Goal: Book appointment/travel/reservation

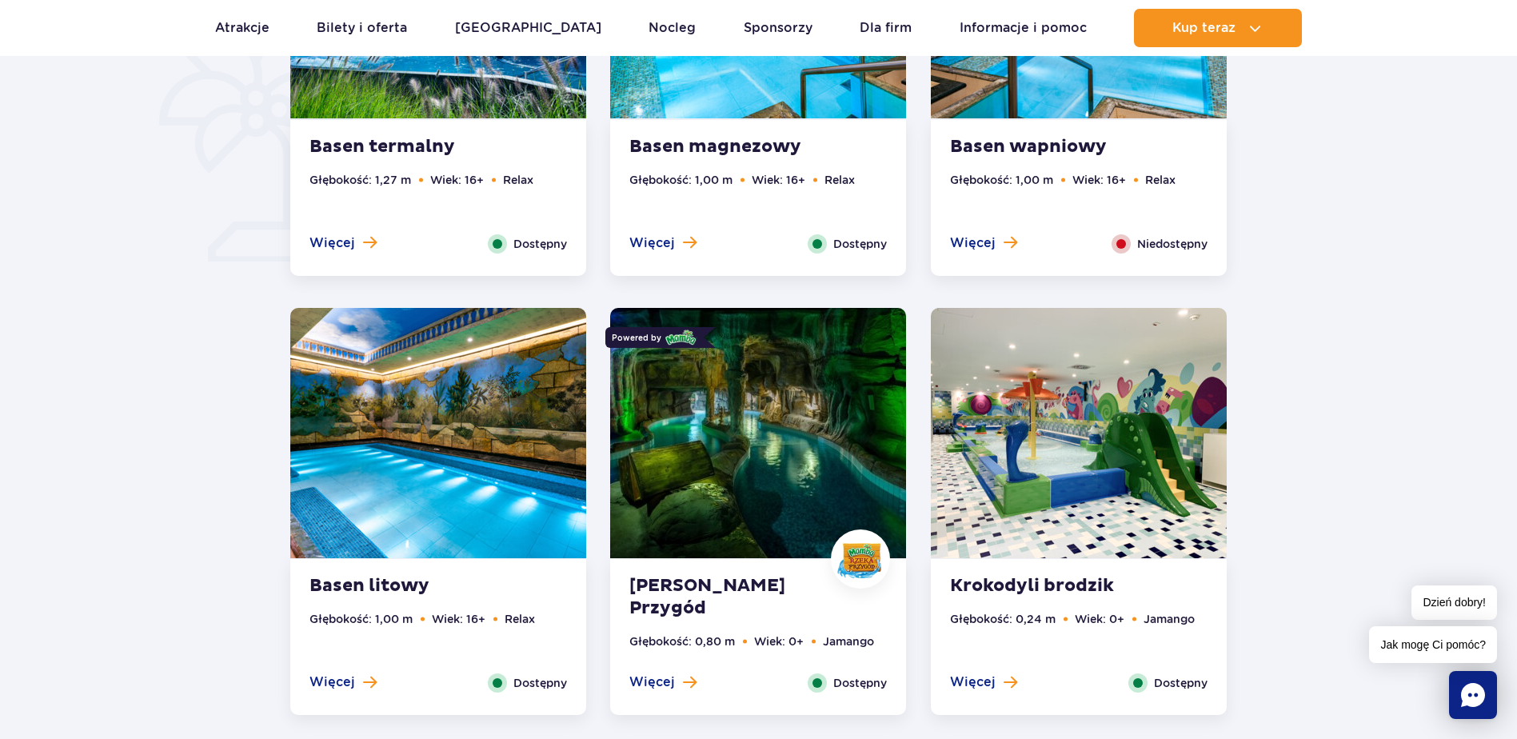
scroll to position [1280, 0]
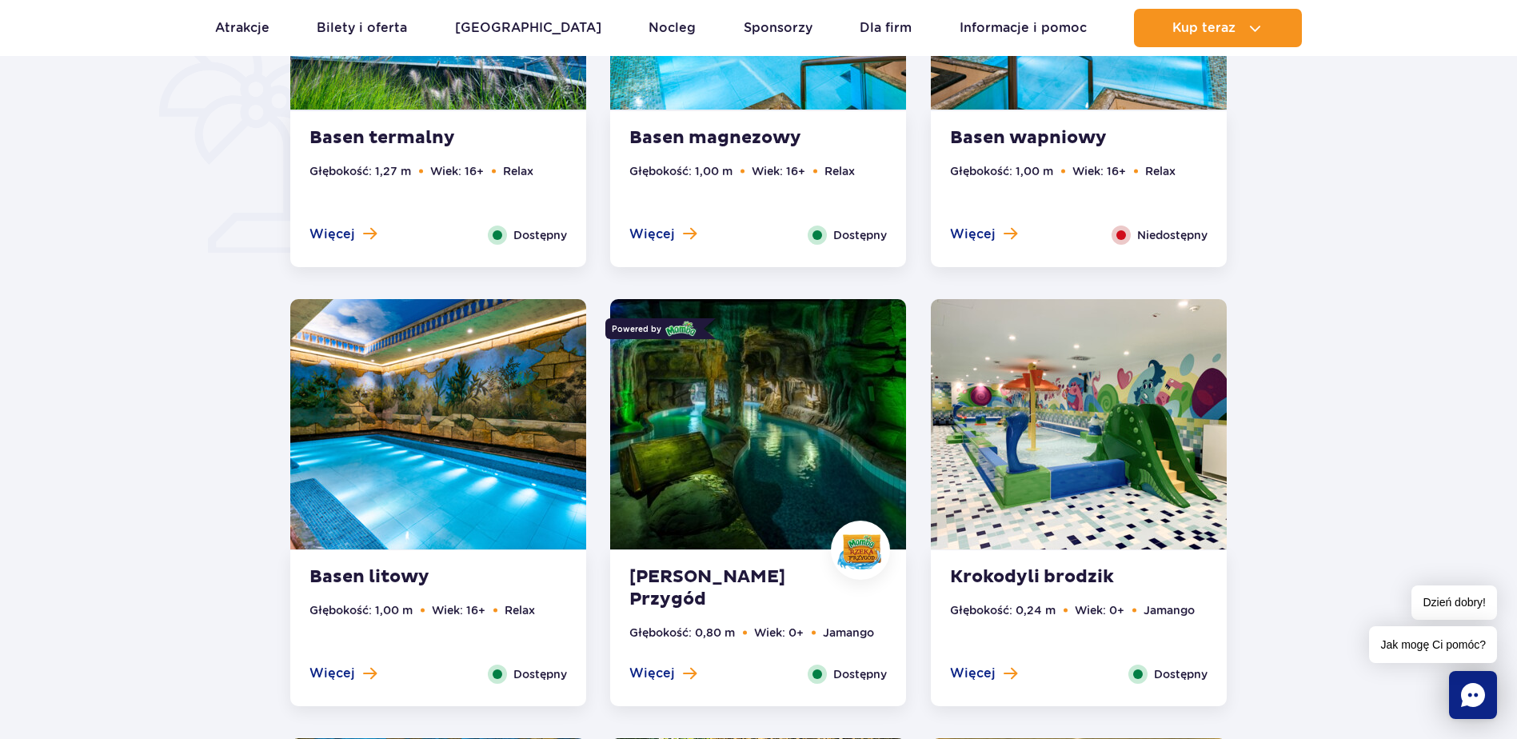
drag, startPoint x: 333, startPoint y: 674, endPoint x: 123, endPoint y: 565, distance: 237.1
click at [363, 674] on span at bounding box center [370, 673] width 14 height 14
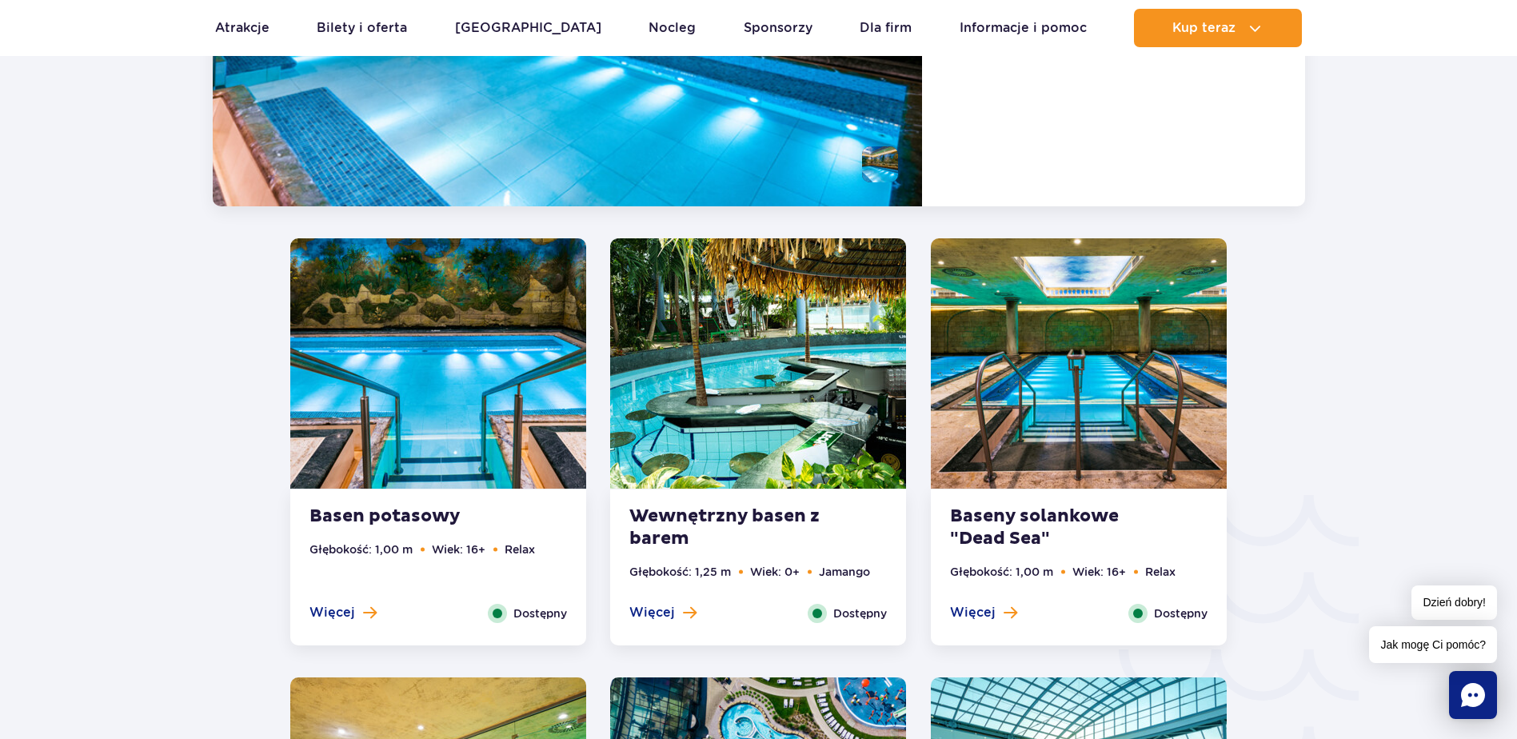
scroll to position [2246, 0]
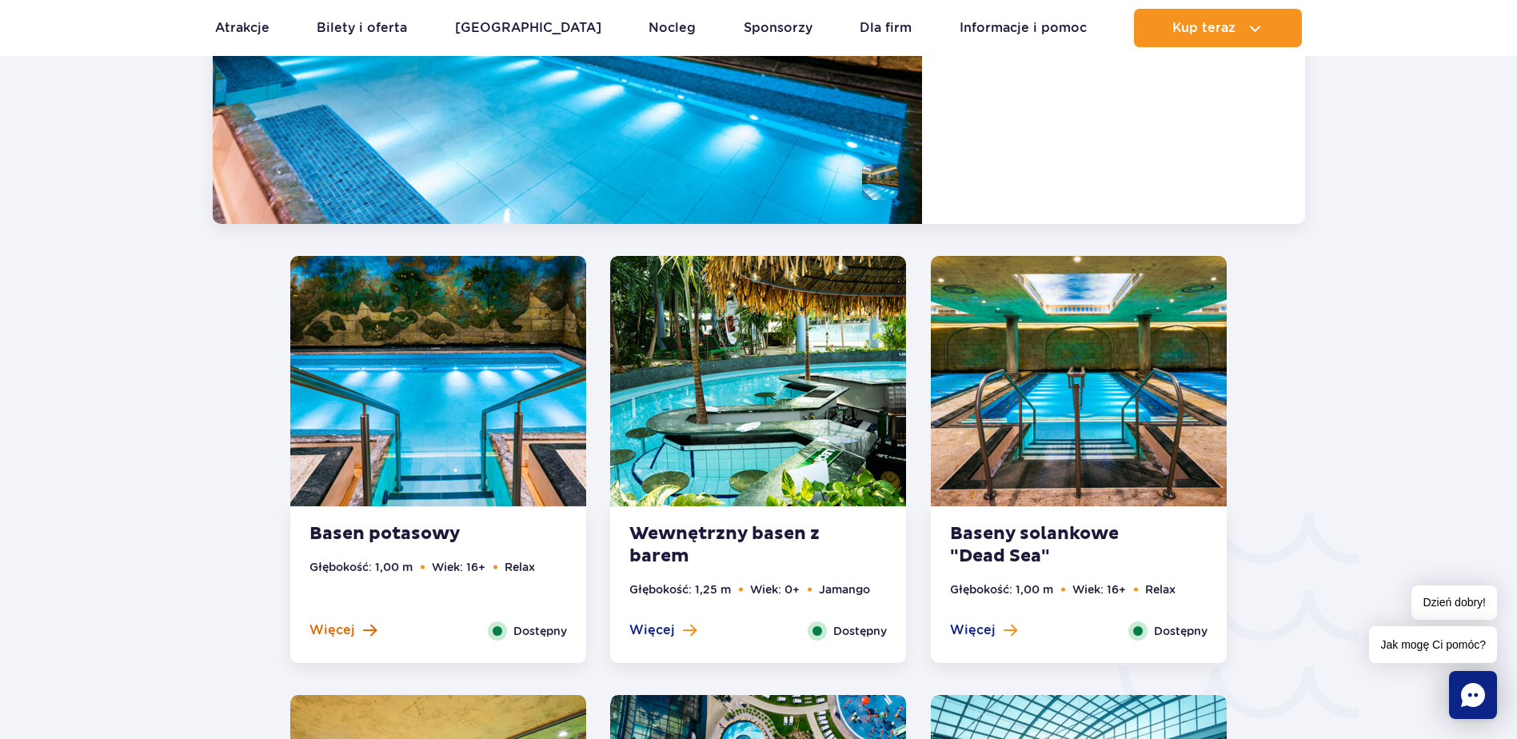
click at [345, 626] on span "Więcej" at bounding box center [332, 630] width 46 height 18
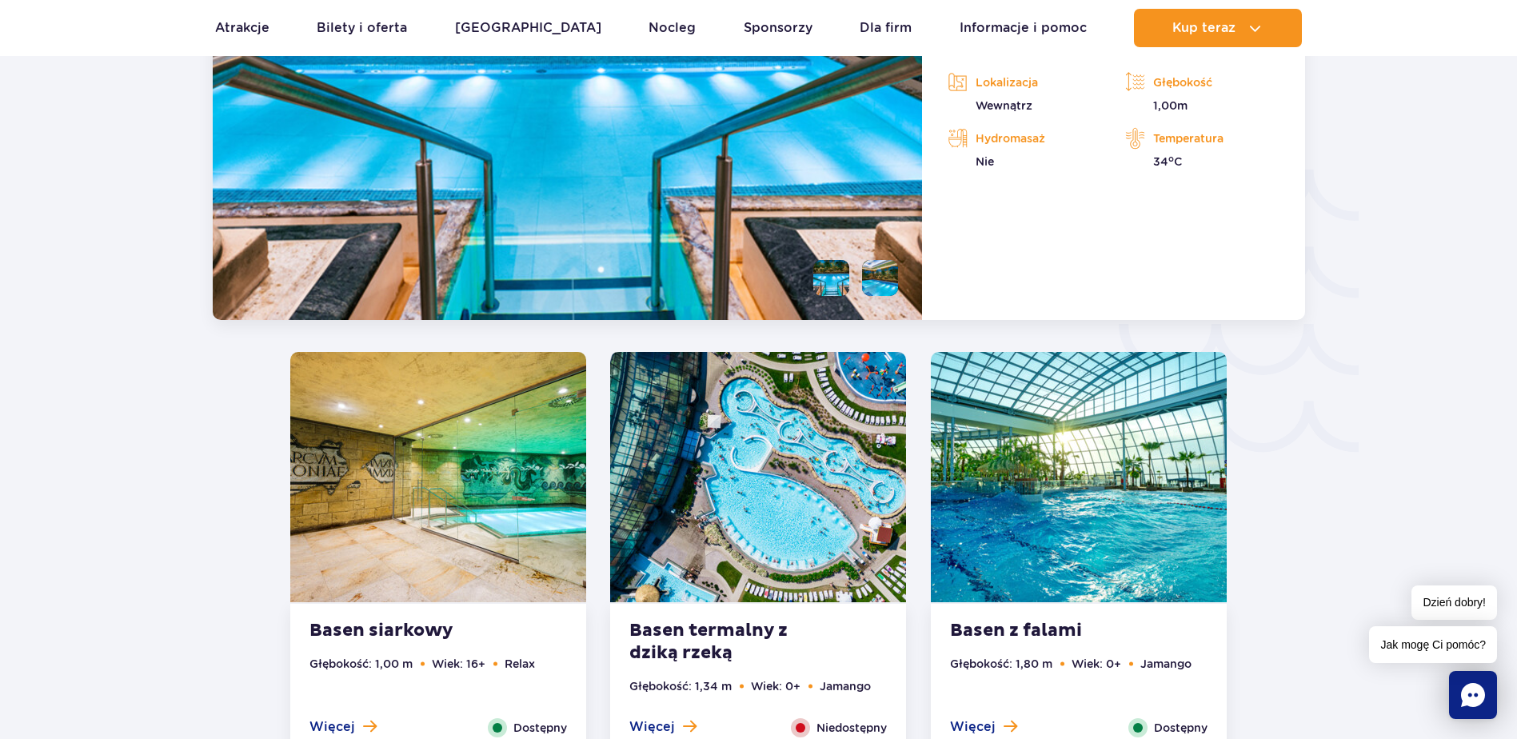
scroll to position [2685, 0]
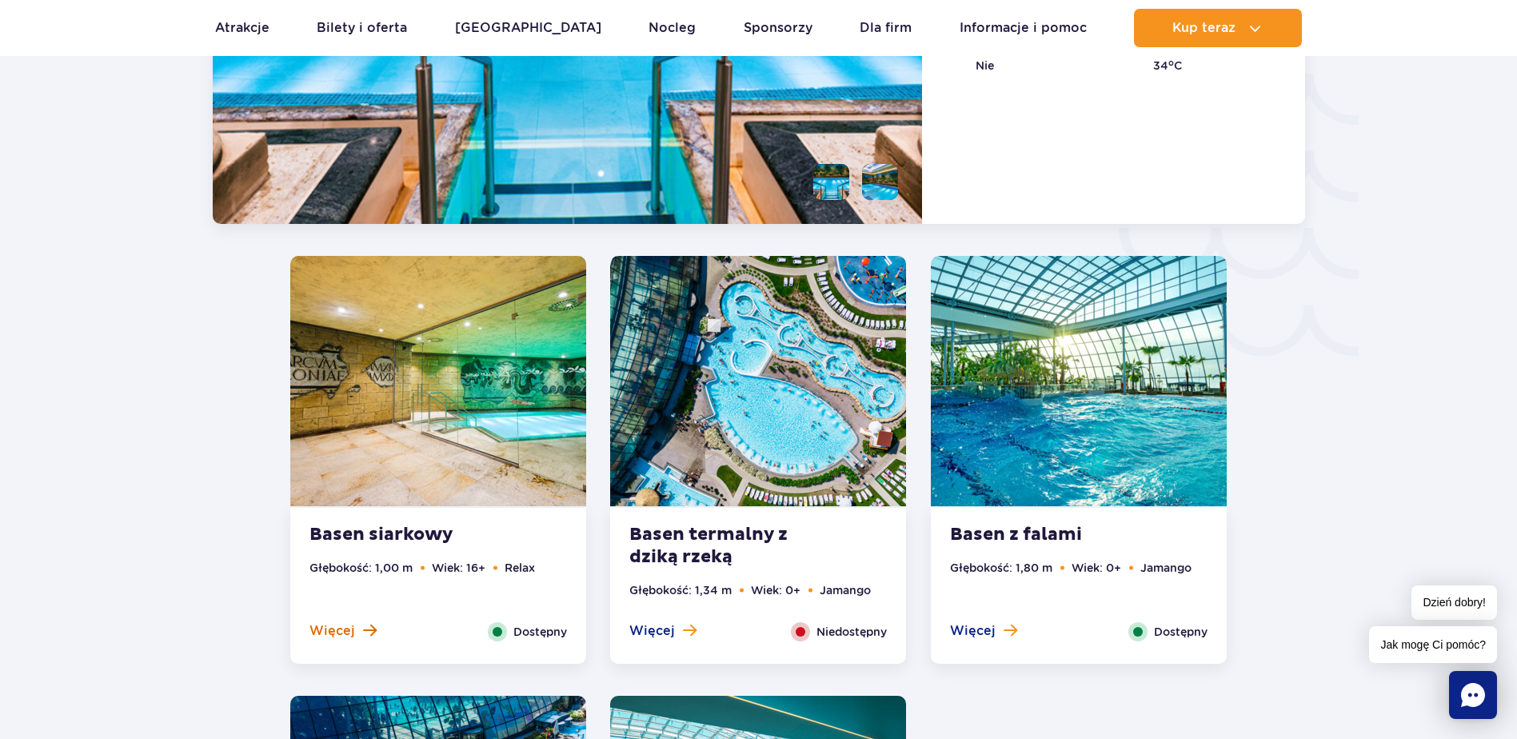
click at [363, 623] on span at bounding box center [370, 630] width 14 height 14
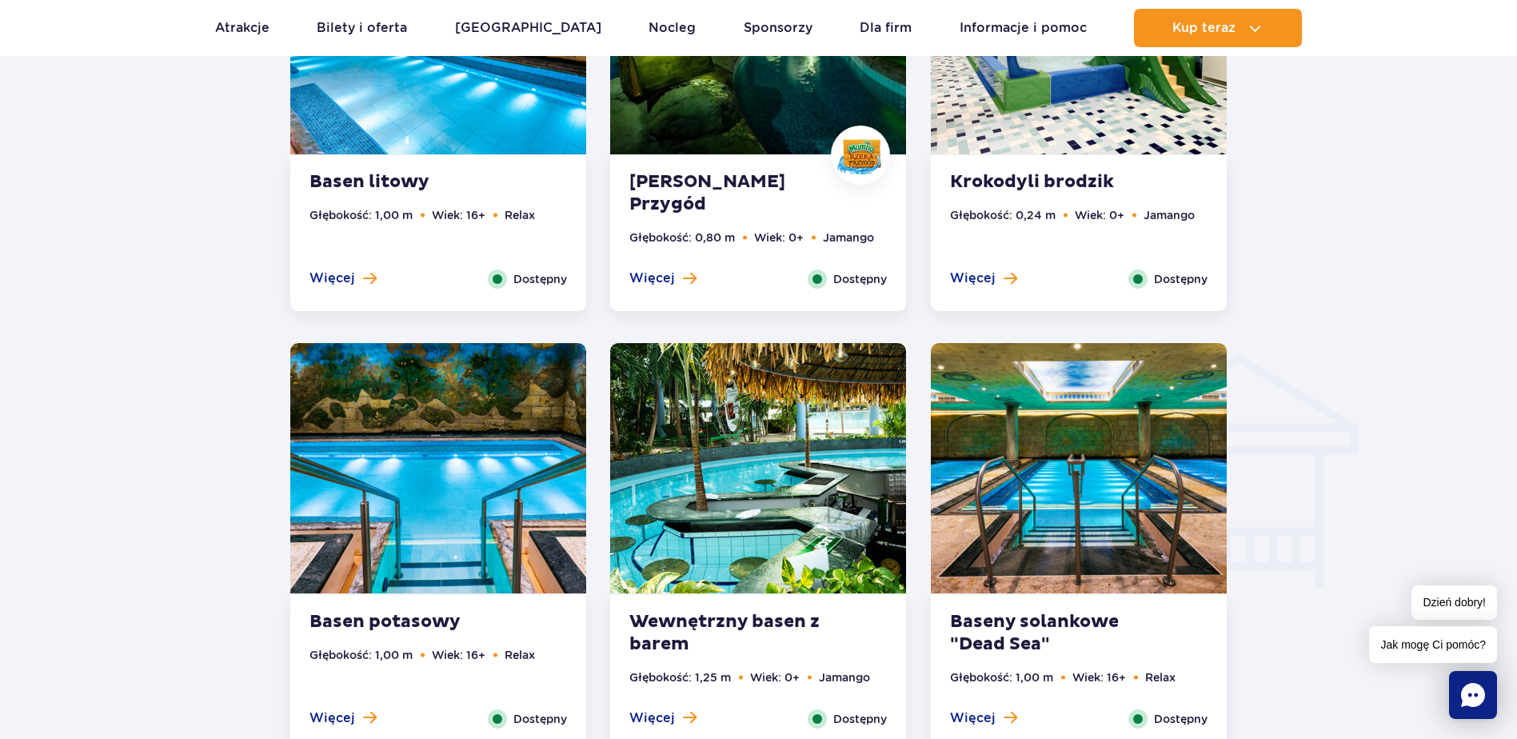
scroll to position [1766, 0]
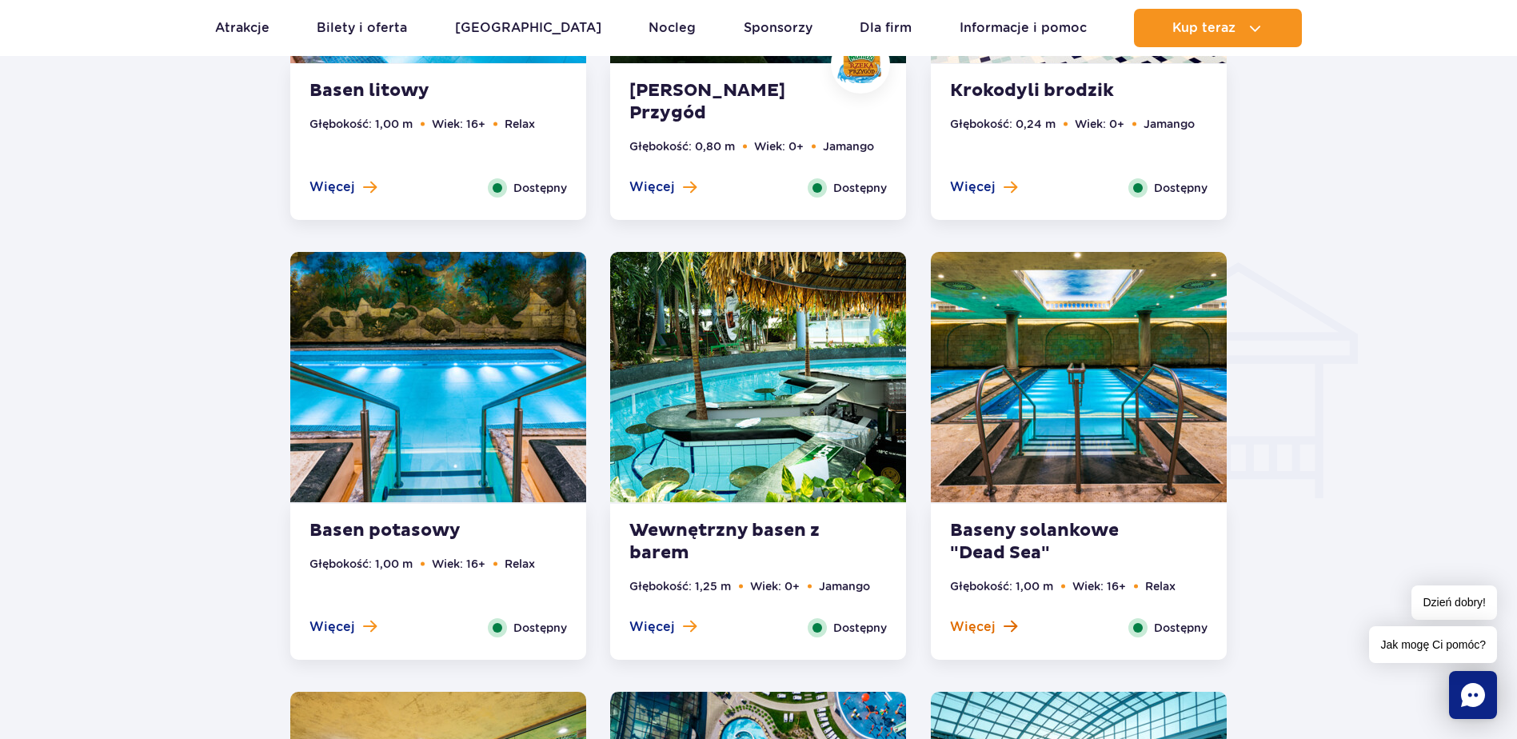
click at [990, 624] on span "Więcej" at bounding box center [973, 627] width 46 height 18
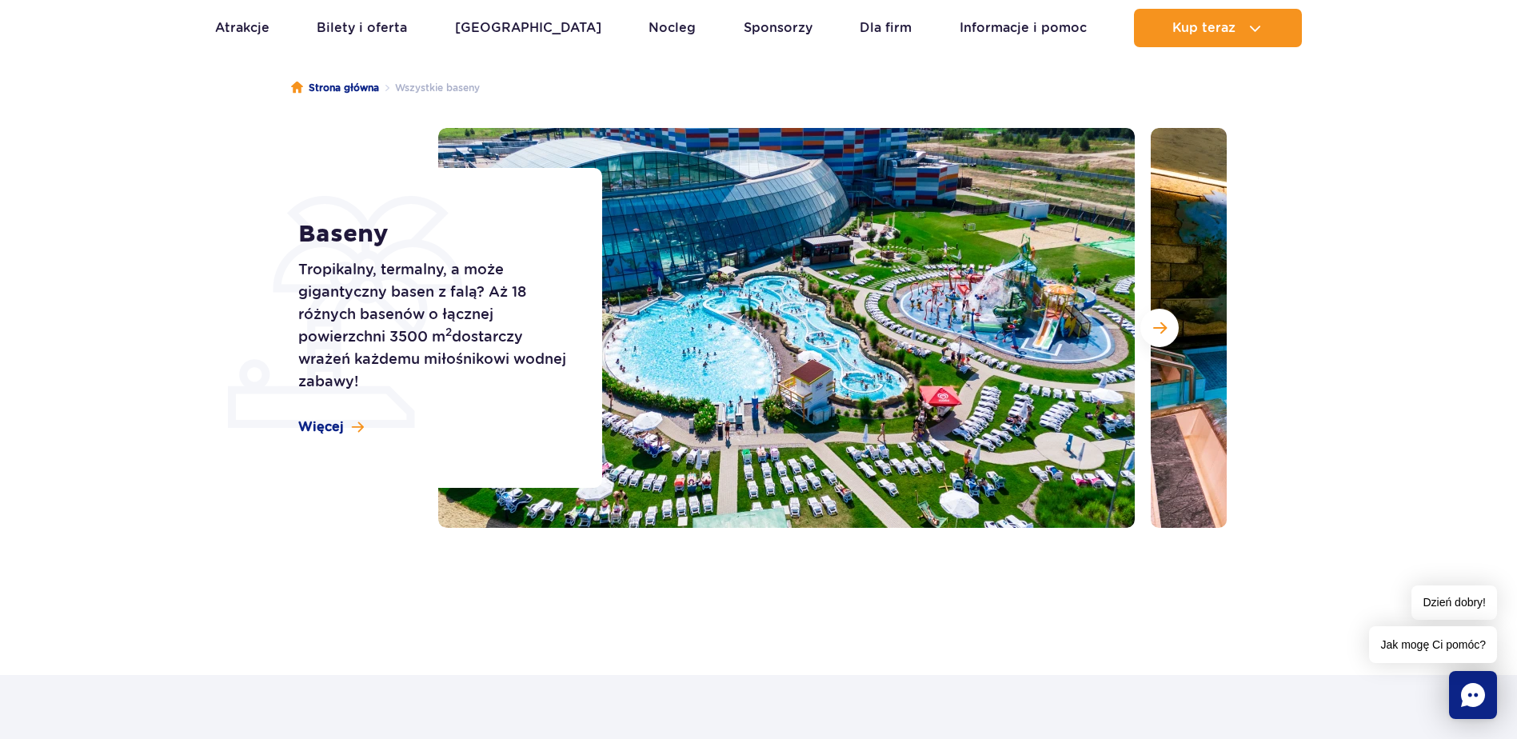
scroll to position [0, 0]
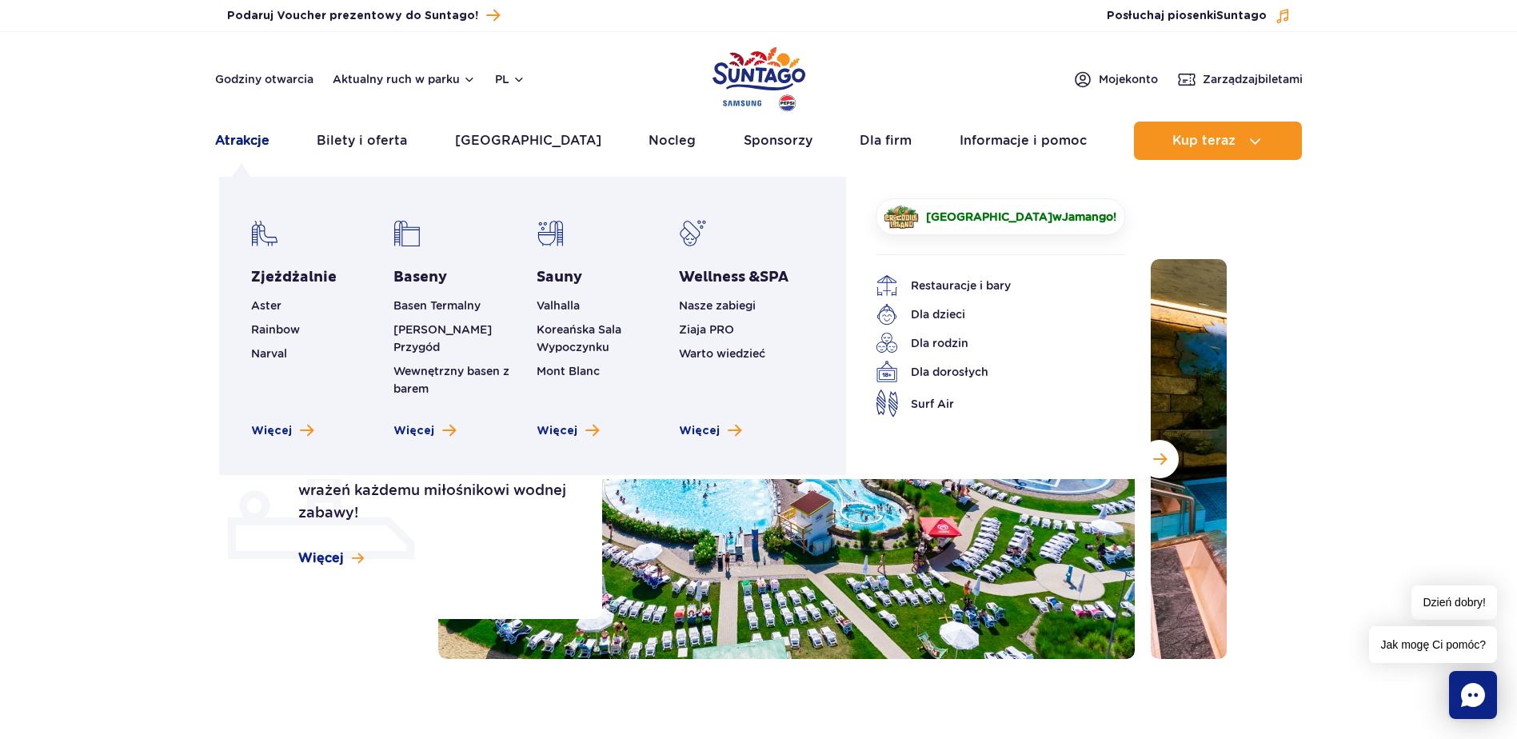
click at [251, 138] on link "Atrakcje" at bounding box center [242, 141] width 54 height 38
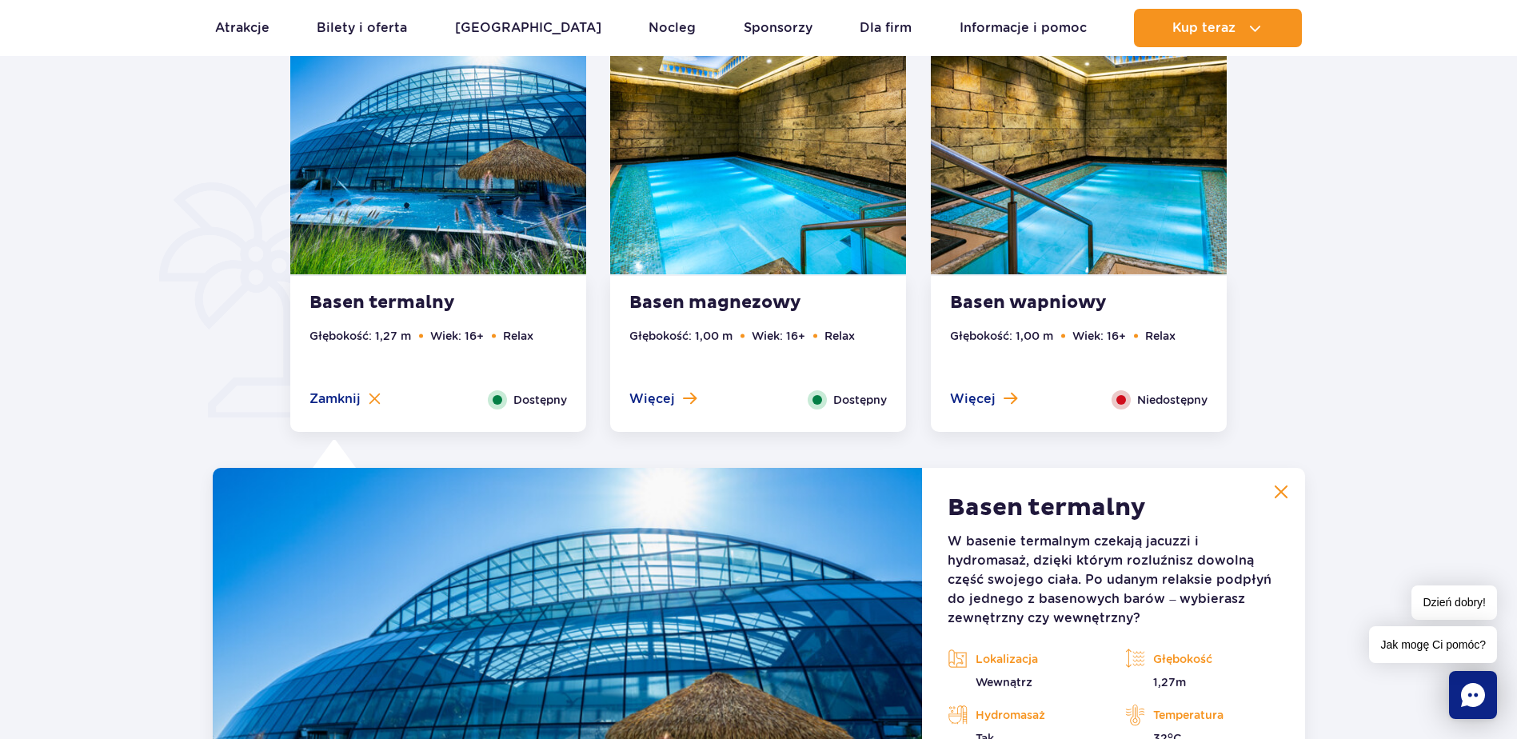
scroll to position [1087, 0]
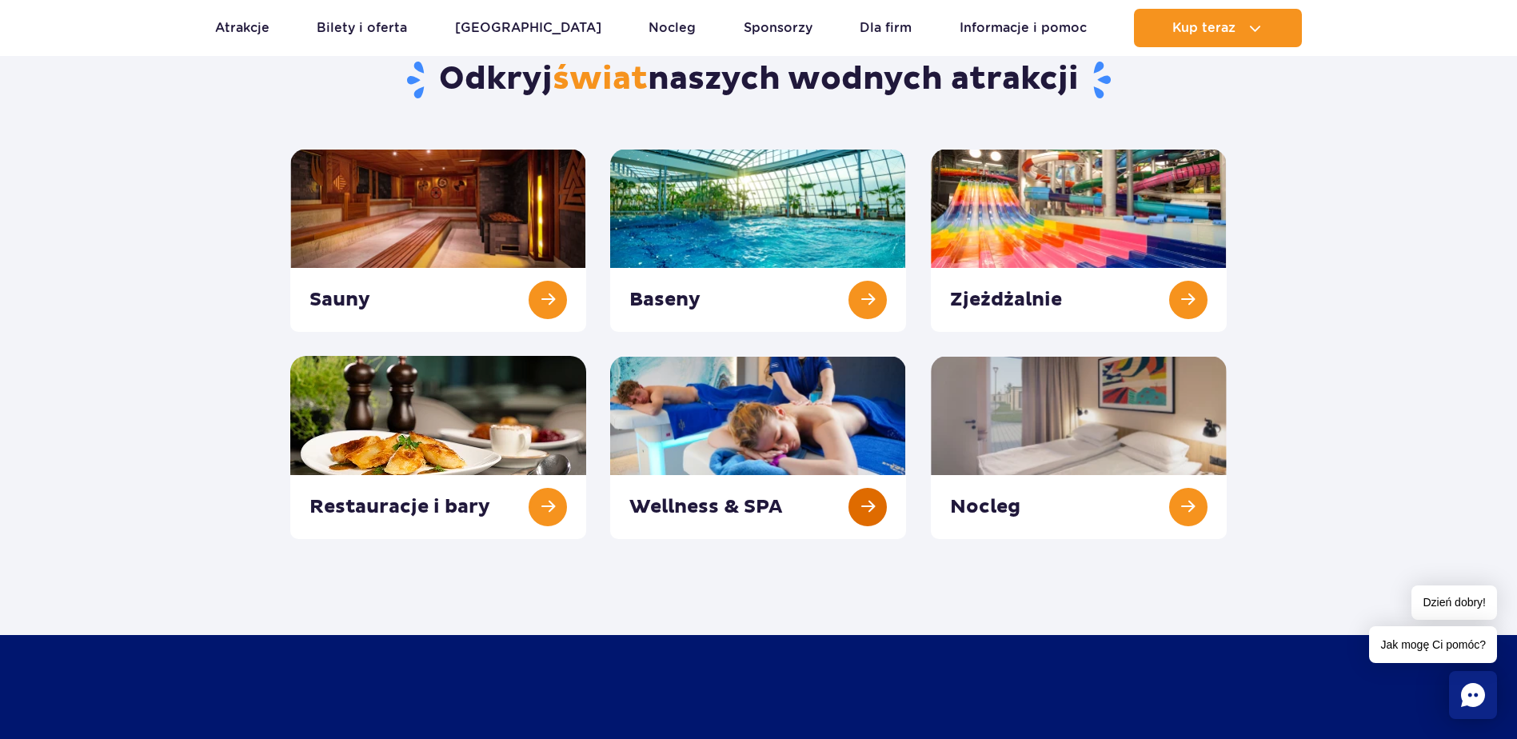
scroll to position [160, 0]
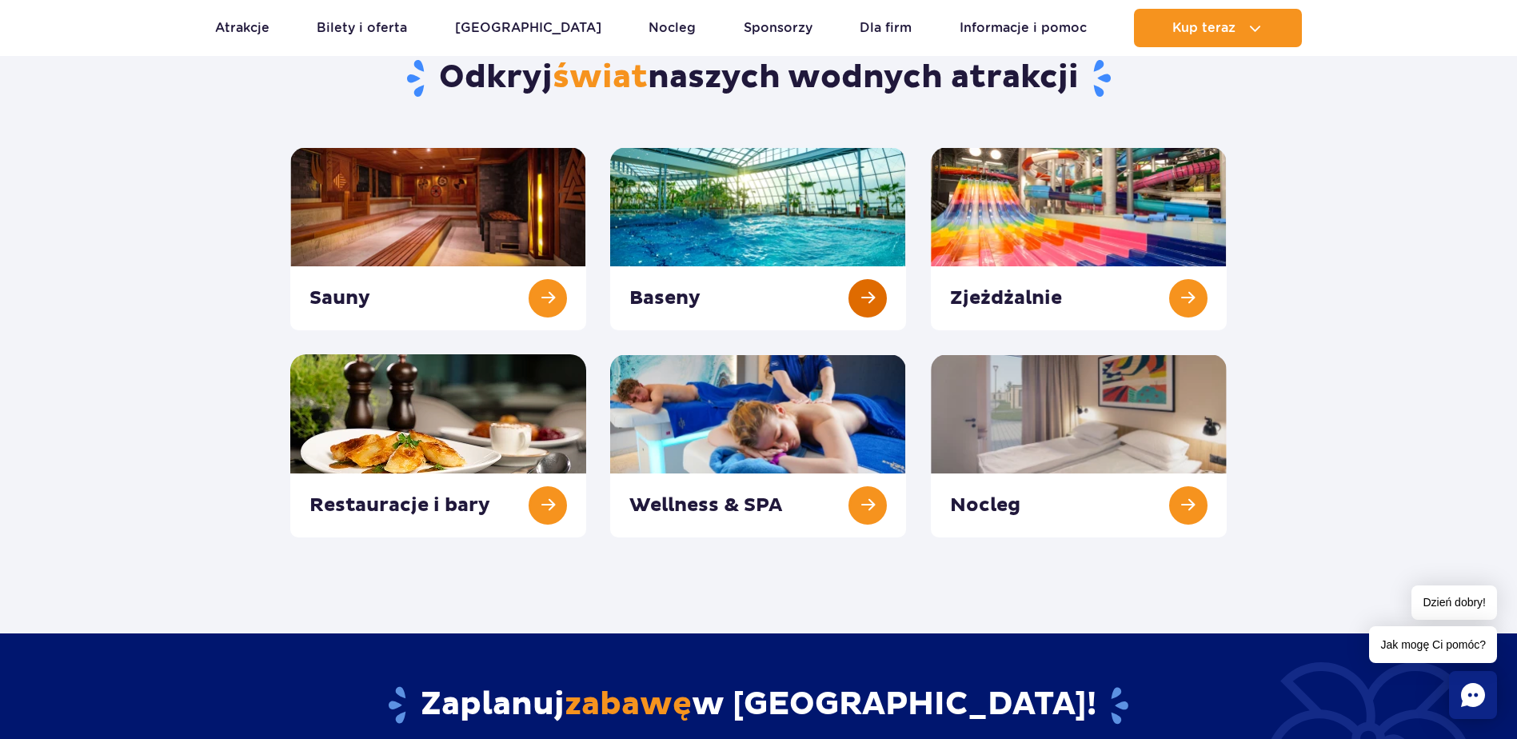
click at [867, 288] on link at bounding box center [758, 238] width 296 height 183
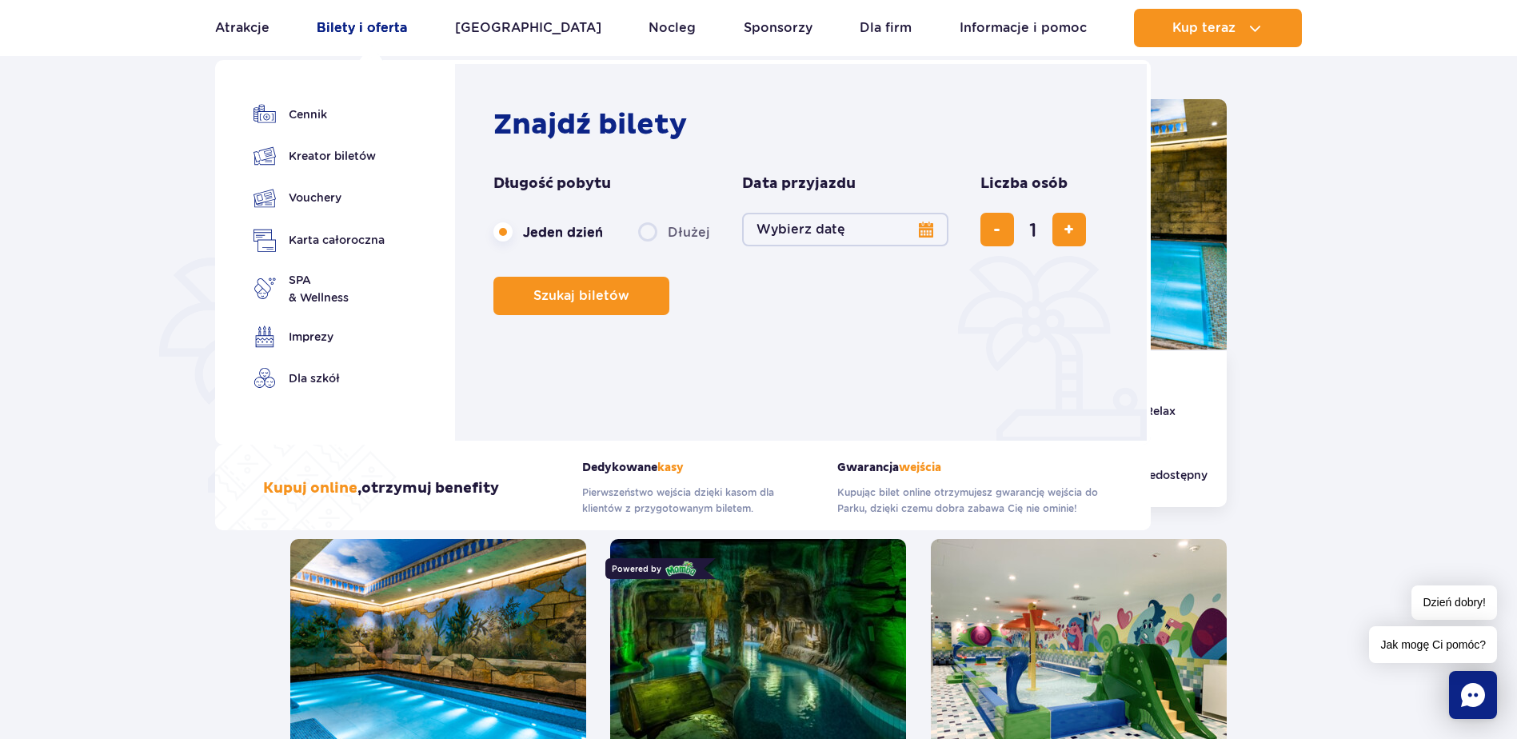
click at [345, 26] on link "Bilety i oferta" at bounding box center [362, 28] width 90 height 38
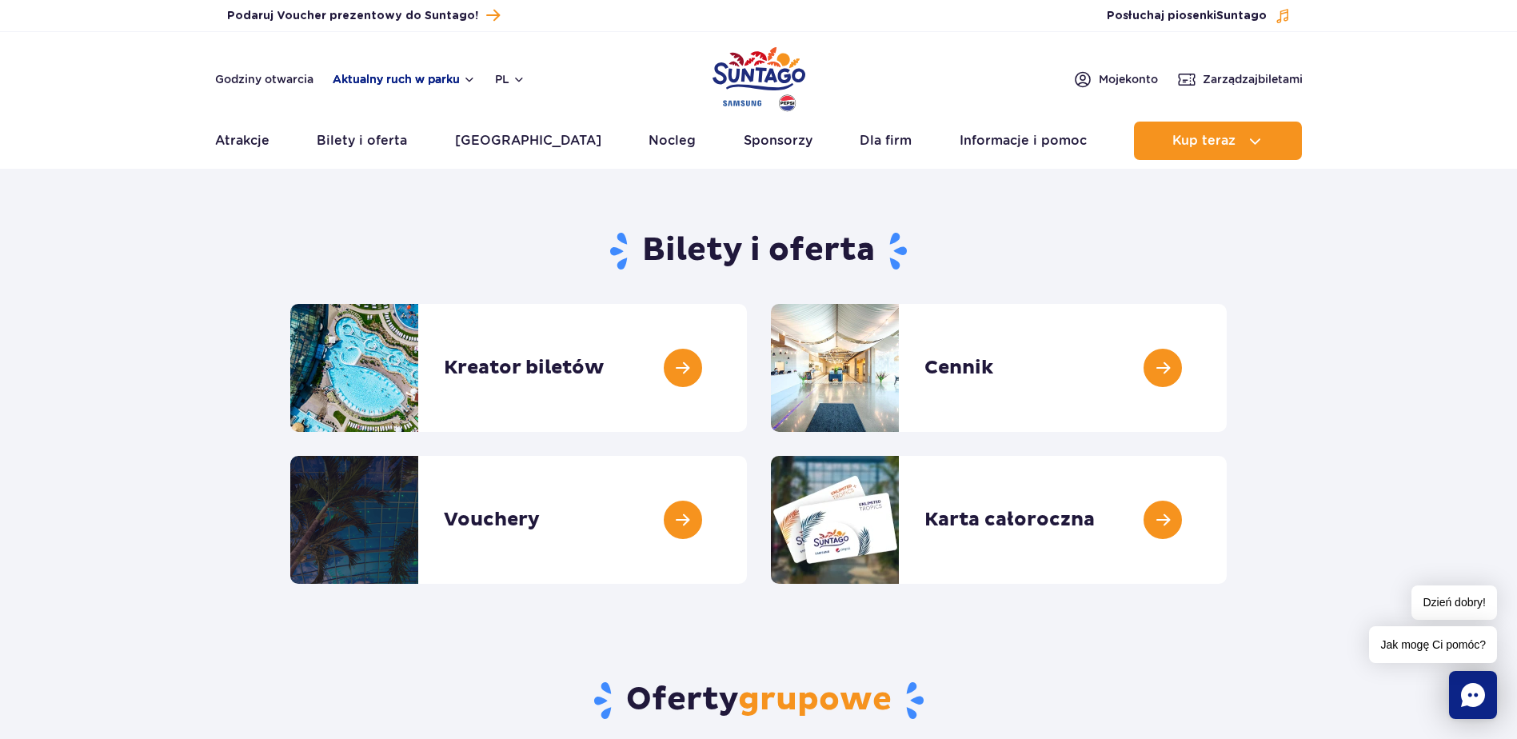
click at [453, 77] on button "Aktualny ruch w parku" at bounding box center [404, 79] width 143 height 13
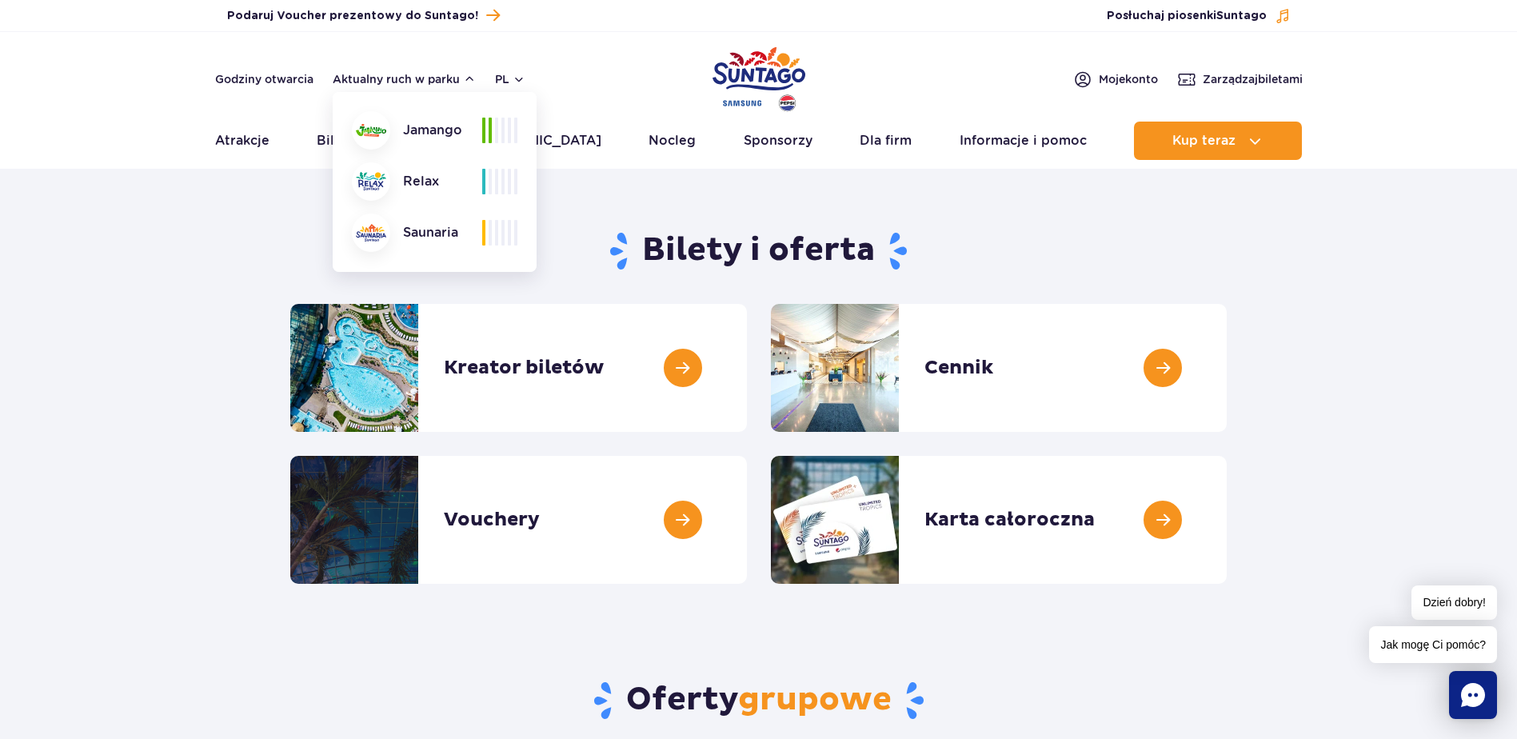
click at [413, 178] on div "Relax" at bounding box center [417, 181] width 130 height 38
click at [441, 235] on div "Saunaria" at bounding box center [417, 233] width 130 height 38
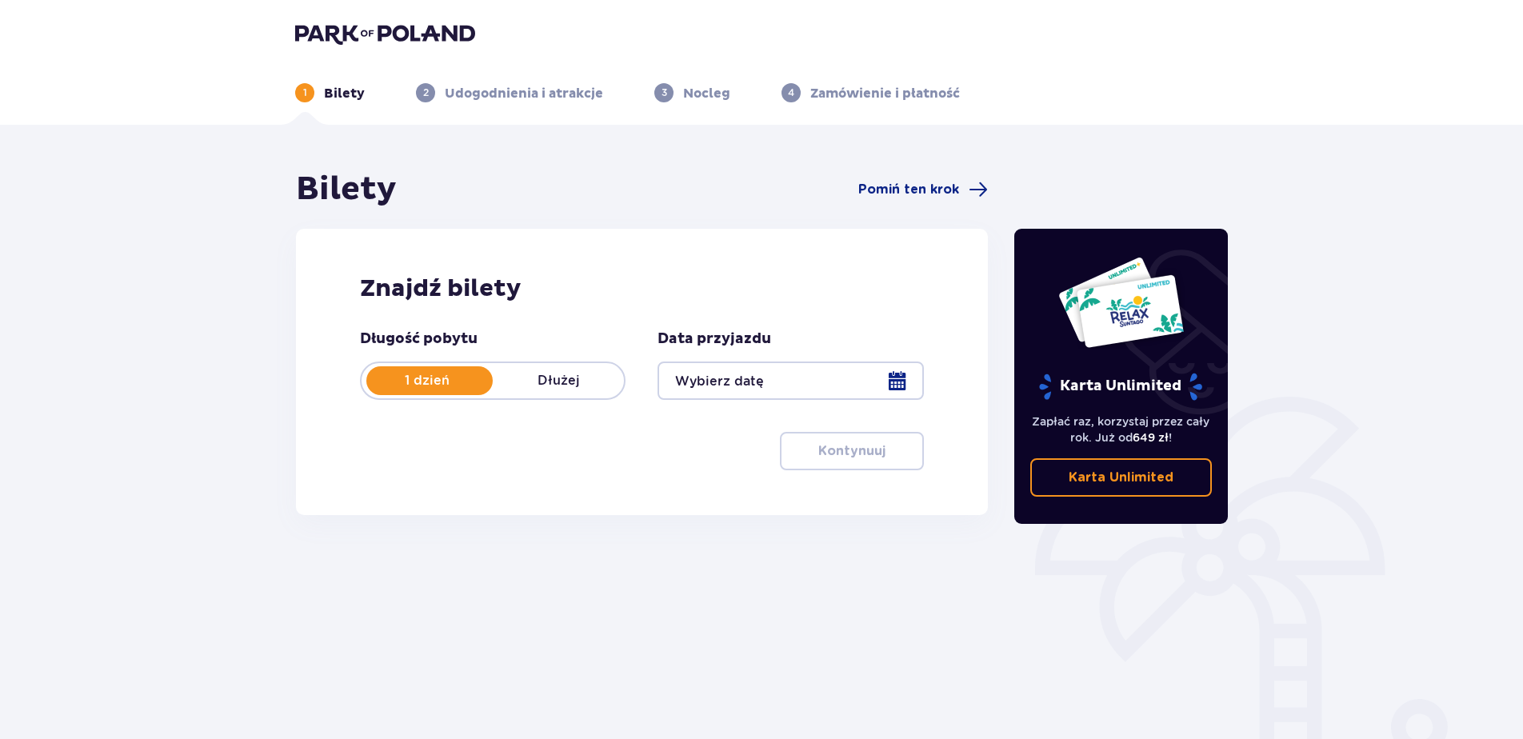
click at [900, 377] on div at bounding box center [789, 380] width 265 height 38
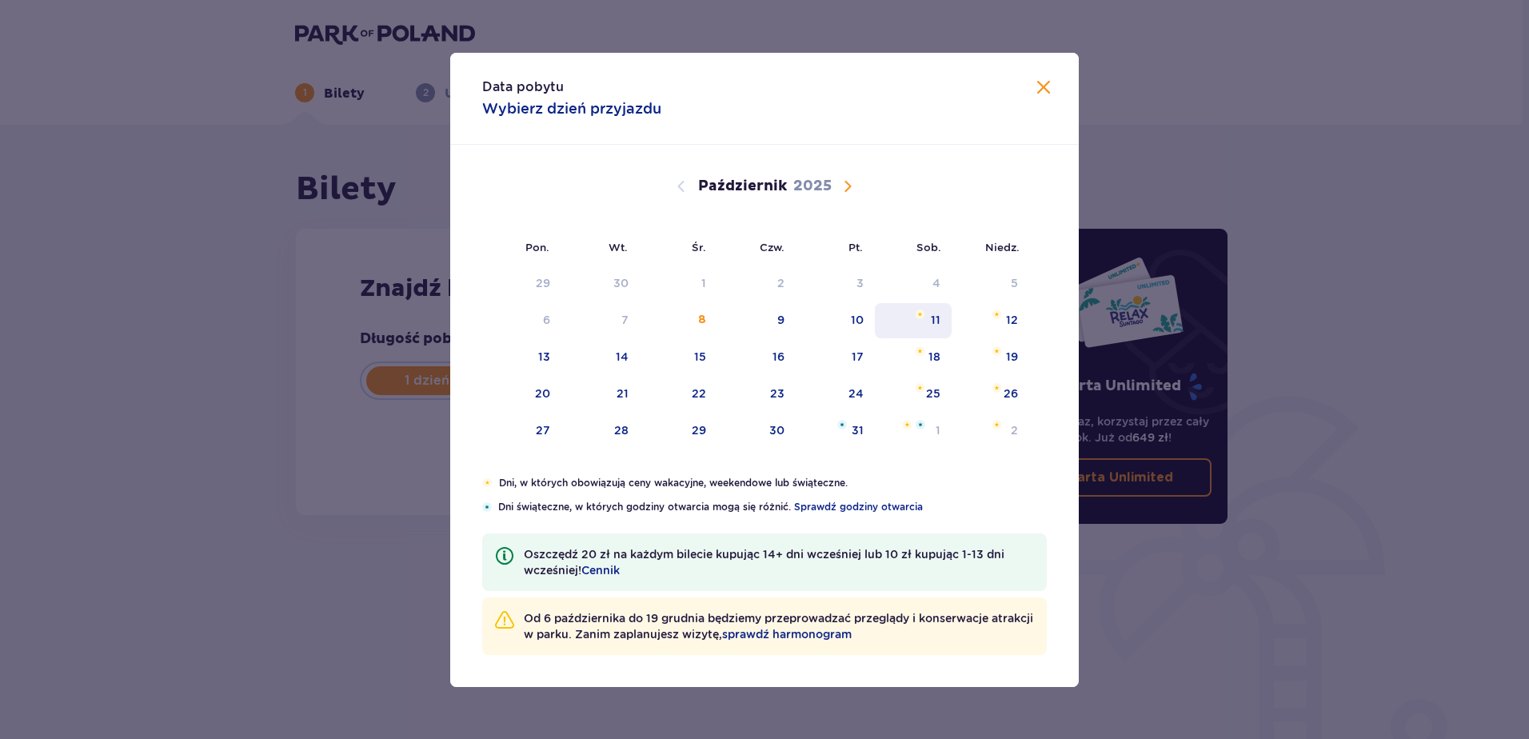
click at [927, 313] on div "11" at bounding box center [914, 320] width 78 height 35
type input "11.10.25"
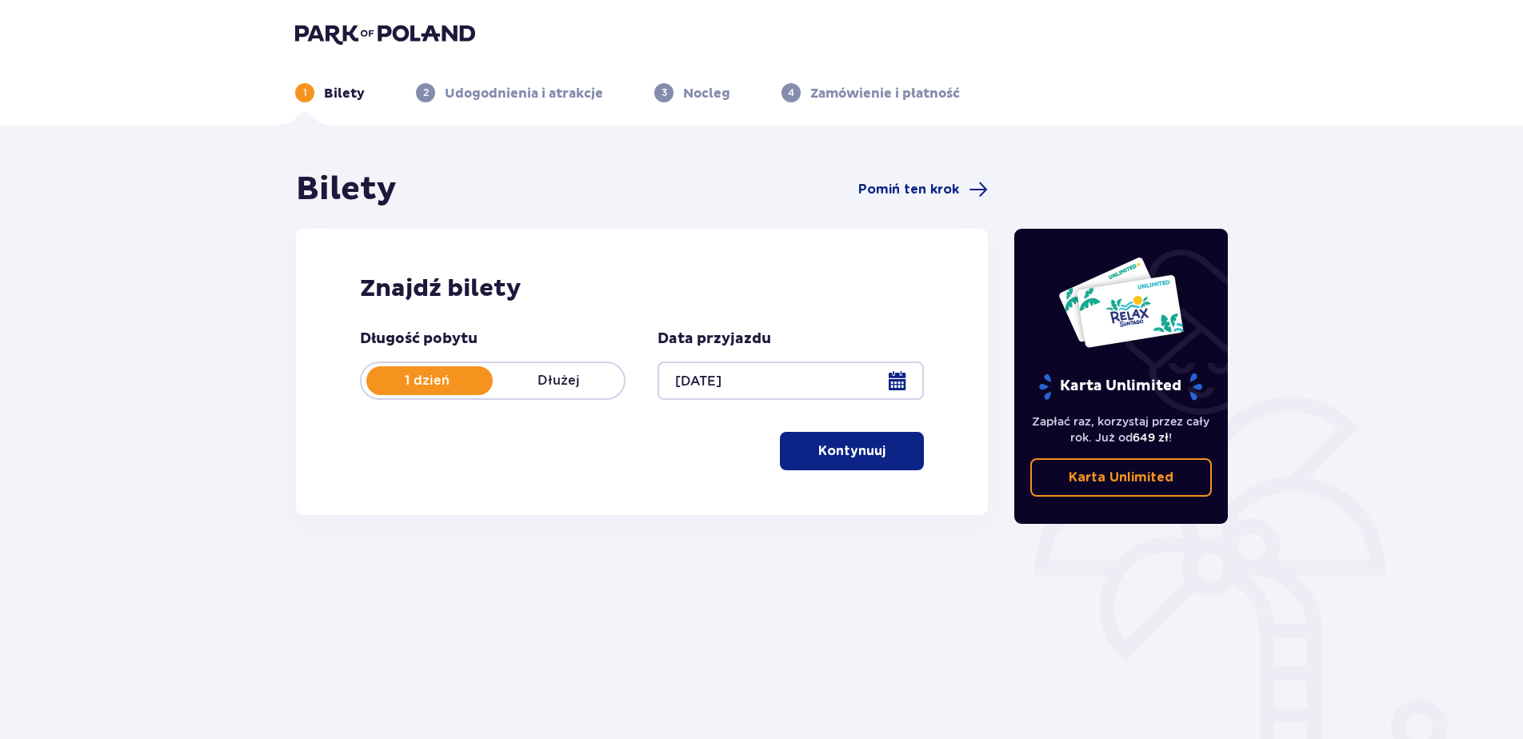
click at [868, 453] on p "Kontynuuj" at bounding box center [851, 451] width 67 height 18
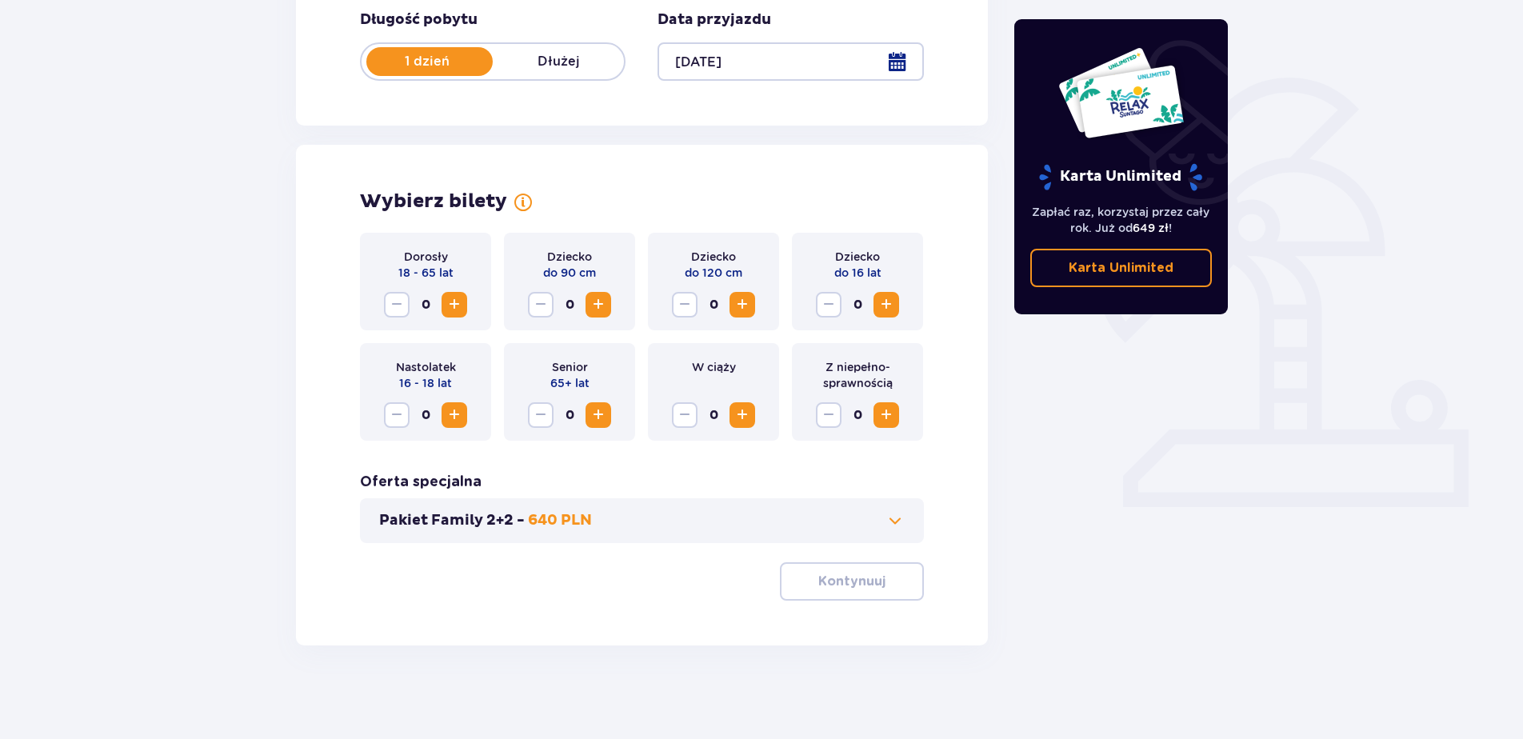
scroll to position [321, 0]
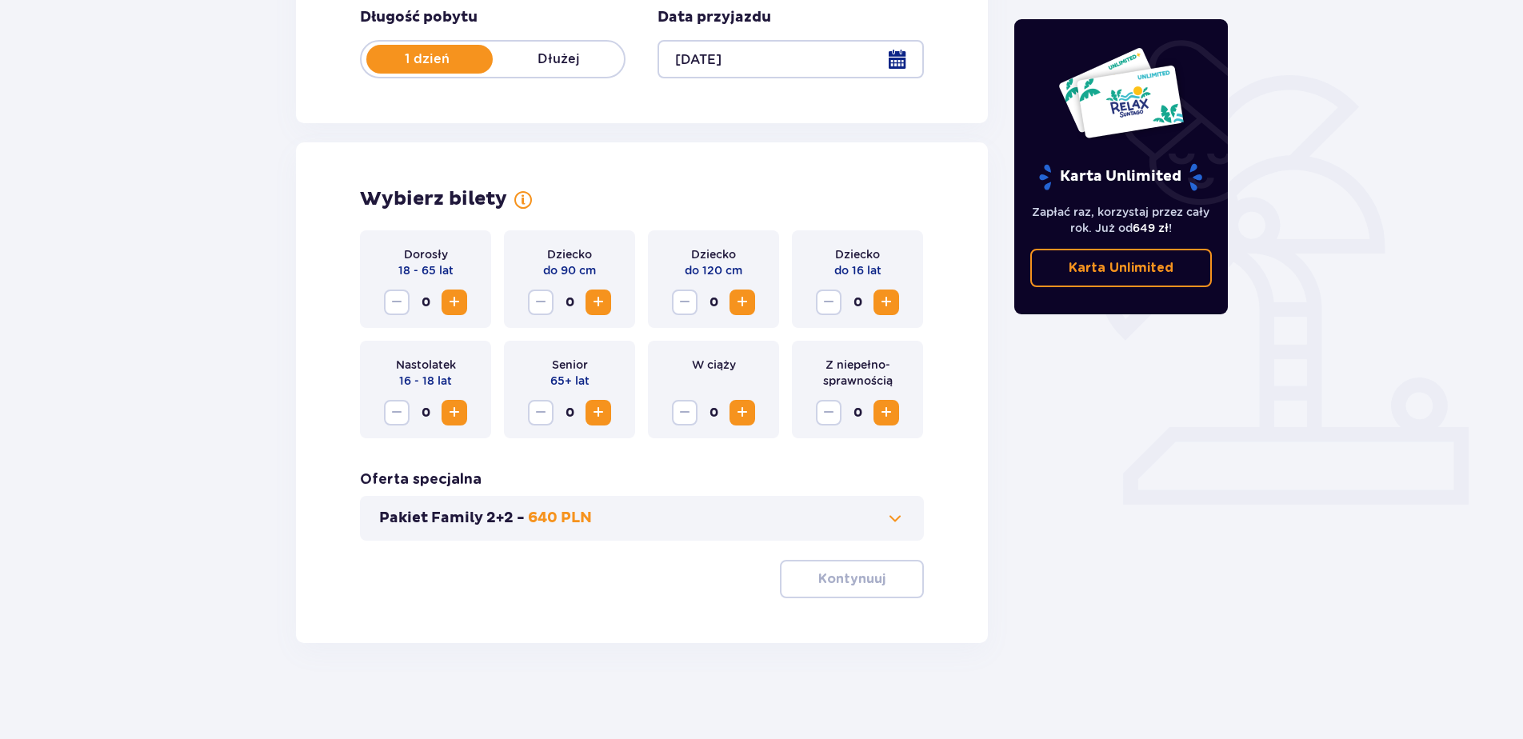
click at [451, 303] on span "Zwiększ" at bounding box center [454, 302] width 19 height 19
click at [892, 514] on span at bounding box center [894, 518] width 19 height 19
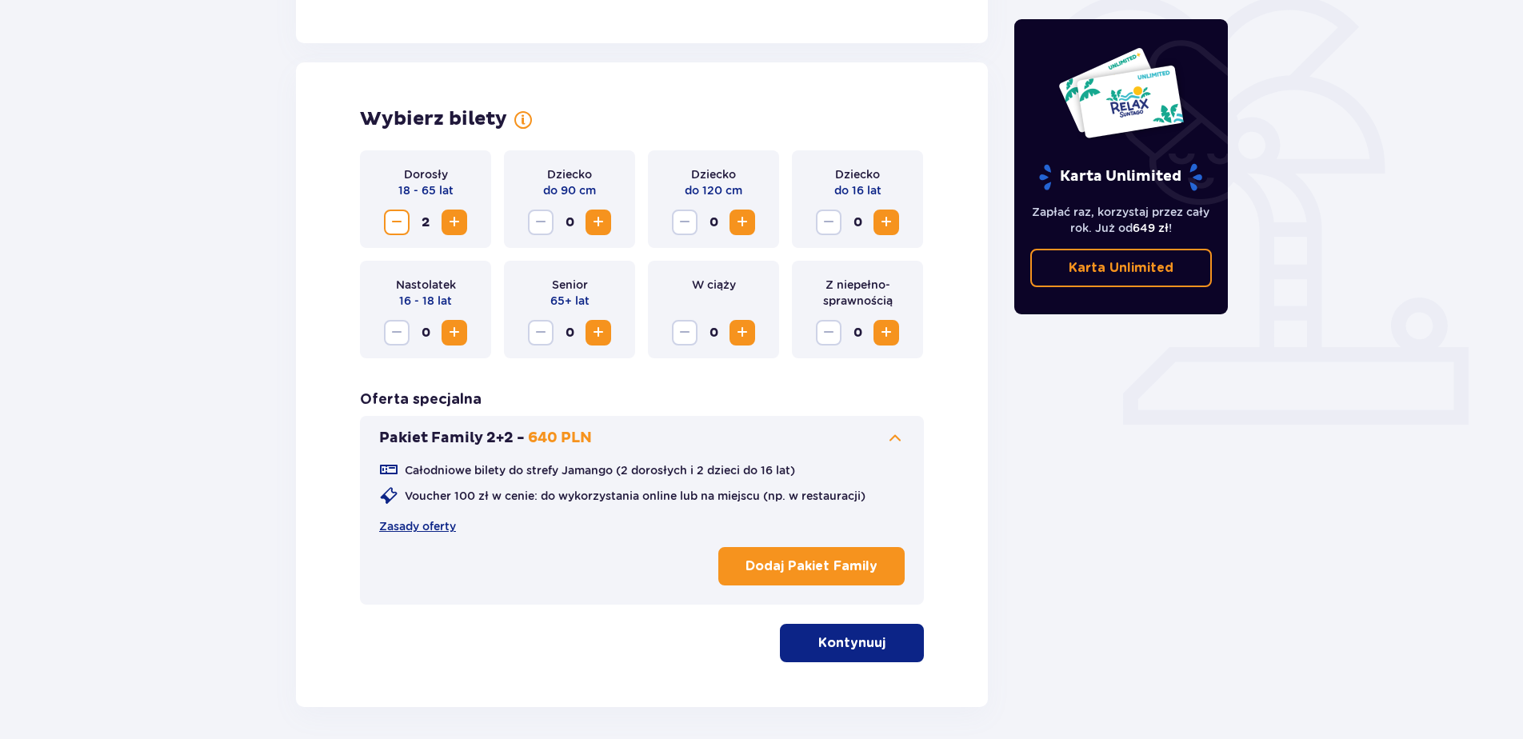
scroll to position [365, 0]
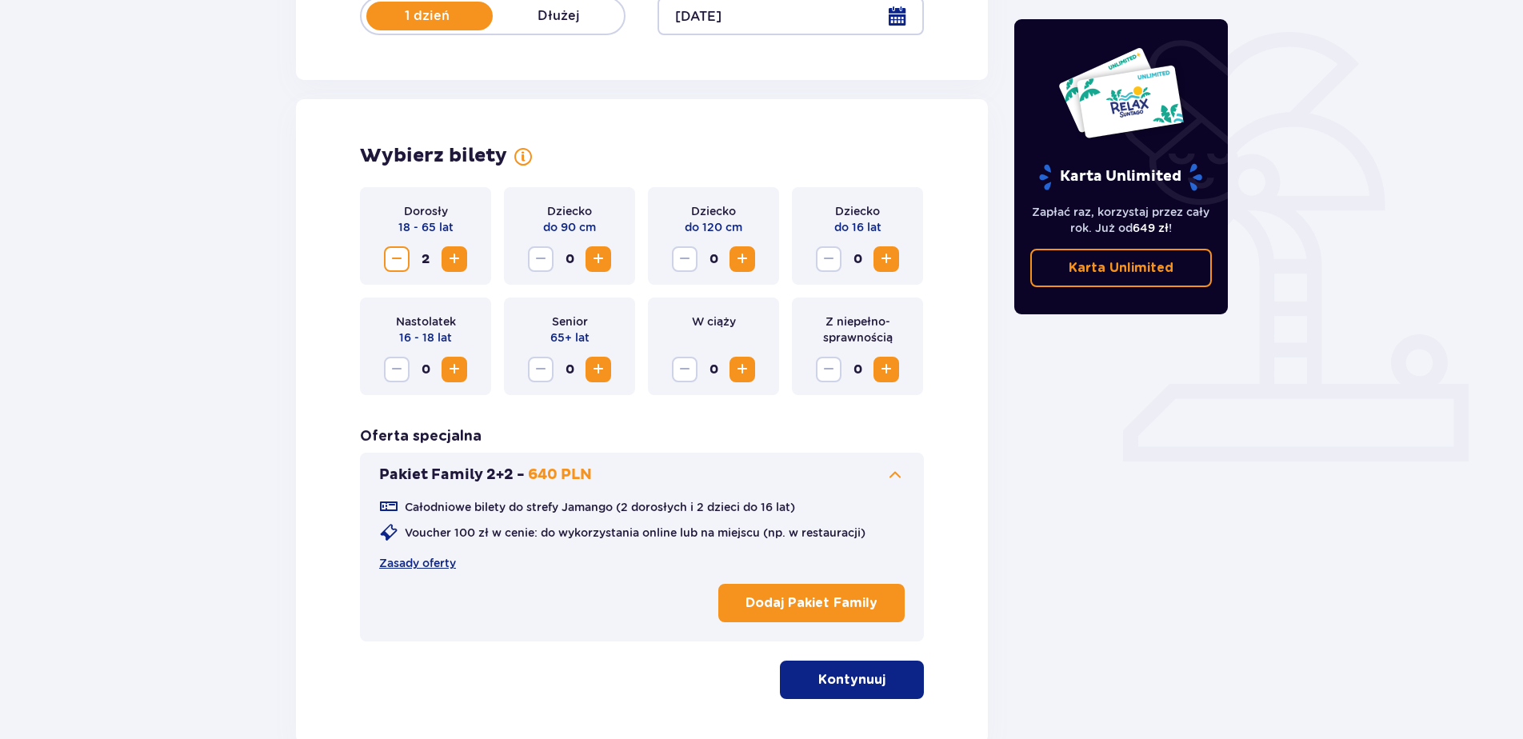
click at [887, 671] on span "button" at bounding box center [888, 679] width 19 height 19
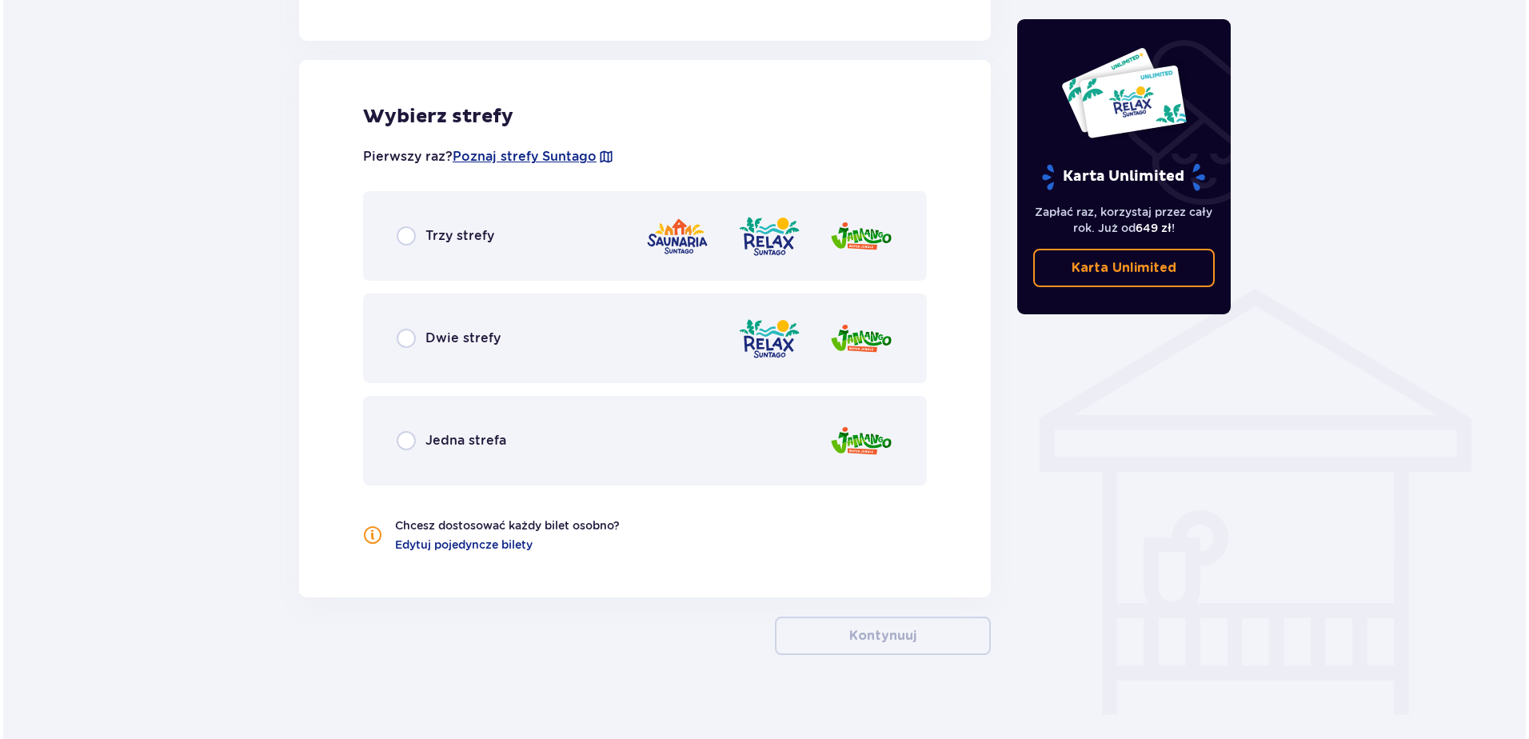
scroll to position [1022, 0]
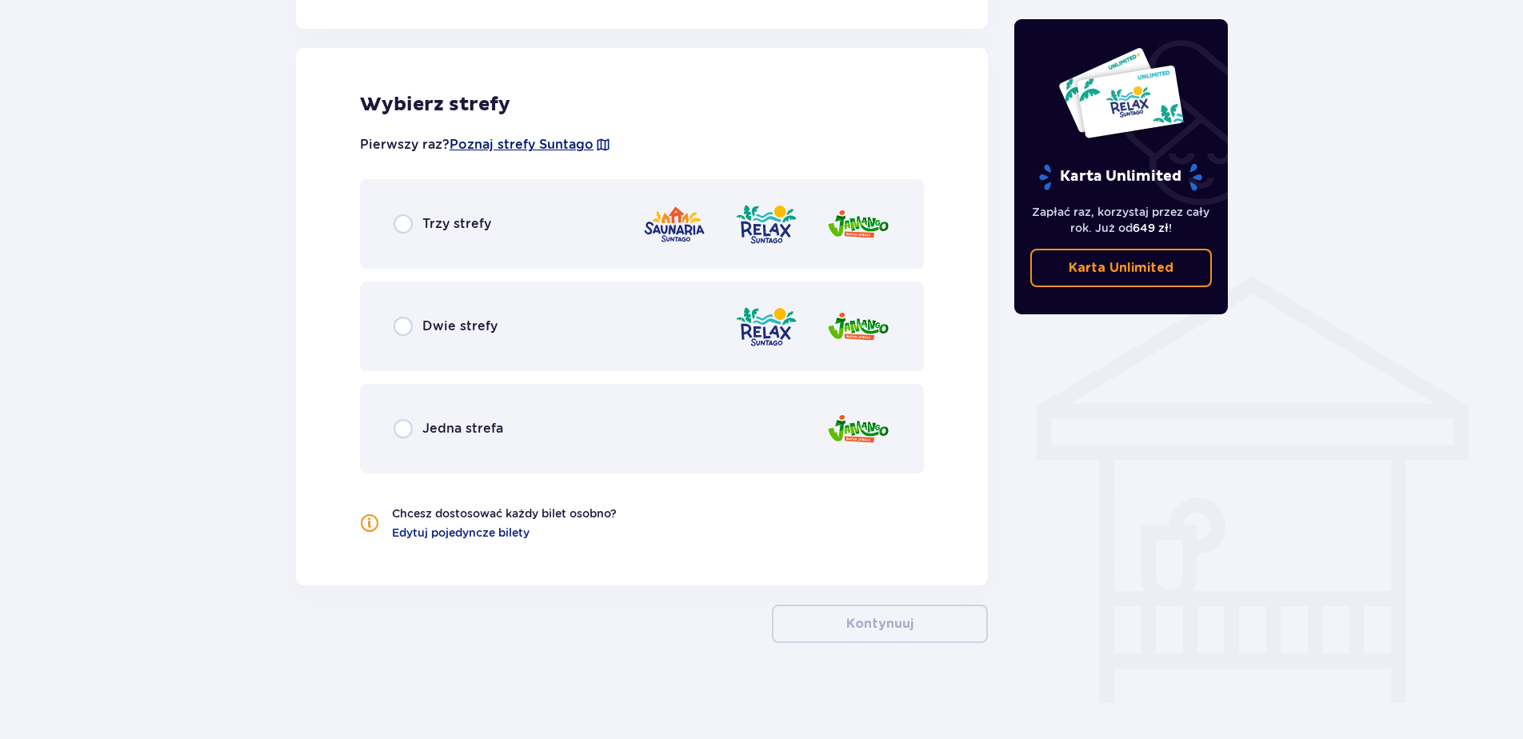
drag, startPoint x: 558, startPoint y: 140, endPoint x: 523, endPoint y: 141, distance: 35.2
click at [523, 141] on span "Poznaj strefy Suntago" at bounding box center [521, 145] width 144 height 18
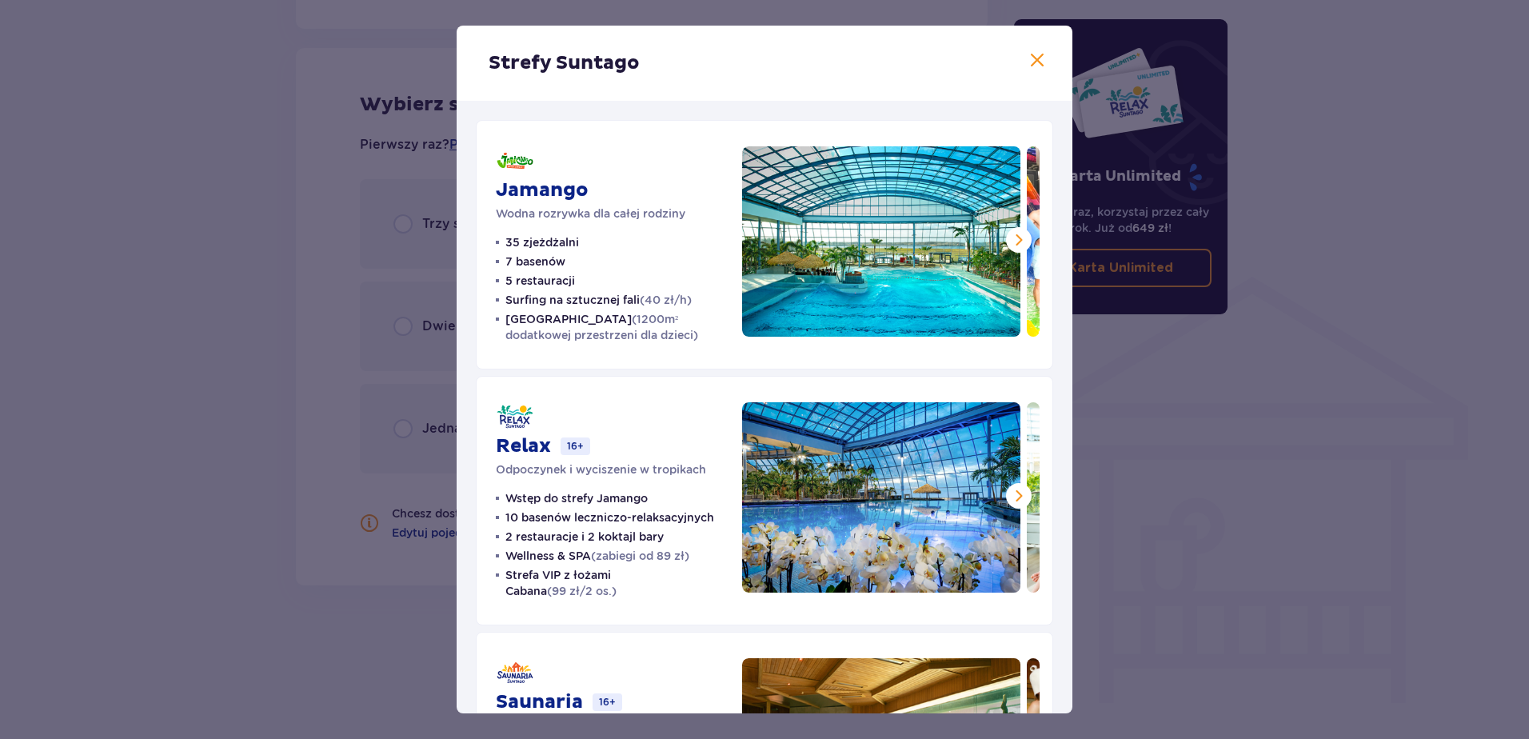
click at [1012, 239] on span at bounding box center [1018, 239] width 19 height 19
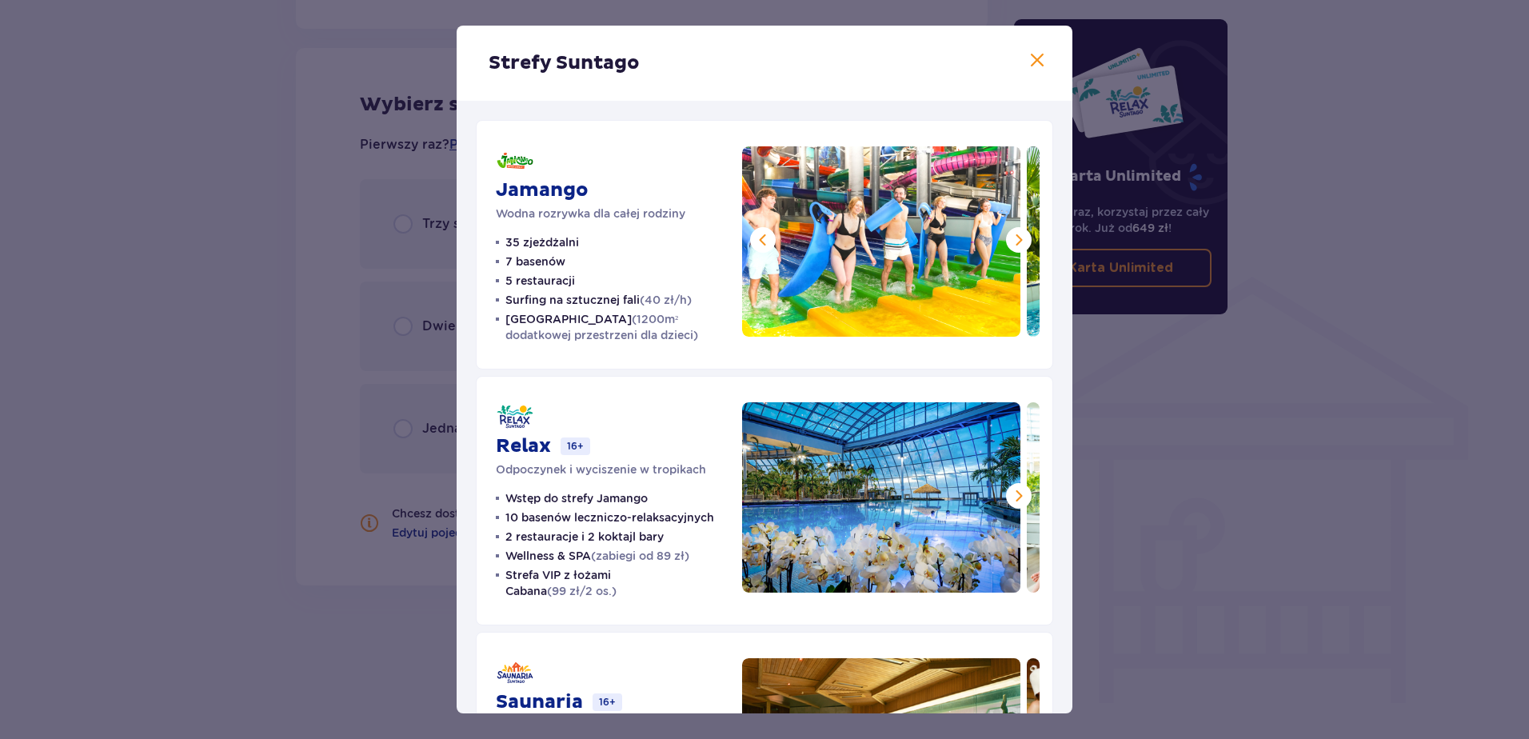
click at [1012, 239] on span at bounding box center [1018, 239] width 19 height 19
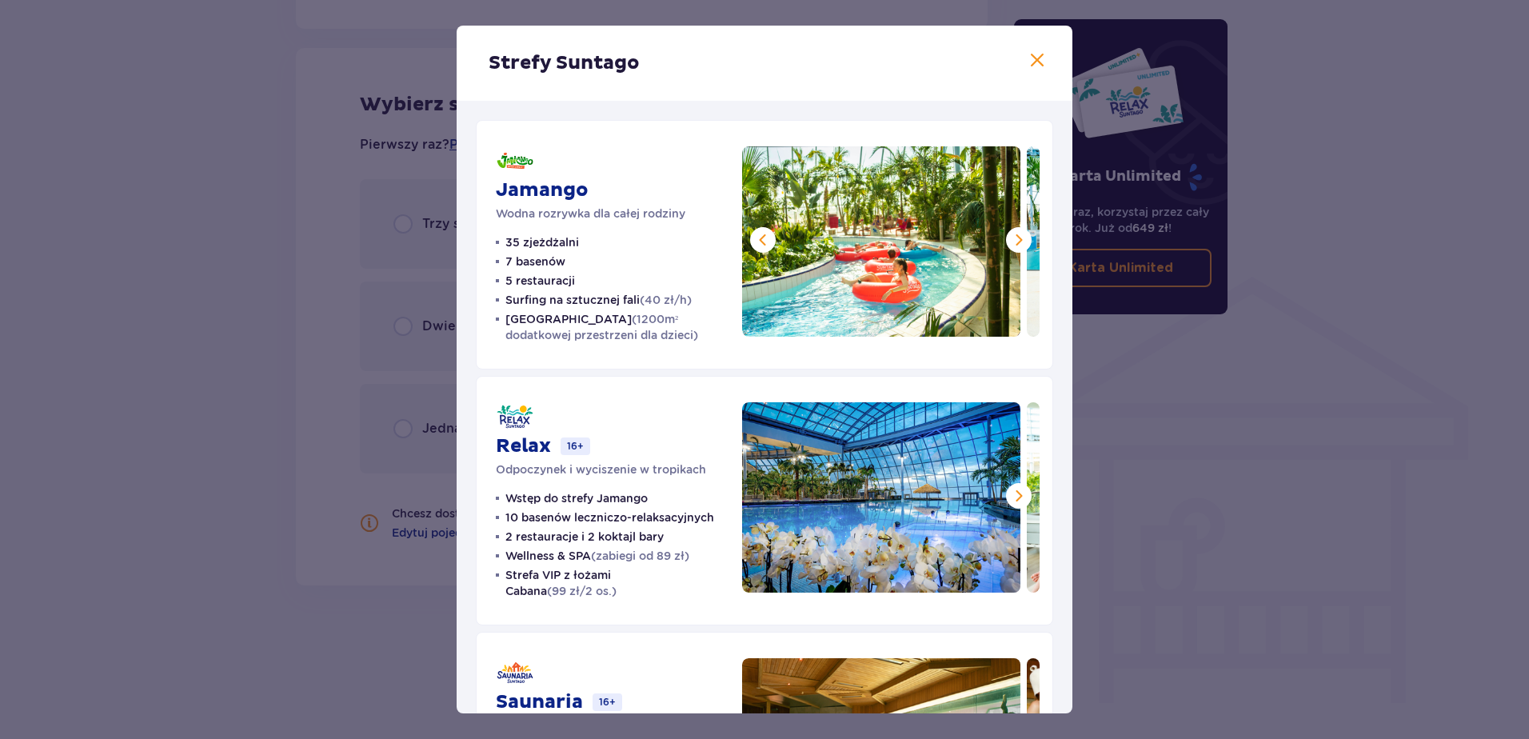
click at [1012, 239] on span at bounding box center [1018, 239] width 19 height 19
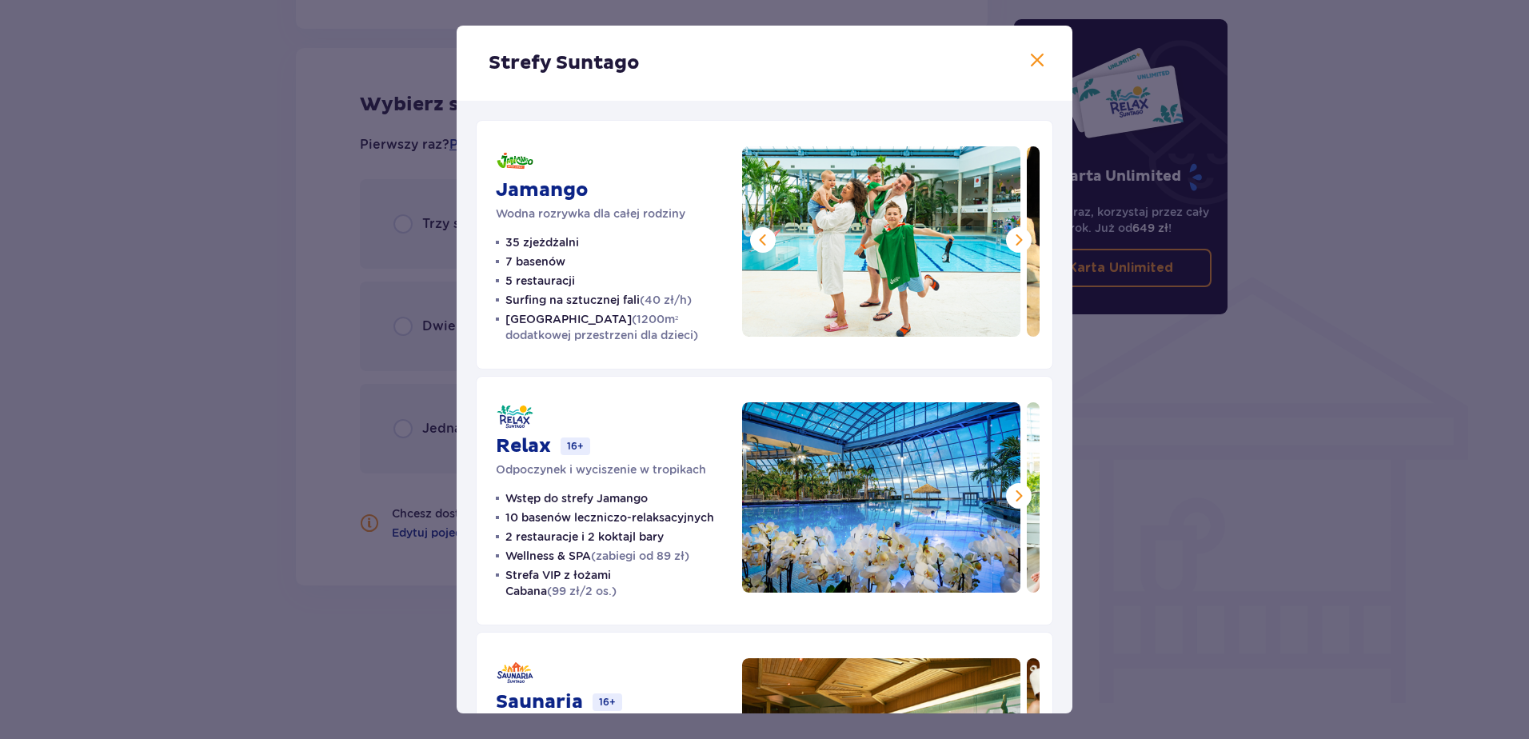
click at [1012, 239] on span at bounding box center [1018, 239] width 19 height 19
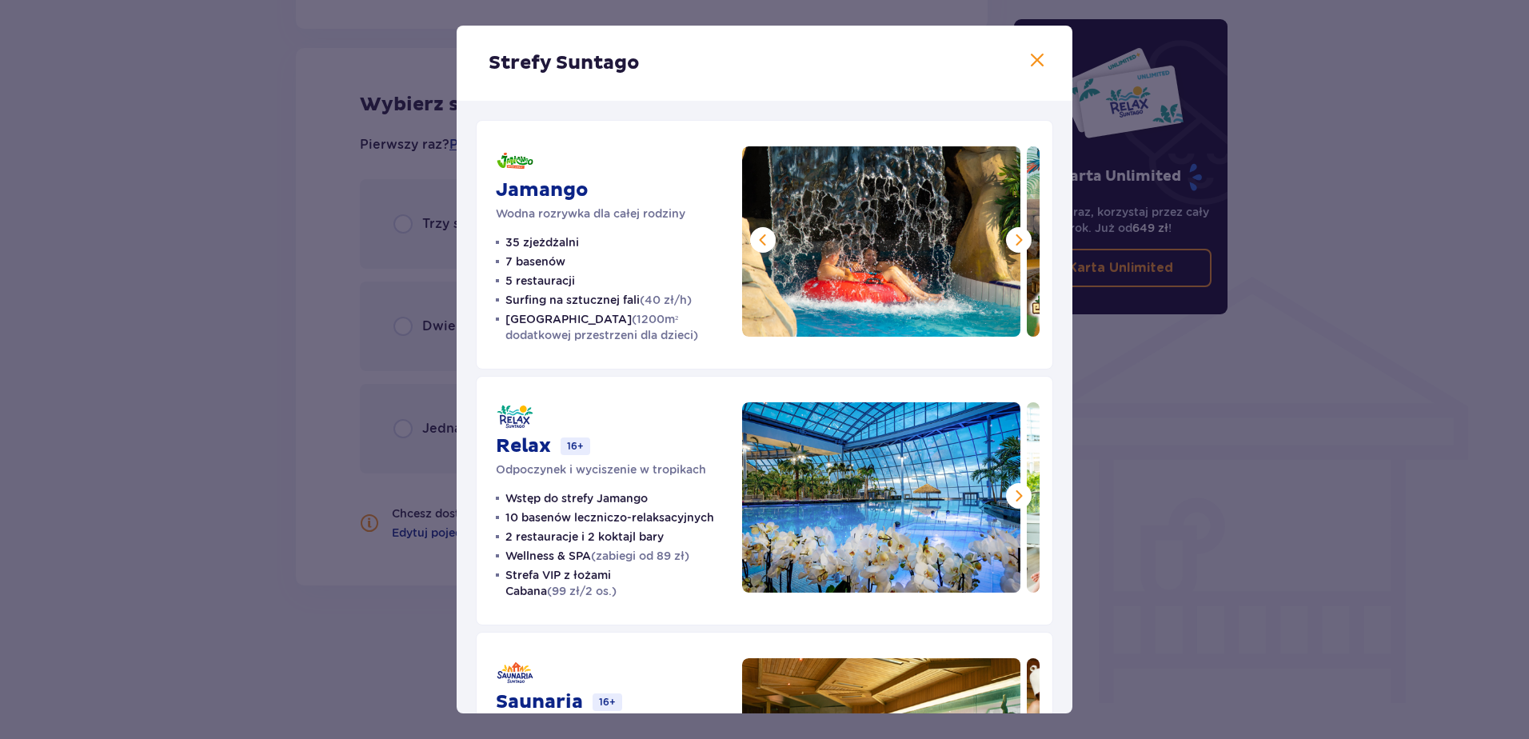
click at [517, 573] on p "Strefa VIP z łożami Cabana (99 zł/2 os.)" at bounding box center [614, 583] width 218 height 32
click at [610, 577] on p "Strefa VIP z łożami Cabana (99 zł/2 os.)" at bounding box center [614, 583] width 218 height 32
click at [1009, 491] on span at bounding box center [1018, 495] width 19 height 19
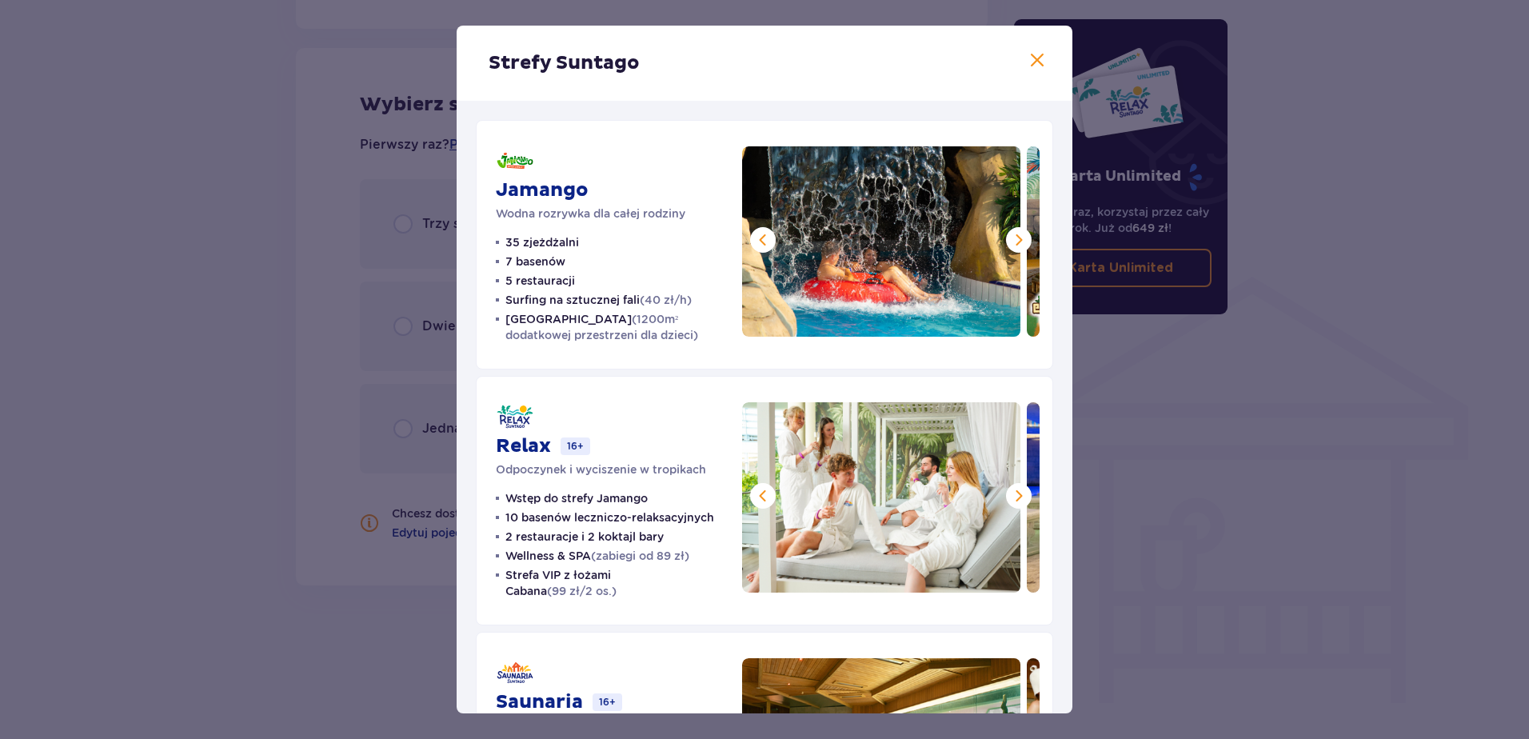
click at [1009, 491] on span at bounding box center [1018, 495] width 19 height 19
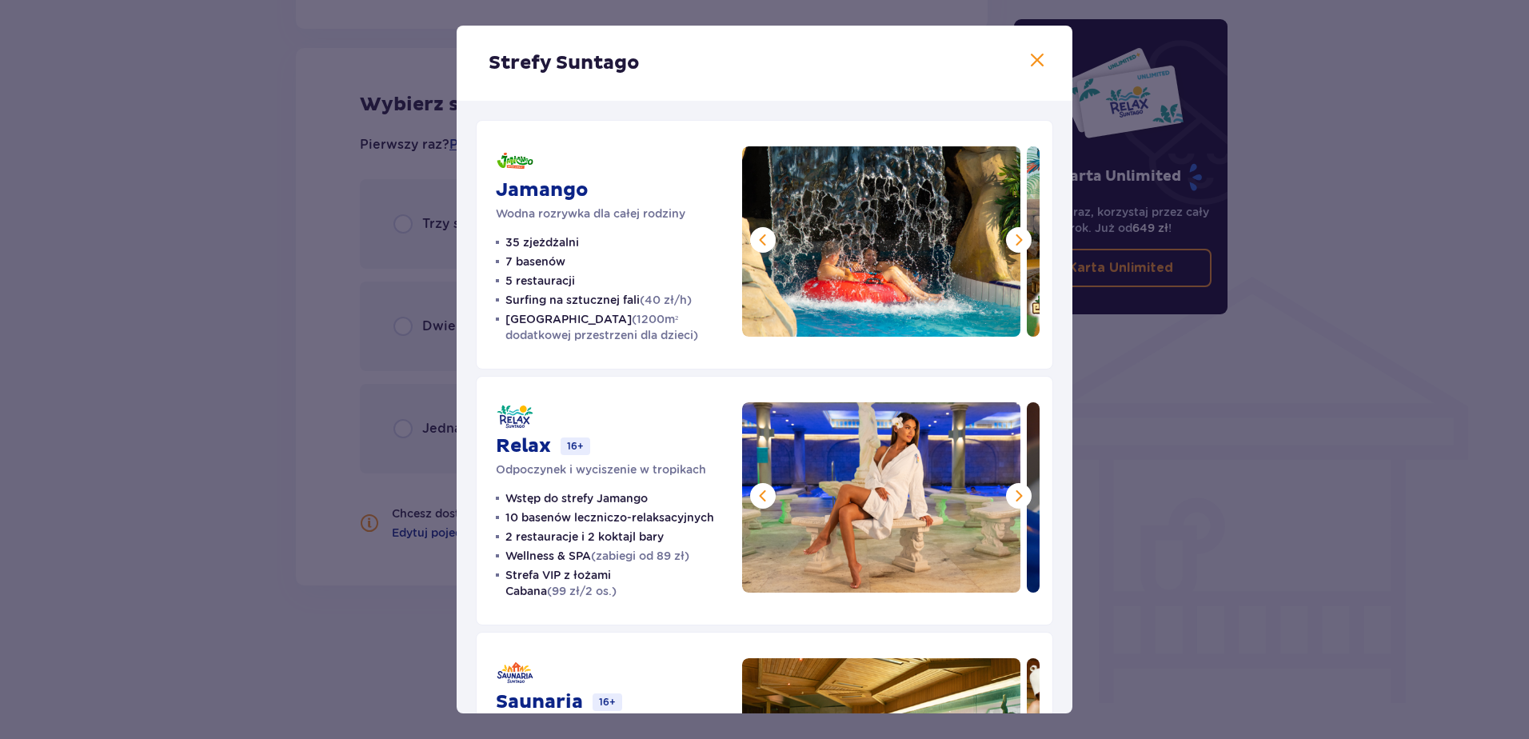
click at [1009, 491] on span at bounding box center [1018, 495] width 19 height 19
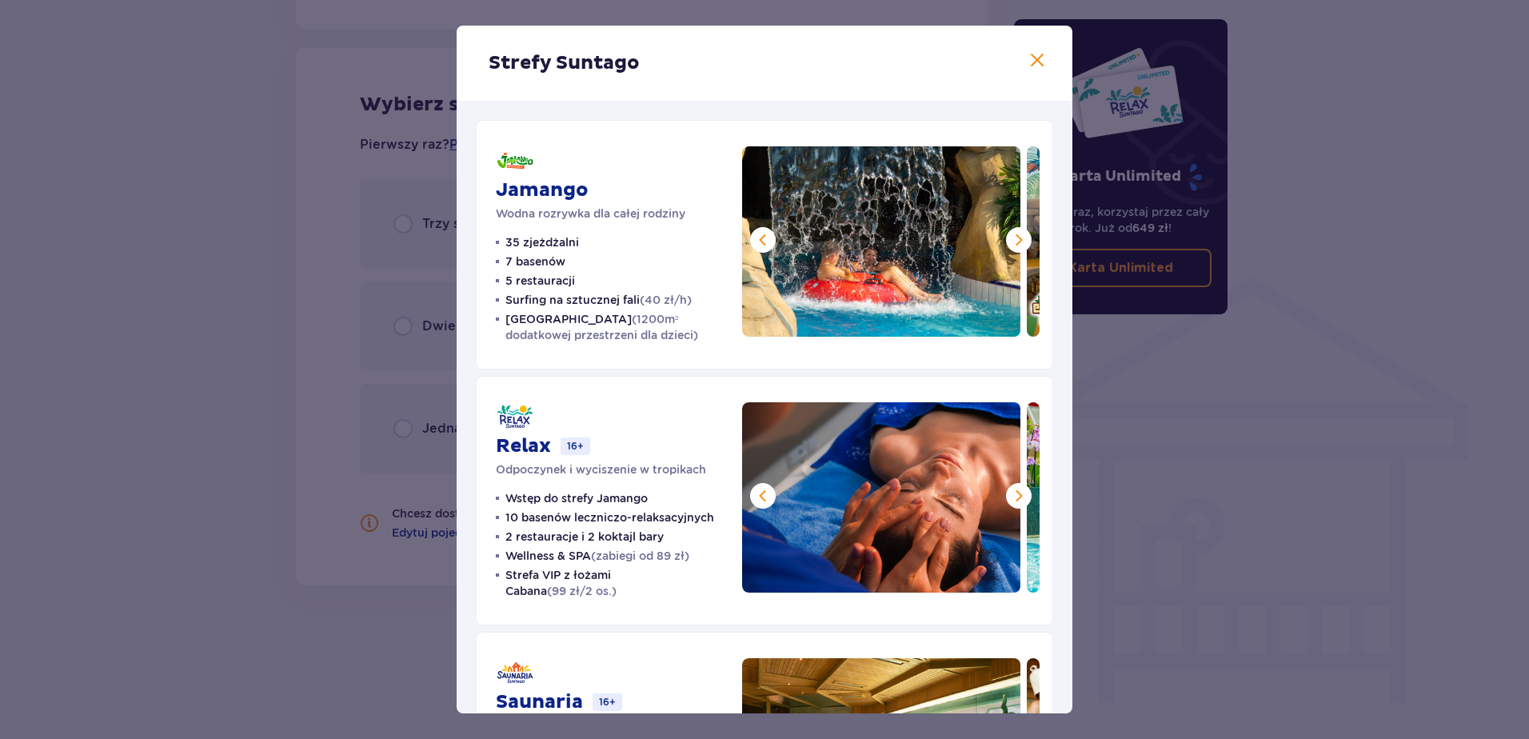
click at [1009, 491] on span at bounding box center [1018, 495] width 19 height 19
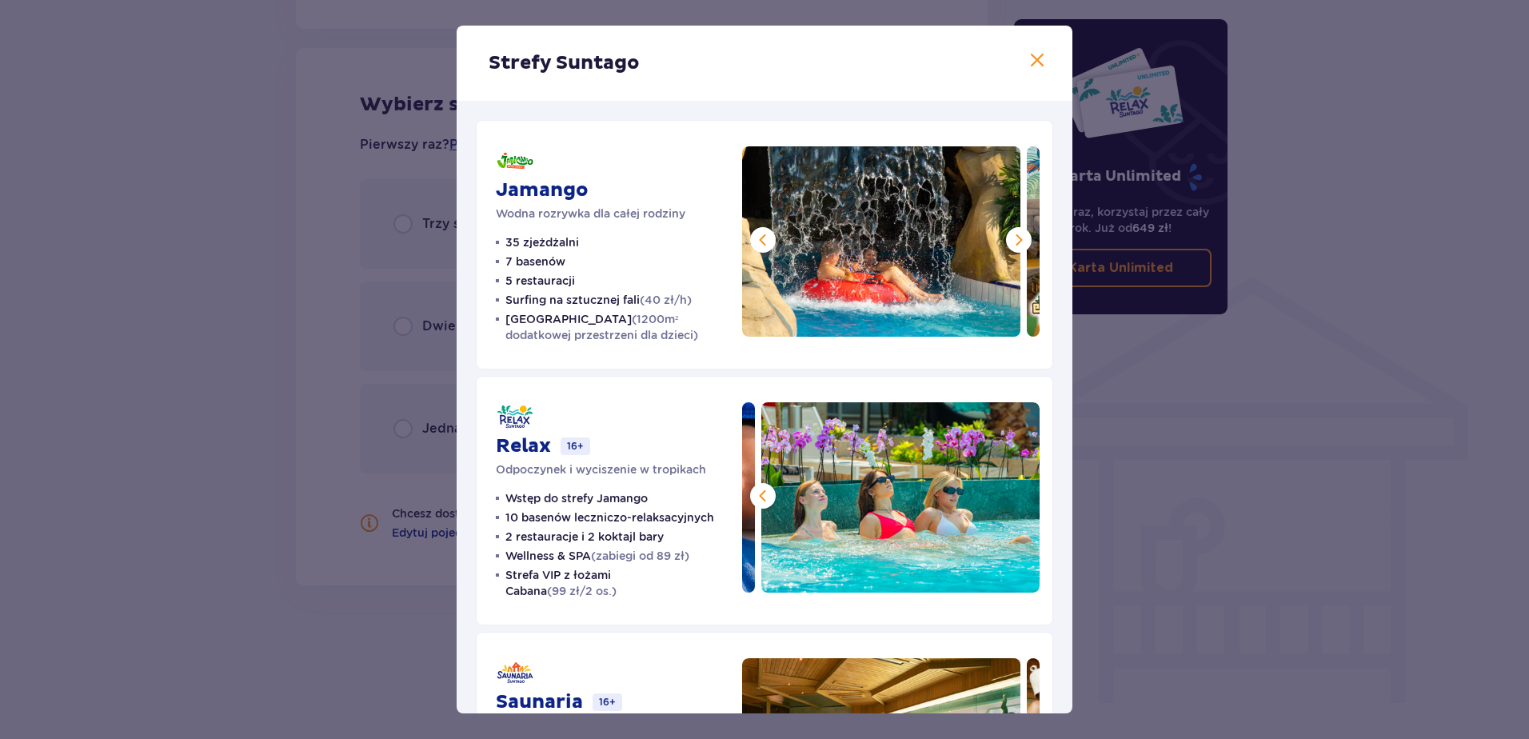
click at [1007, 491] on img at bounding box center [900, 497] width 278 height 190
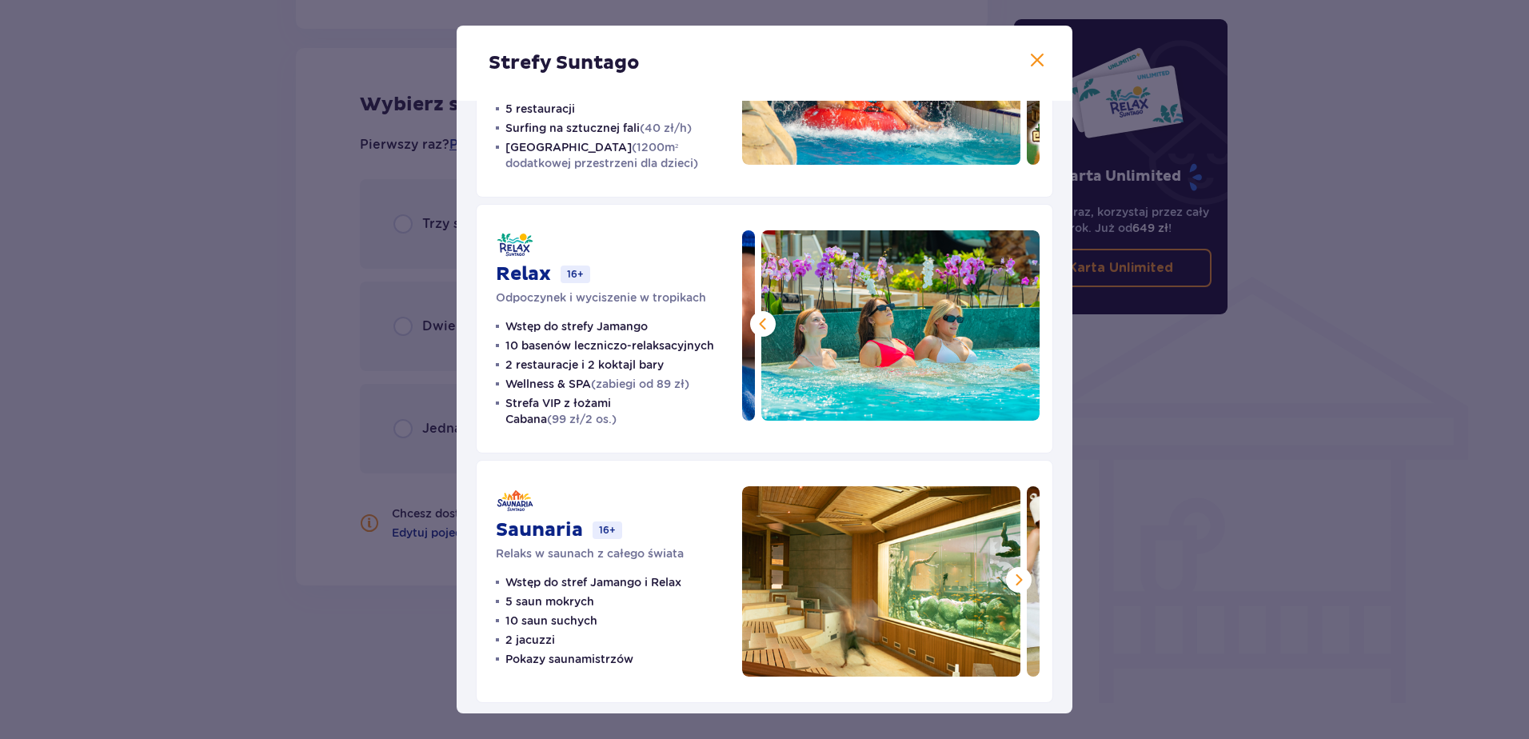
scroll to position [181, 0]
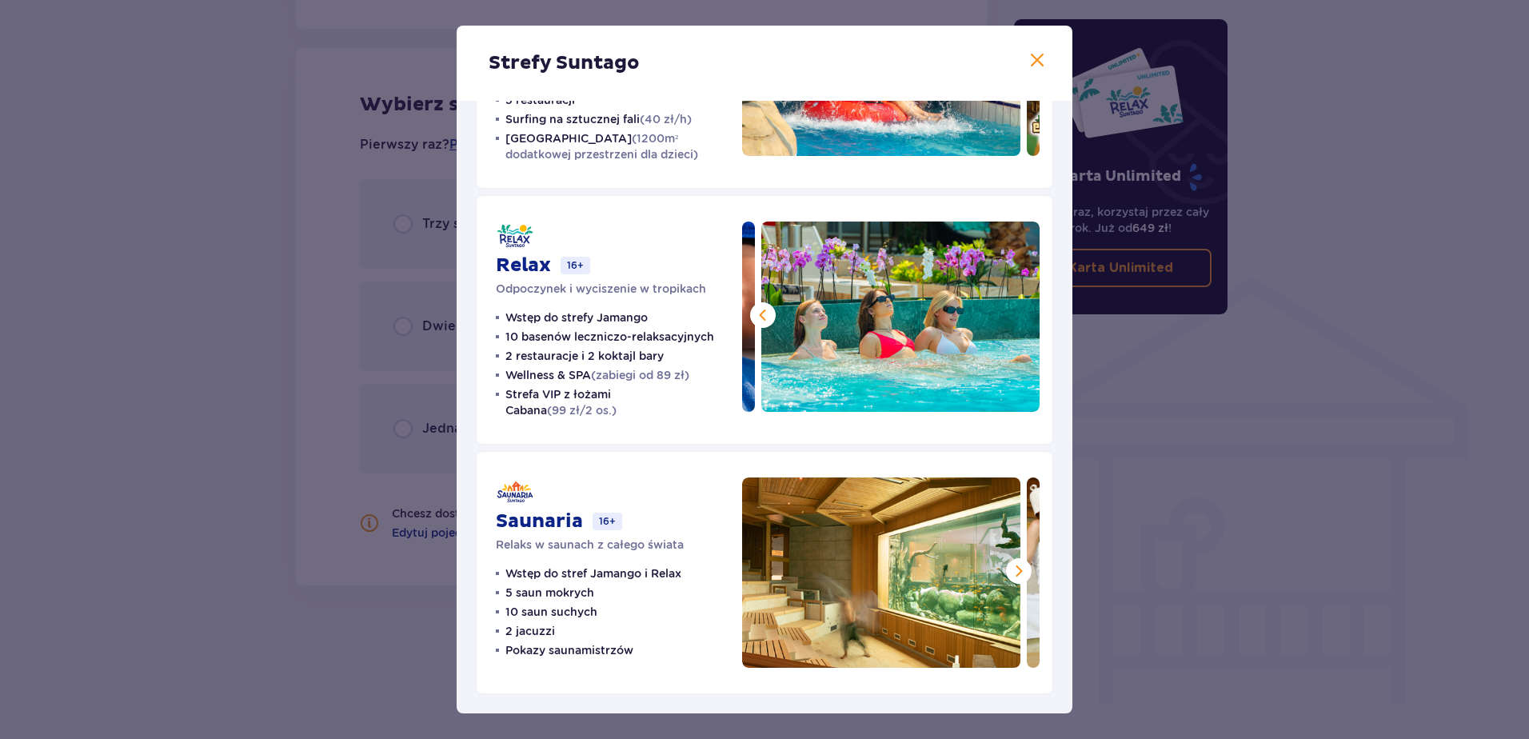
click at [1009, 571] on span at bounding box center [1018, 570] width 19 height 19
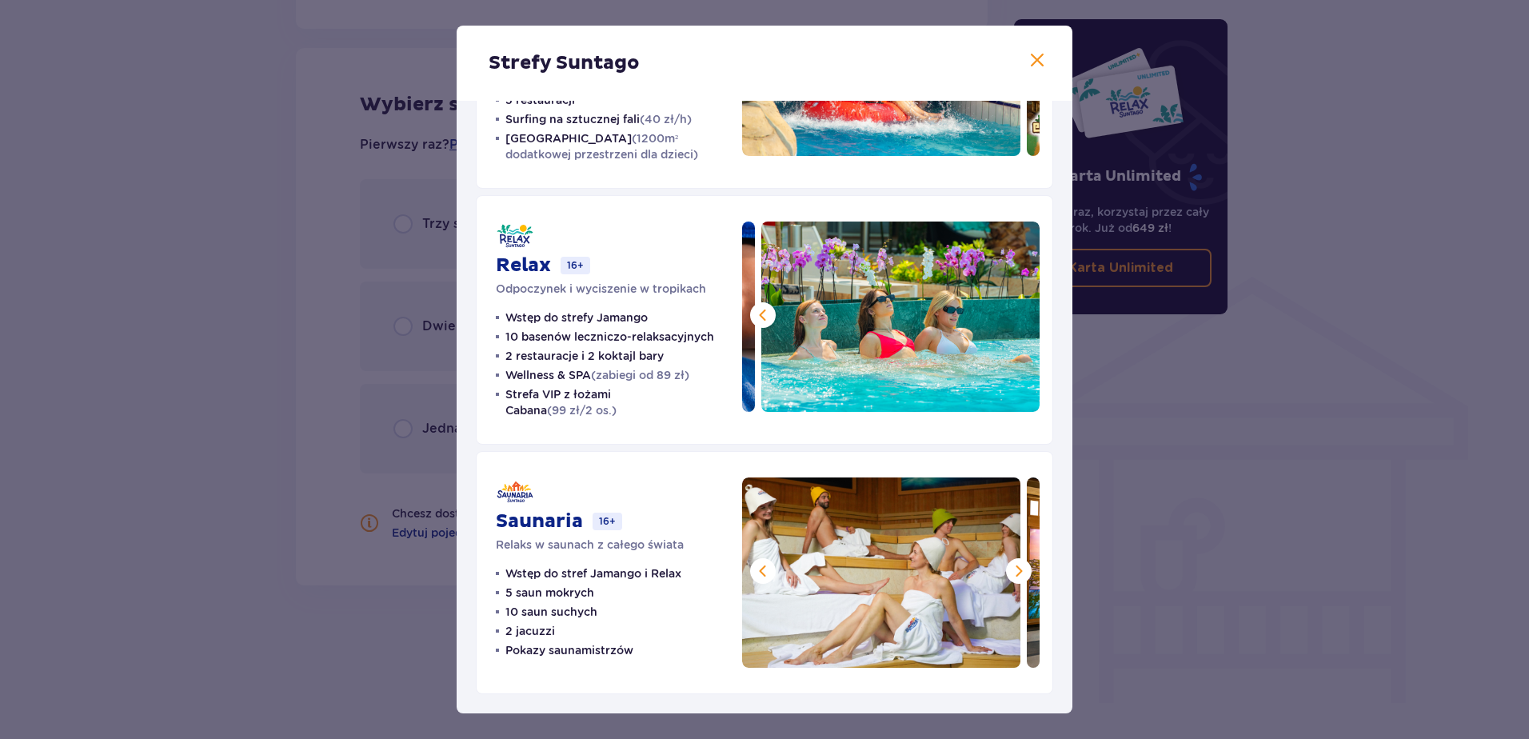
click at [1009, 571] on span at bounding box center [1018, 570] width 19 height 19
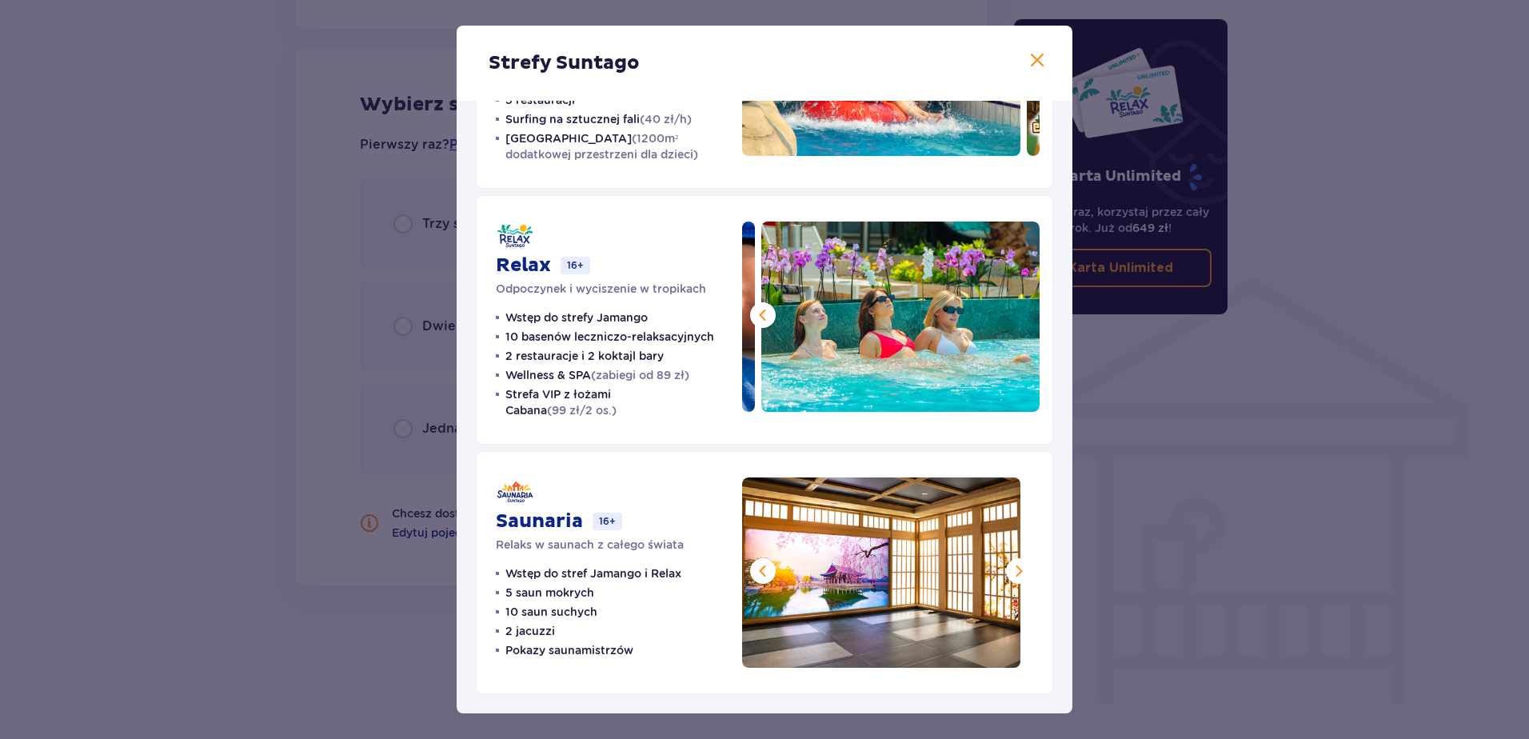
click at [1009, 571] on span at bounding box center [1018, 570] width 19 height 19
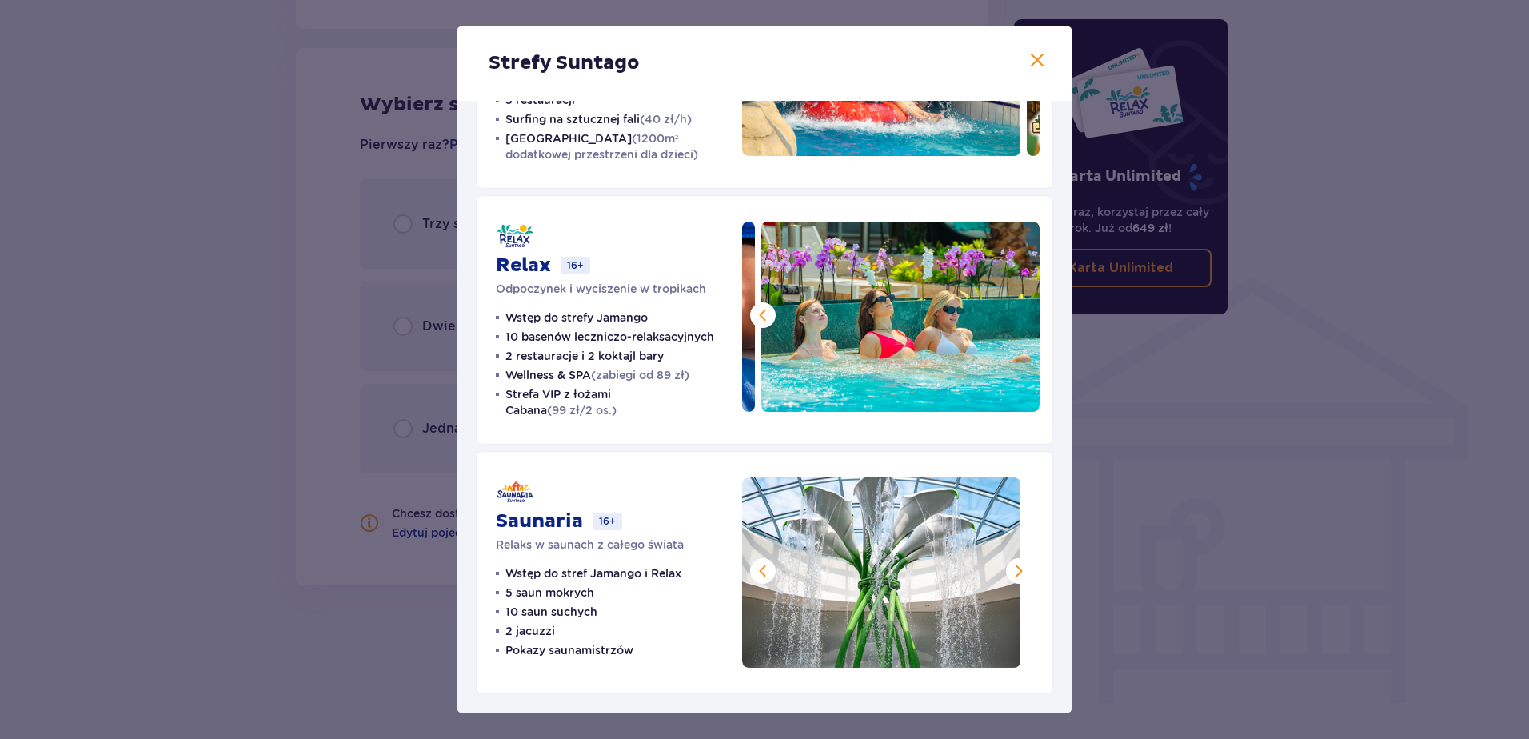
click at [1009, 571] on span at bounding box center [1018, 570] width 19 height 19
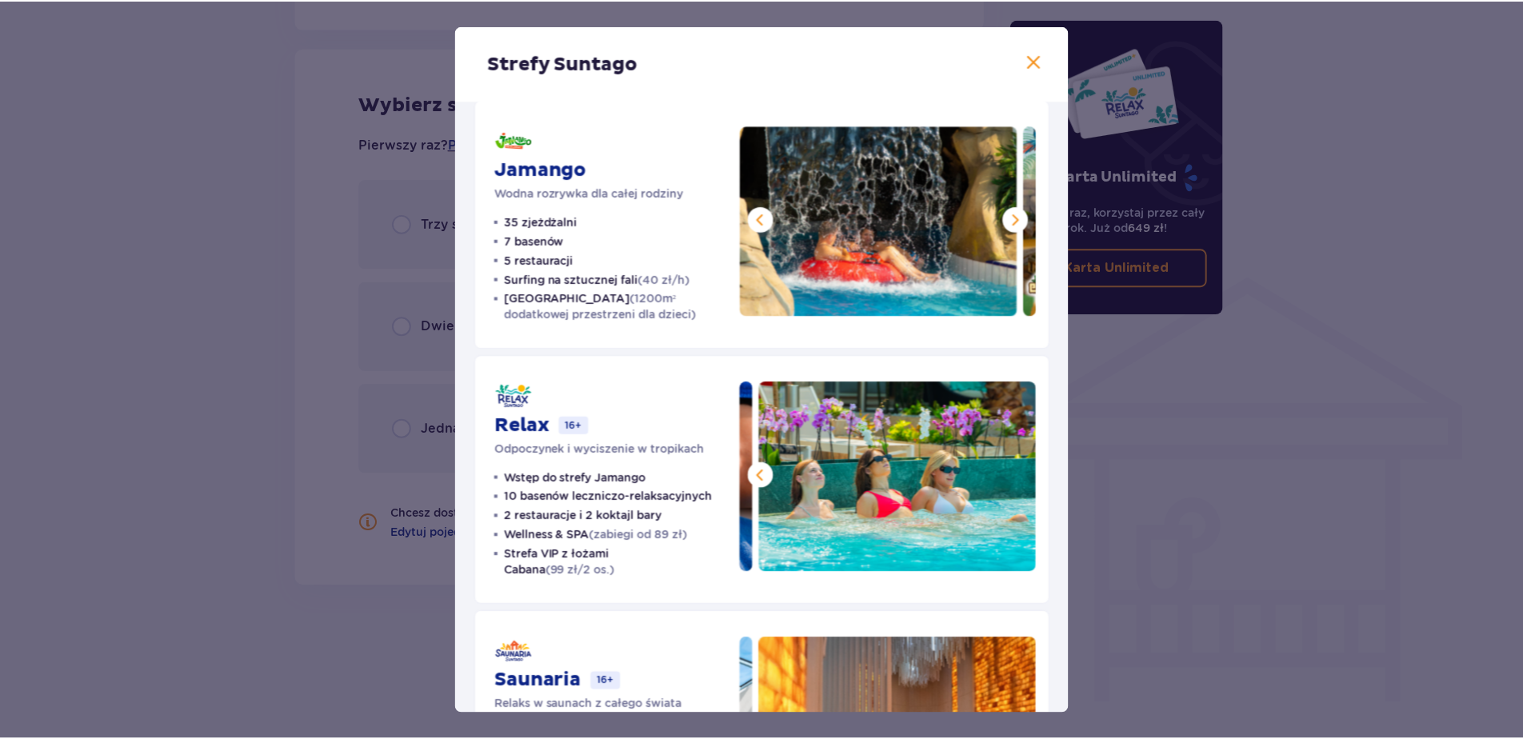
scroll to position [0, 0]
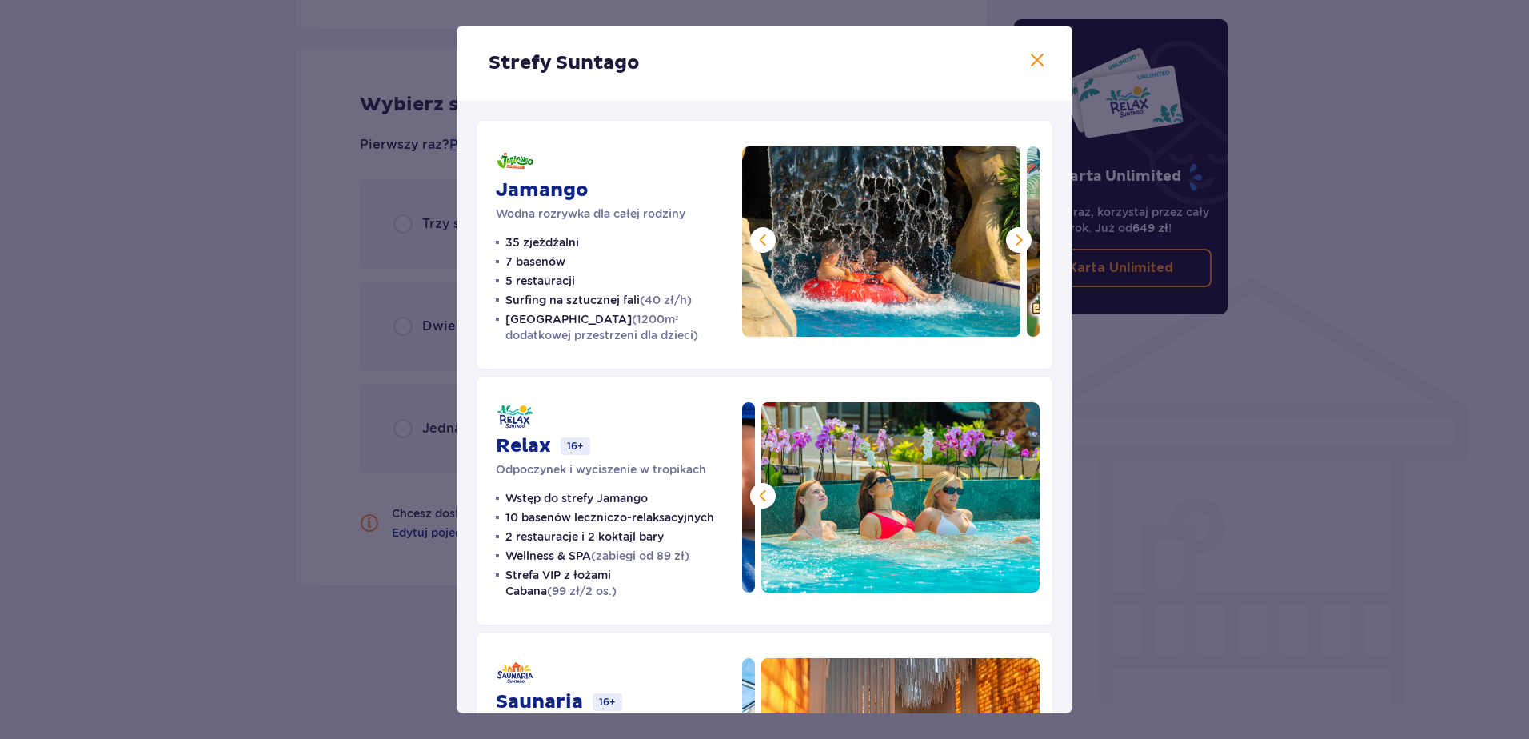
click at [1030, 56] on span at bounding box center [1037, 60] width 19 height 19
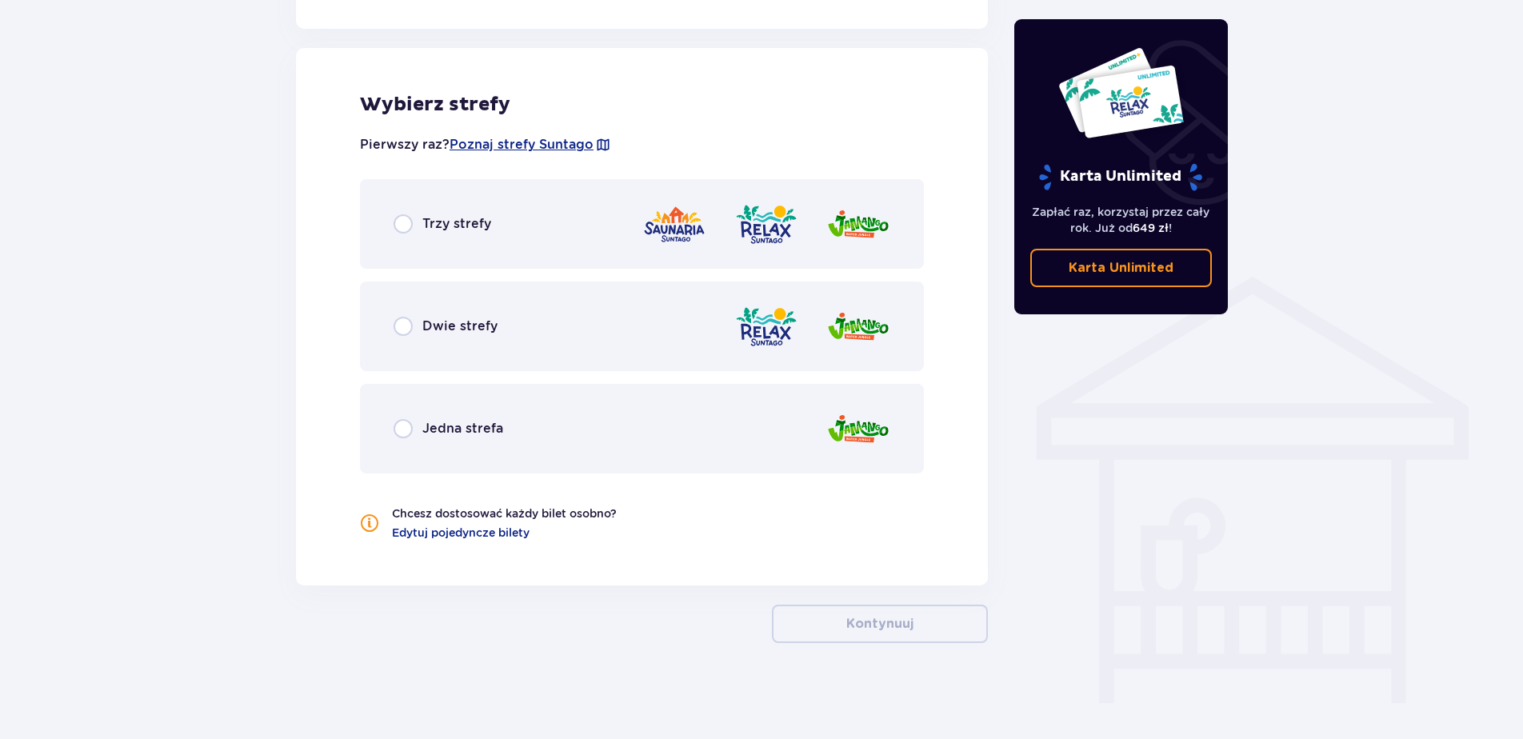
click at [401, 324] on input "radio" at bounding box center [402, 326] width 19 height 19
radio input "true"
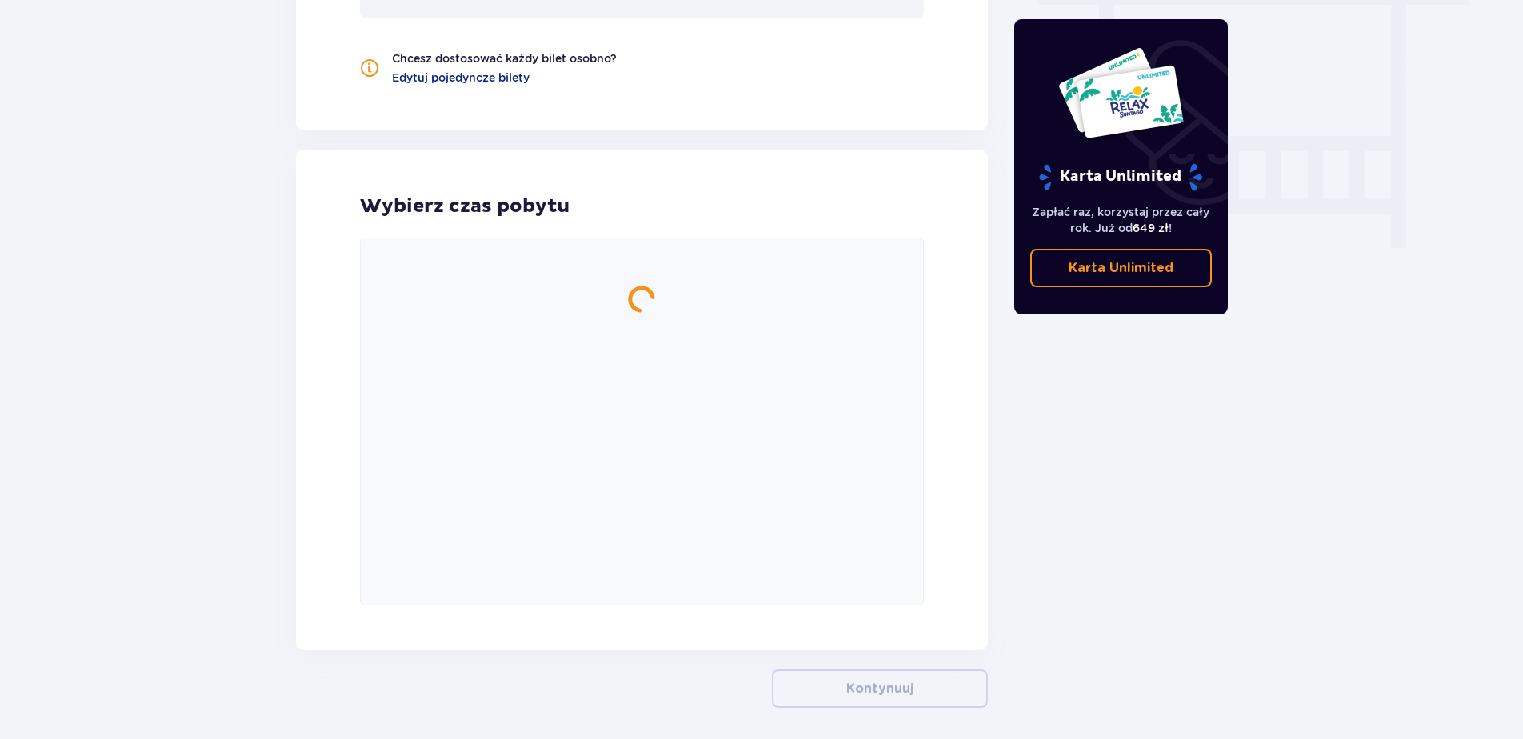
scroll to position [1543, 0]
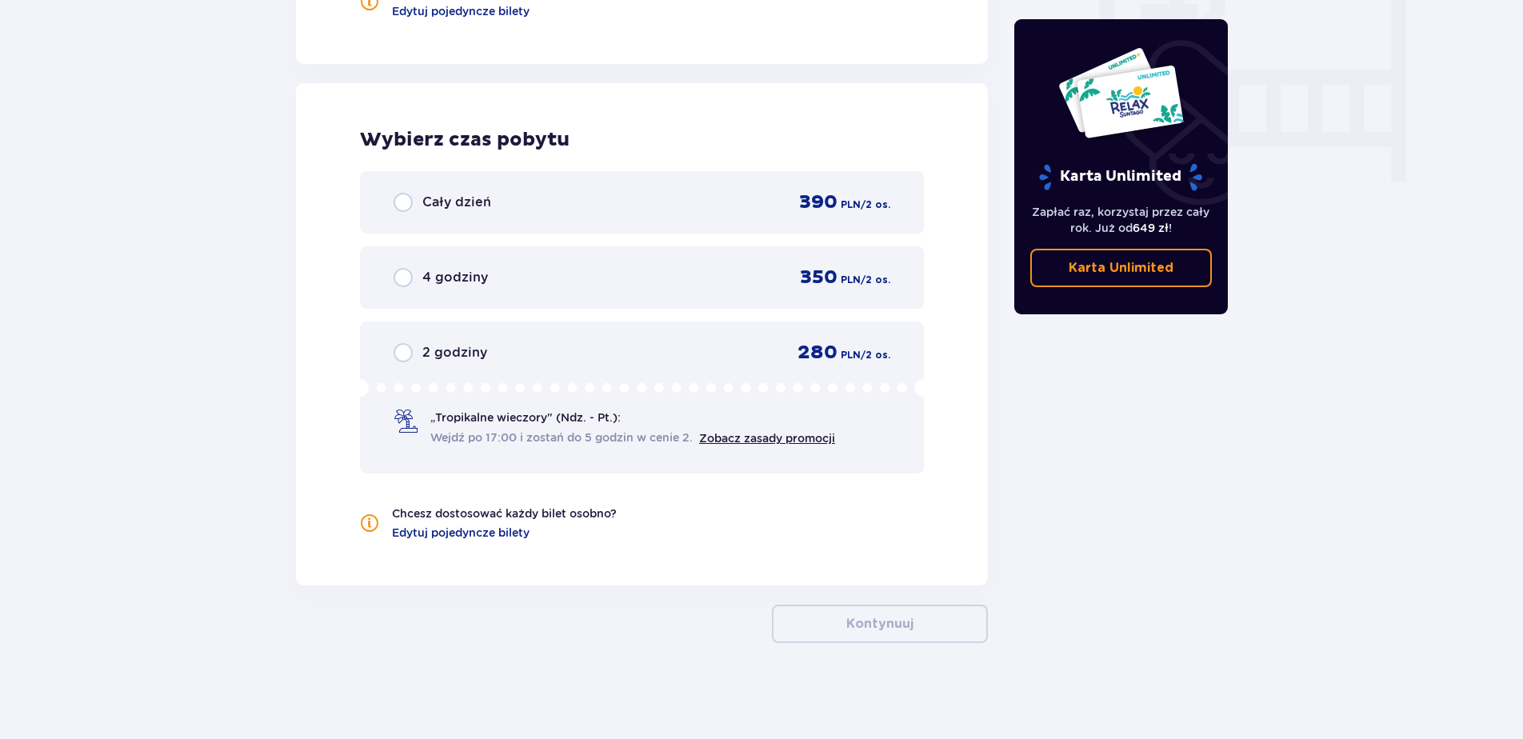
click at [533, 428] on div "„Tropikalne wieczory" (Ndz. - Pt.): Wejdź po 17:00 i zostań do 5 godzin w cenie…" at bounding box center [632, 427] width 405 height 37
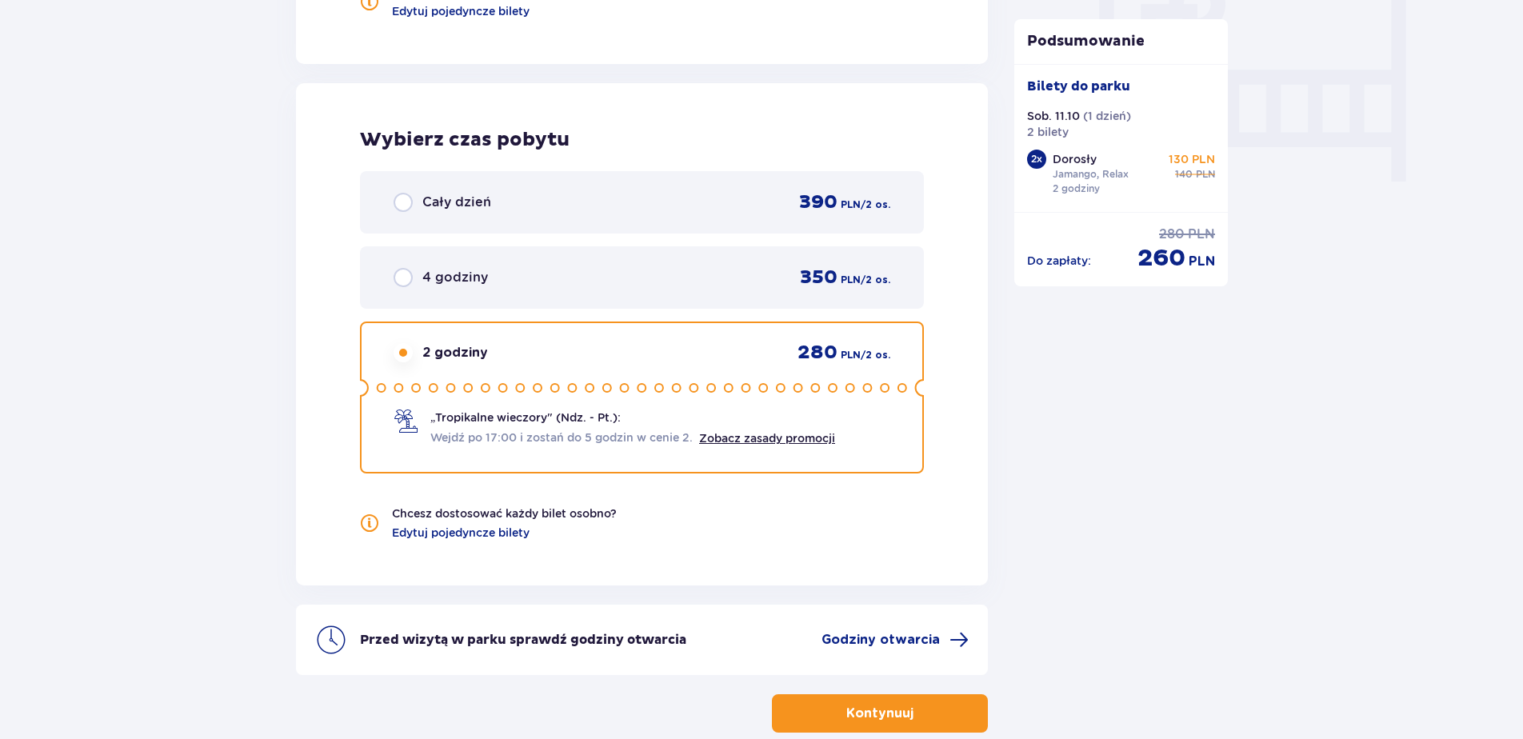
click at [518, 387] on circle at bounding box center [520, 388] width 8 height 8
click at [496, 268] on div "4 godziny 350 PLN / 2 os." at bounding box center [641, 277] width 497 height 24
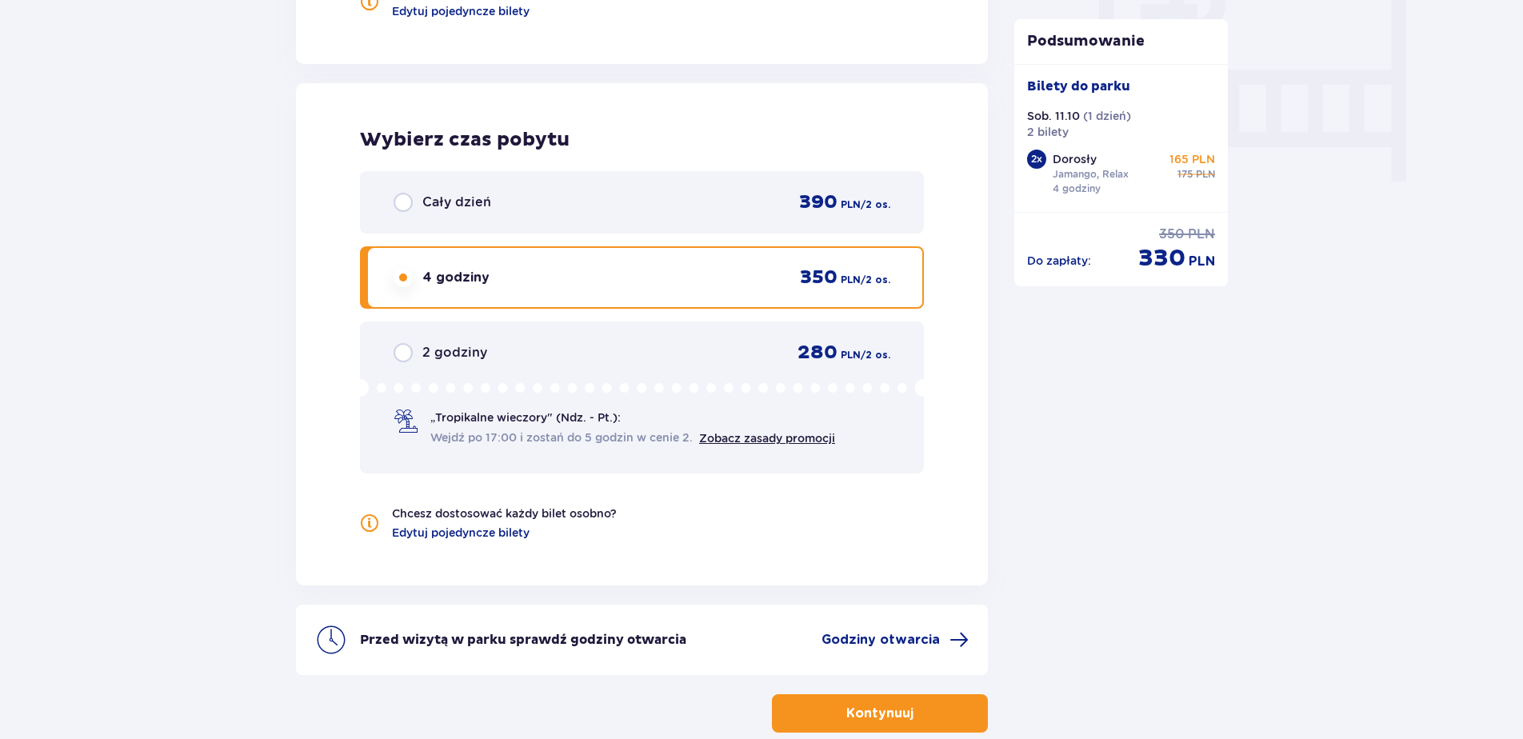
click at [504, 203] on div "Cały dzień 390 PLN / 2 os." at bounding box center [641, 202] width 497 height 24
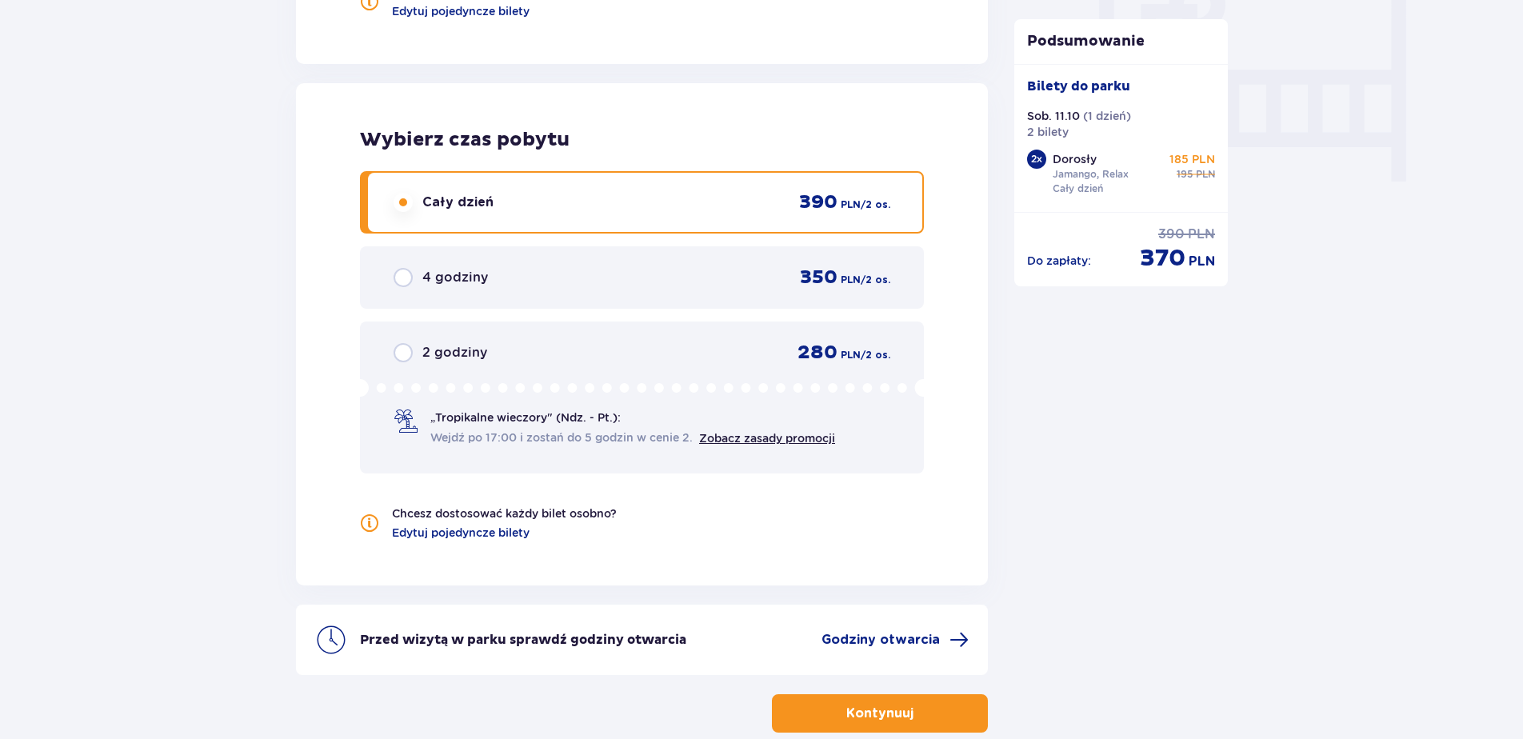
click at [447, 270] on span "4 godziny" at bounding box center [455, 278] width 66 height 18
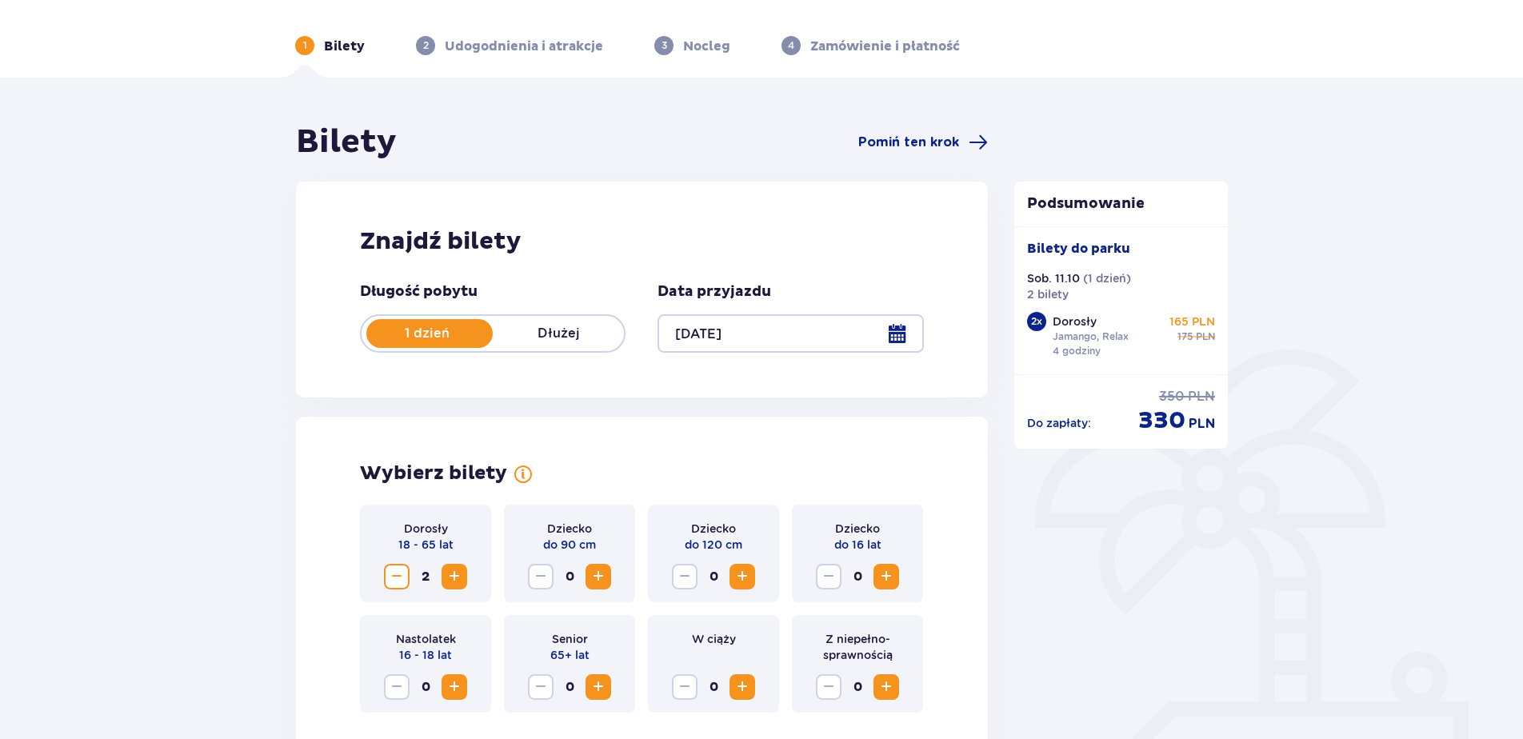
scroll to position [24, 0]
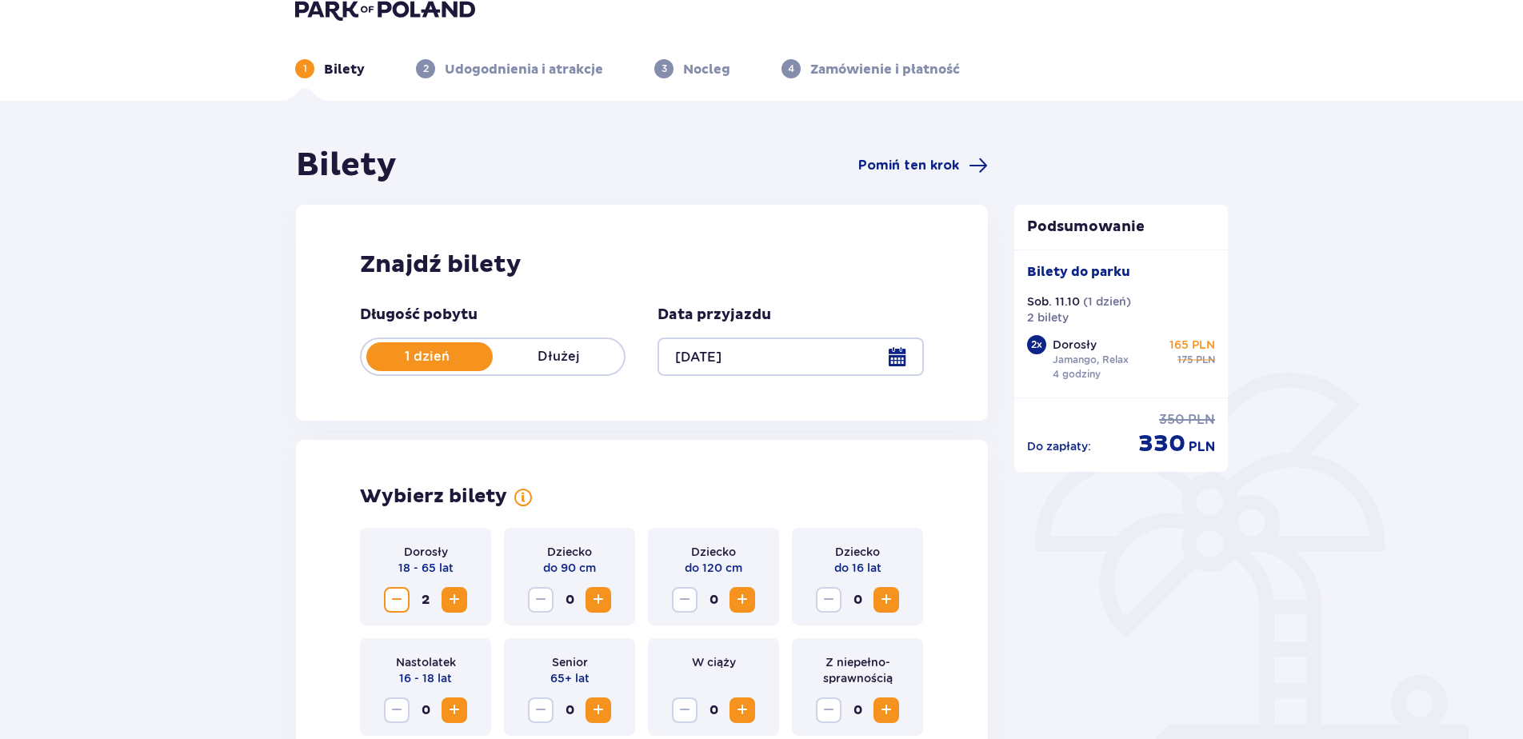
click at [900, 353] on div at bounding box center [789, 356] width 265 height 38
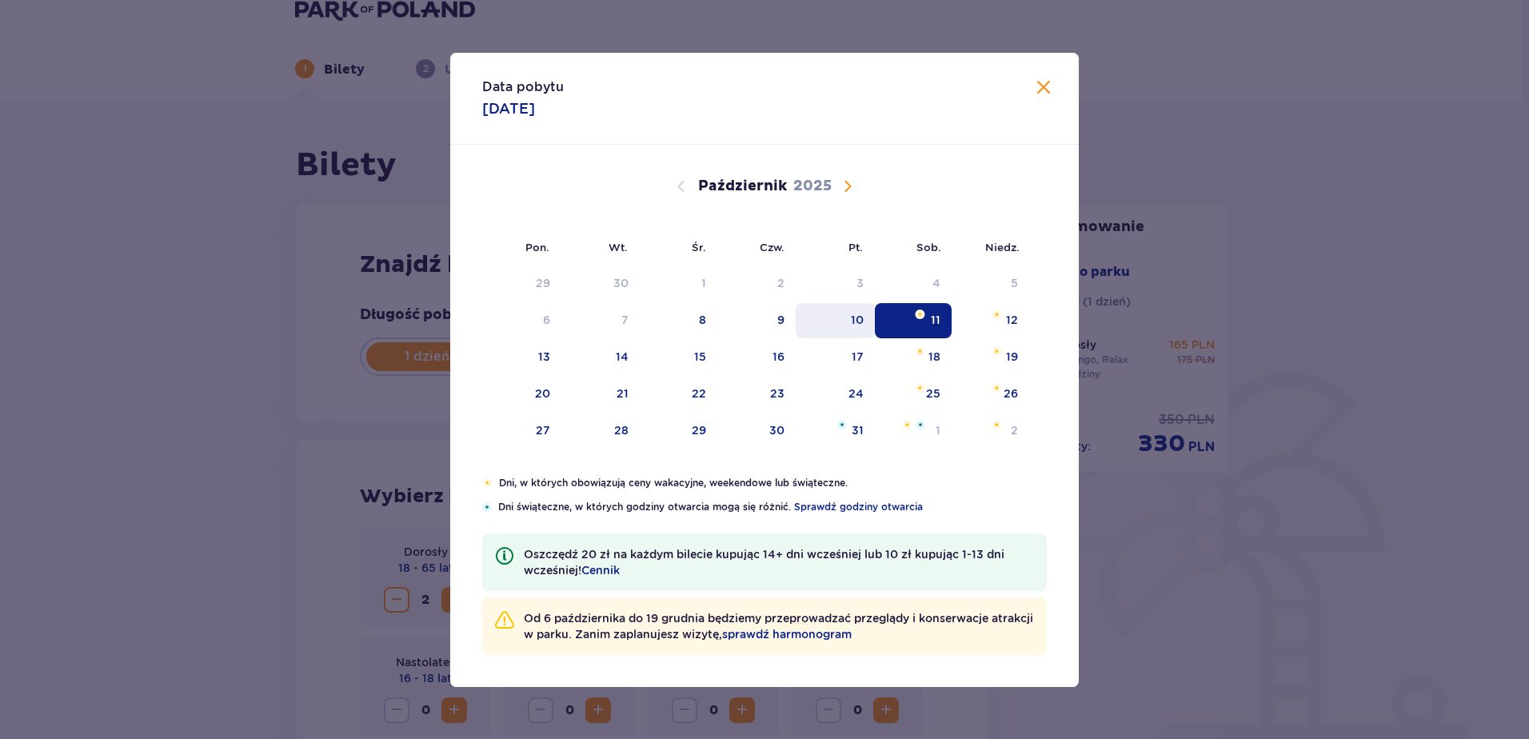
click at [859, 318] on div "10" at bounding box center [857, 320] width 13 height 16
type input "10.10.25"
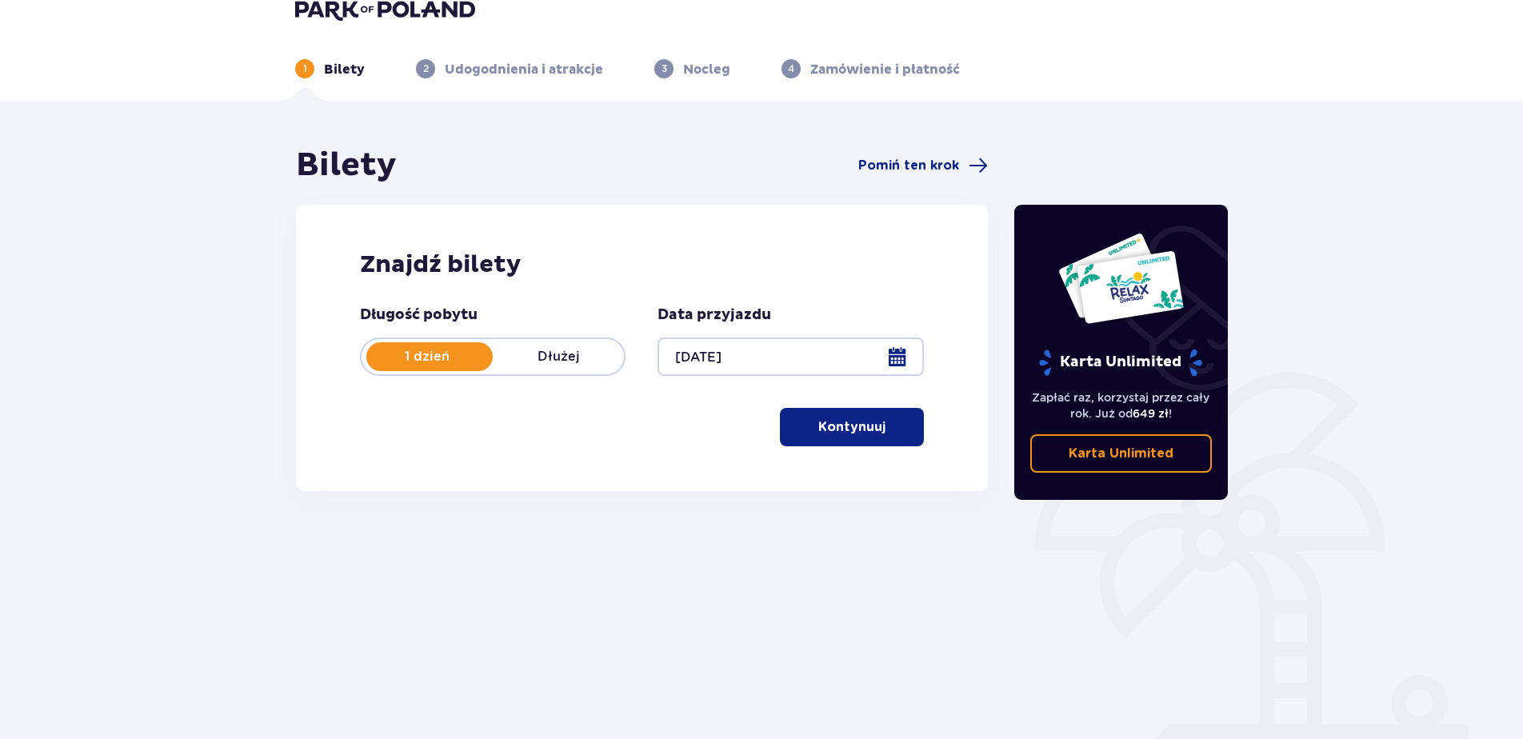
click at [851, 431] on p "Kontynuuj" at bounding box center [851, 427] width 67 height 18
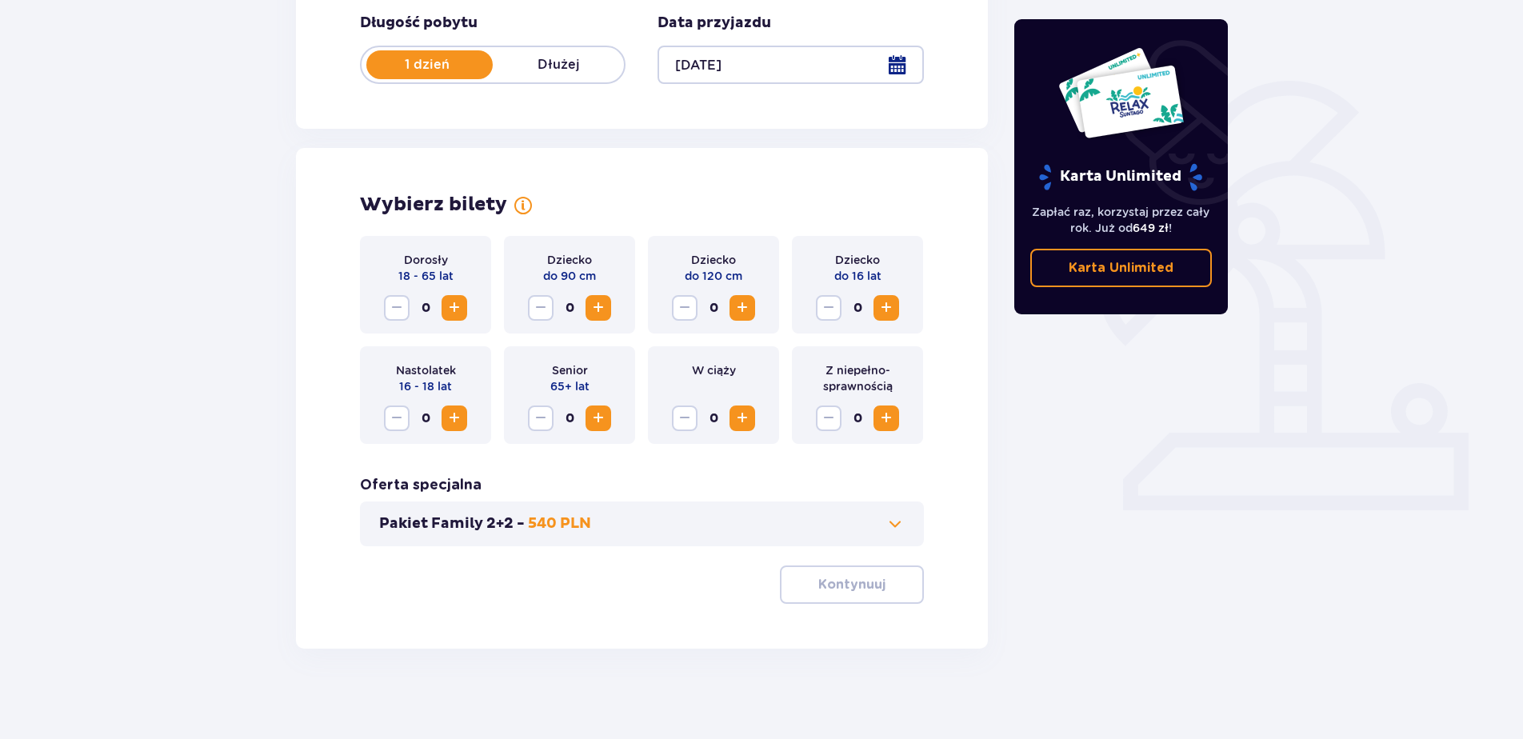
scroll to position [321, 0]
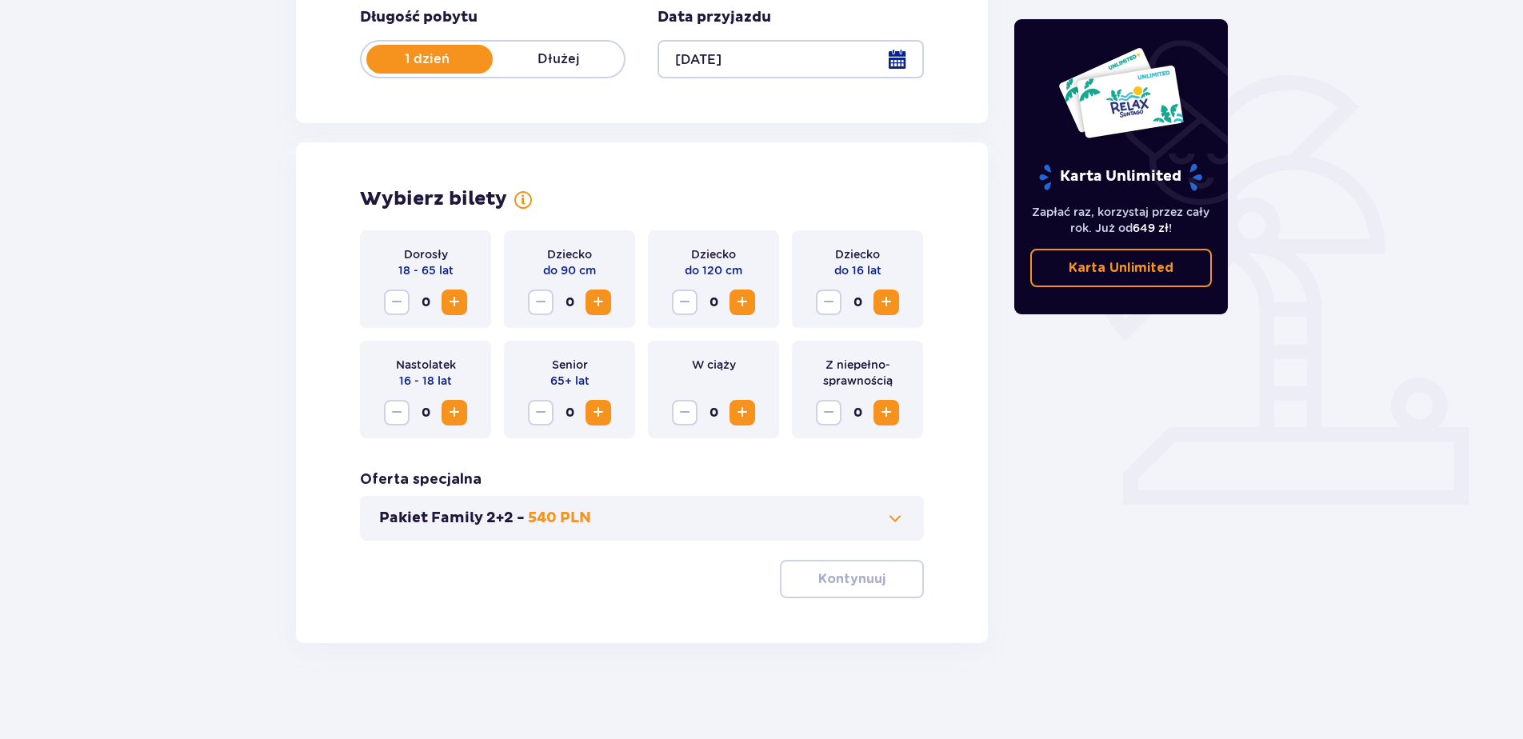
click at [458, 302] on span "Zwiększ" at bounding box center [454, 302] width 19 height 19
click at [884, 583] on span "button" at bounding box center [888, 578] width 19 height 19
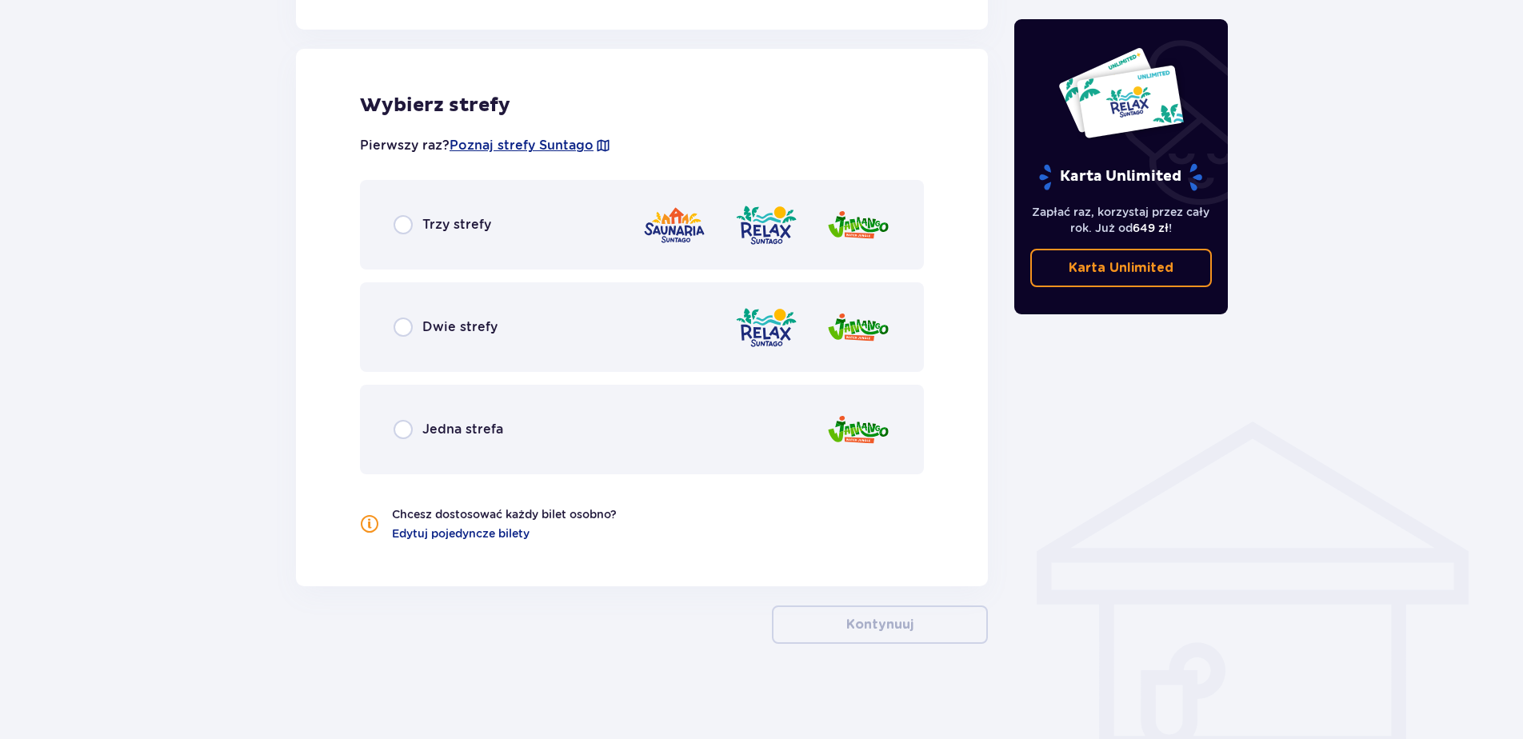
scroll to position [878, 0]
click at [411, 326] on input "radio" at bounding box center [402, 326] width 19 height 19
radio input "true"
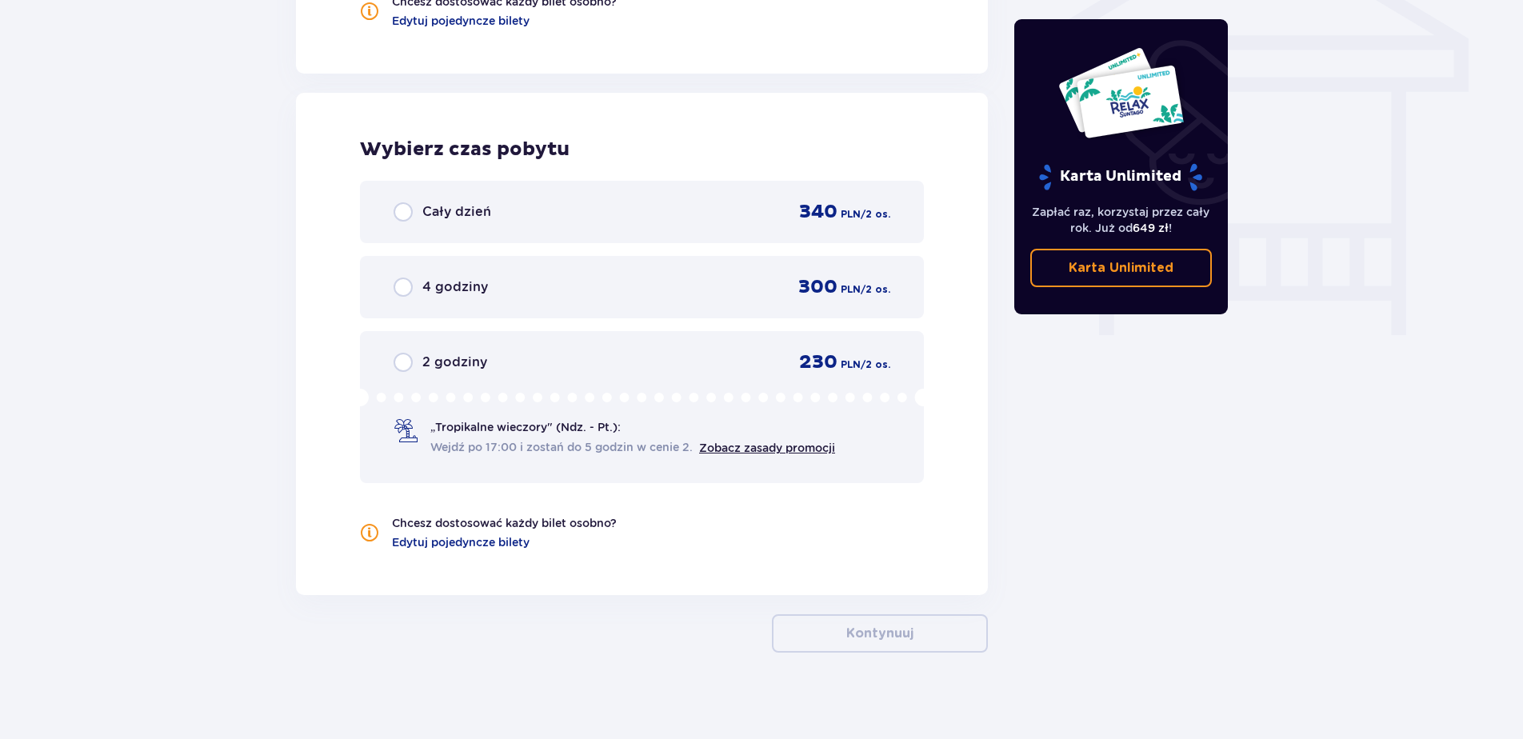
scroll to position [1399, 0]
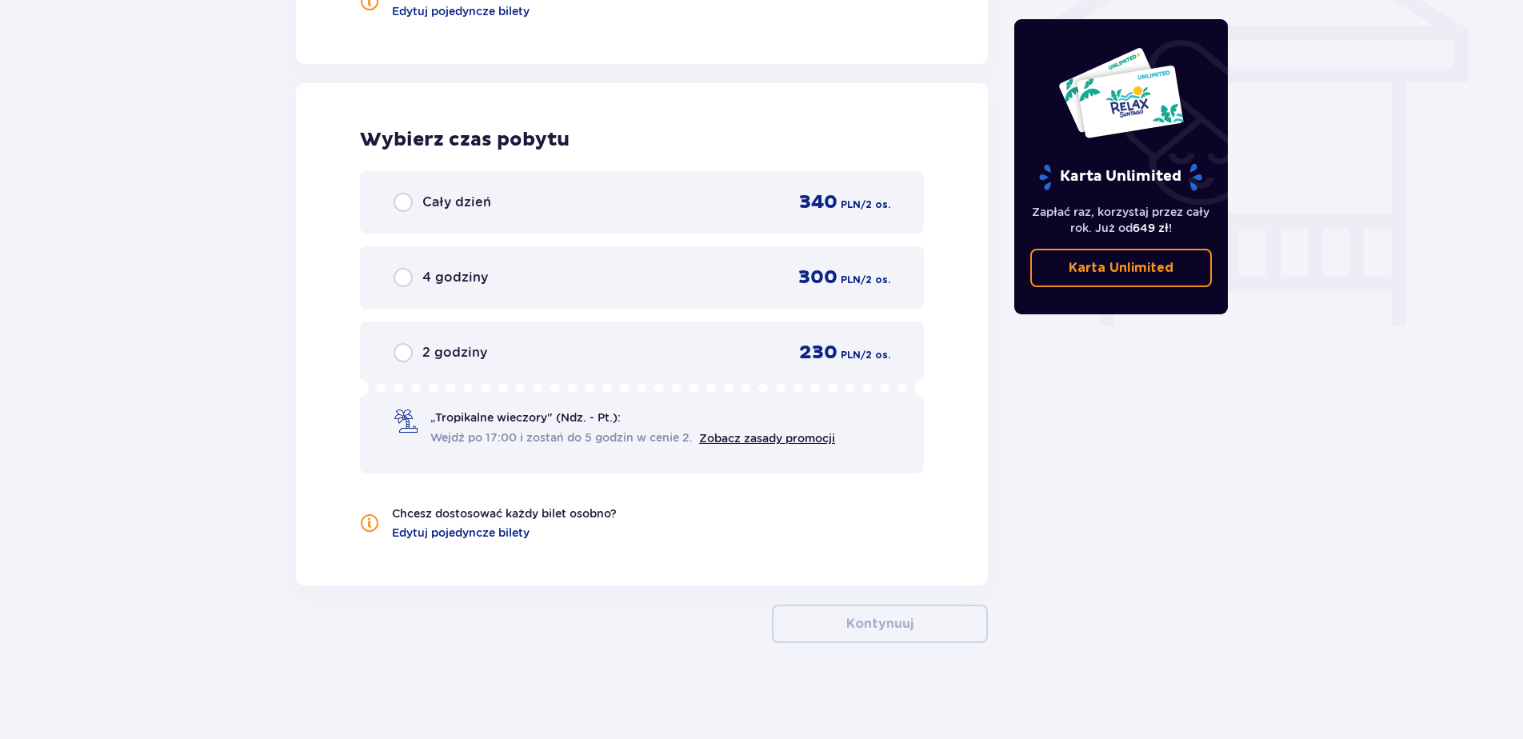
click at [463, 345] on span "2 godziny" at bounding box center [454, 353] width 65 height 18
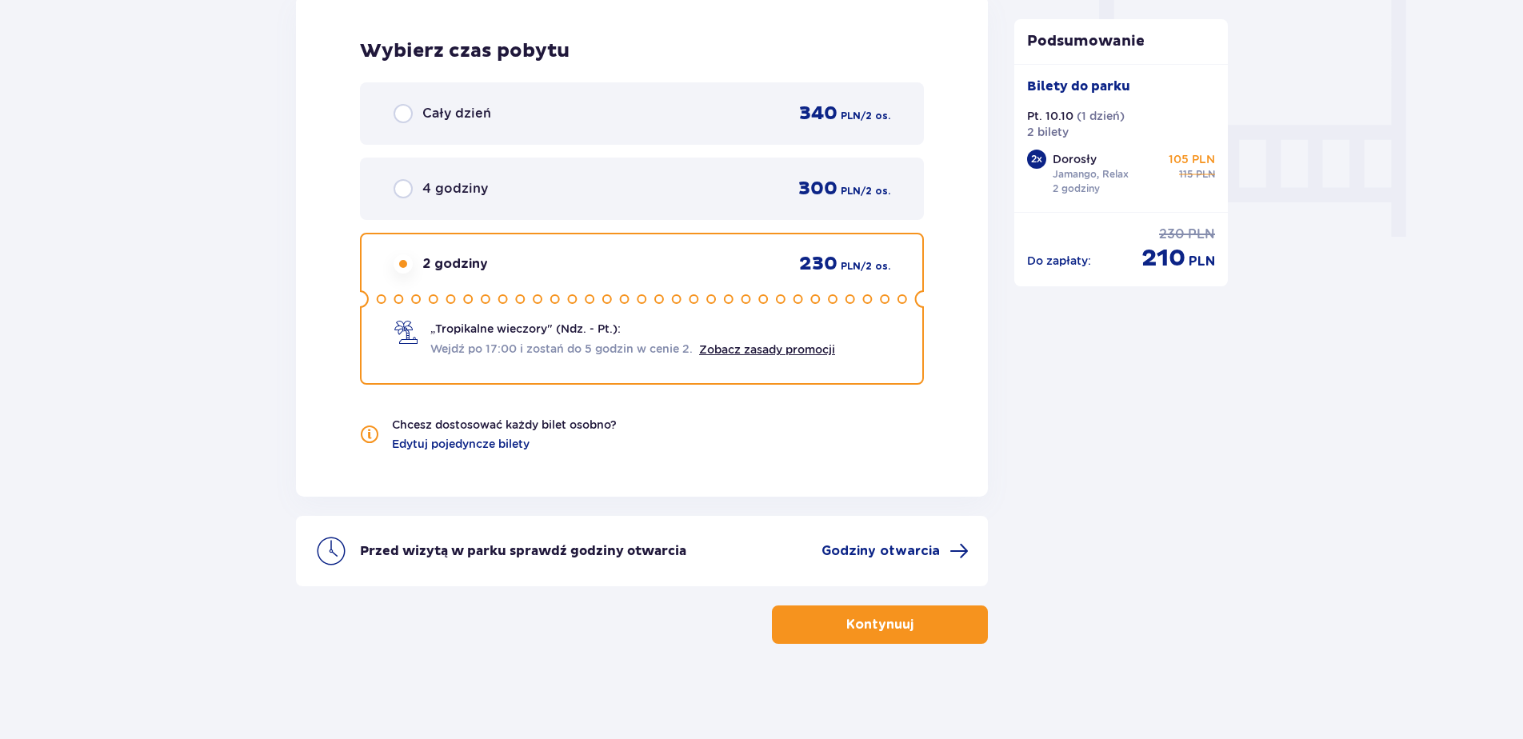
scroll to position [1489, 0]
click at [487, 190] on div "4 godziny 300 PLN / 2 os." at bounding box center [641, 188] width 497 height 24
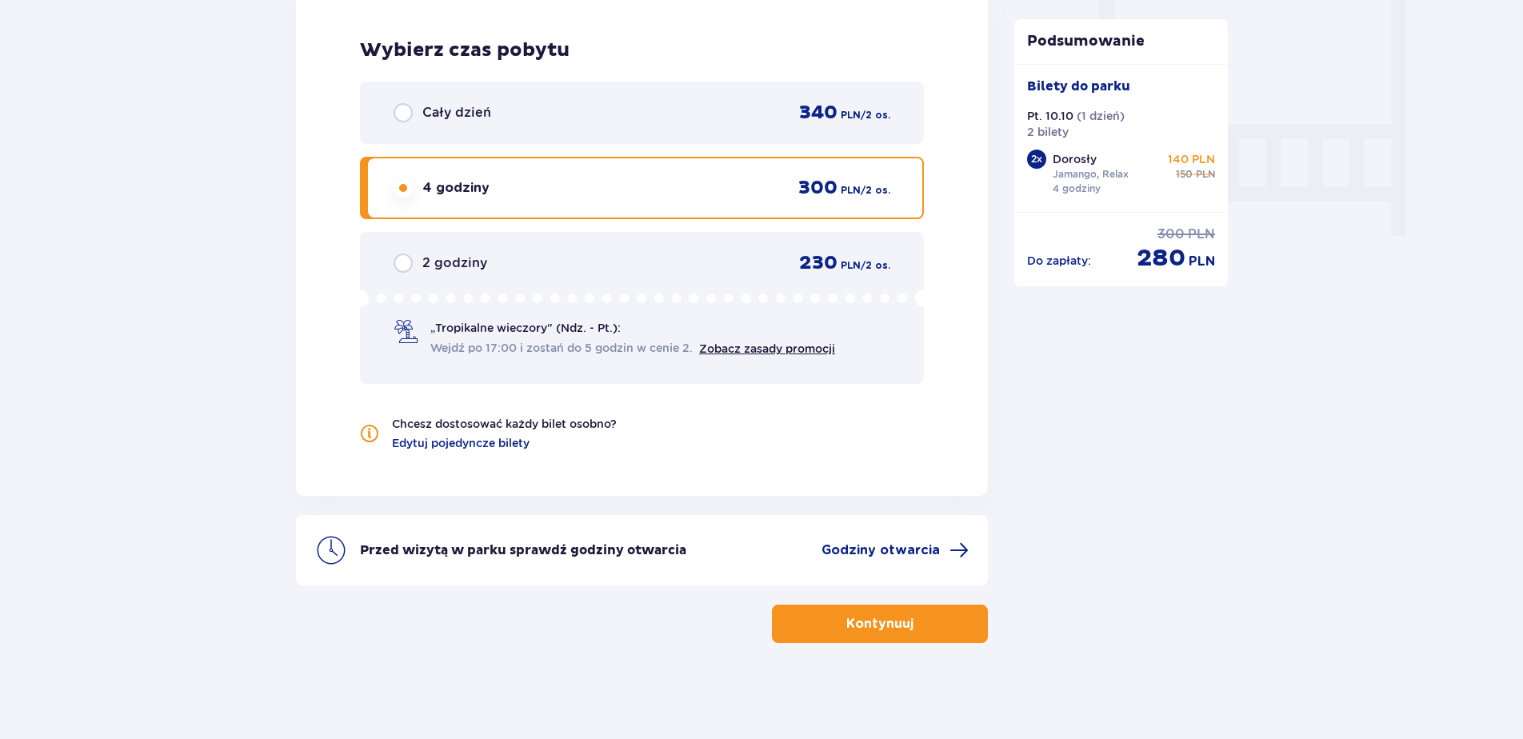
click at [482, 110] on span "Cały dzień" at bounding box center [456, 113] width 69 height 18
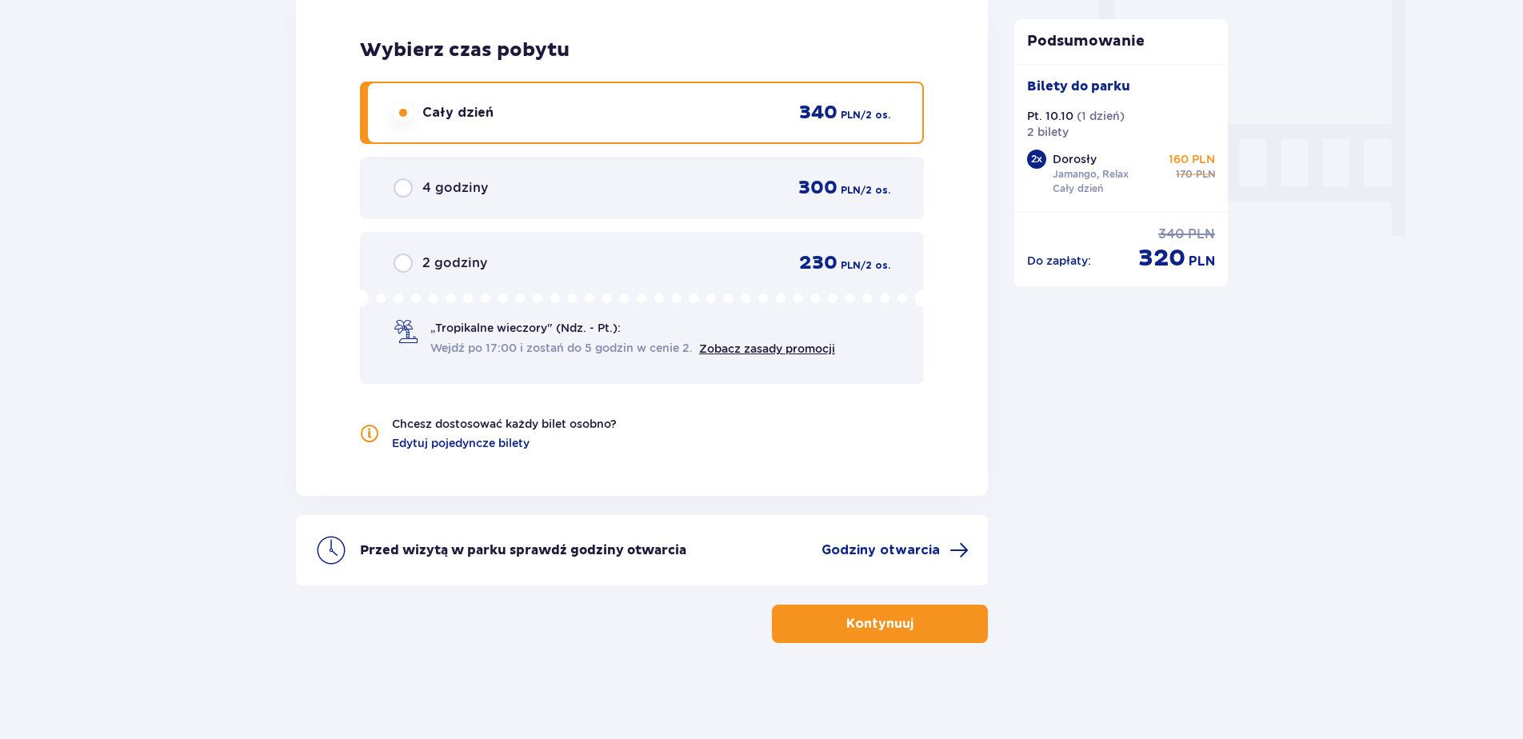
click at [464, 333] on span "„Tropikalne wieczory" (Ndz. - Pt.):" at bounding box center [525, 328] width 190 height 16
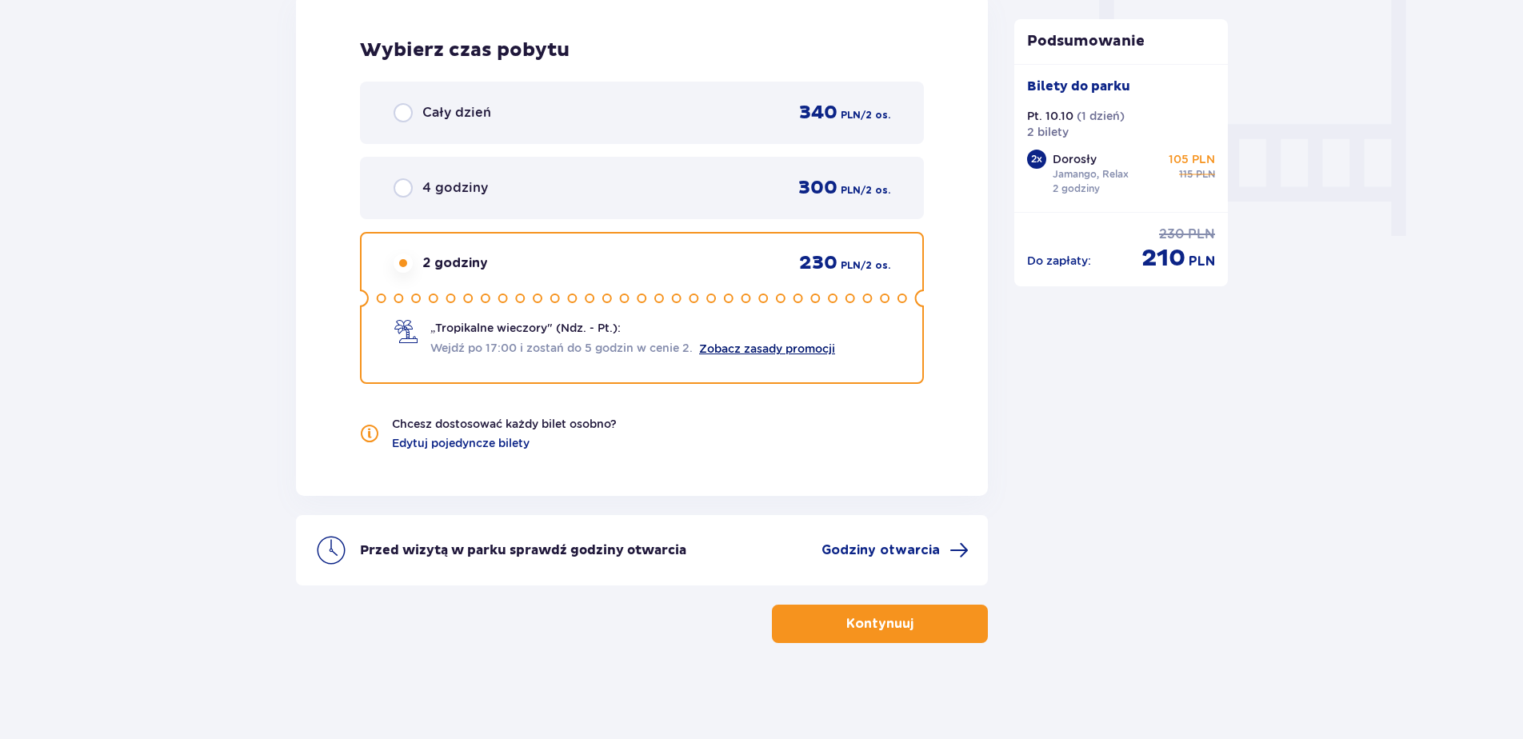
click at [763, 345] on link "Zobacz zasady promocji" at bounding box center [767, 348] width 136 height 13
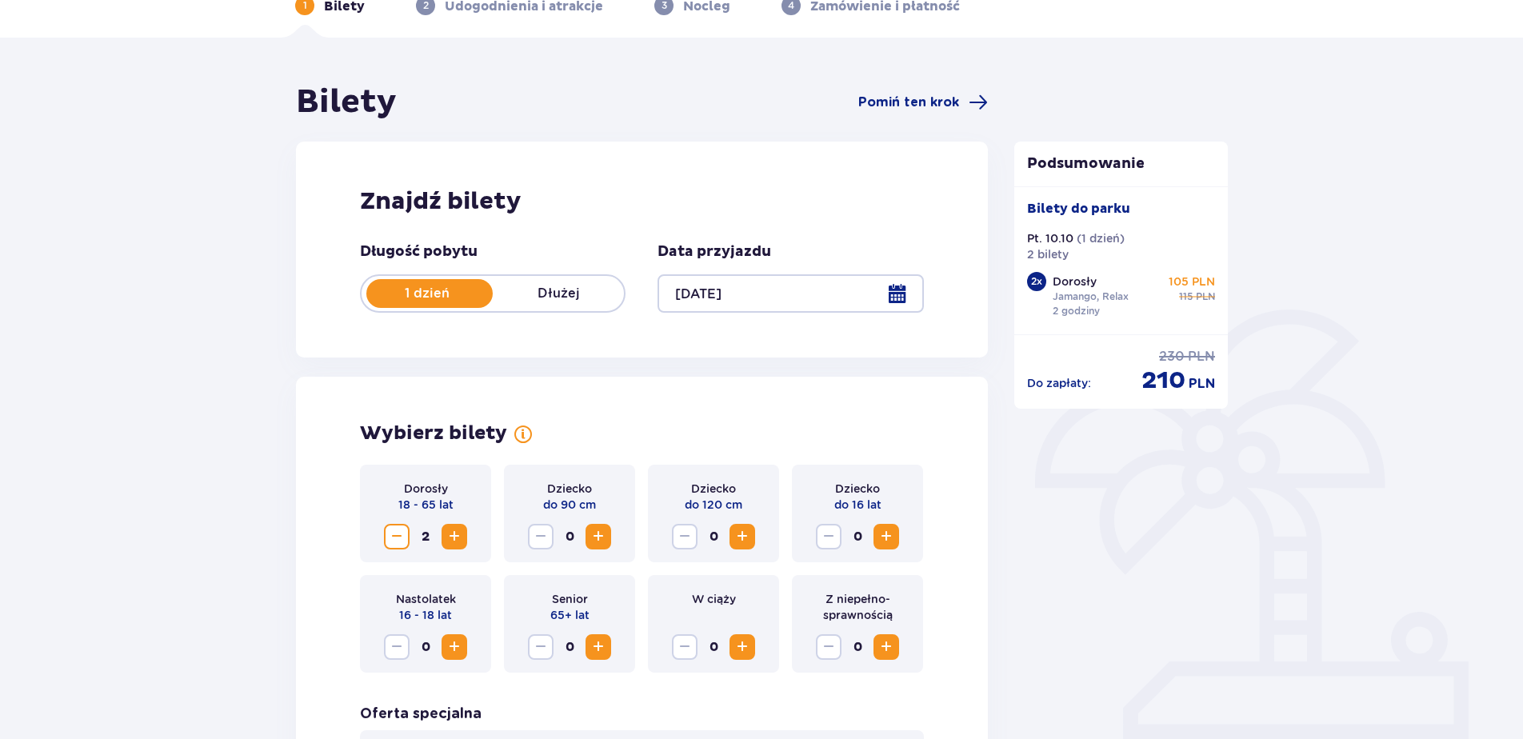
scroll to position [50, 0]
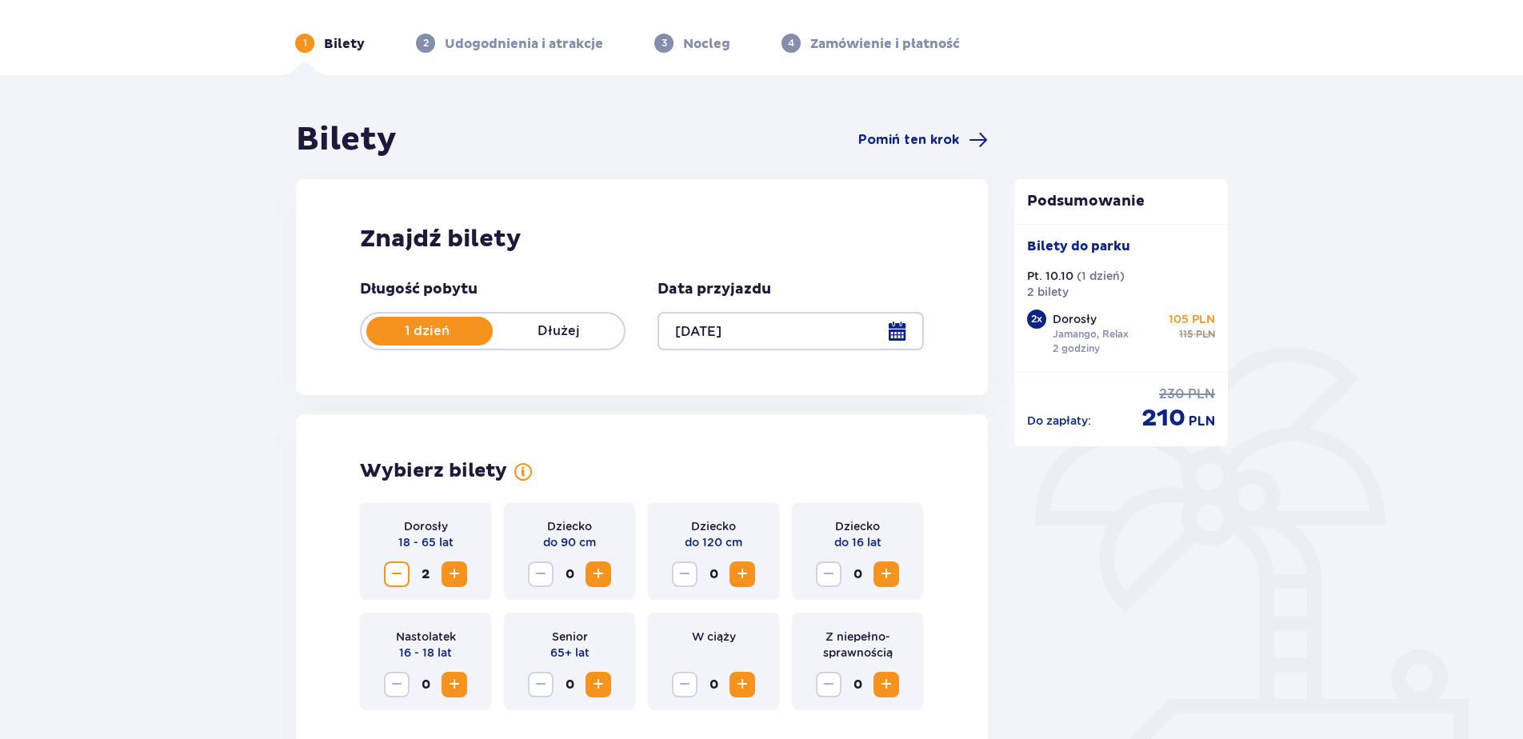
click at [901, 322] on div at bounding box center [789, 331] width 265 height 38
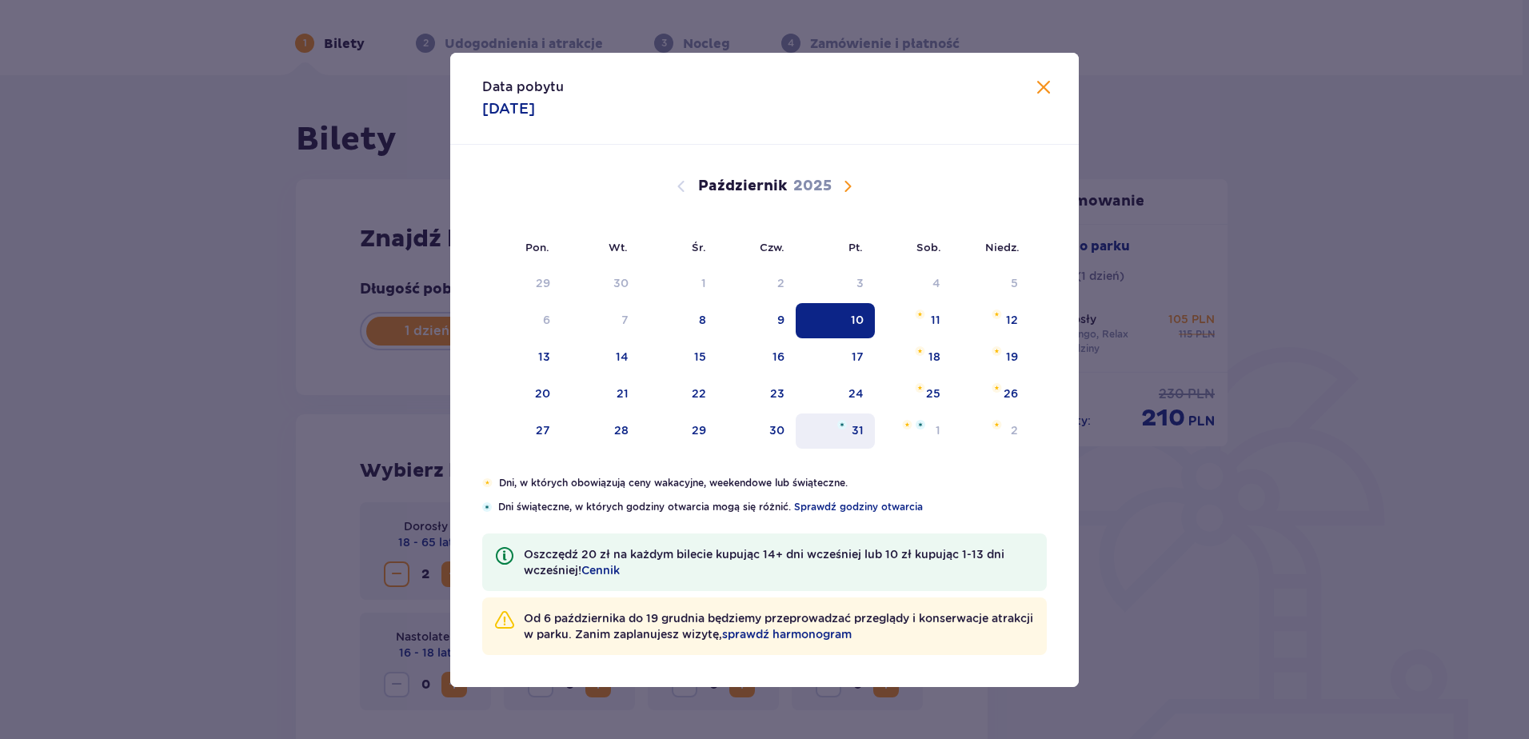
click at [852, 422] on div "31" at bounding box center [858, 430] width 12 height 16
type input "31.10.25"
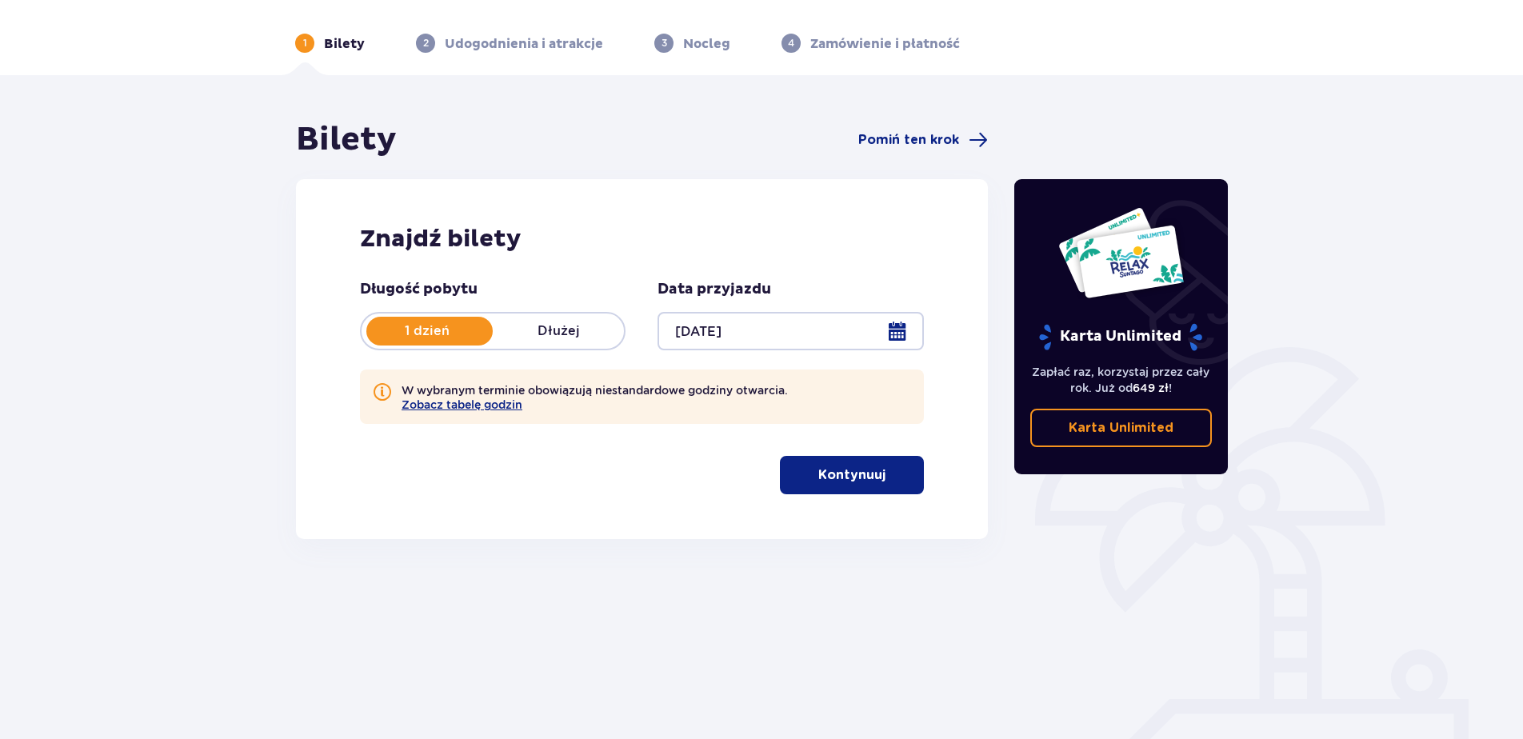
click at [856, 475] on p "Kontynuuj" at bounding box center [851, 475] width 67 height 18
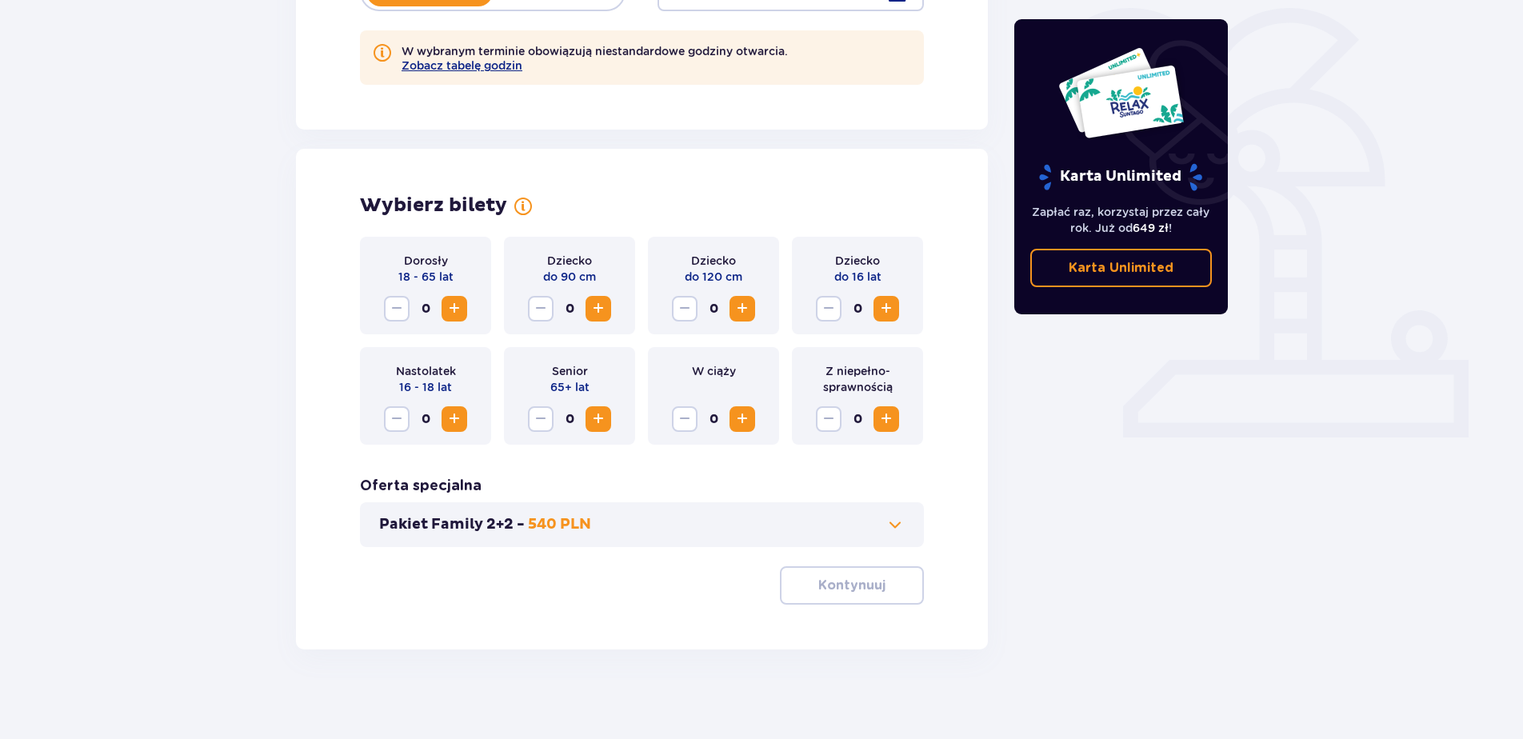
scroll to position [395, 0]
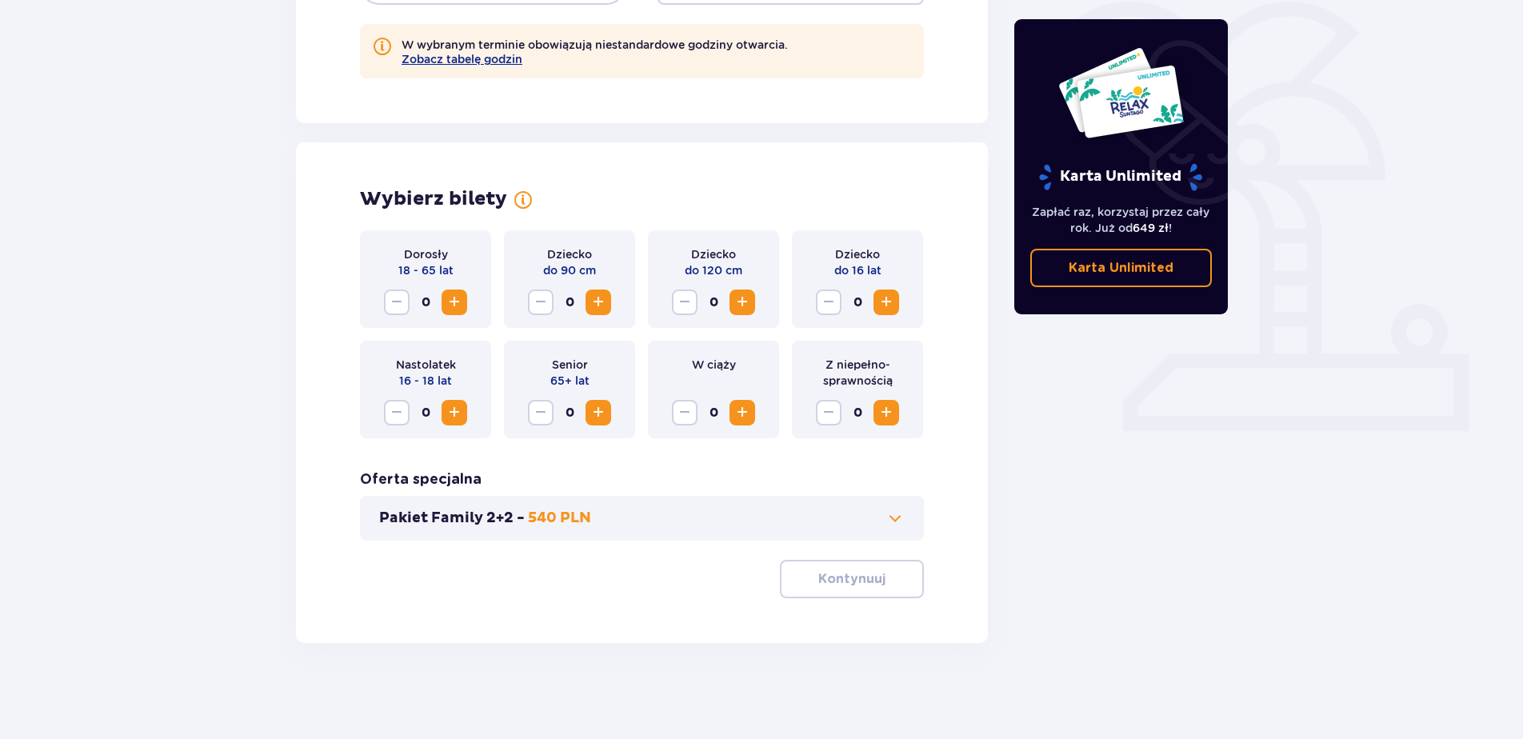
click at [453, 297] on span "Zwiększ" at bounding box center [454, 302] width 19 height 19
click at [861, 567] on button "Kontynuuj" at bounding box center [852, 579] width 144 height 38
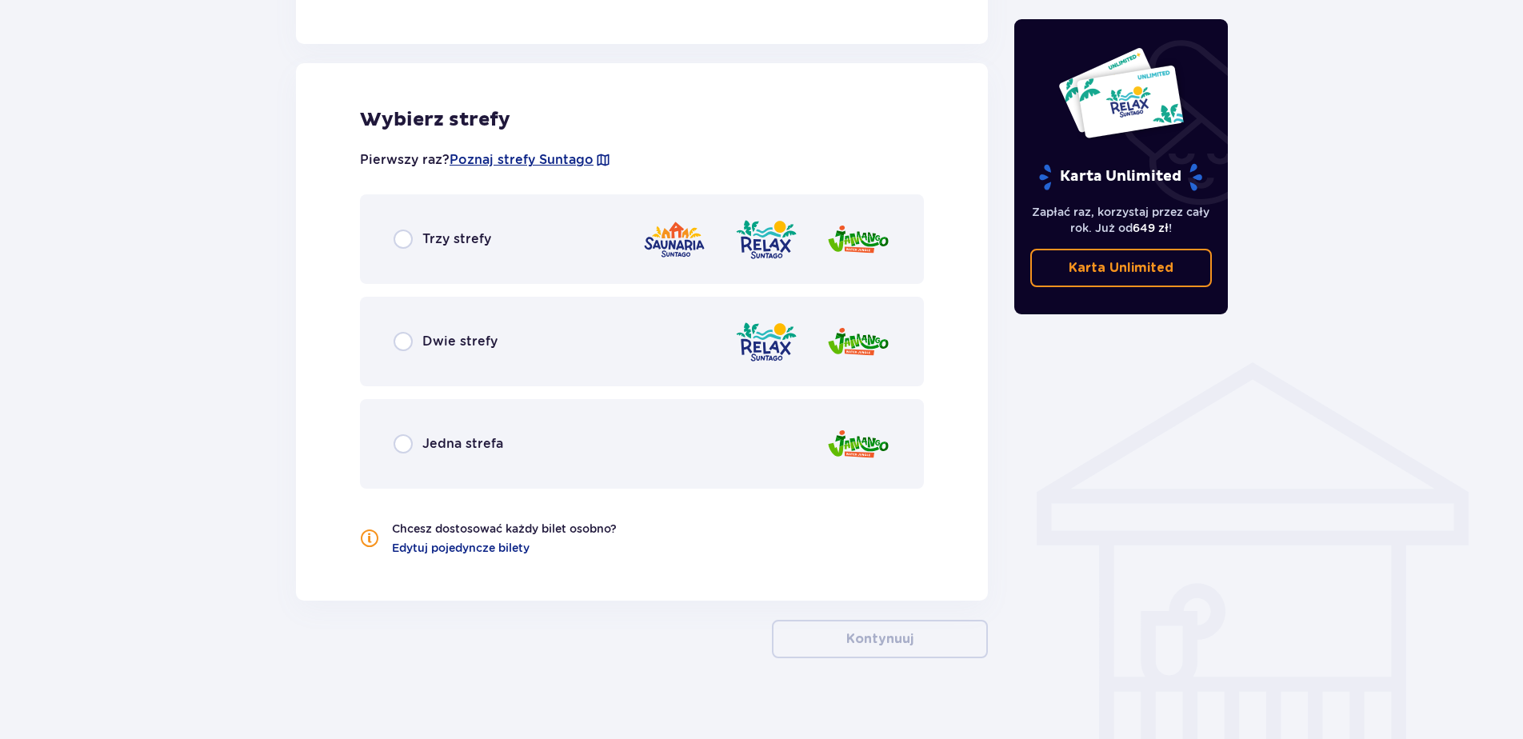
scroll to position [952, 0]
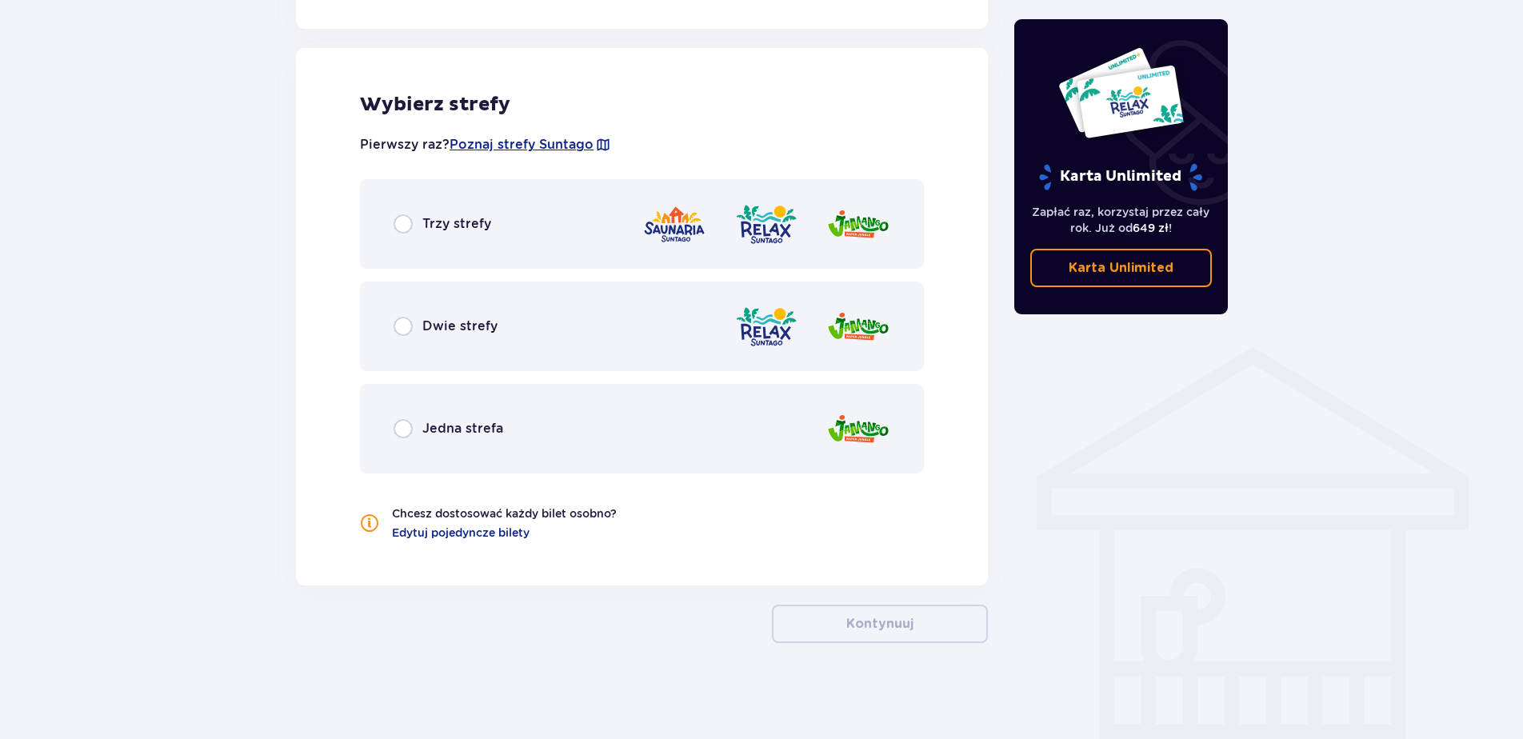
click at [400, 326] on input "radio" at bounding box center [402, 326] width 19 height 19
radio input "true"
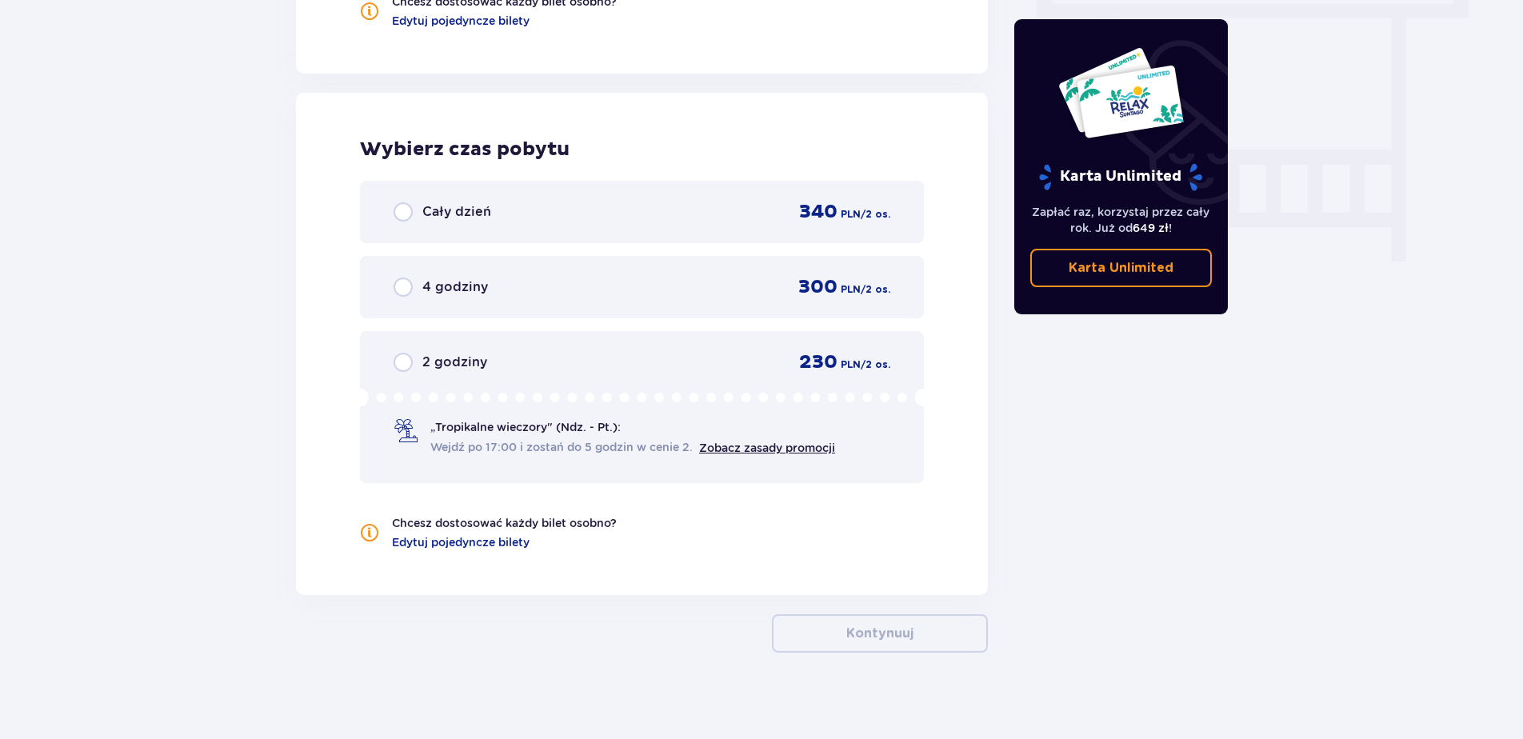
scroll to position [1473, 0]
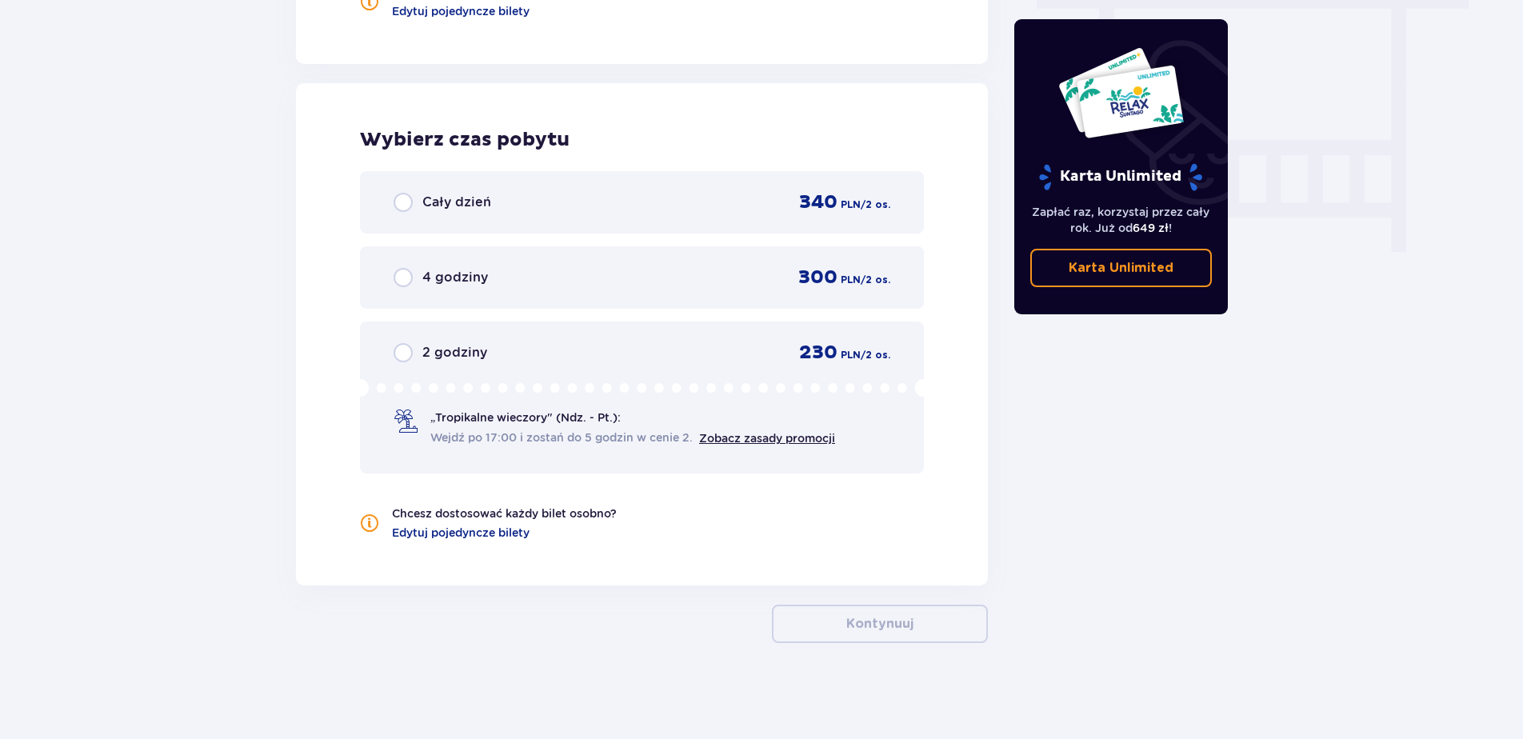
click at [493, 353] on div "2 godziny 230 PLN / 2 os." at bounding box center [641, 353] width 497 height 24
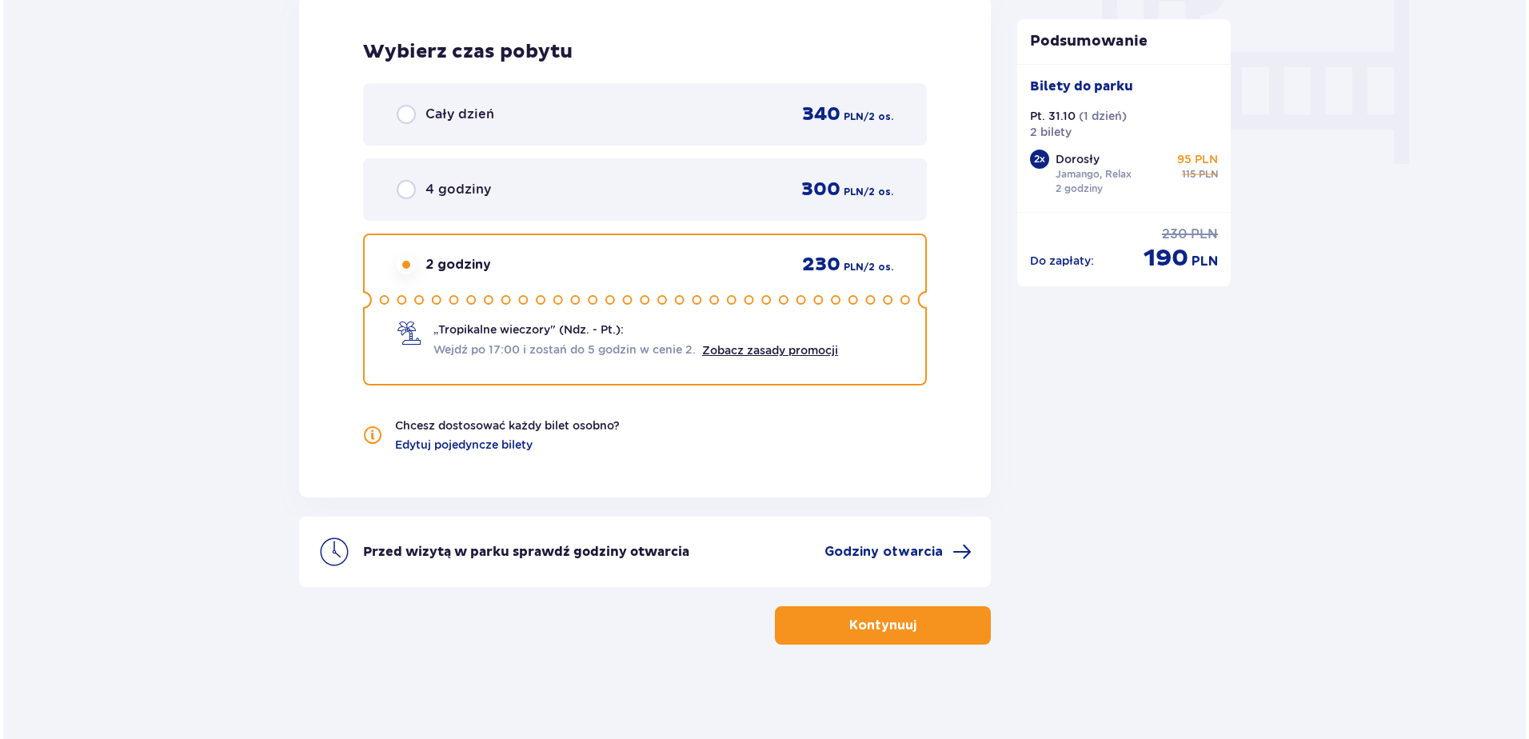
scroll to position [1563, 0]
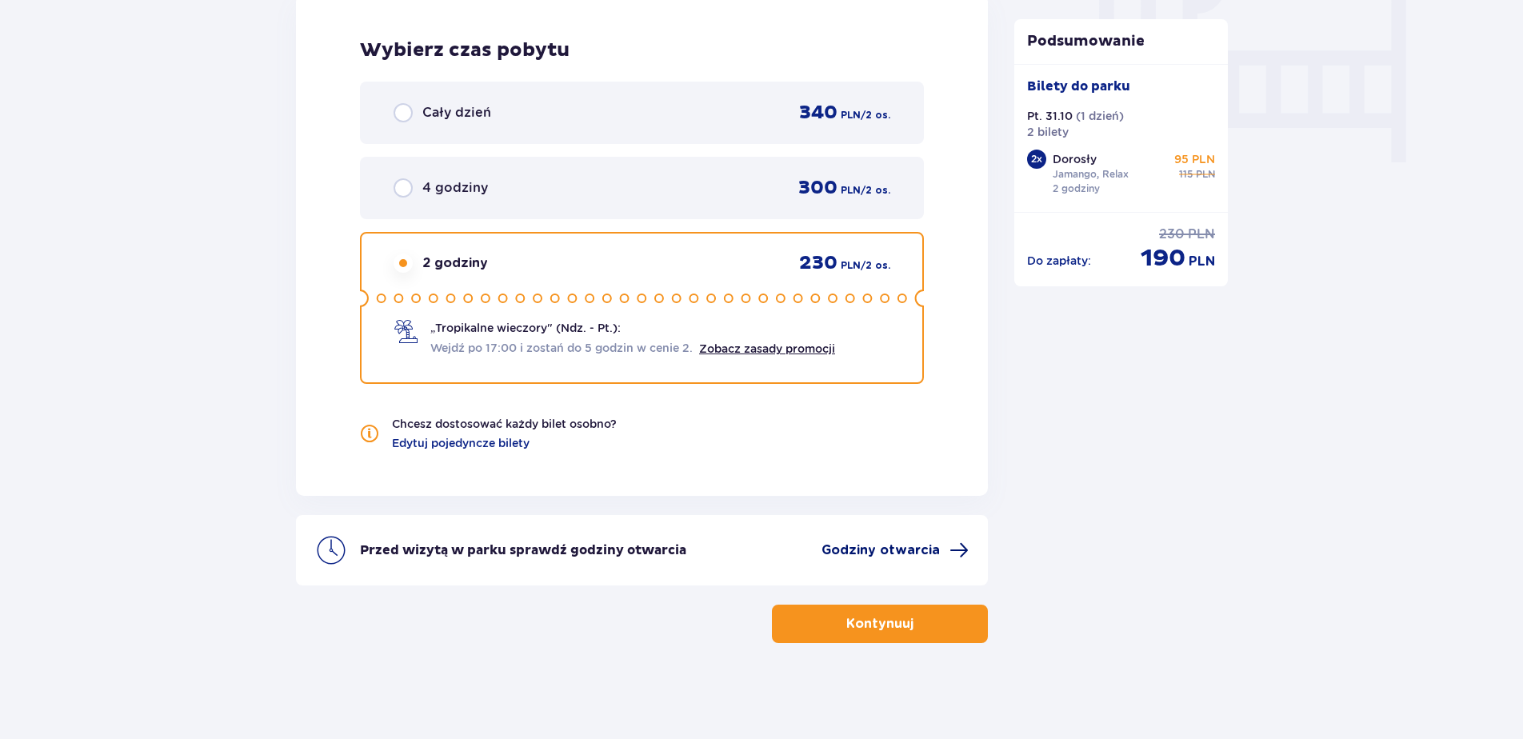
click at [883, 545] on span "Godziny otwarcia" at bounding box center [880, 550] width 118 height 18
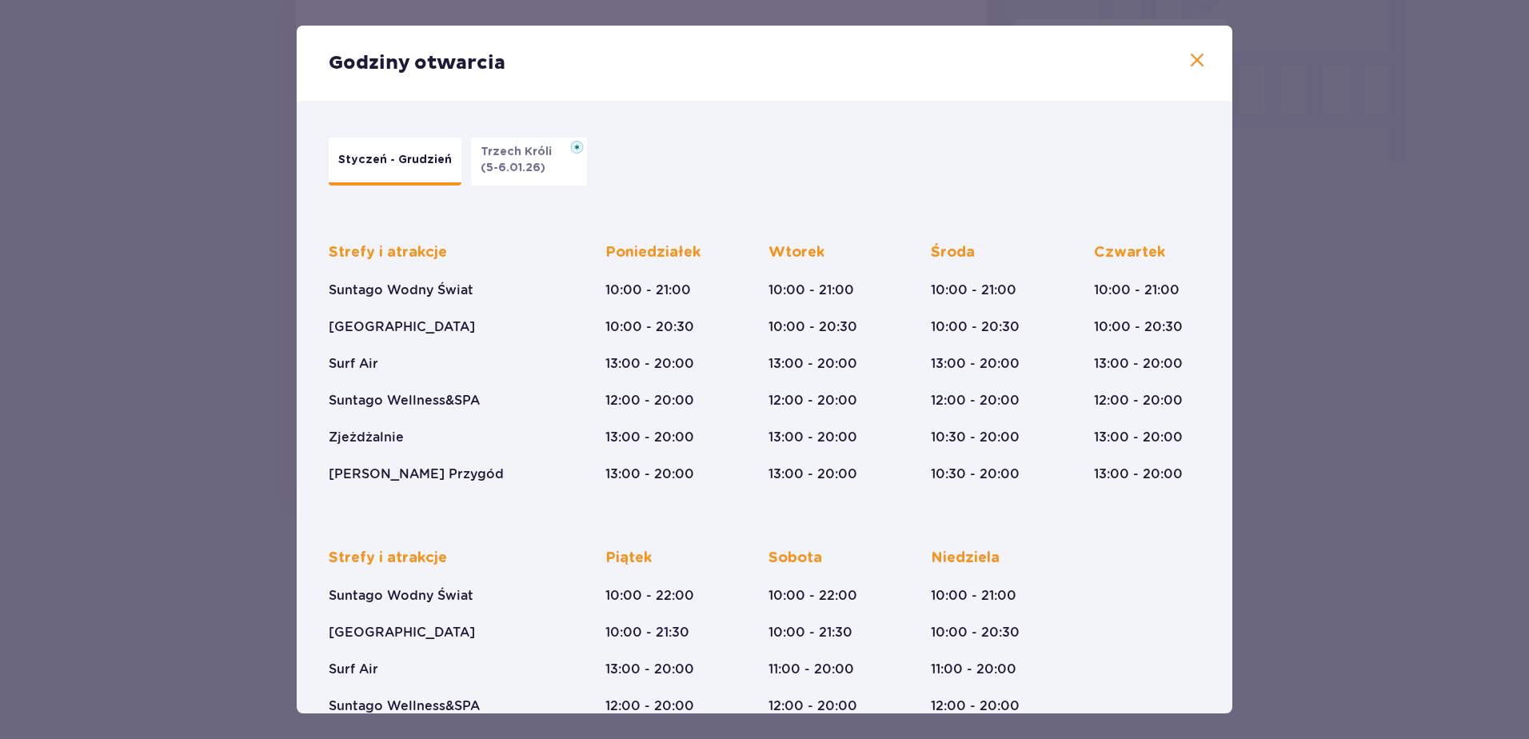
click at [512, 160] on p "(5-6.01.26)" at bounding box center [513, 168] width 65 height 16
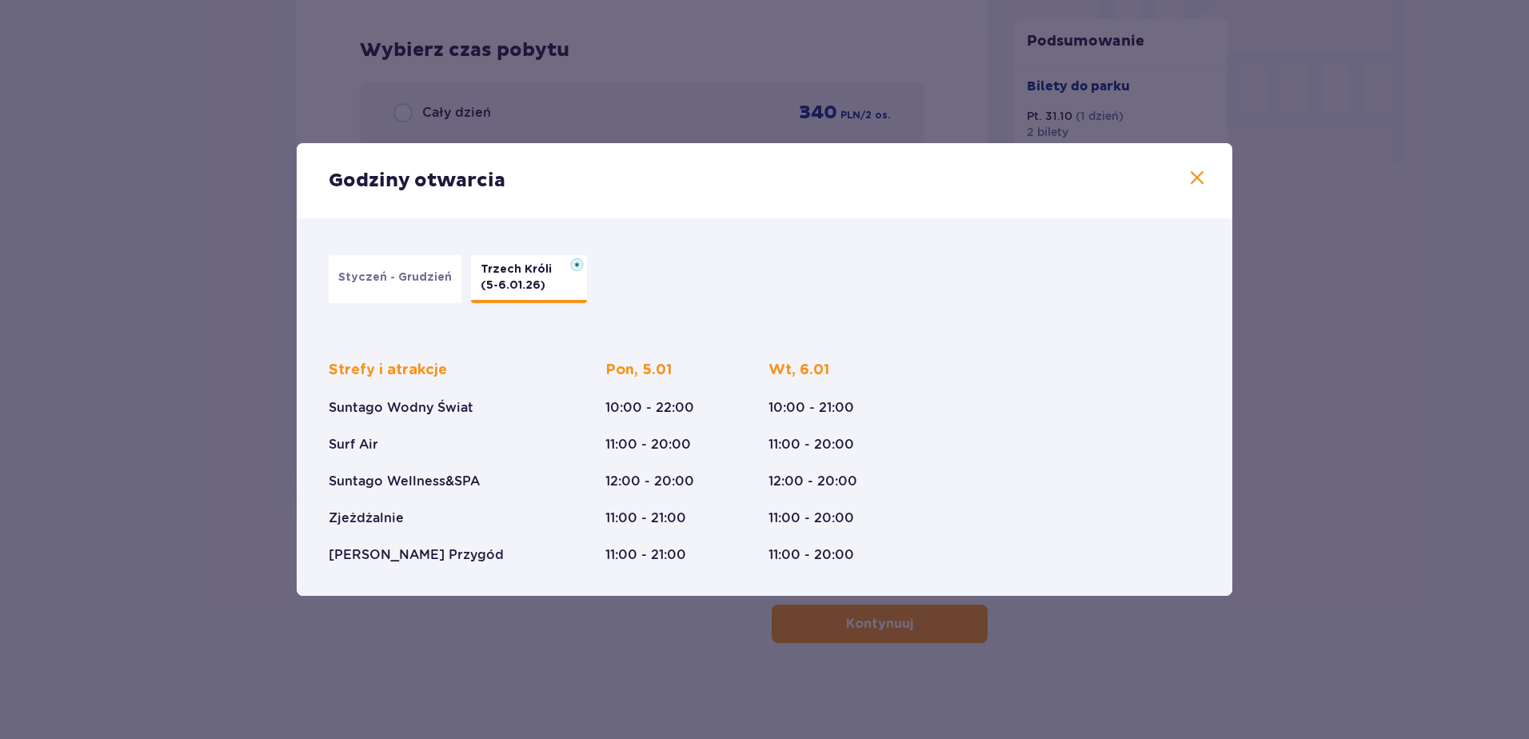
click at [372, 279] on p "Styczeń - Grudzień" at bounding box center [395, 277] width 114 height 16
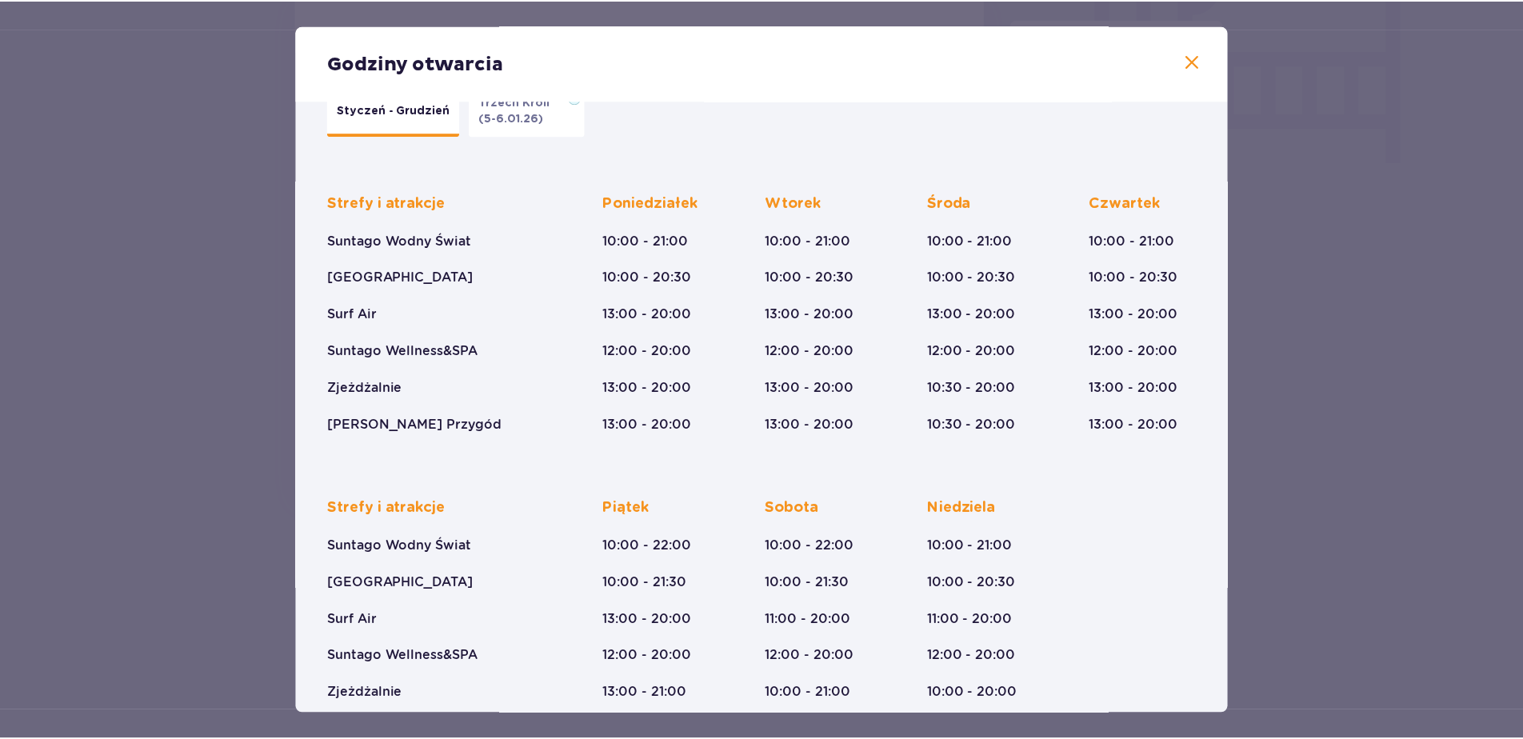
scroll to position [107, 0]
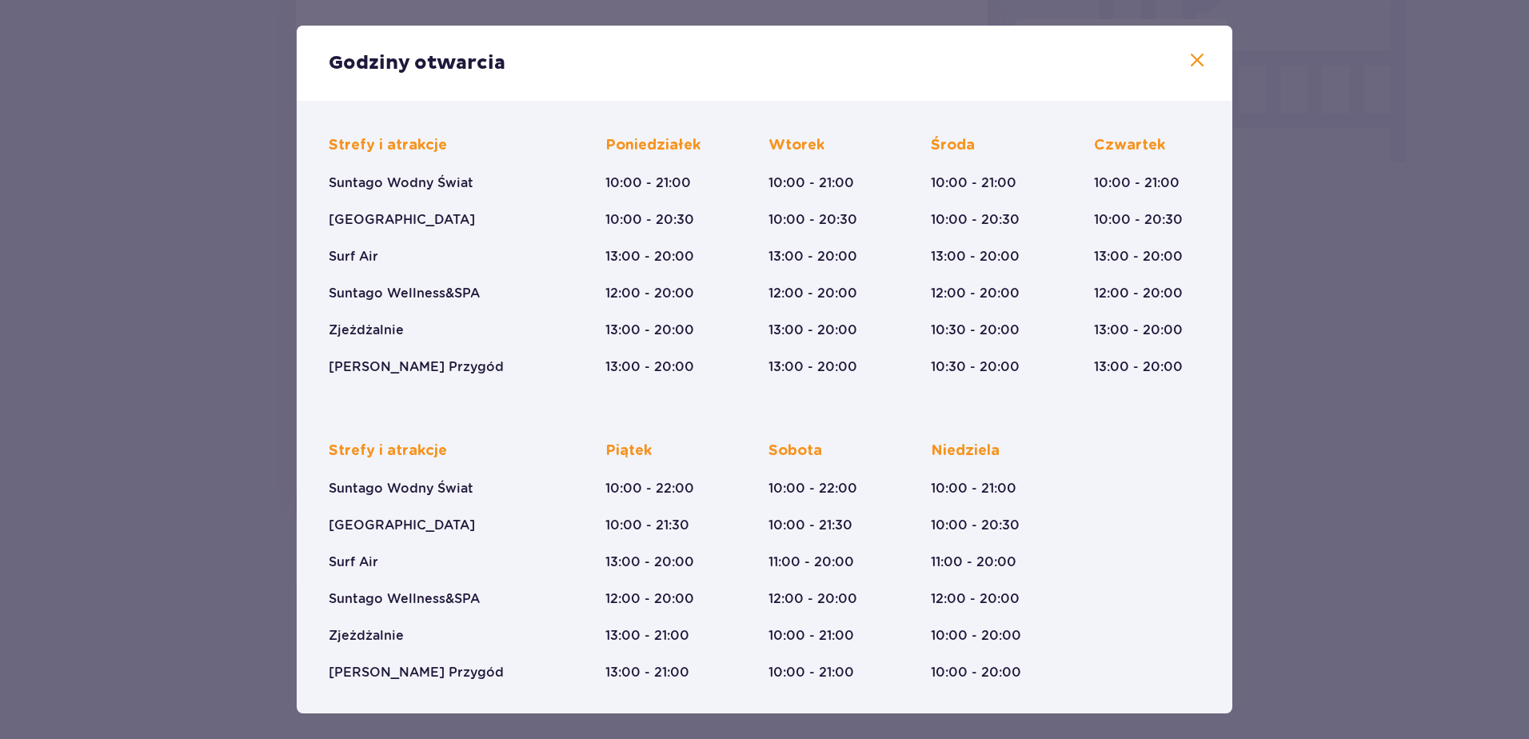
click at [1192, 55] on span at bounding box center [1197, 60] width 19 height 19
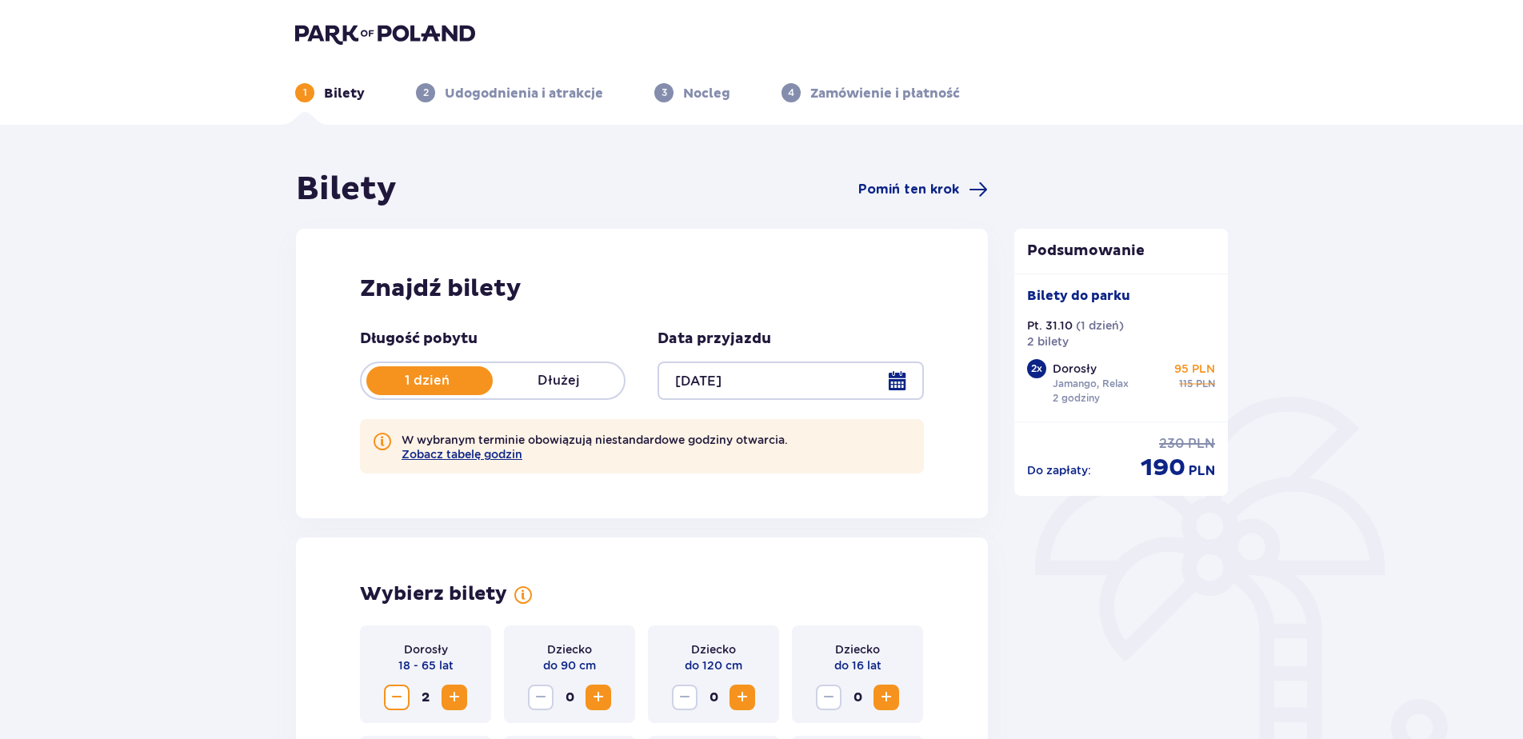
click at [724, 373] on div at bounding box center [789, 380] width 265 height 38
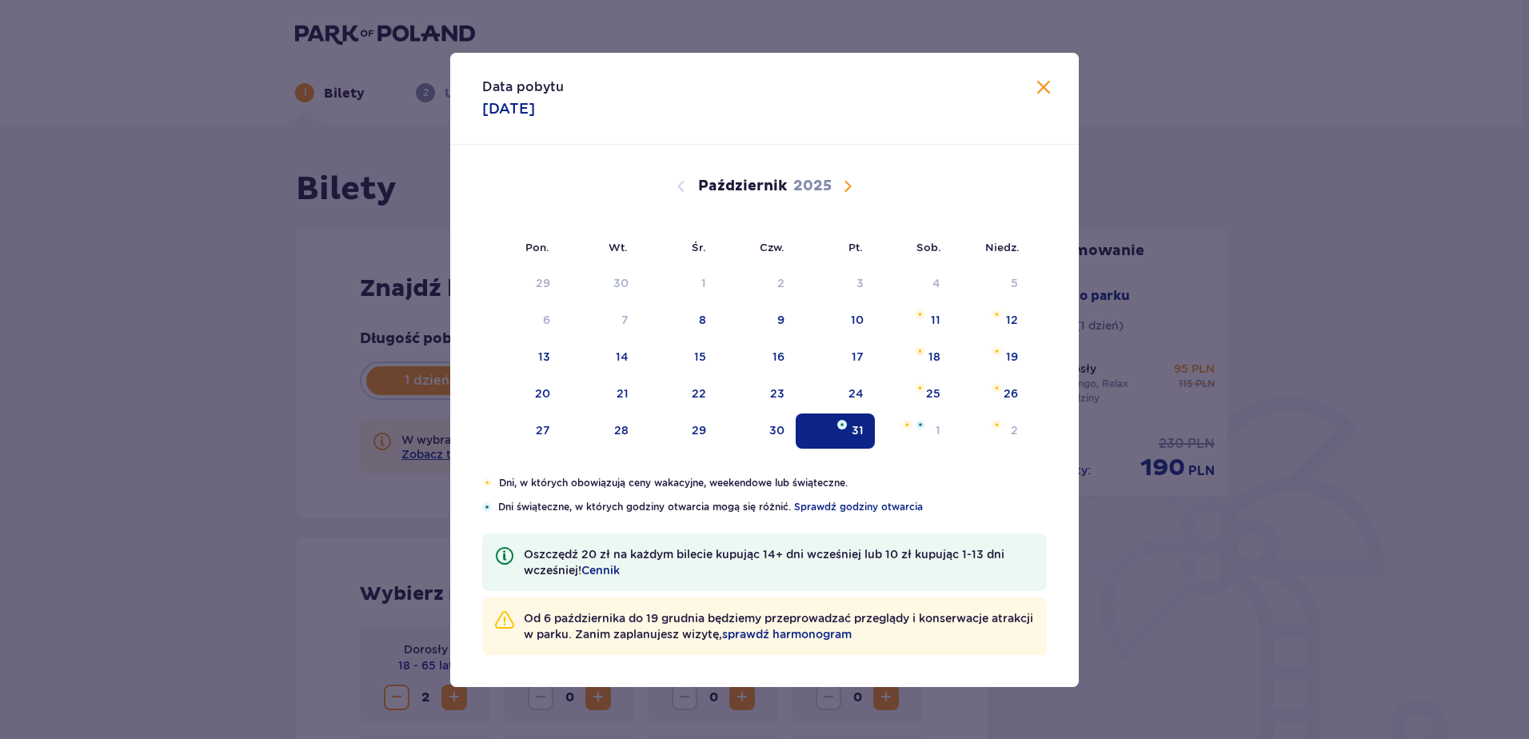
click at [1361, 613] on div "Data pobytu 31.10.2025 Pon. Wt. Śr. Czw. Pt. Sob. Niedz. Wrzesień 2025 1 2 3 4 …" at bounding box center [764, 369] width 1529 height 739
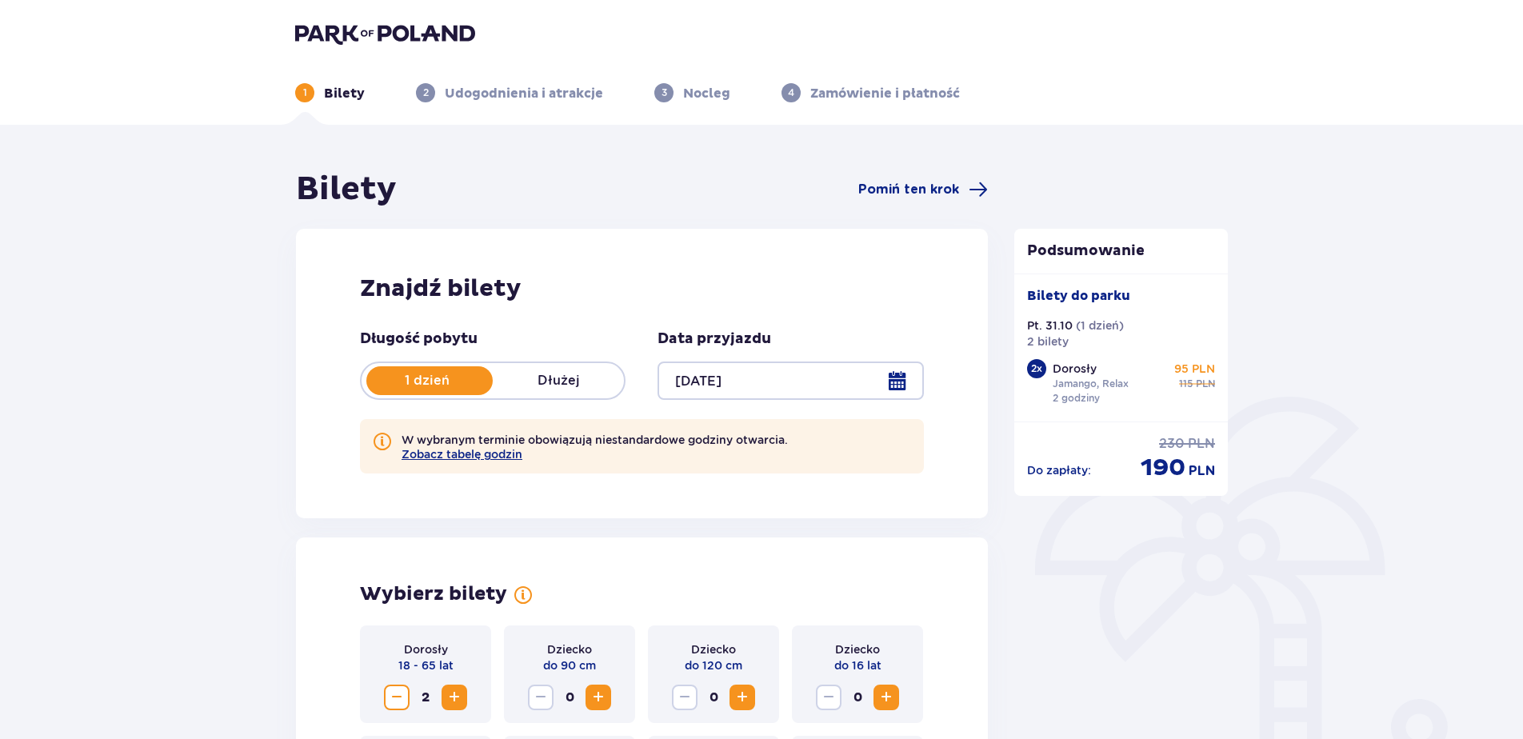
click at [844, 384] on div at bounding box center [789, 380] width 265 height 38
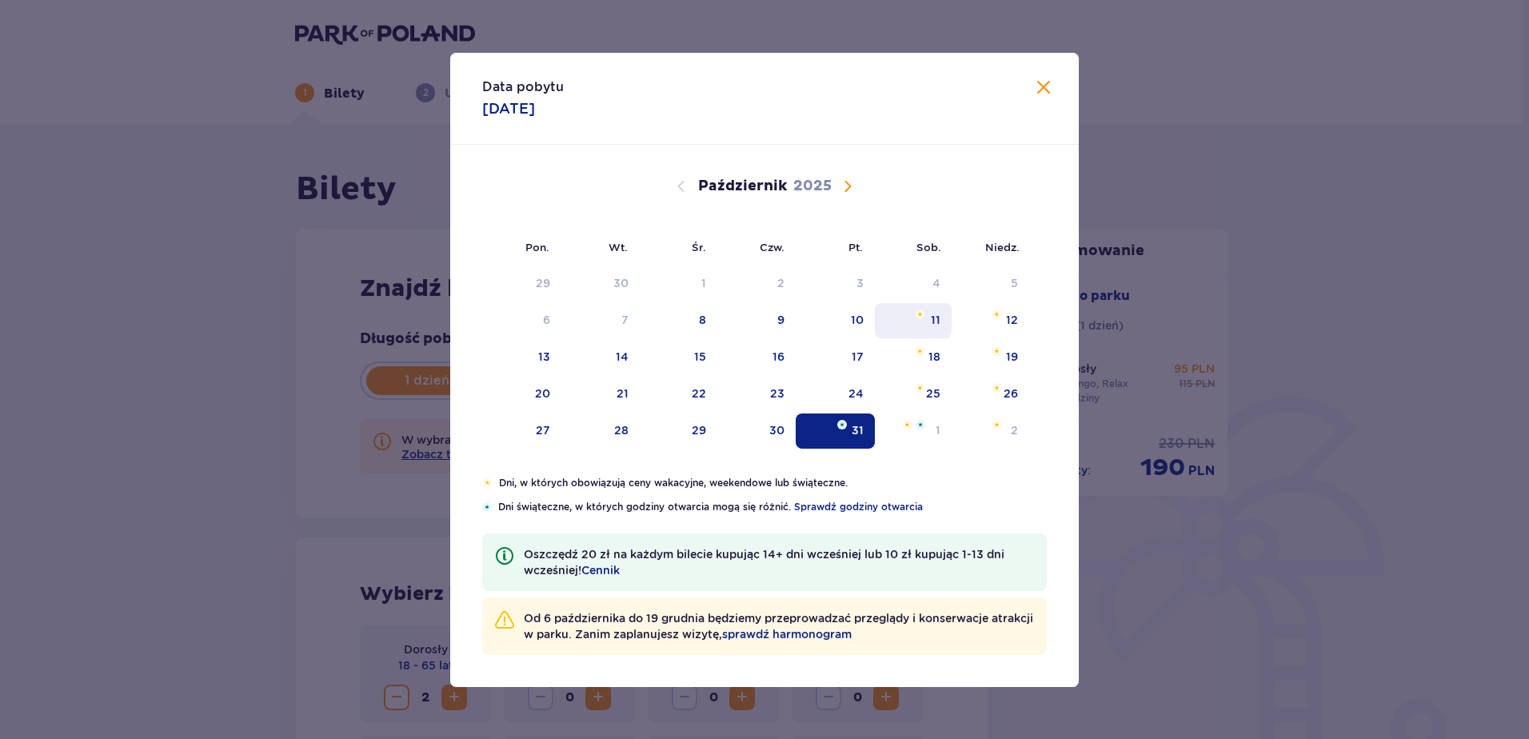
click at [932, 316] on div "11" at bounding box center [936, 320] width 10 height 16
type input "11.10.25"
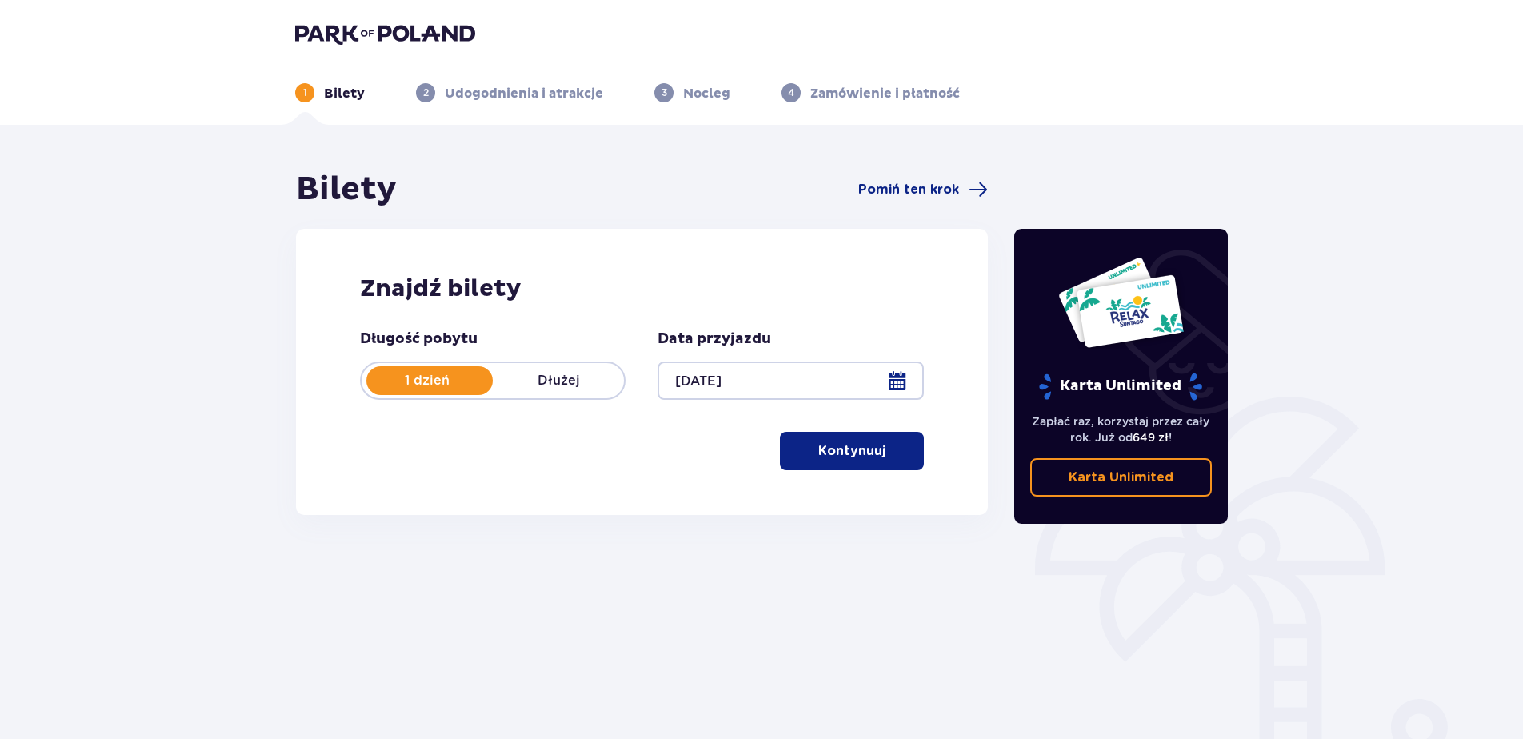
click at [886, 458] on span "button" at bounding box center [888, 450] width 19 height 19
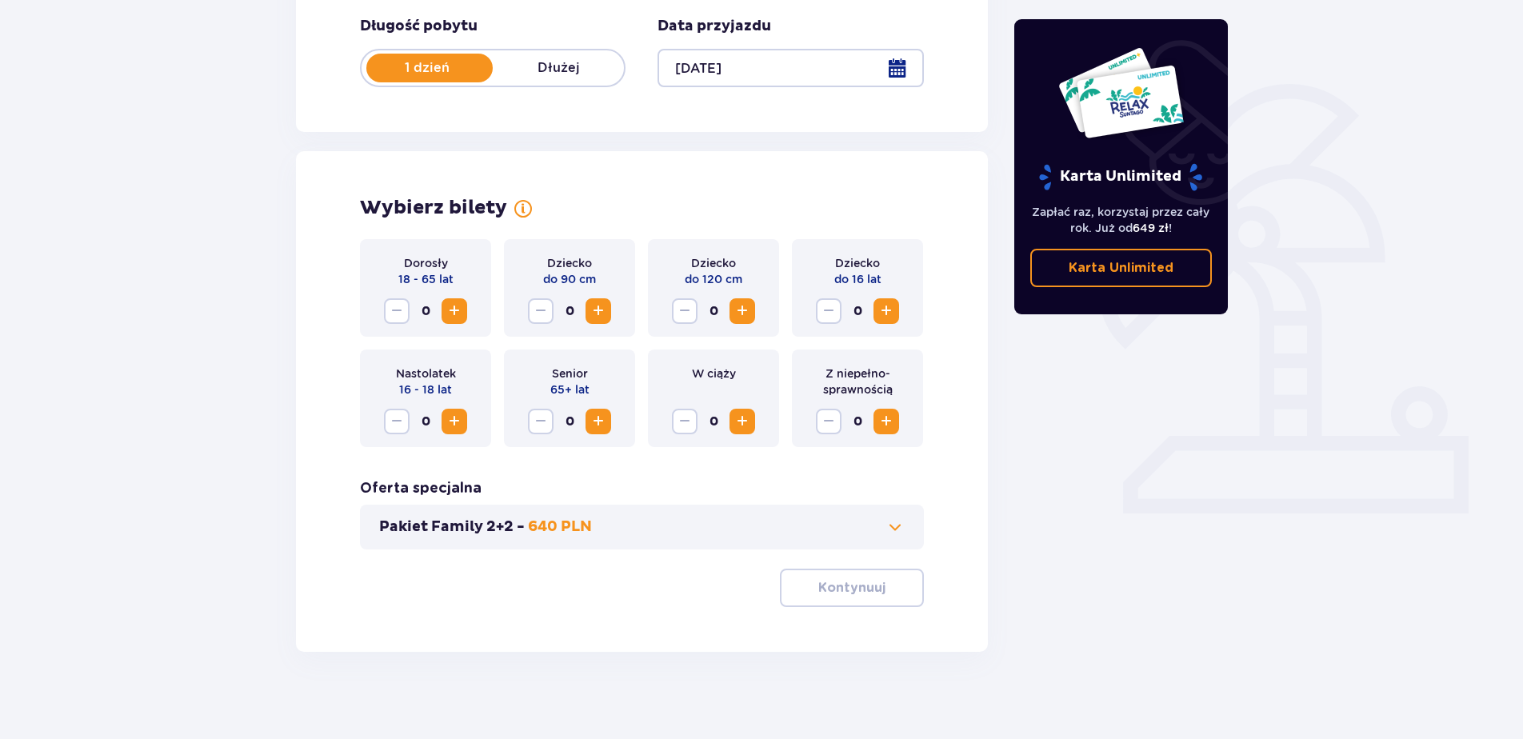
scroll to position [321, 0]
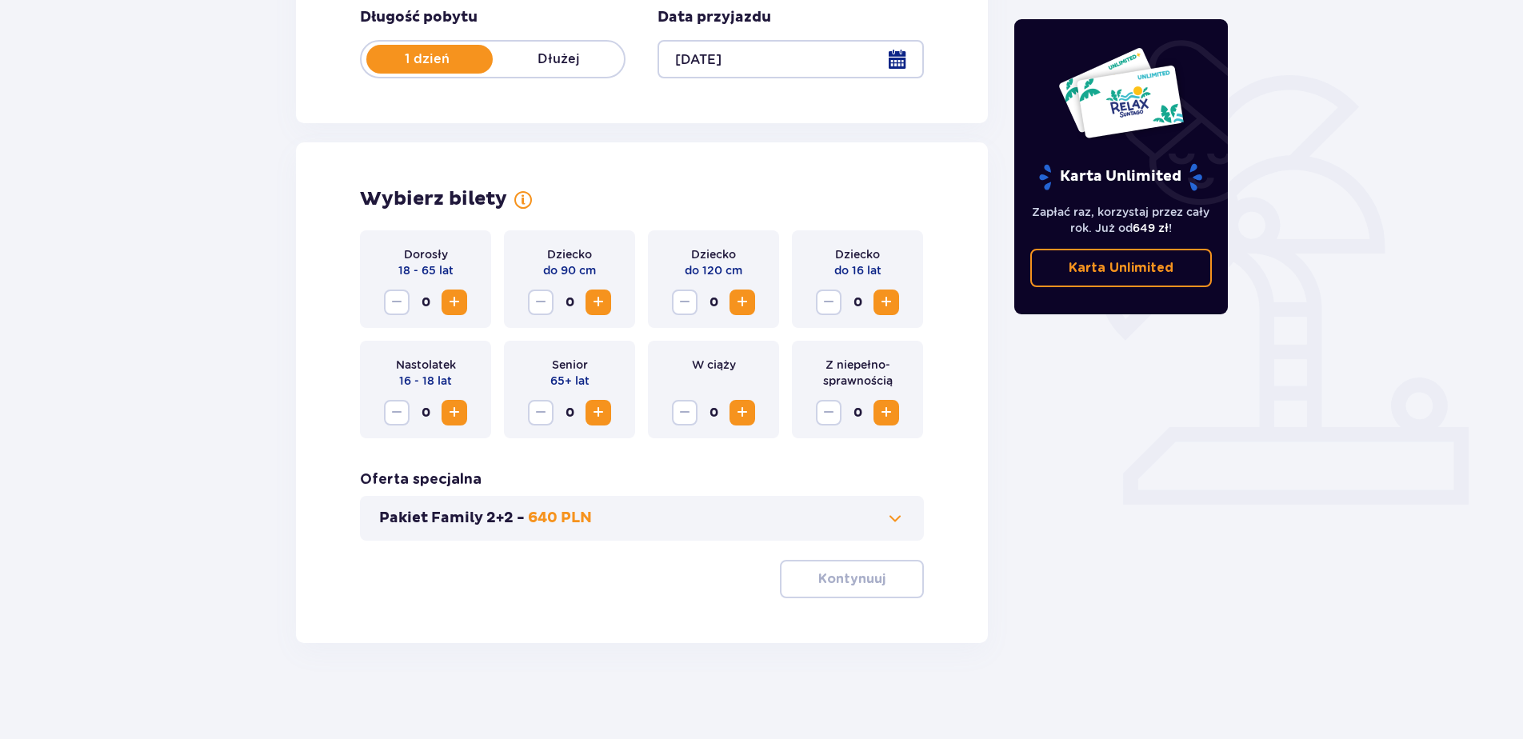
click at [453, 301] on span "Zwiększ" at bounding box center [454, 302] width 19 height 19
click at [841, 576] on p "Kontynuuj" at bounding box center [851, 579] width 67 height 18
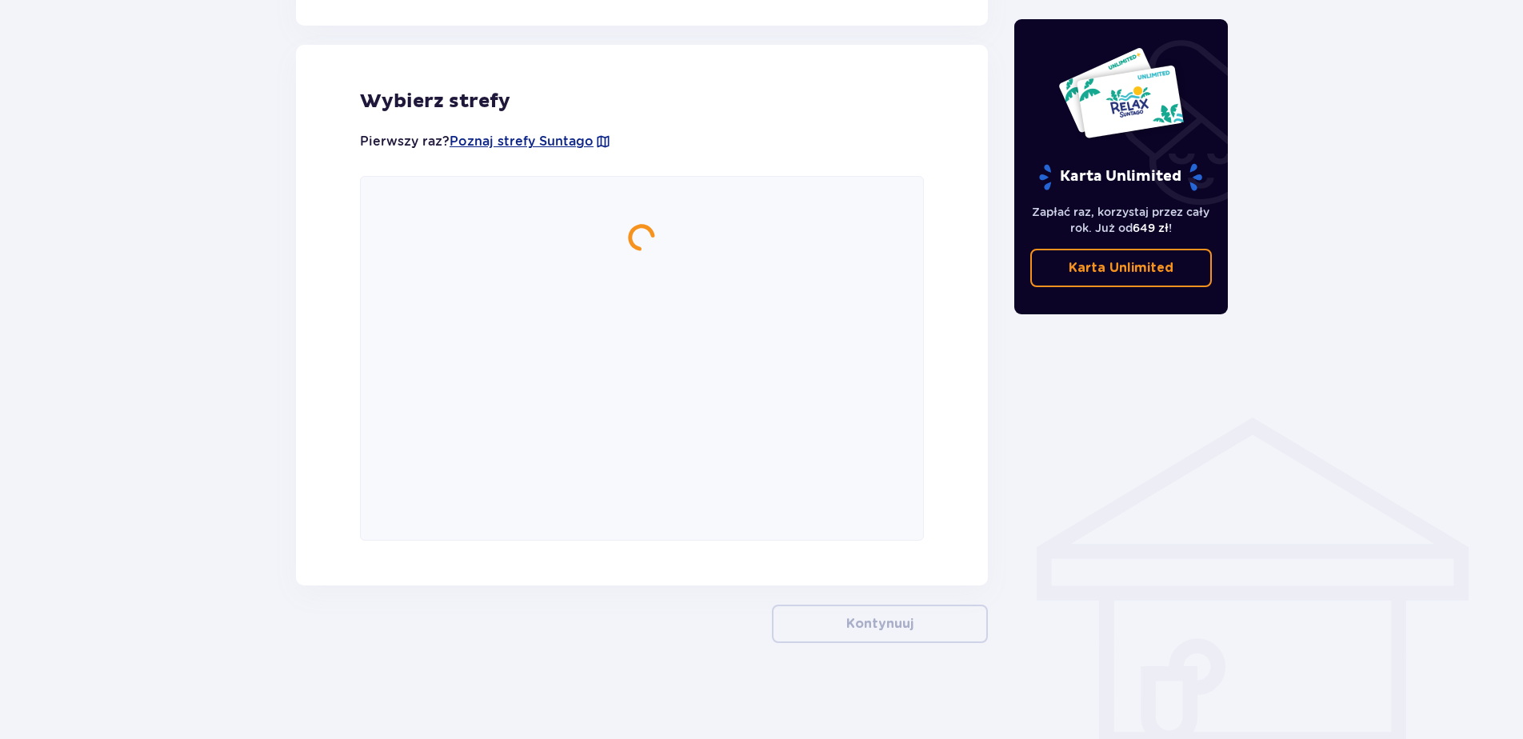
scroll to position [878, 0]
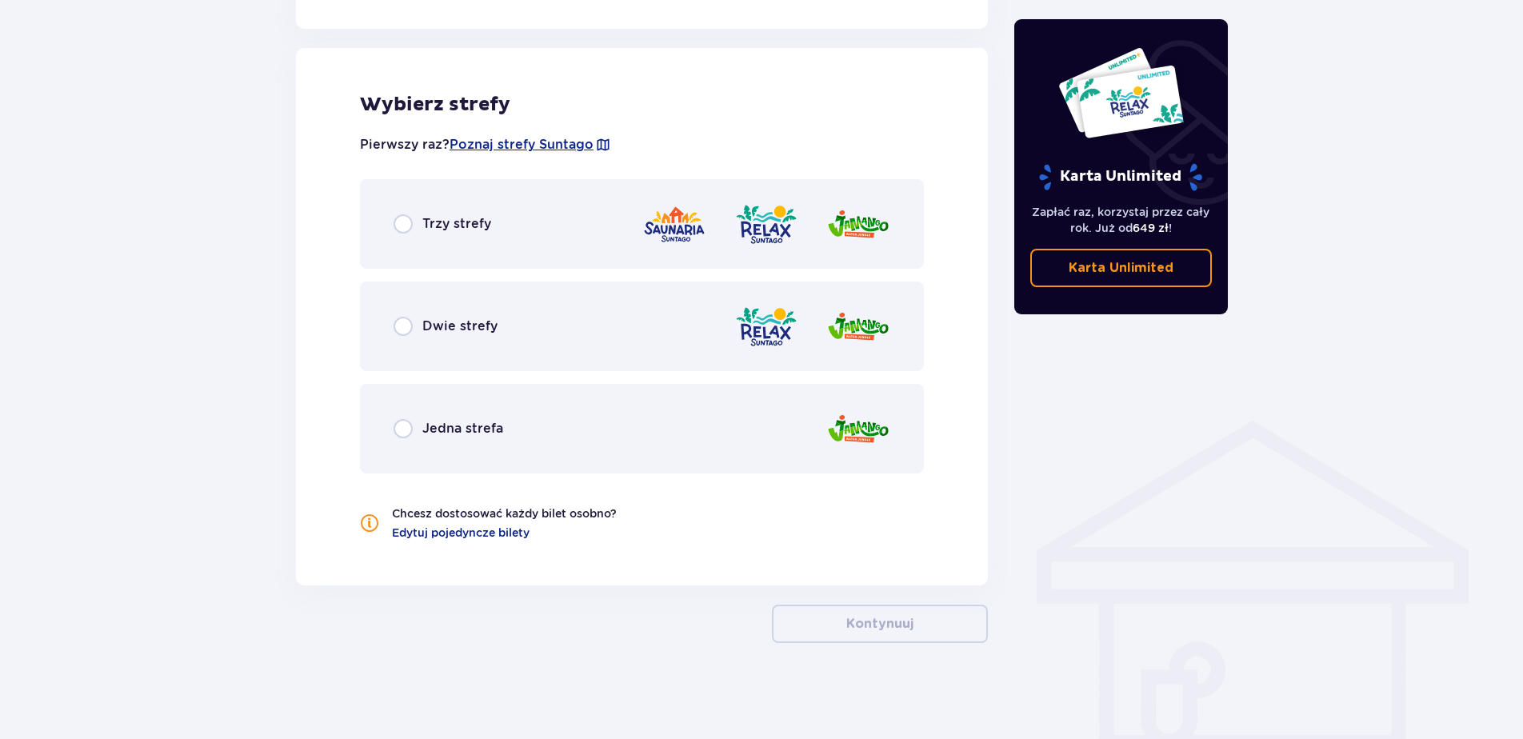
click at [404, 323] on input "radio" at bounding box center [402, 326] width 19 height 19
radio input "true"
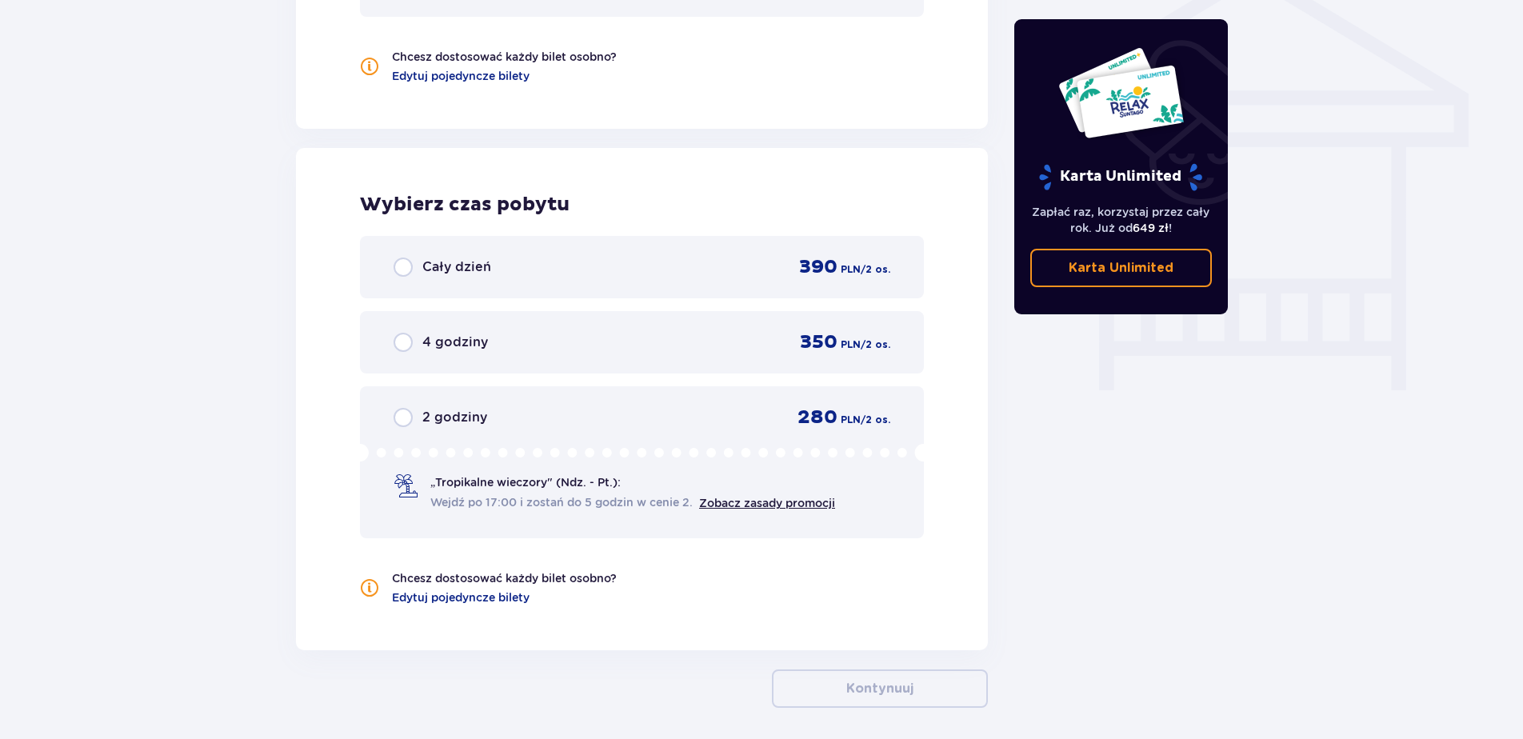
scroll to position [1399, 0]
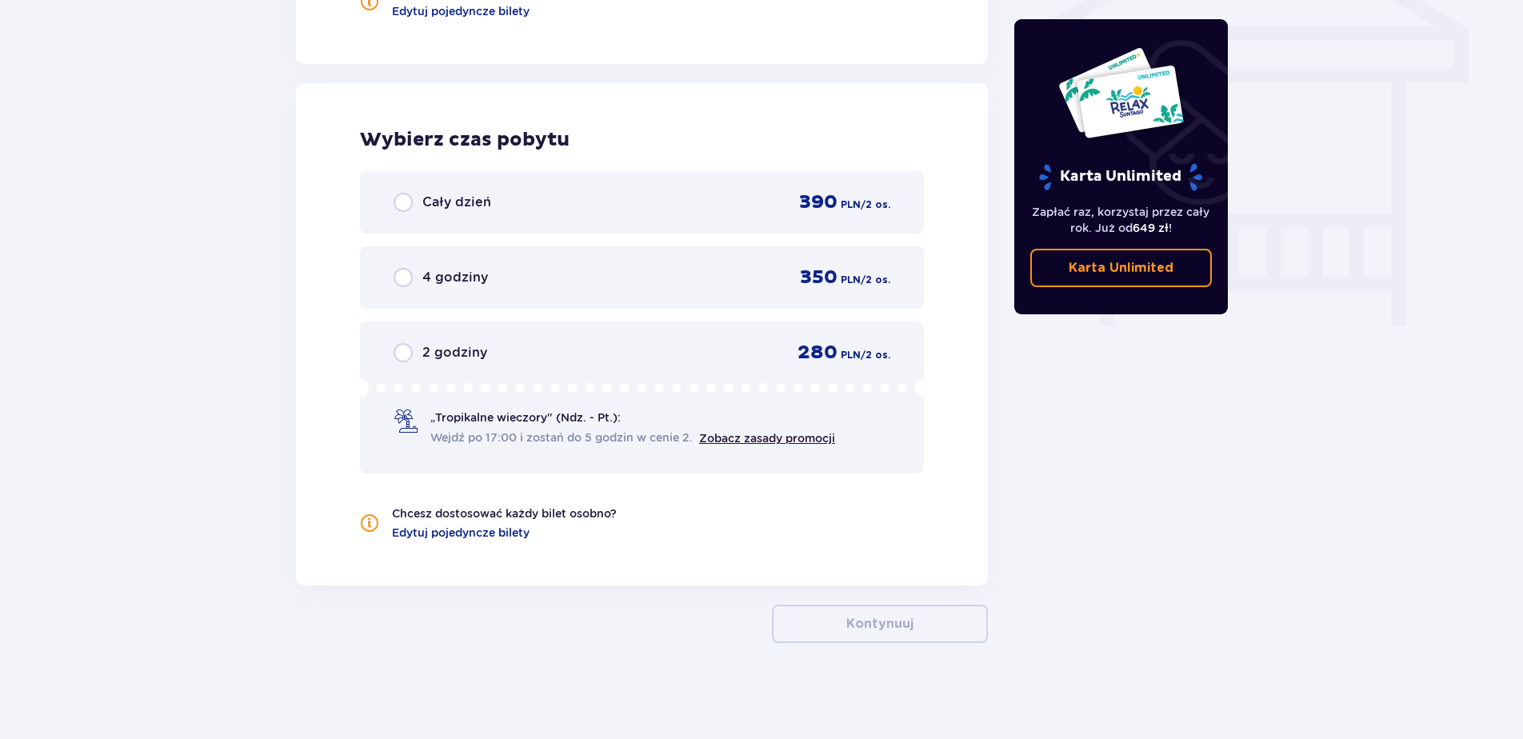
click at [406, 203] on input "radio" at bounding box center [402, 202] width 19 height 19
radio input "true"
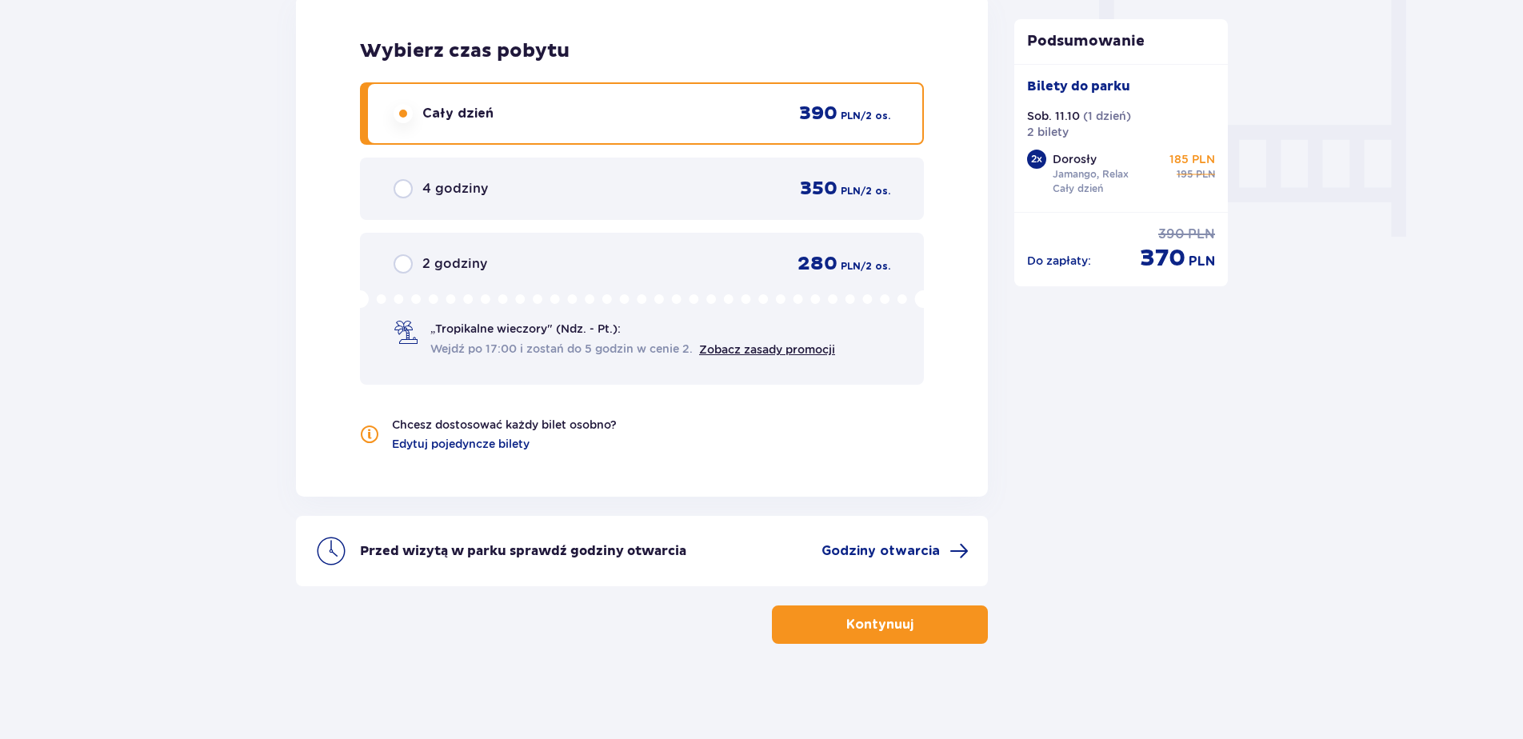
scroll to position [1489, 0]
click at [410, 188] on input "radio" at bounding box center [402, 187] width 19 height 19
radio input "true"
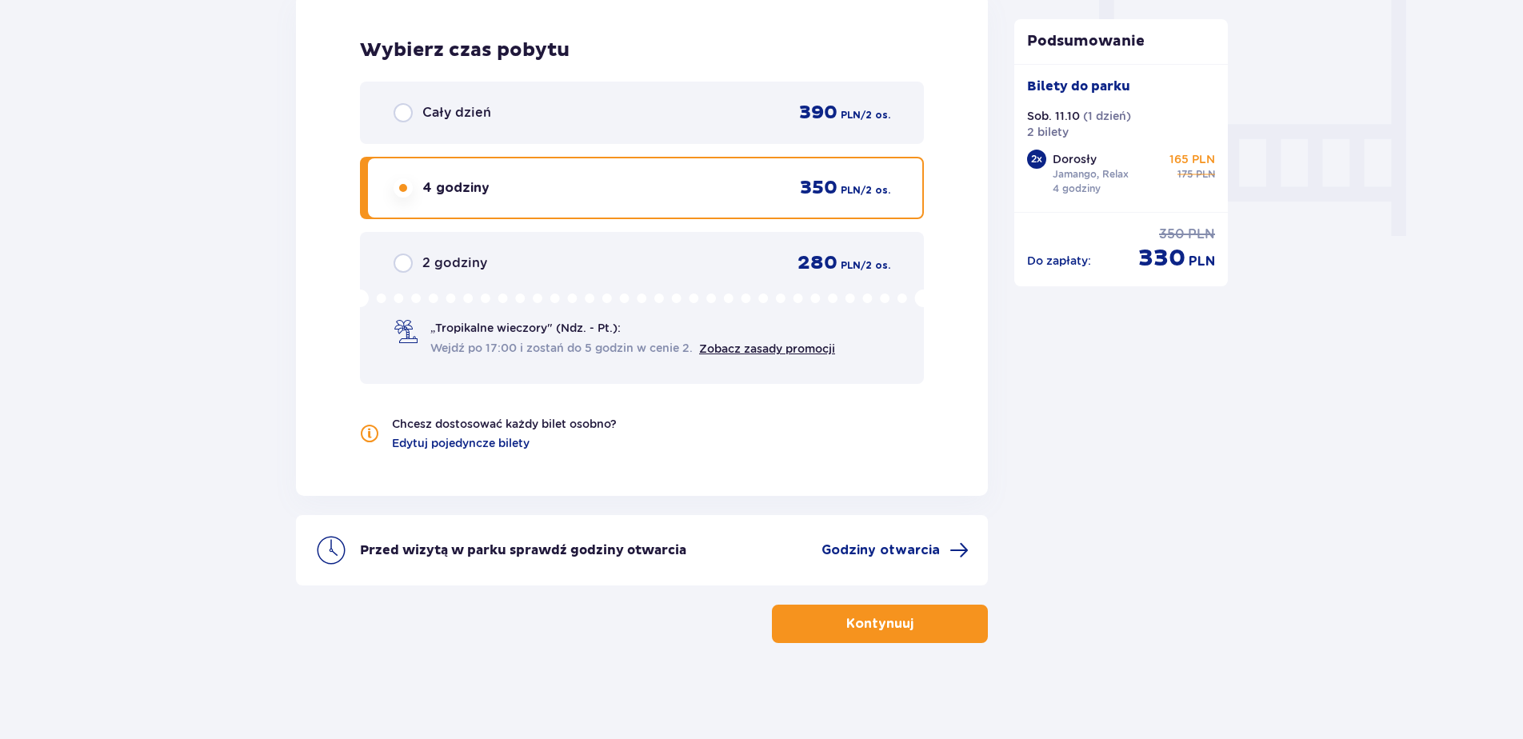
click at [404, 108] on input "radio" at bounding box center [402, 112] width 19 height 19
radio input "true"
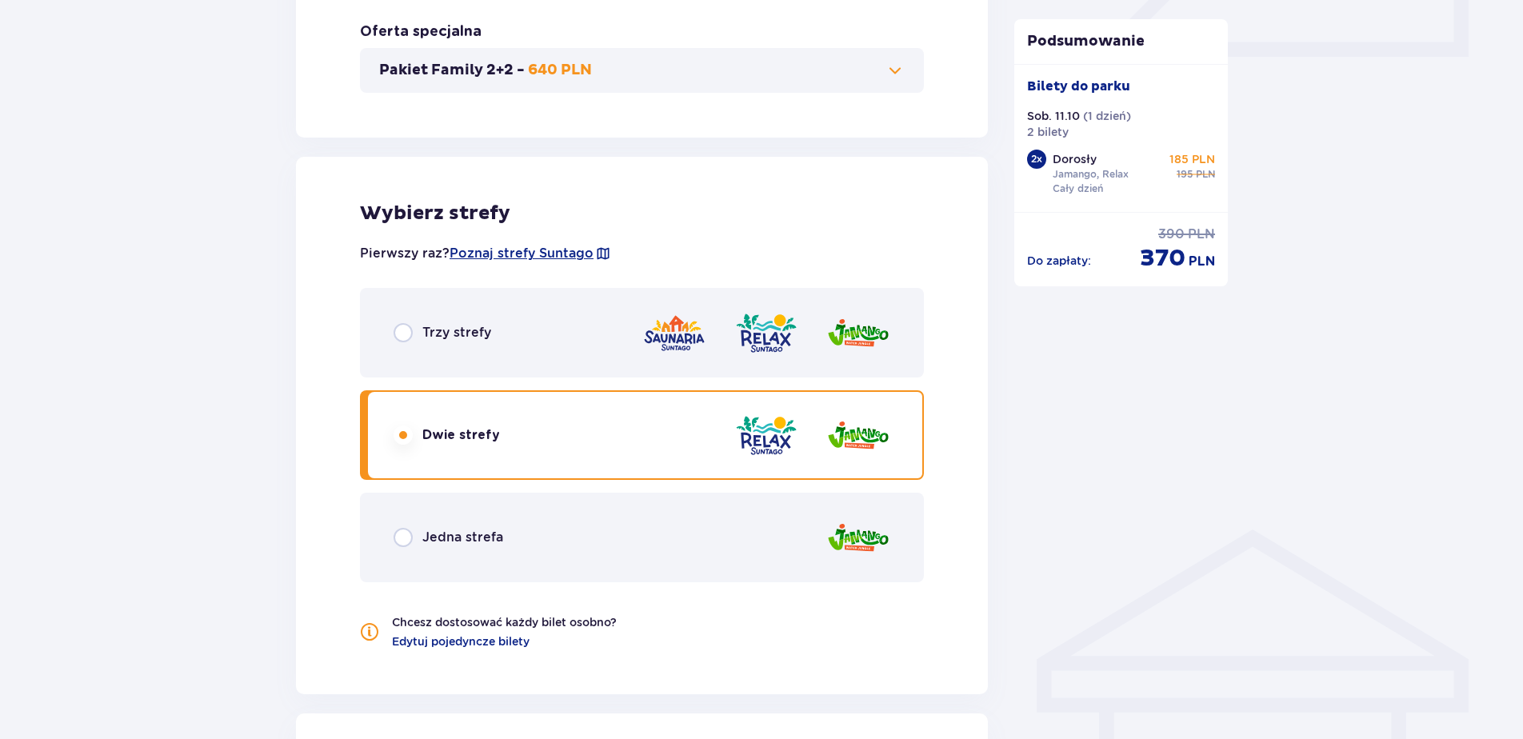
scroll to position [449, 0]
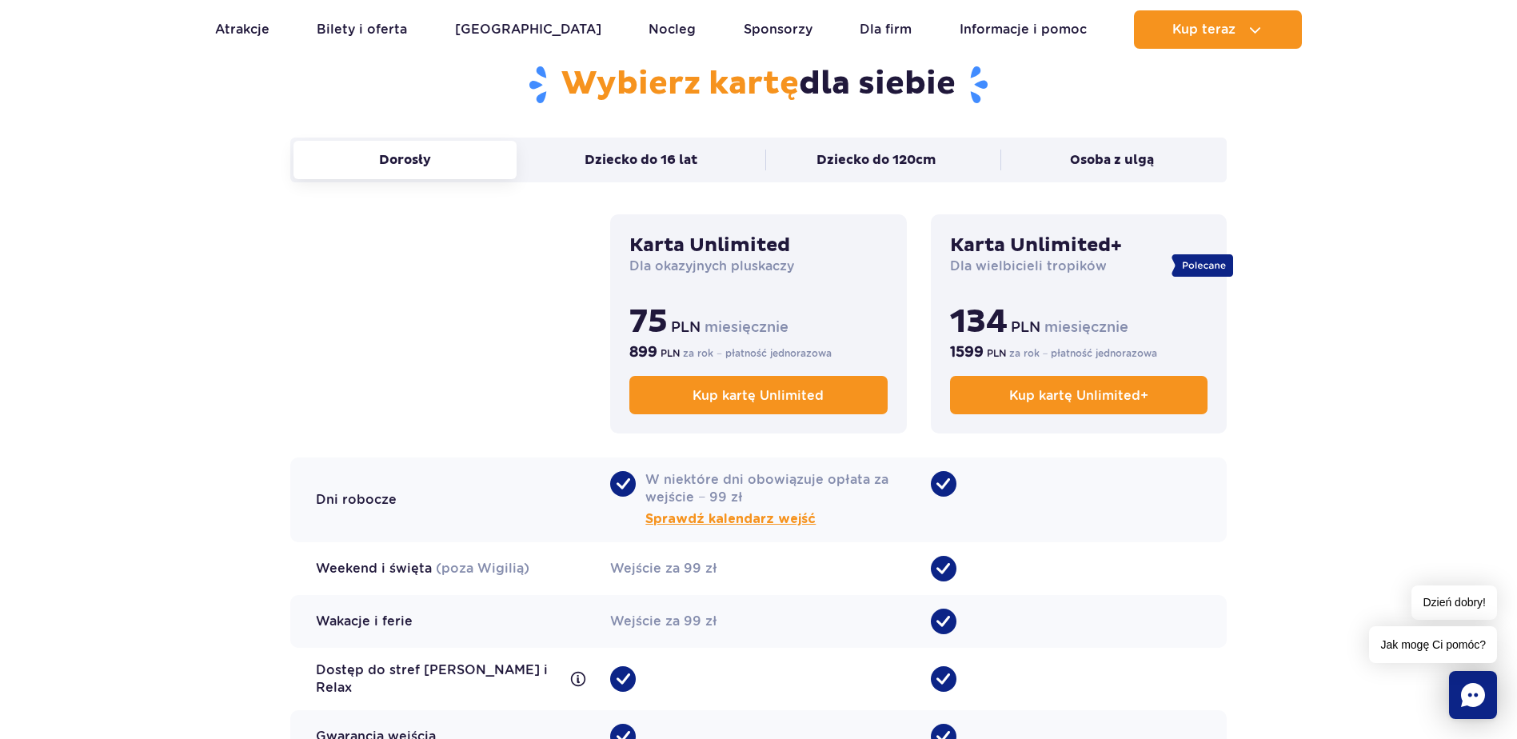
scroll to position [1120, 0]
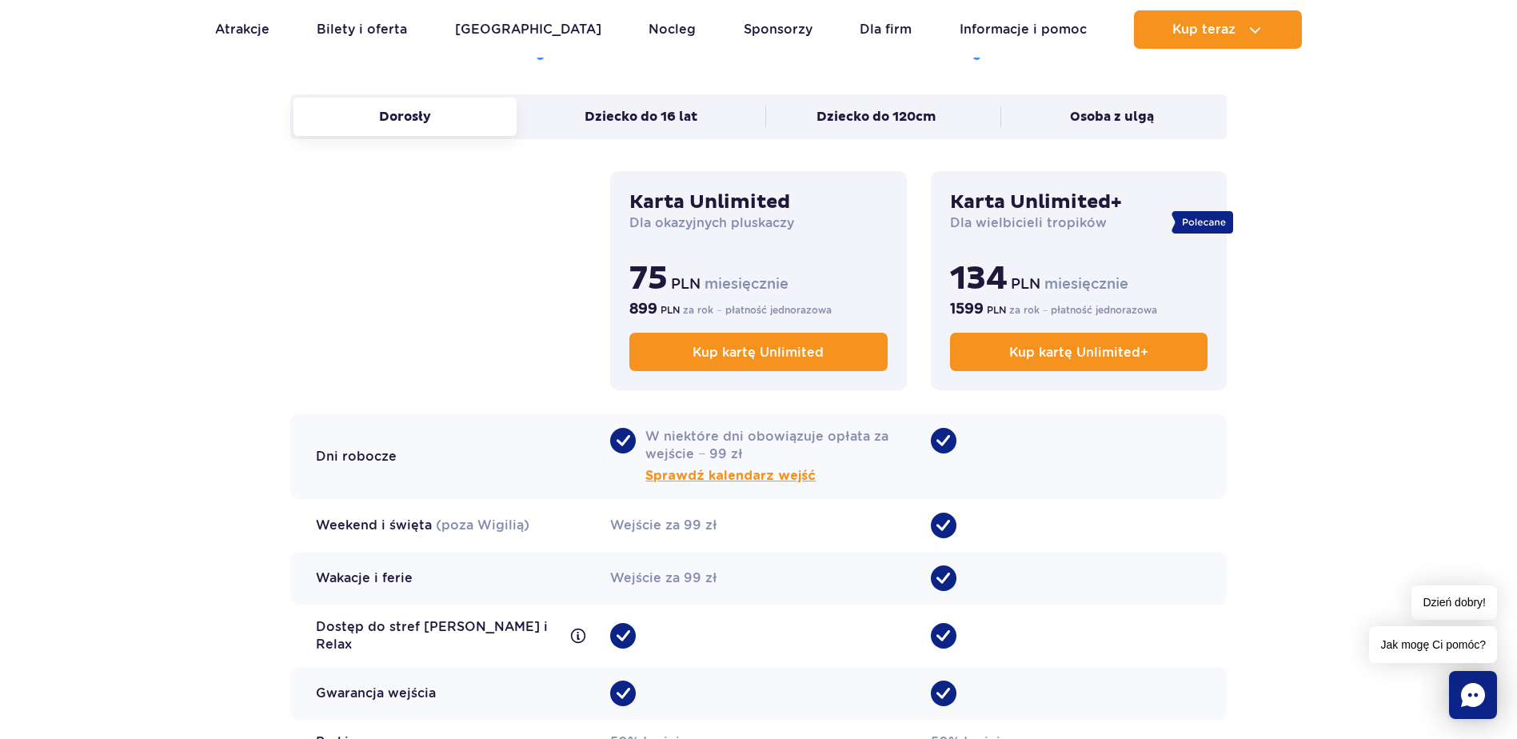
click at [951, 573] on span "•" at bounding box center [944, 578] width 26 height 26
click at [942, 630] on span "•" at bounding box center [944, 636] width 26 height 26
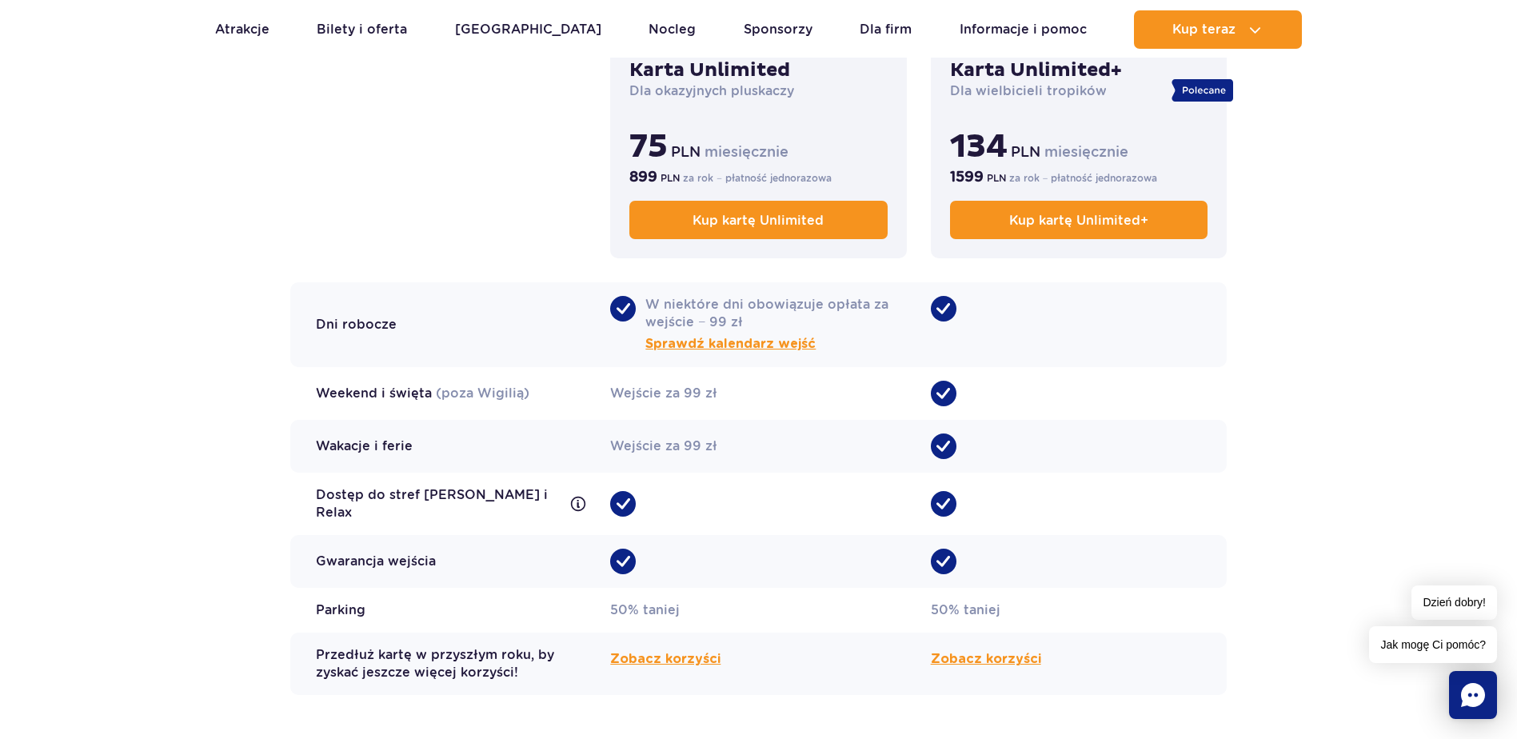
scroll to position [1280, 0]
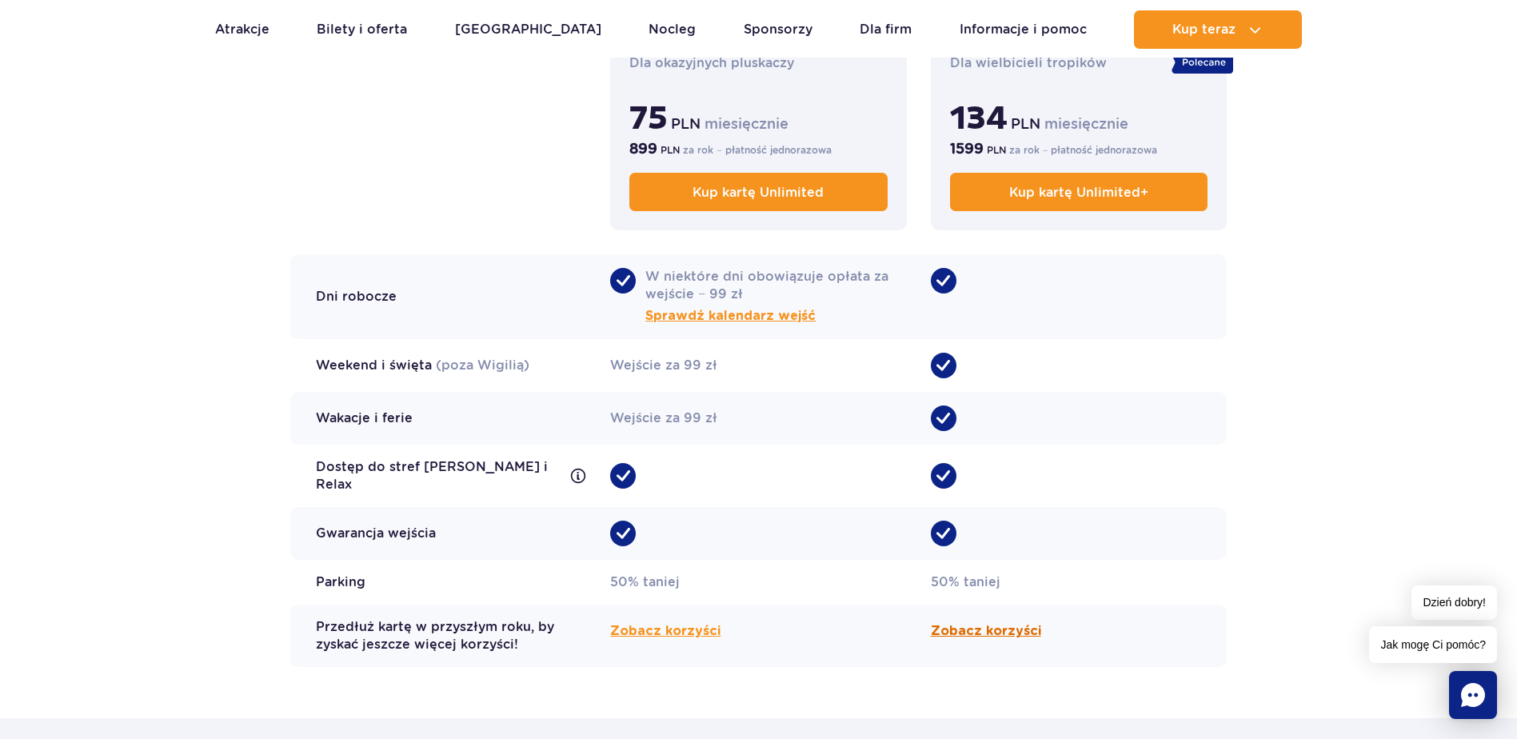
click at [968, 621] on span "Zobacz korzyści" at bounding box center [986, 630] width 110 height 19
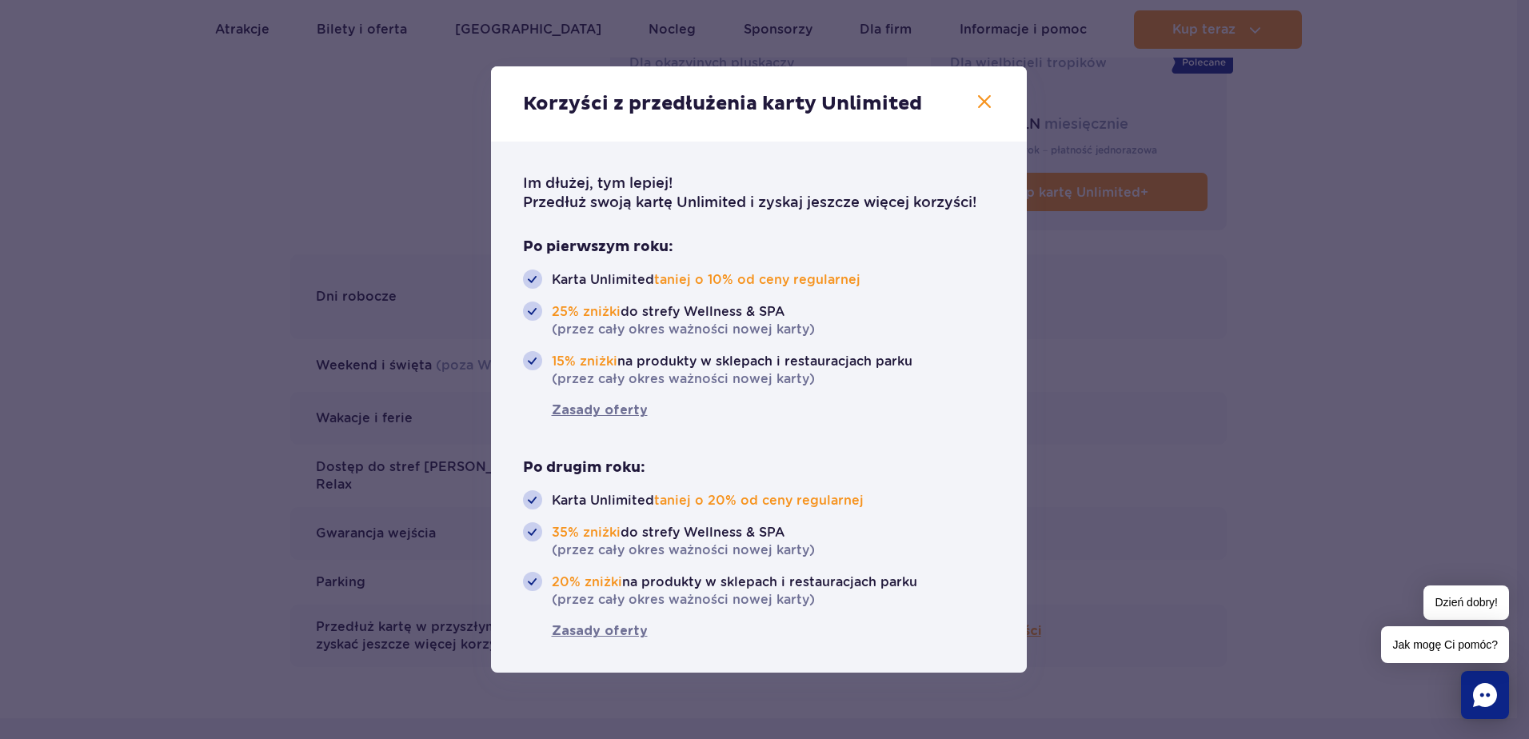
click at [986, 102] on icon "button" at bounding box center [984, 101] width 13 height 13
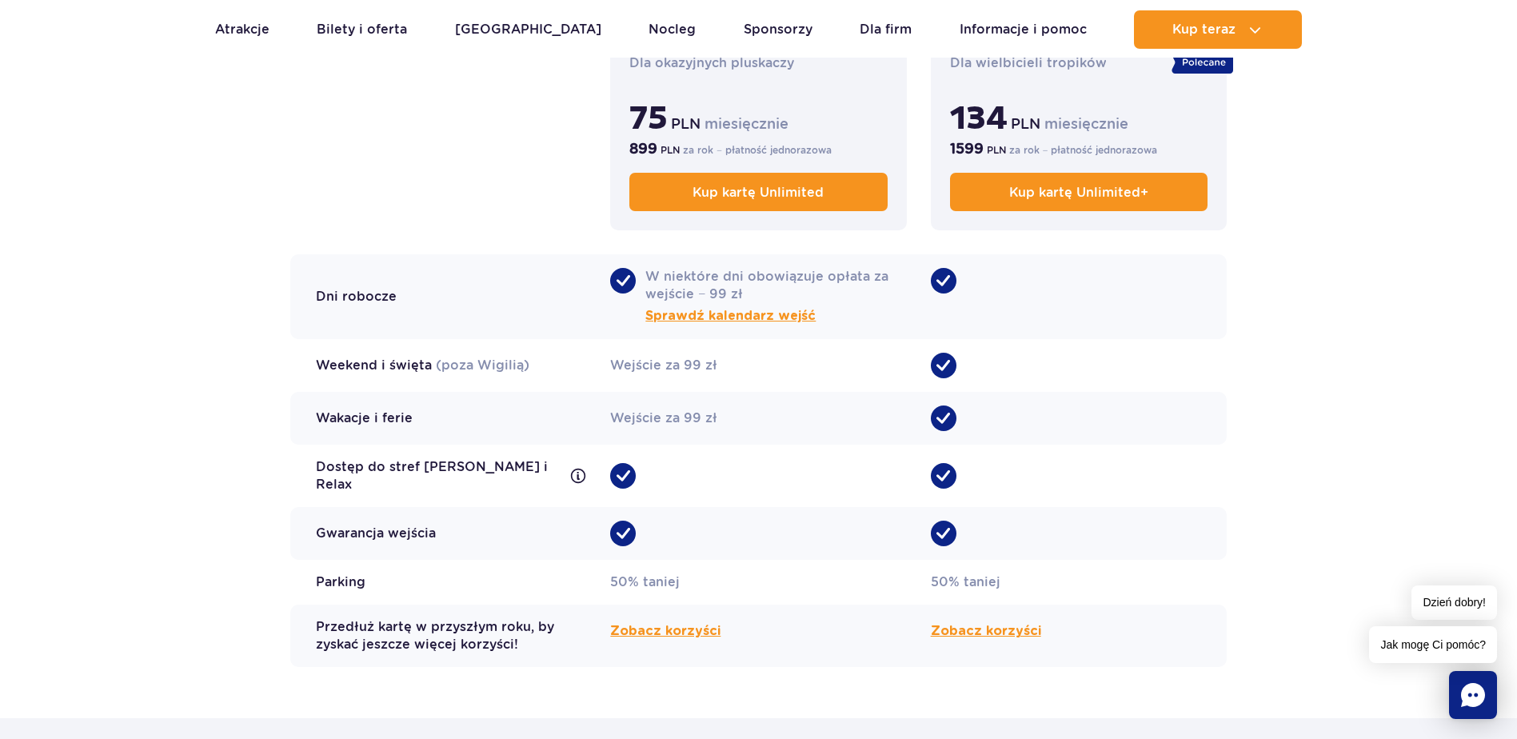
click at [1334, 237] on section "Wybierz kartę dla siebie Dorosły Dziecko do 16 lat Dziecko do 120cm Osoba z ulg…" at bounding box center [758, 270] width 1517 height 896
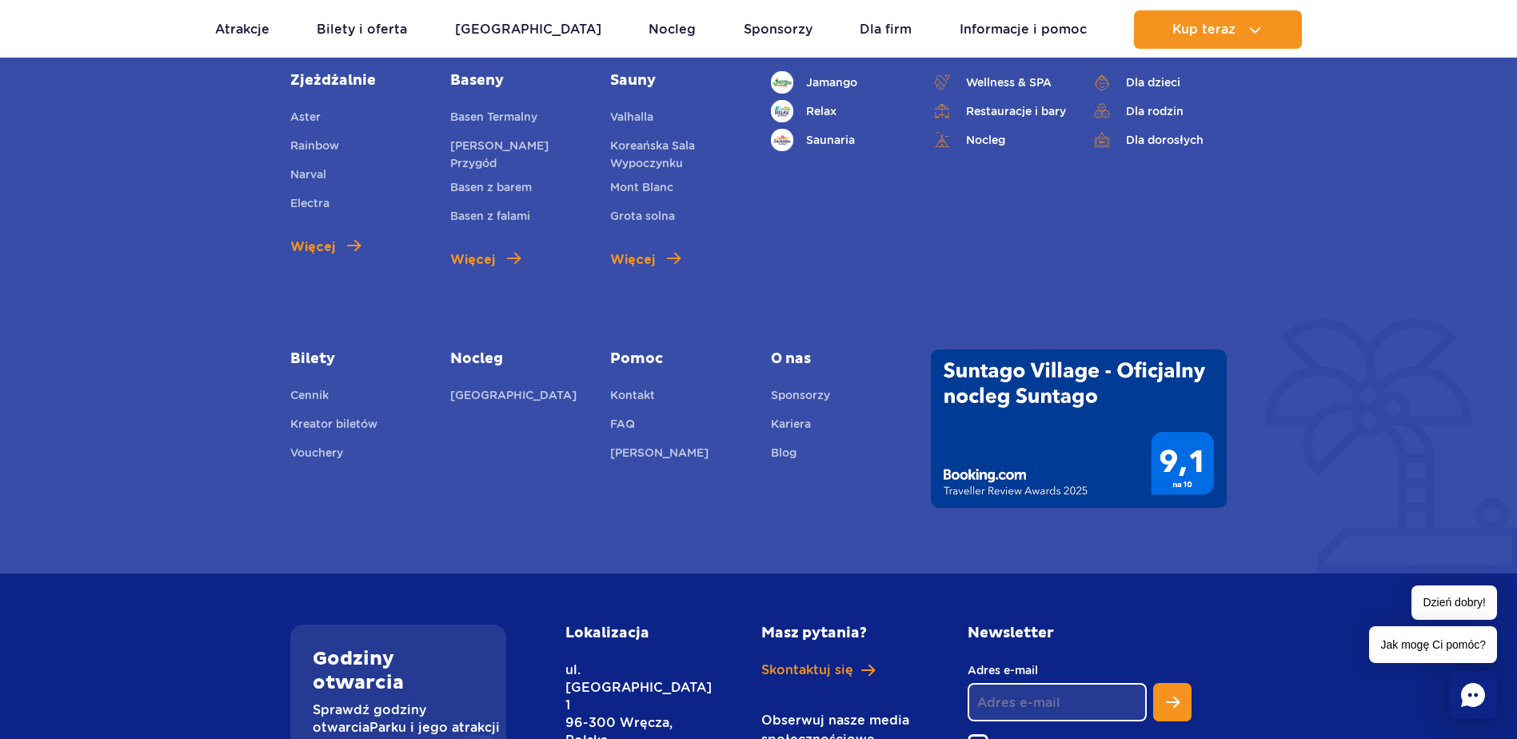
scroll to position [3039, 0]
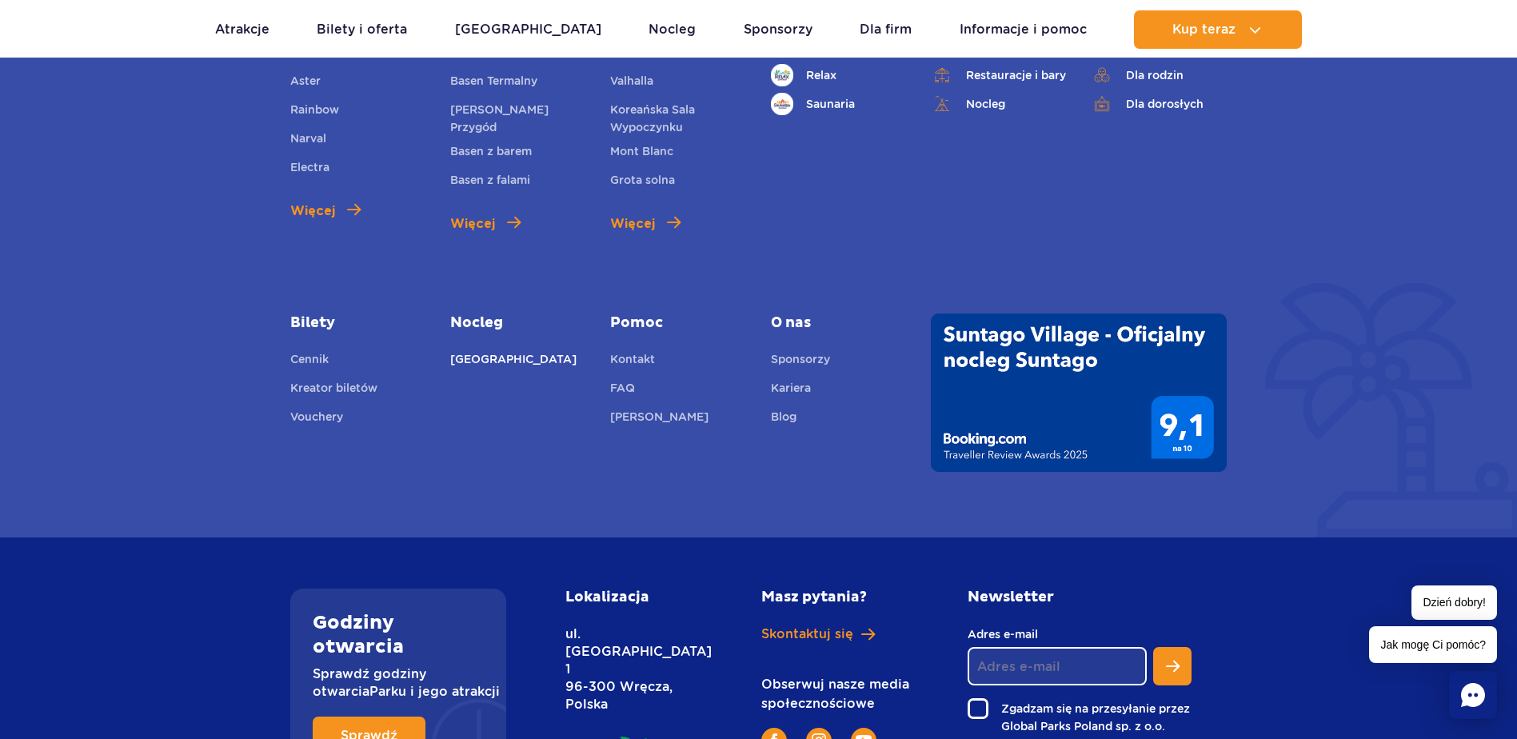
click at [473, 350] on link "[GEOGRAPHIC_DATA]" at bounding box center [513, 361] width 126 height 22
click at [529, 350] on link "[GEOGRAPHIC_DATA]" at bounding box center [513, 361] width 126 height 22
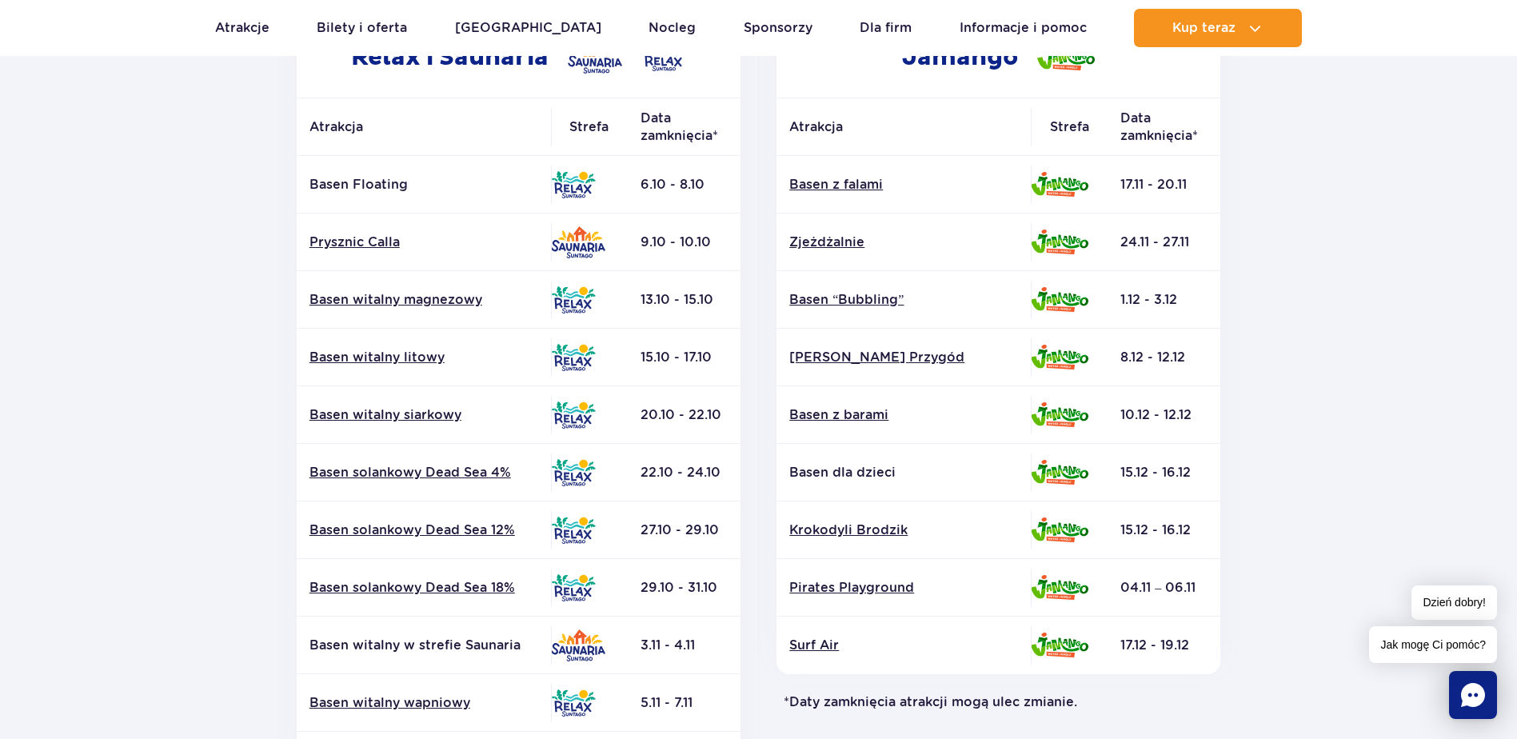
scroll to position [240, 0]
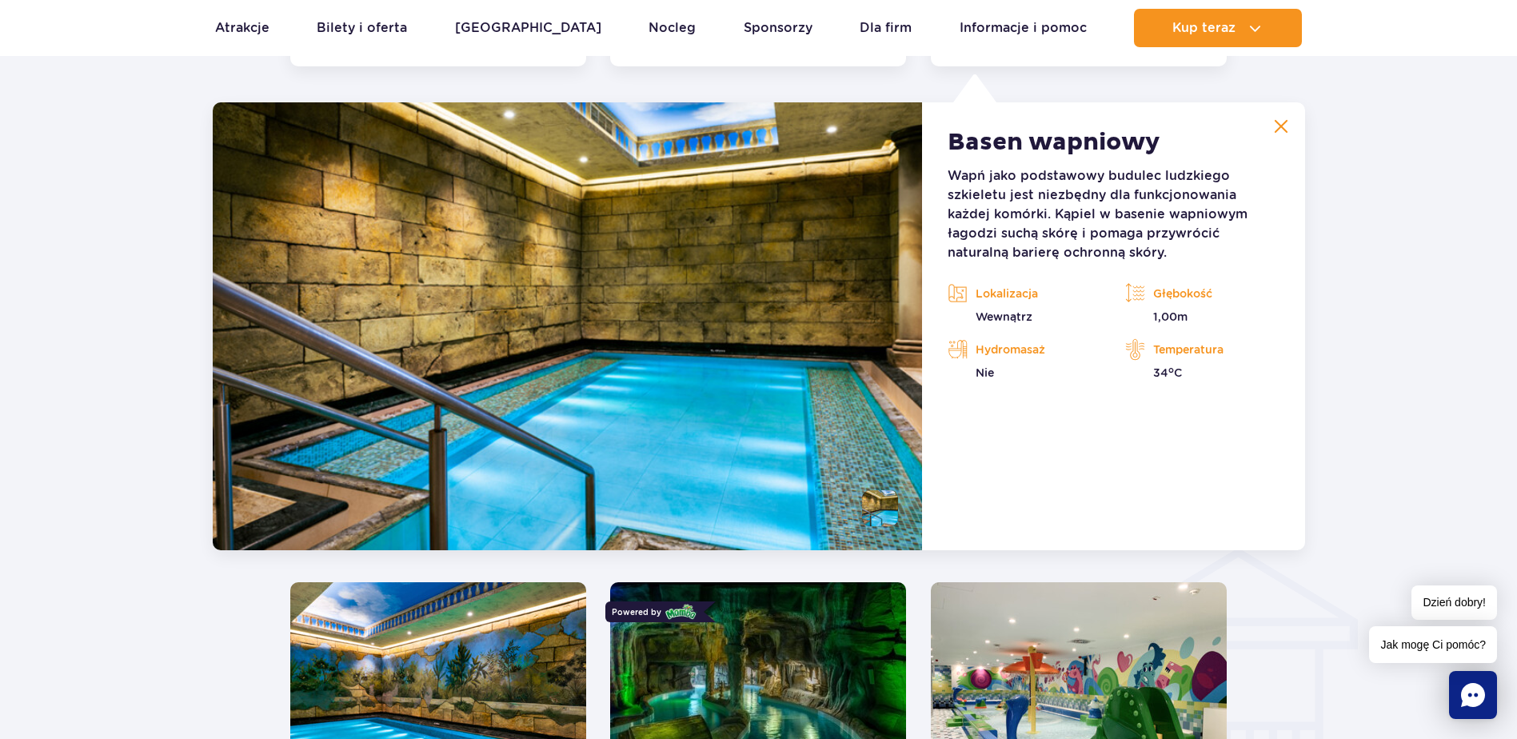
scroll to position [1487, 0]
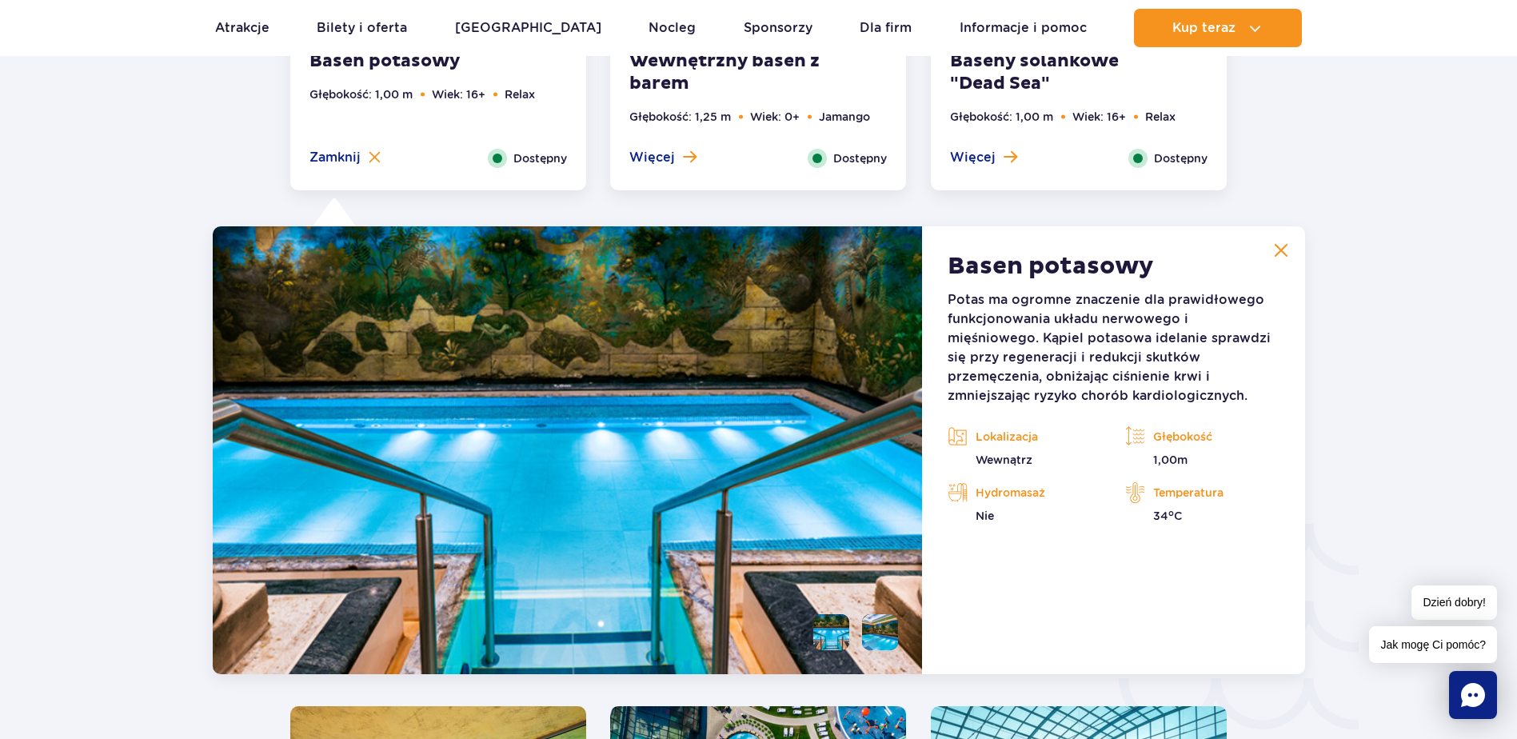
scroll to position [2365, 0]
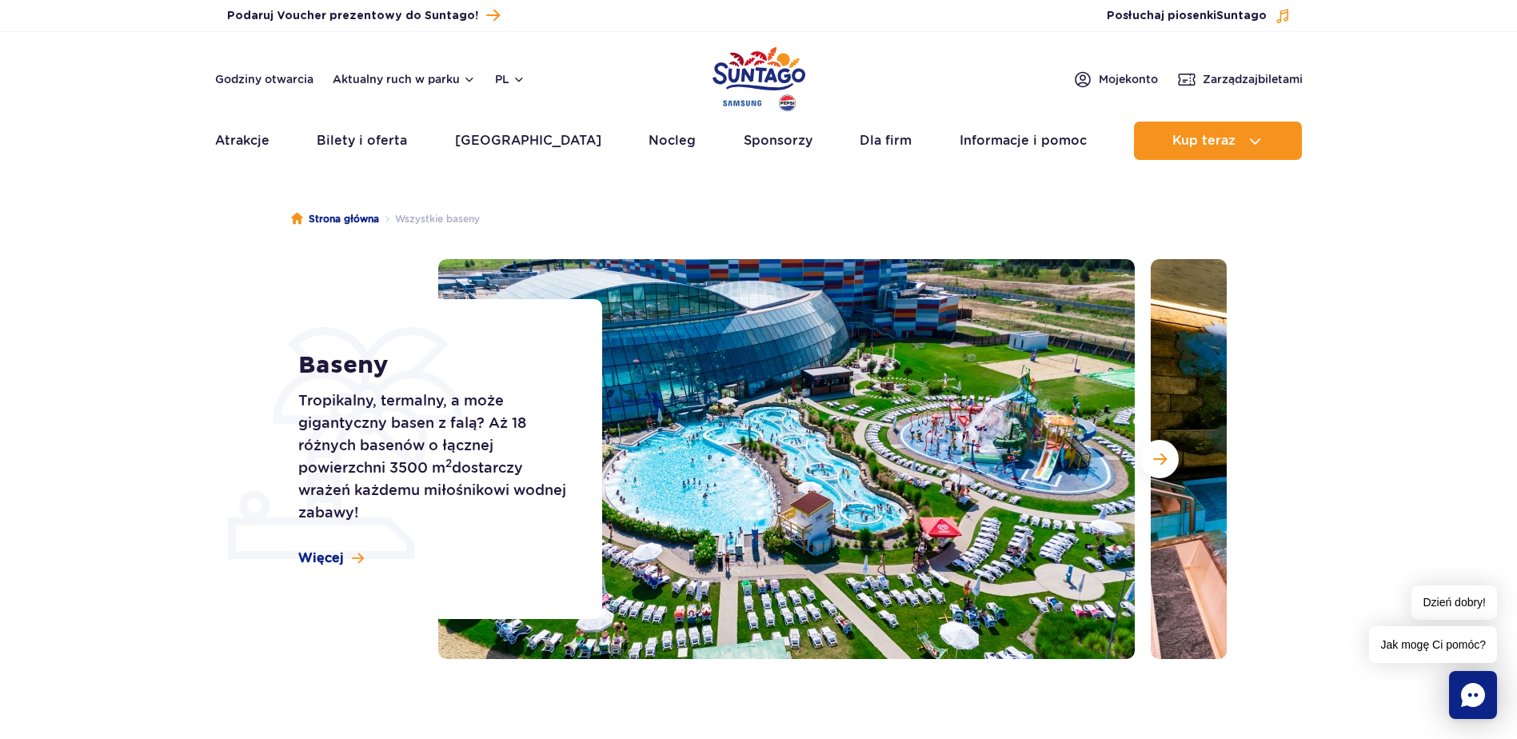
click at [37, 320] on section "Baseny Tropikalny, termalny, a może gigantyczny basen z falą? Aż 18 różnych bas…" at bounding box center [758, 459] width 1517 height 400
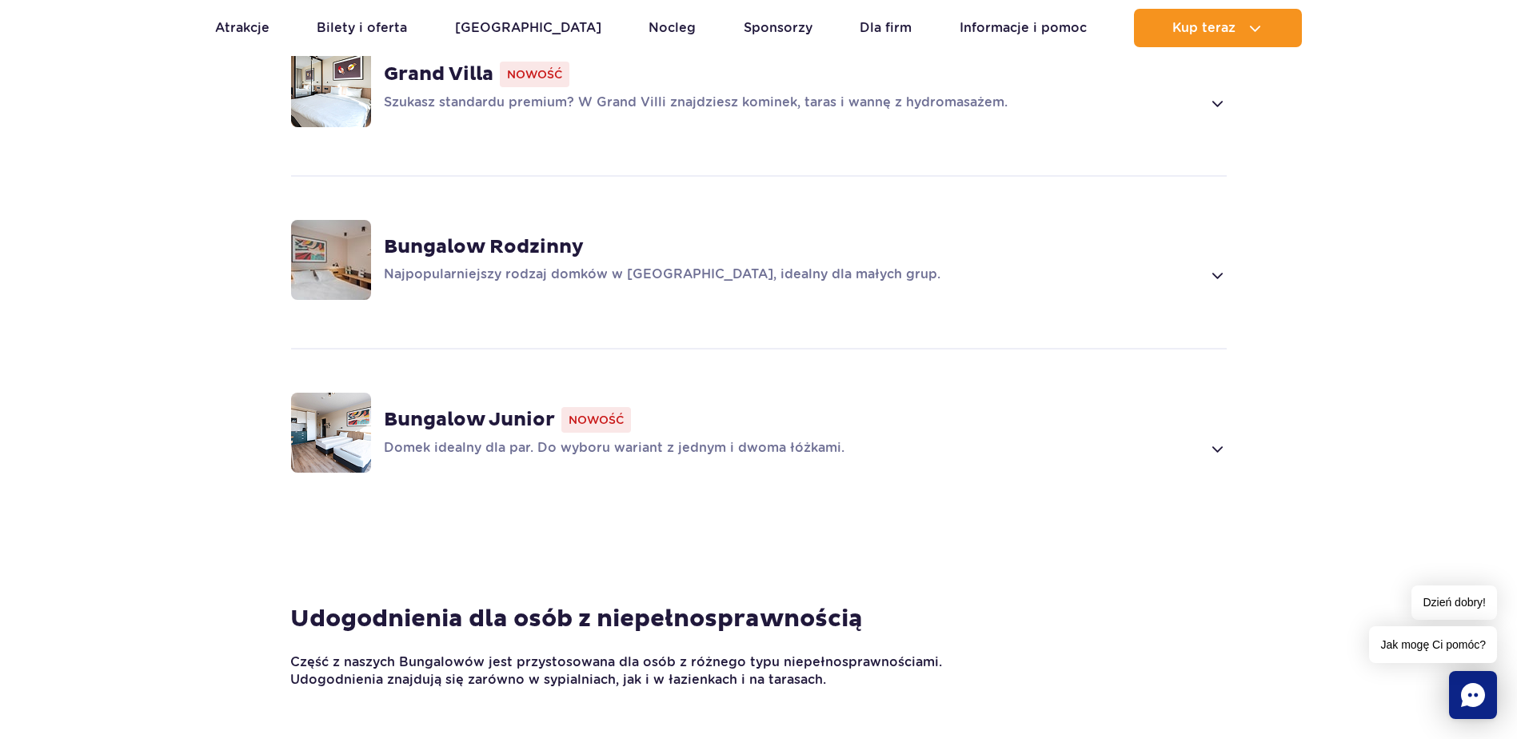
scroll to position [1280, 0]
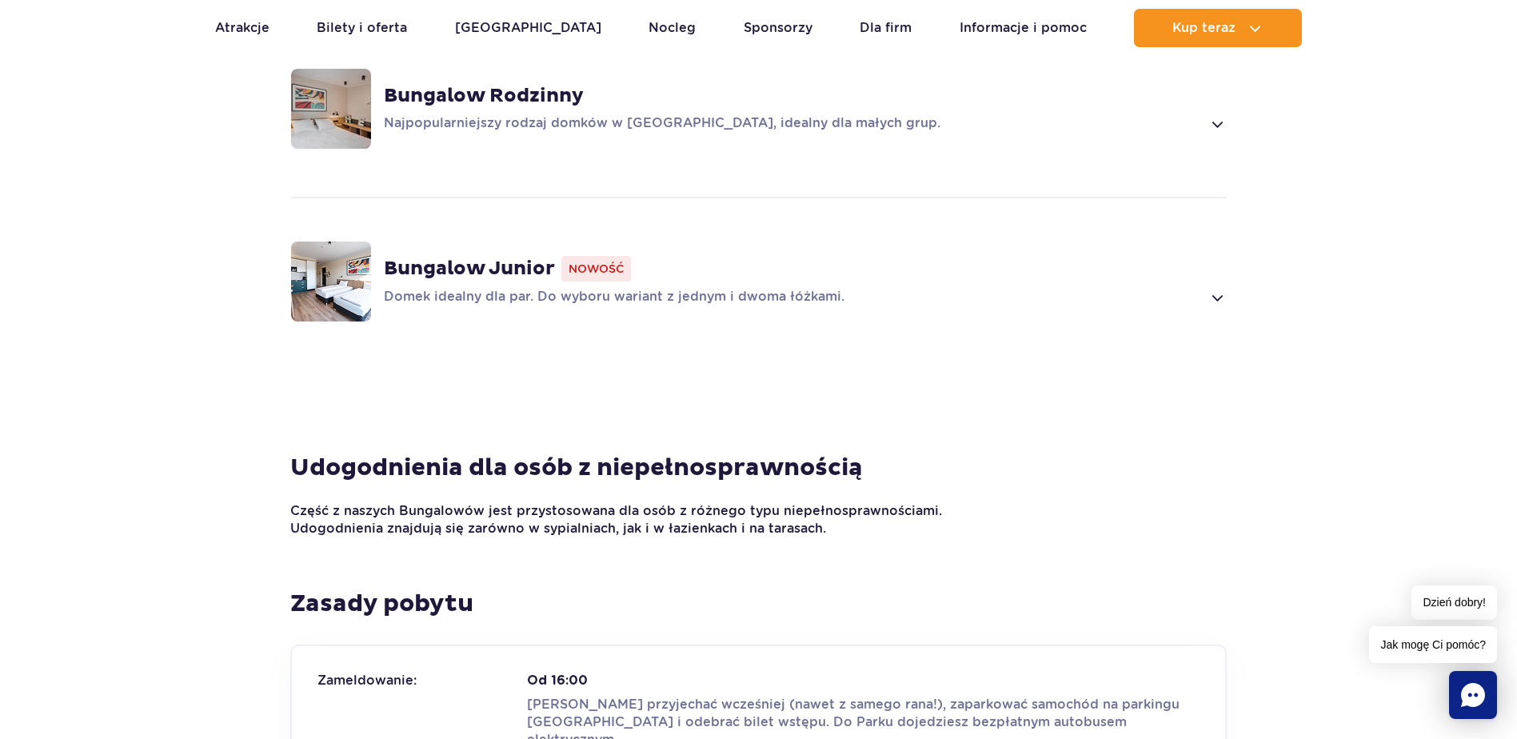
scroll to position [1439, 0]
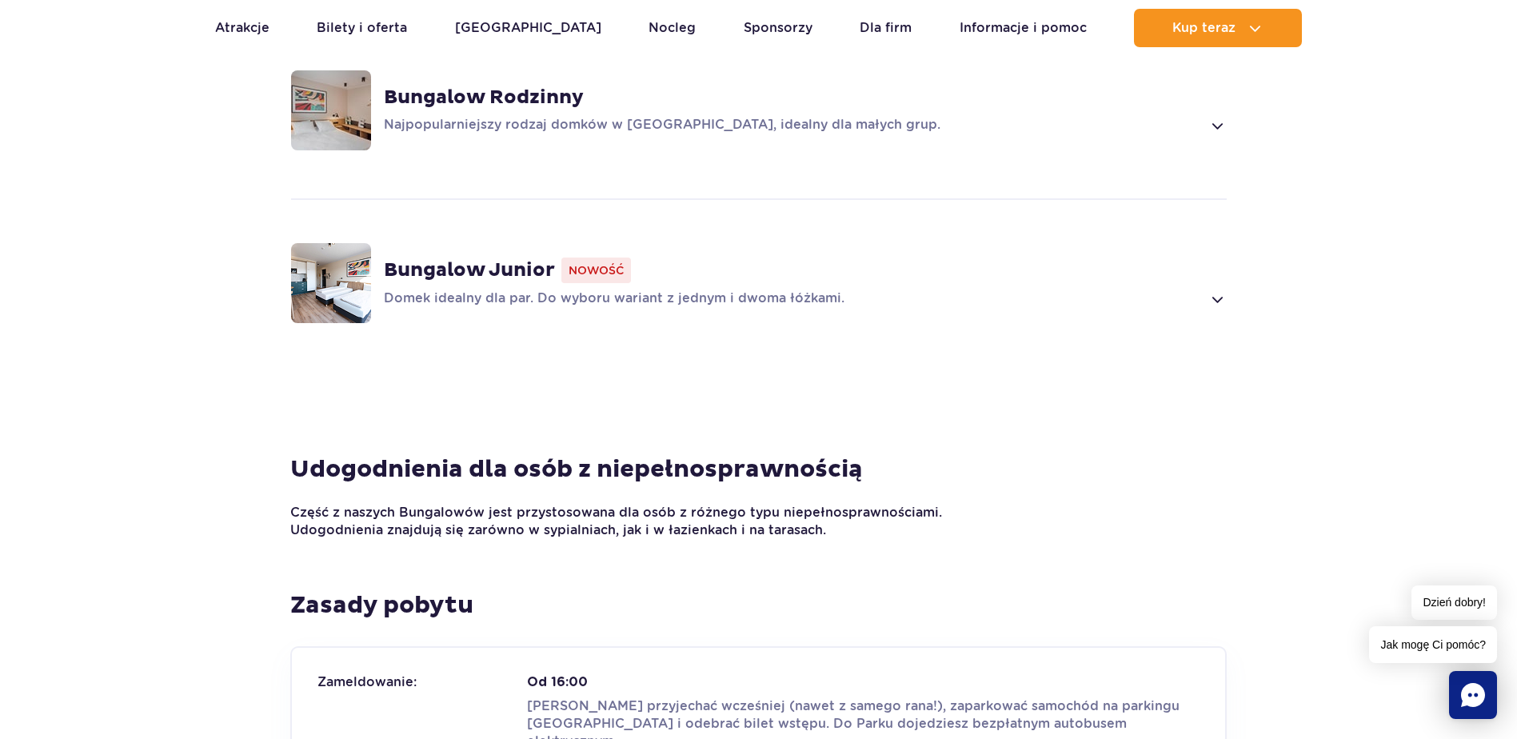
click at [461, 258] on strong "Bungalow Junior" at bounding box center [469, 270] width 171 height 24
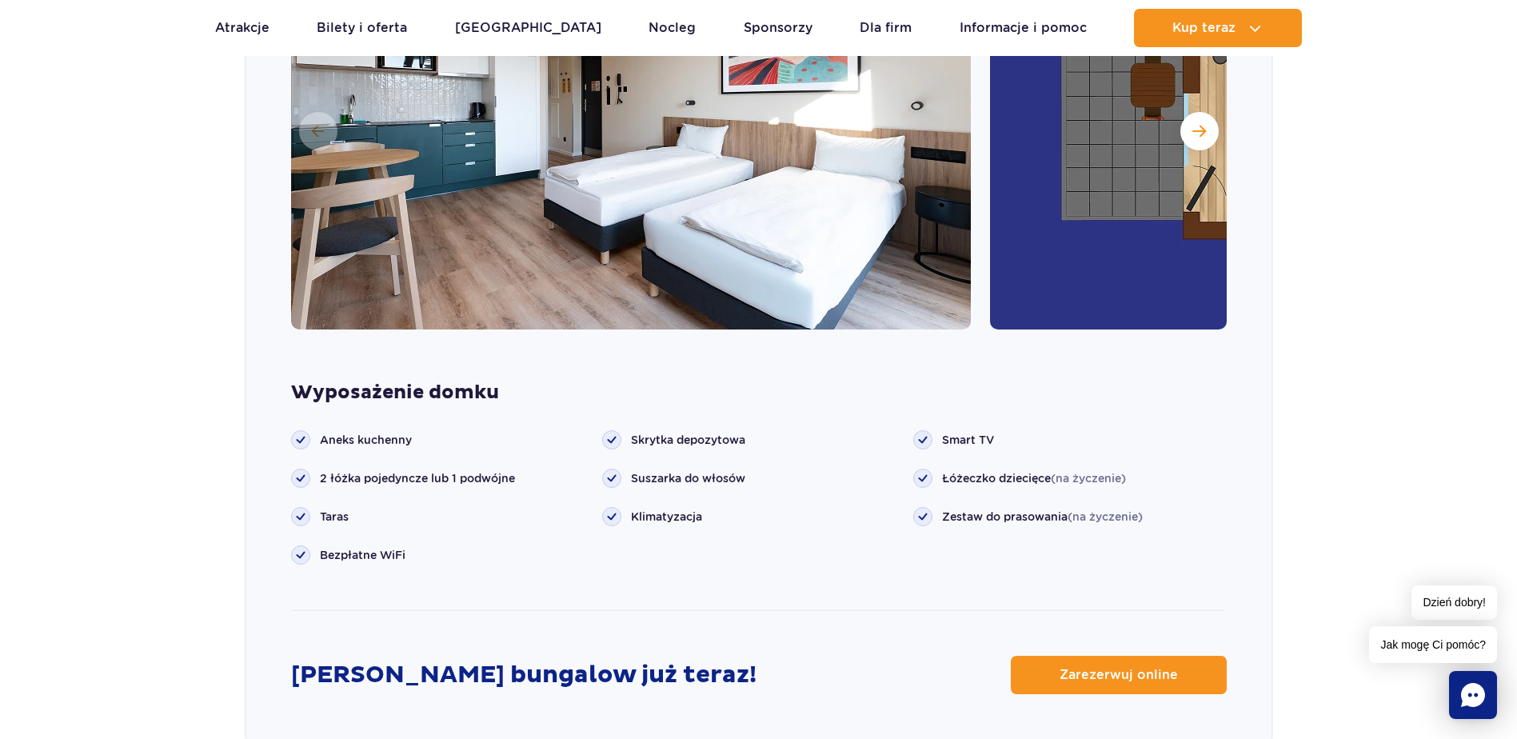
scroll to position [1939, 0]
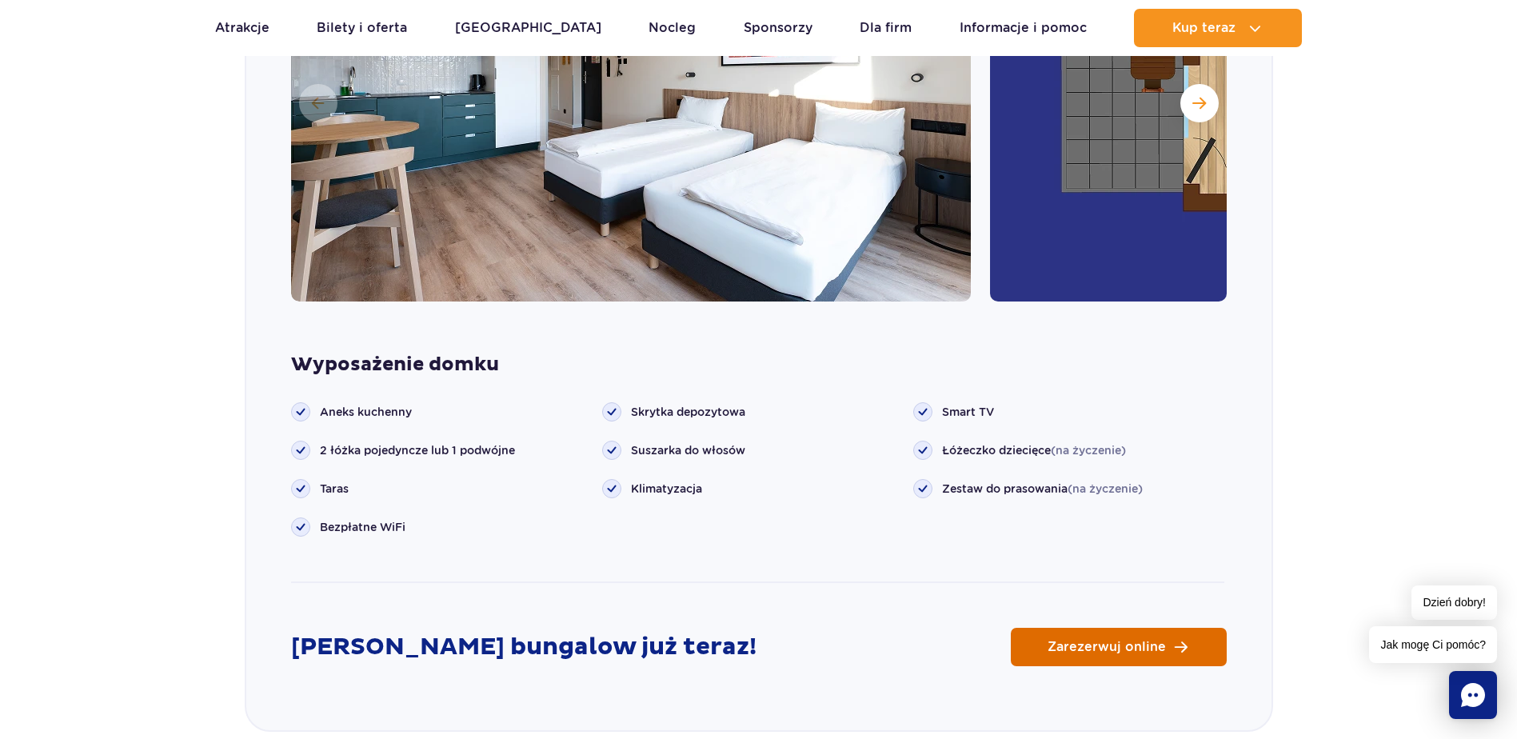
click at [1103, 641] on span "Zarezerwuj online" at bounding box center [1107, 647] width 118 height 13
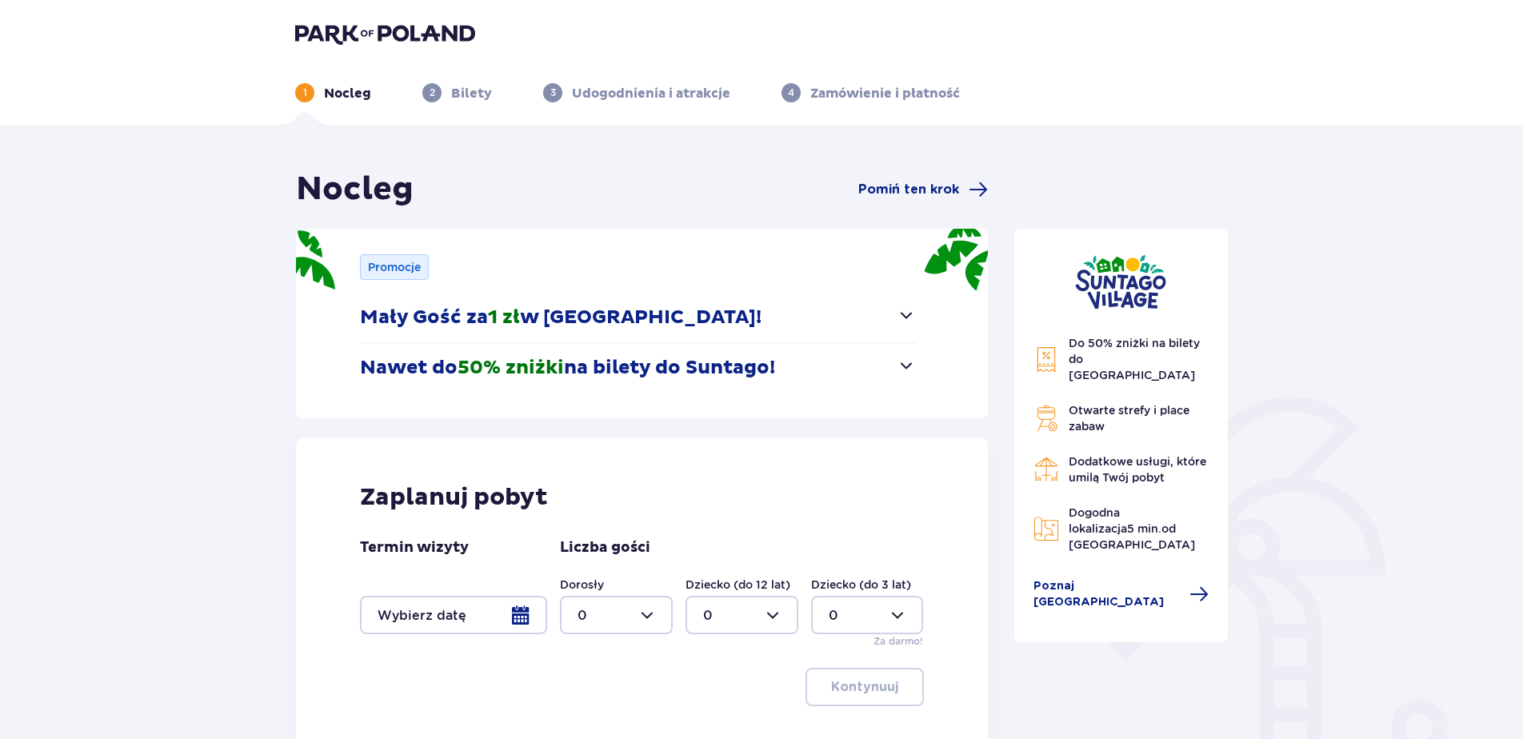
click at [901, 362] on span "button" at bounding box center [905, 365] width 19 height 19
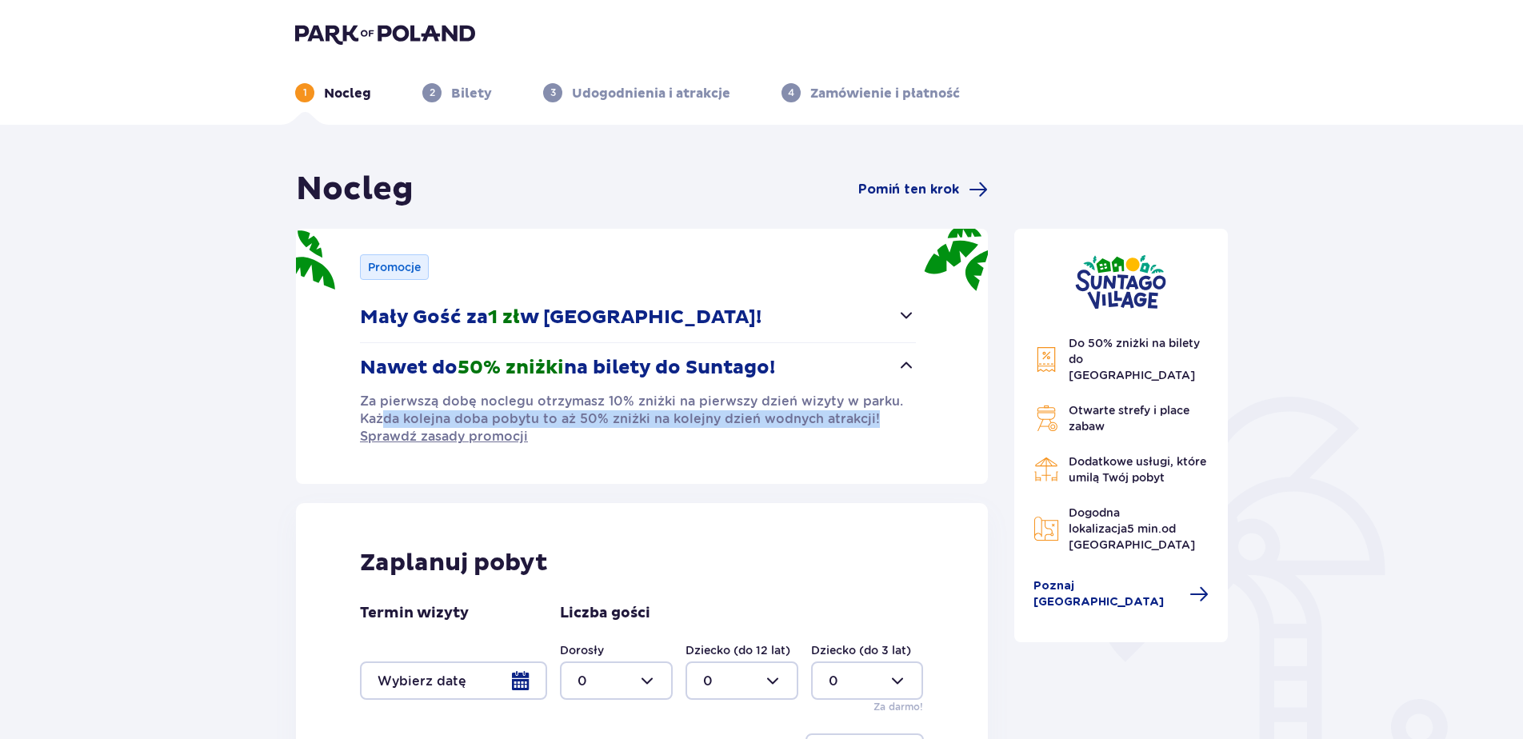
drag, startPoint x: 385, startPoint y: 412, endPoint x: 887, endPoint y: 427, distance: 501.6
click at [887, 427] on p "Za pierwszą dobę noclegu otrzymasz 10% zniżki na pierwszy dzień wizyty w parku.…" at bounding box center [638, 419] width 556 height 53
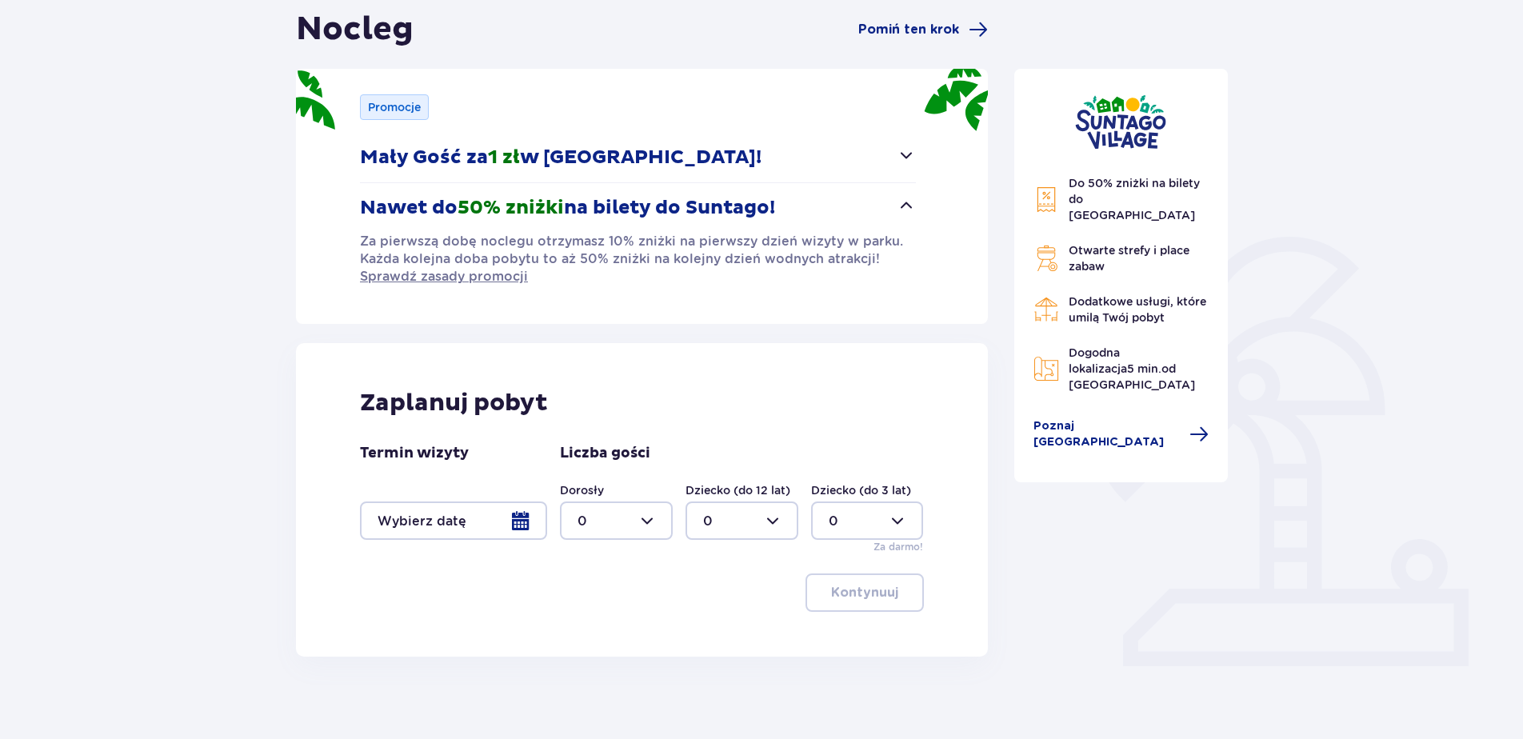
click at [527, 523] on div at bounding box center [453, 520] width 187 height 38
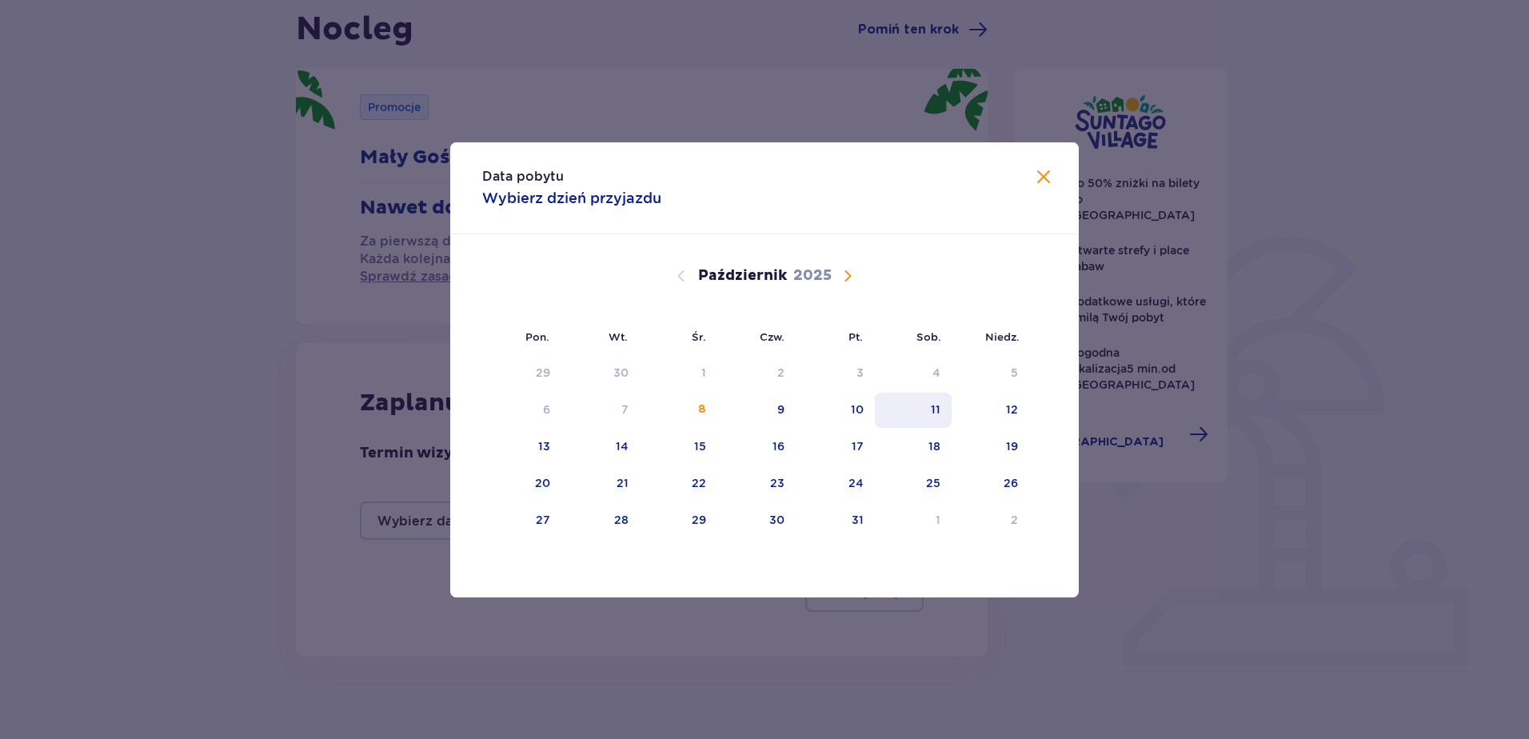
click at [932, 401] on div "11" at bounding box center [936, 409] width 10 height 16
click at [1009, 410] on div "12" at bounding box center [1012, 409] width 12 height 16
type input "[DATE] - [DATE]"
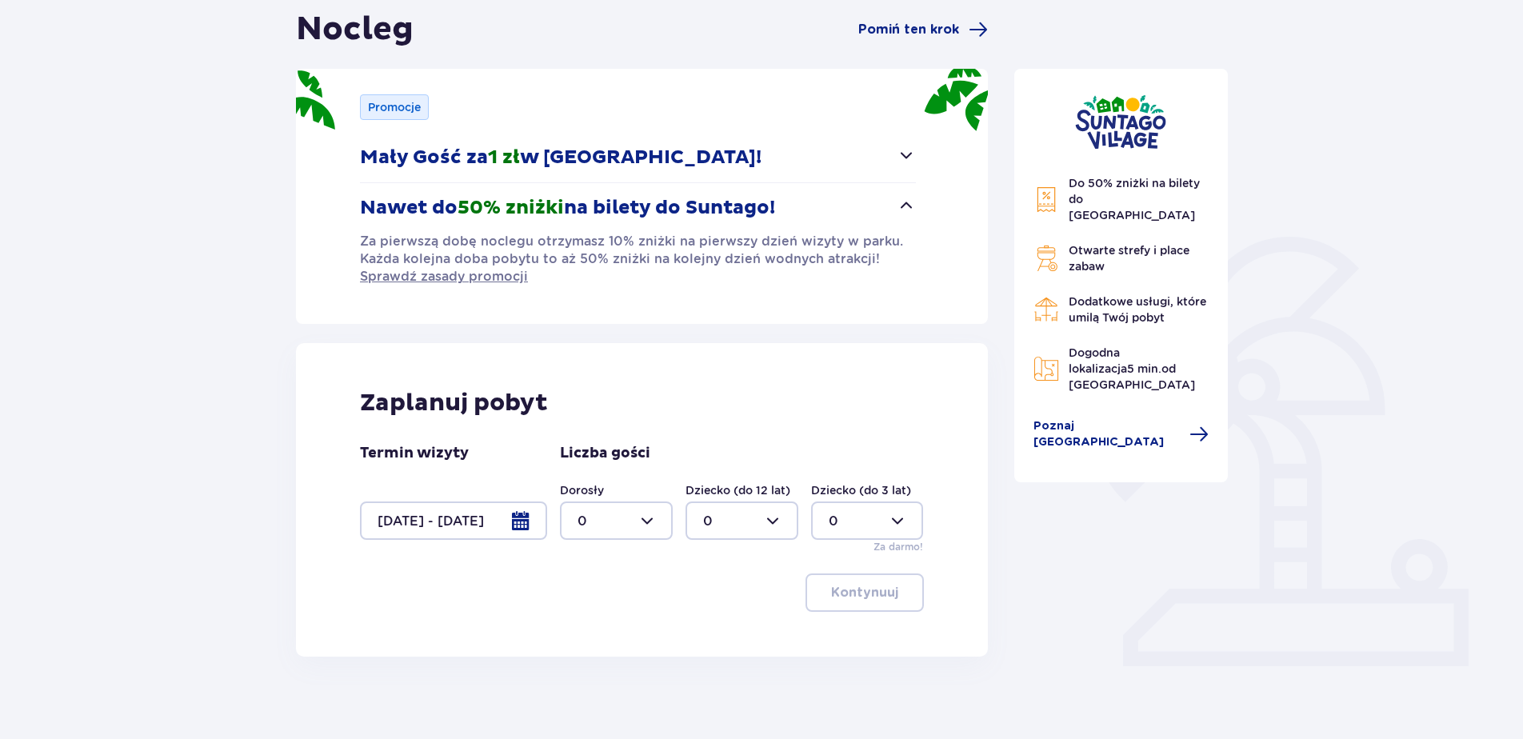
click at [633, 515] on div at bounding box center [616, 520] width 113 height 38
click at [598, 633] on div "2" at bounding box center [616, 637] width 78 height 18
type input "2"
click at [877, 586] on p "Kontynuuj" at bounding box center [864, 593] width 67 height 18
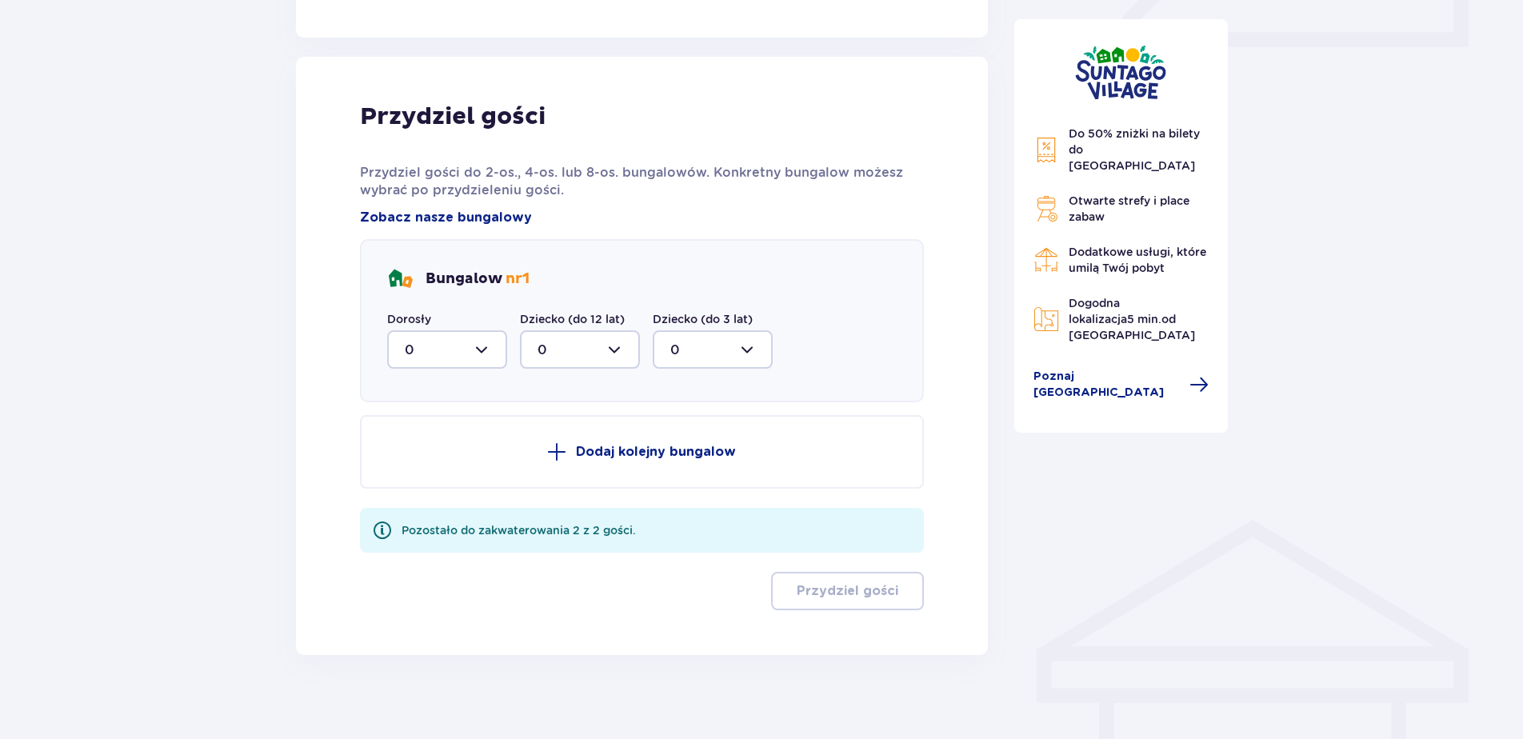
scroll to position [791, 0]
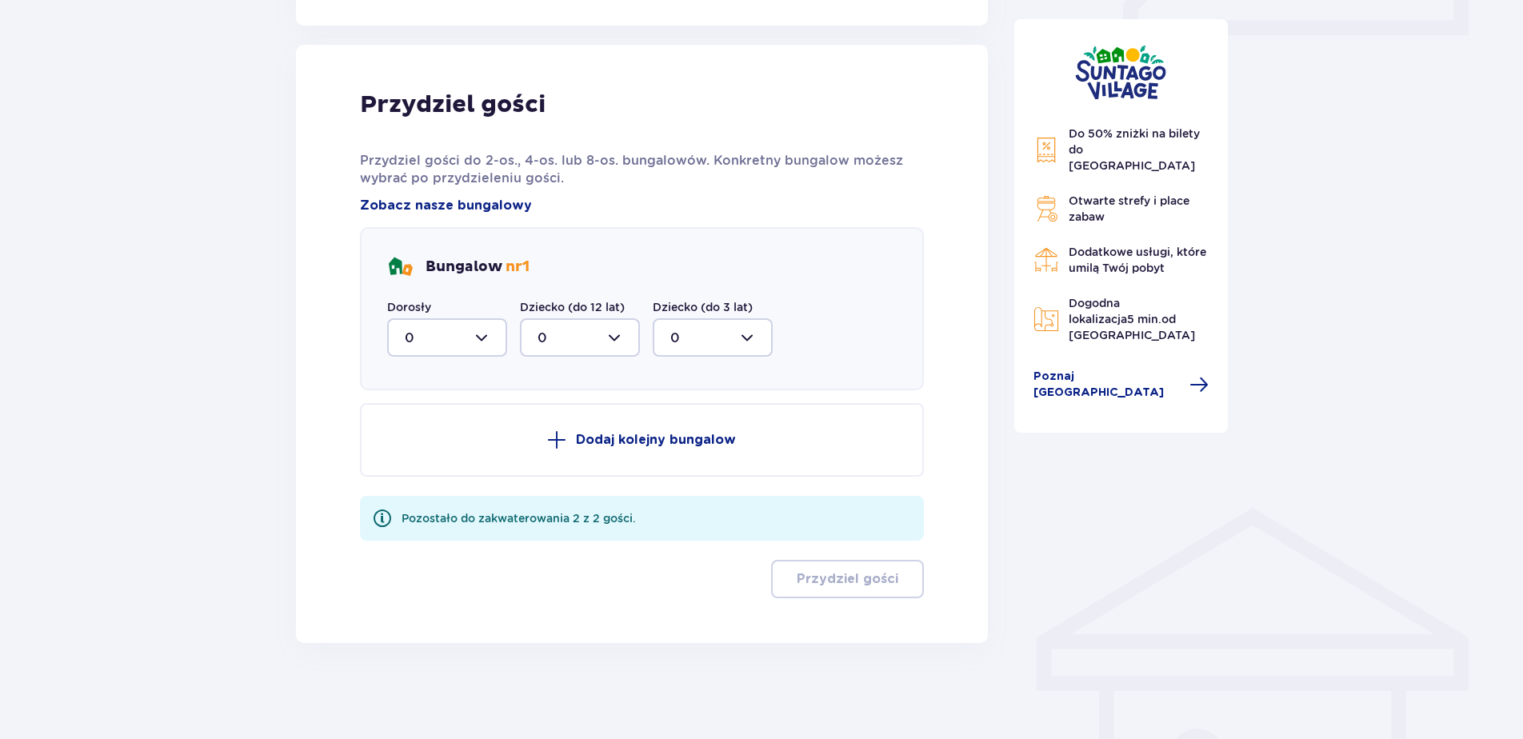
click at [490, 344] on div at bounding box center [447, 337] width 120 height 38
click at [418, 453] on div "2" at bounding box center [447, 454] width 85 height 18
type input "2"
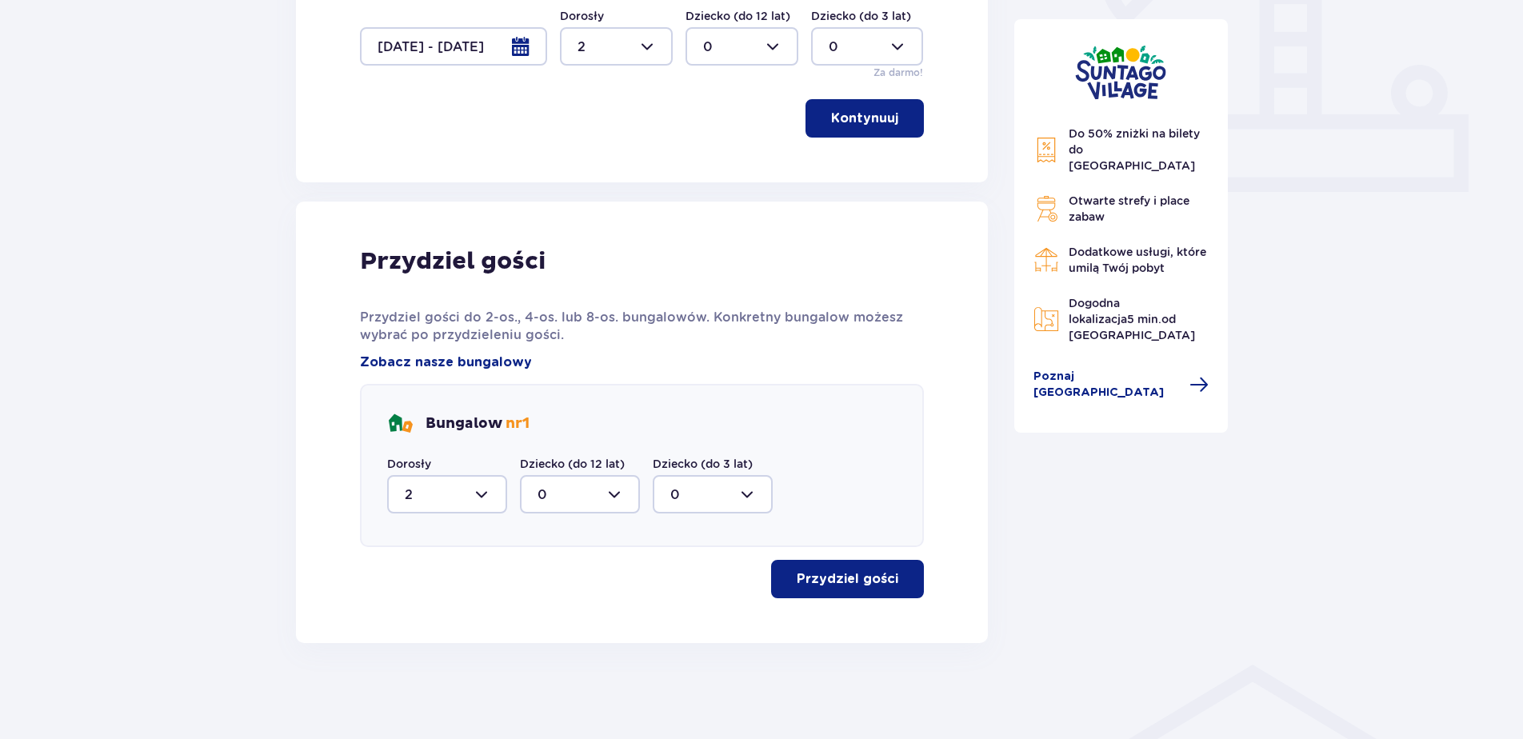
scroll to position [634, 0]
click at [848, 577] on p "Przydziel gości" at bounding box center [847, 579] width 102 height 18
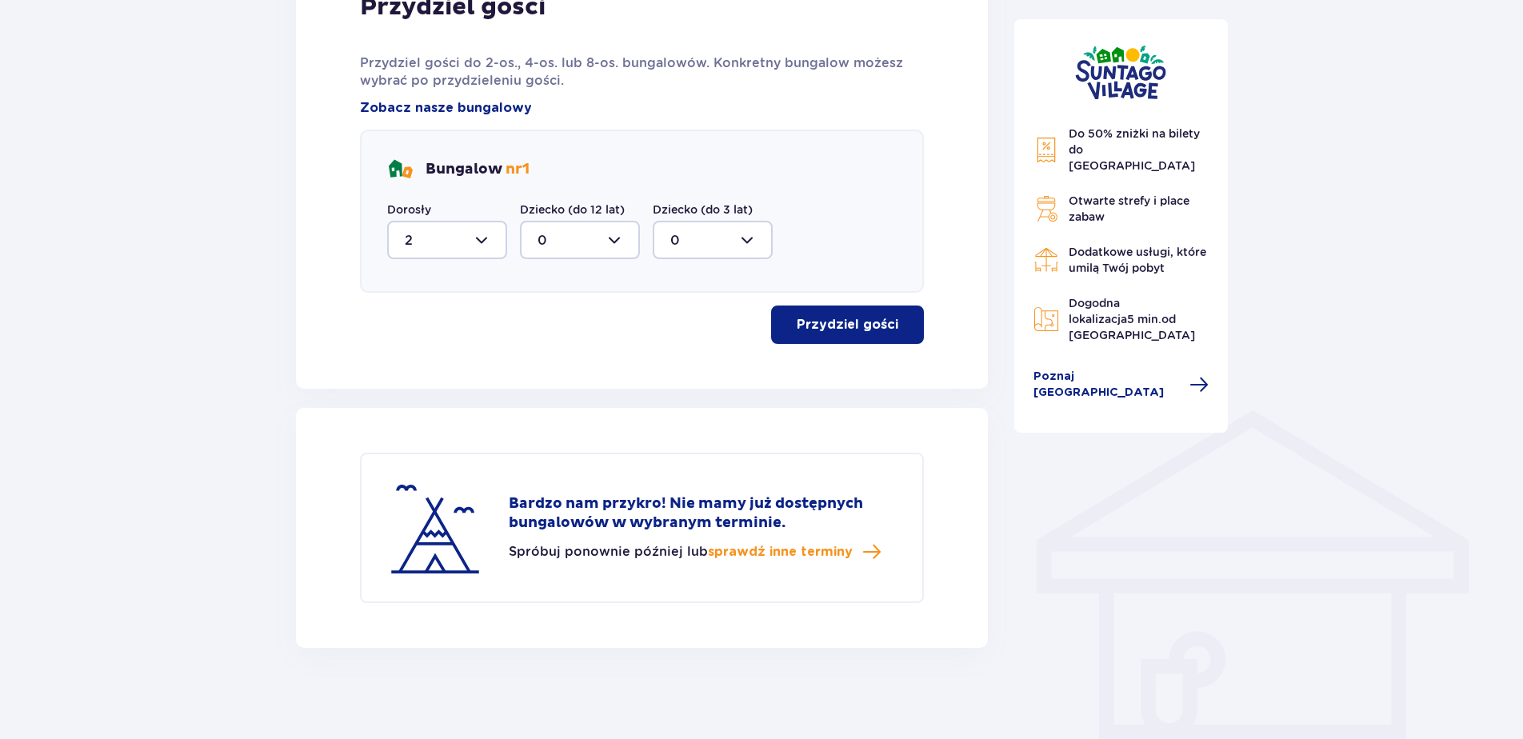
scroll to position [893, 0]
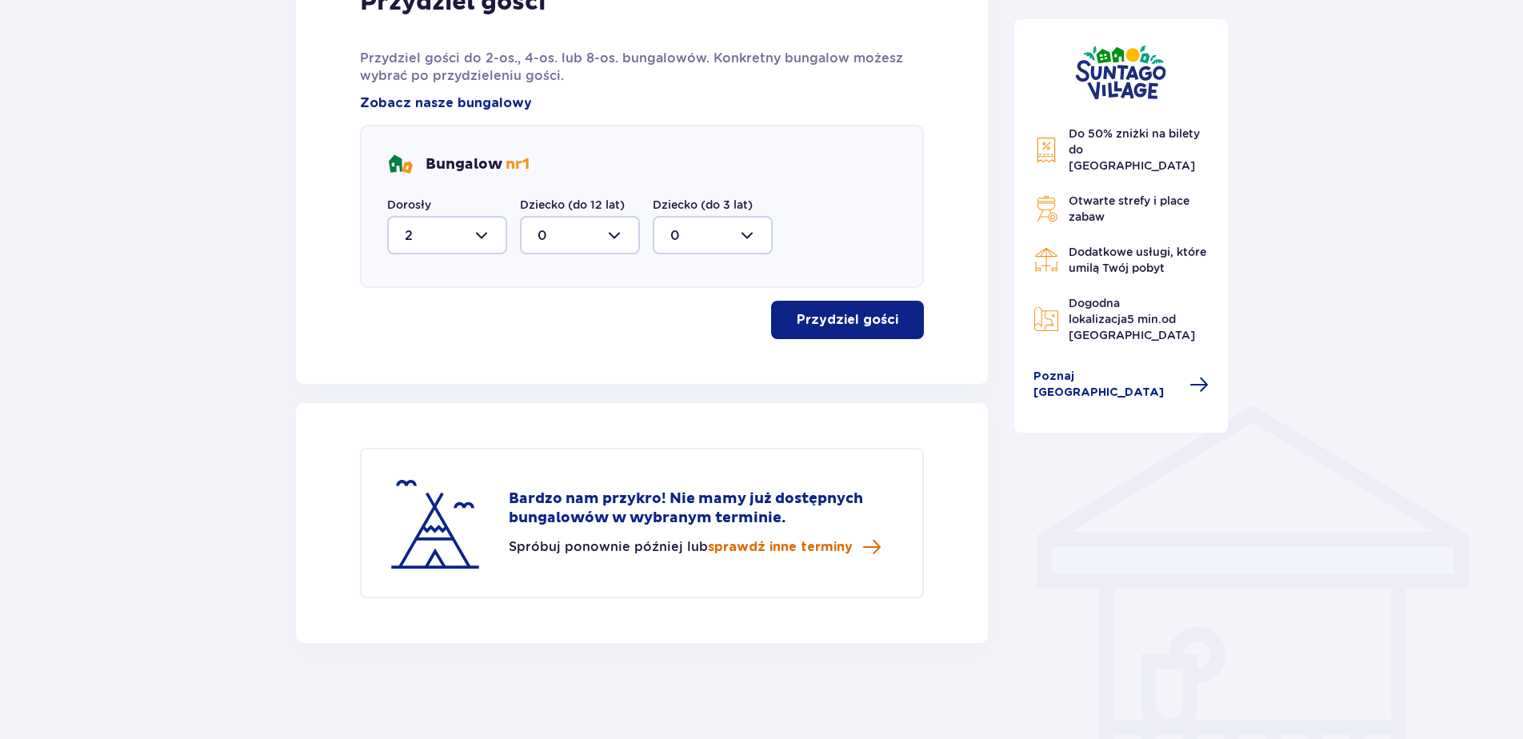
click at [774, 545] on span "sprawdź inne terminy" at bounding box center [780, 547] width 145 height 18
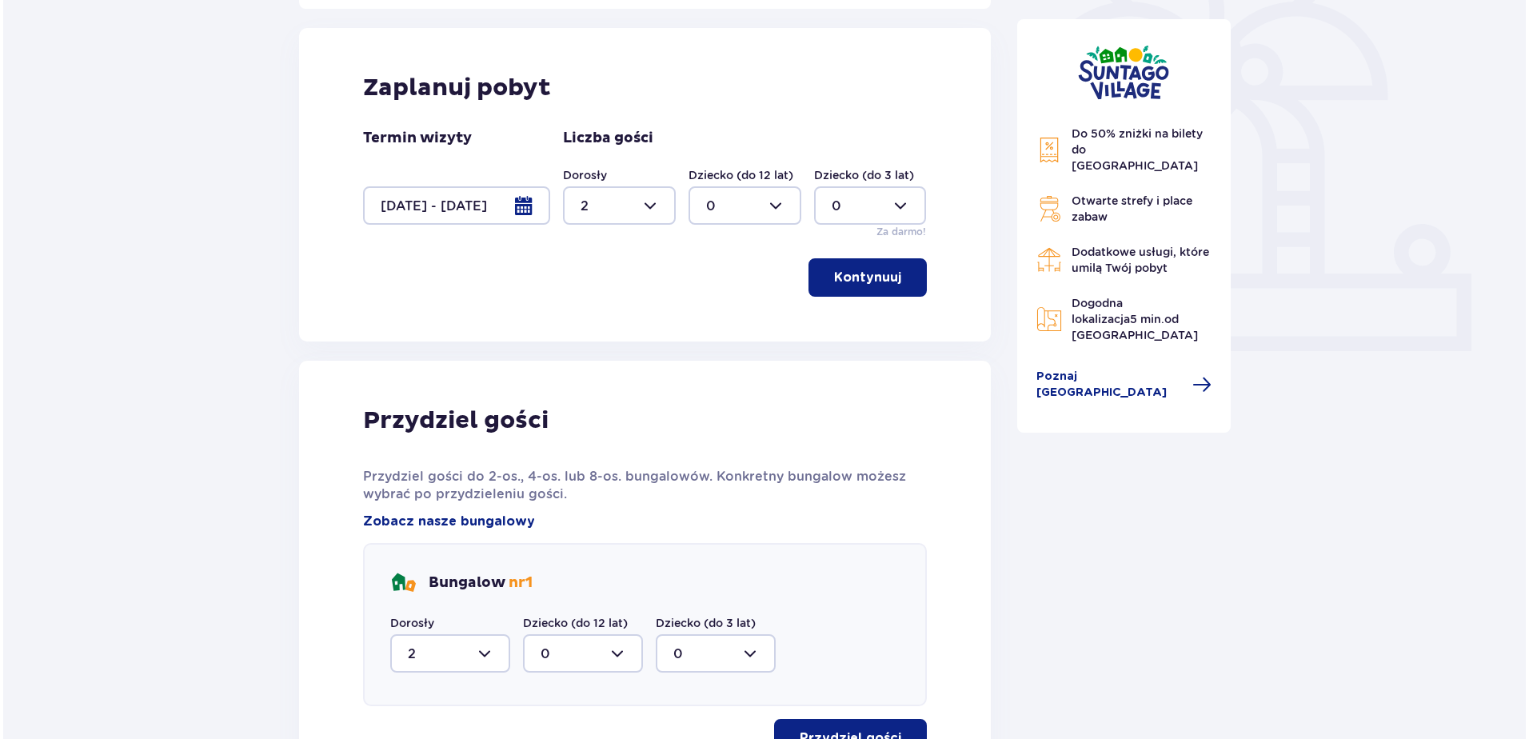
scroll to position [463, 0]
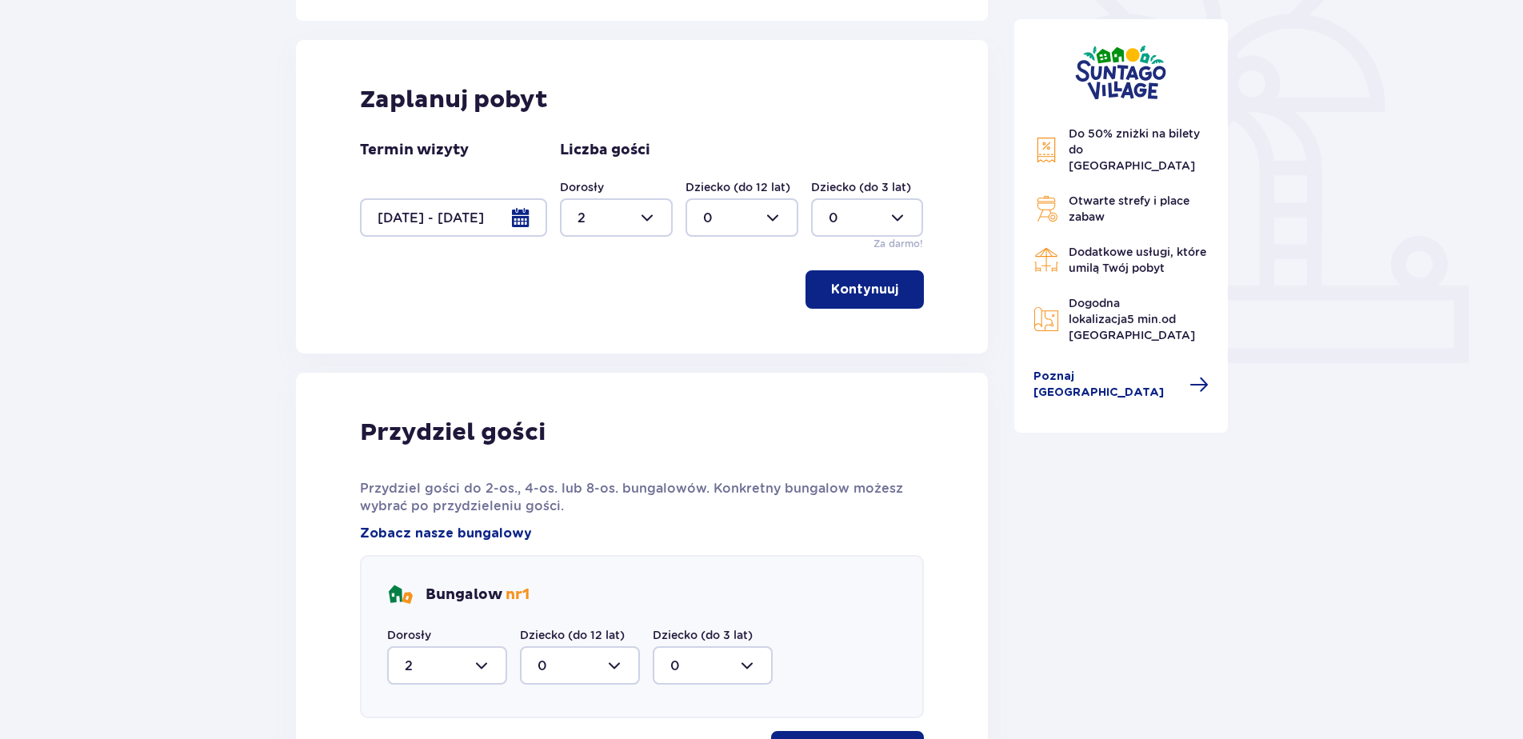
click at [530, 220] on div at bounding box center [453, 217] width 187 height 38
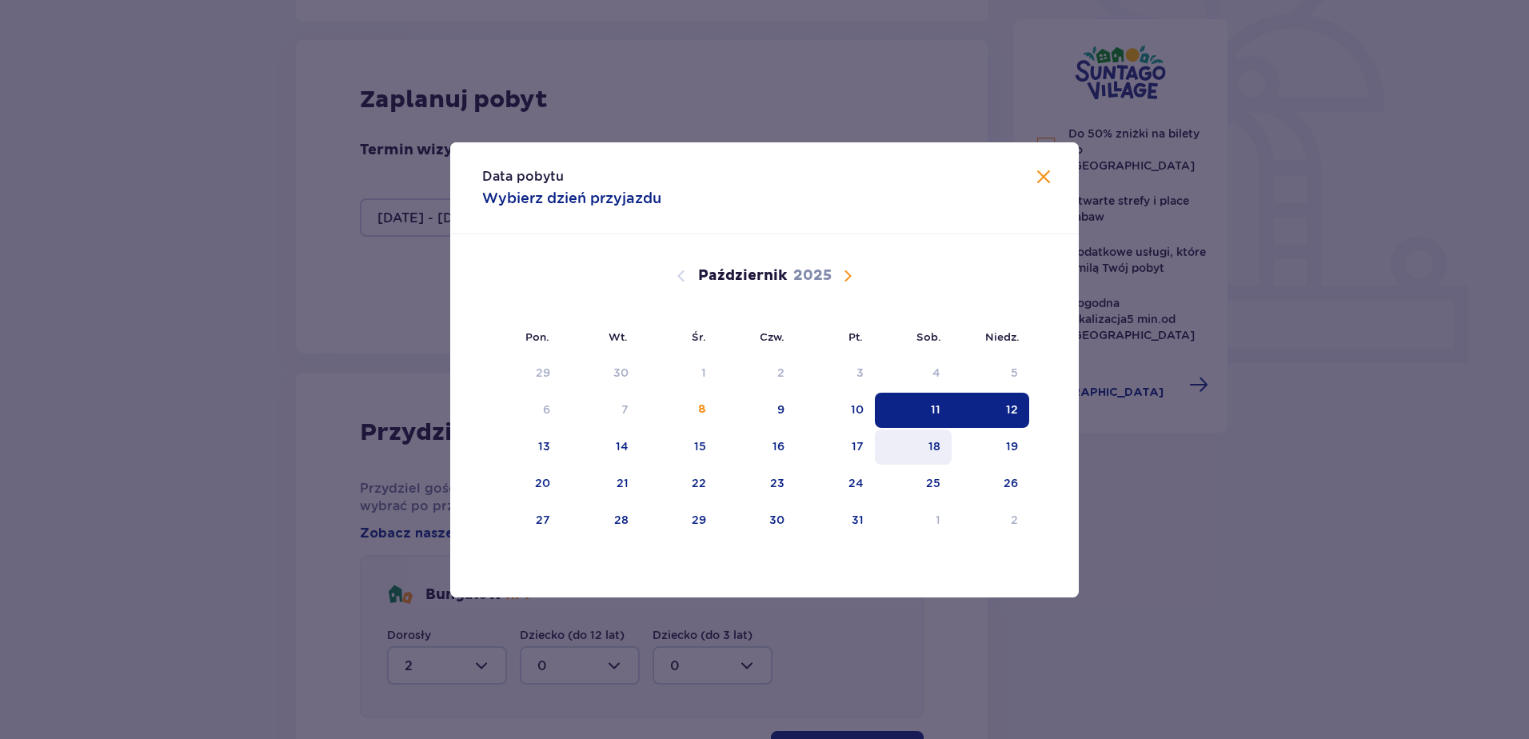
click at [928, 445] on div "18" at bounding box center [914, 446] width 78 height 35
click at [1012, 441] on div "19" at bounding box center [1012, 446] width 12 height 16
type input "[DATE] - [DATE]"
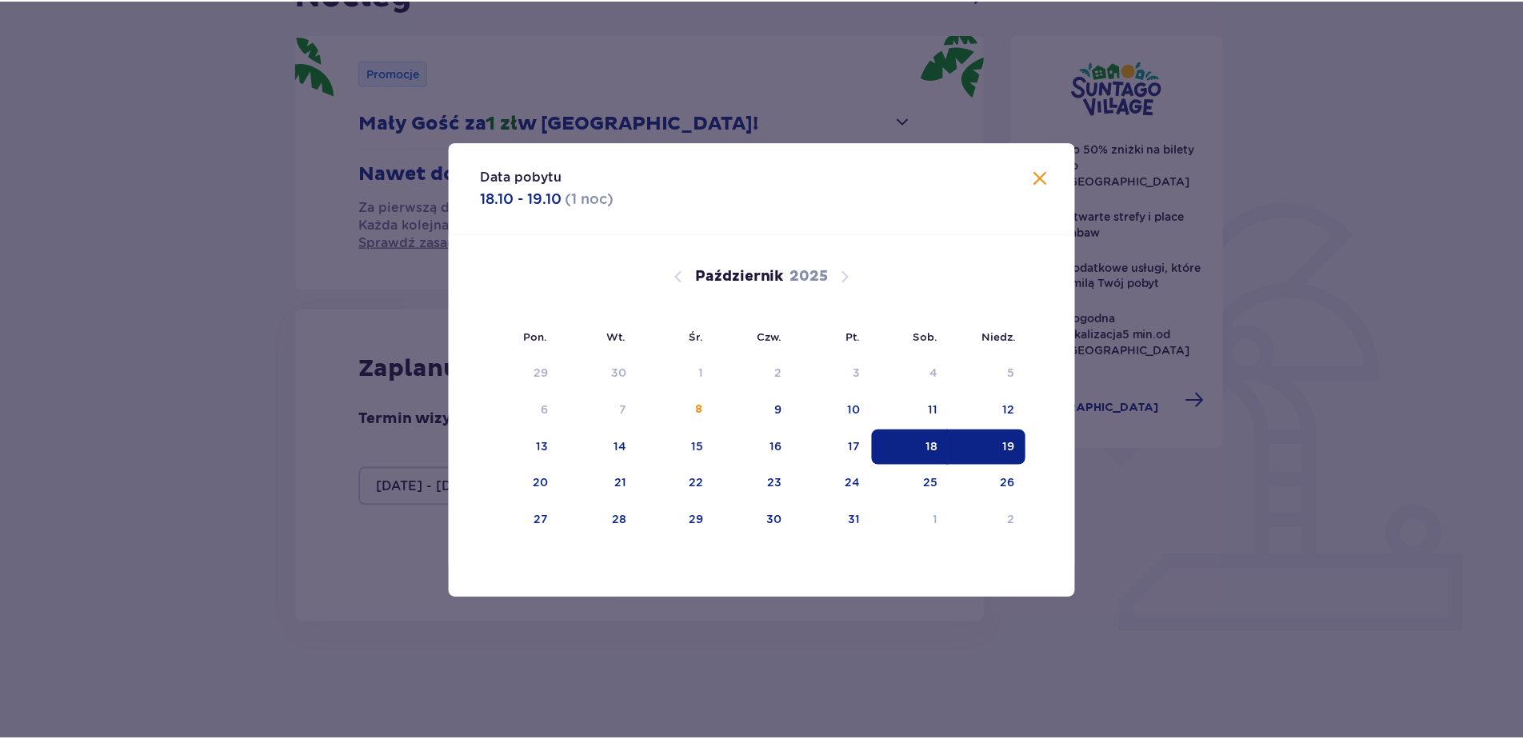
scroll to position [174, 0]
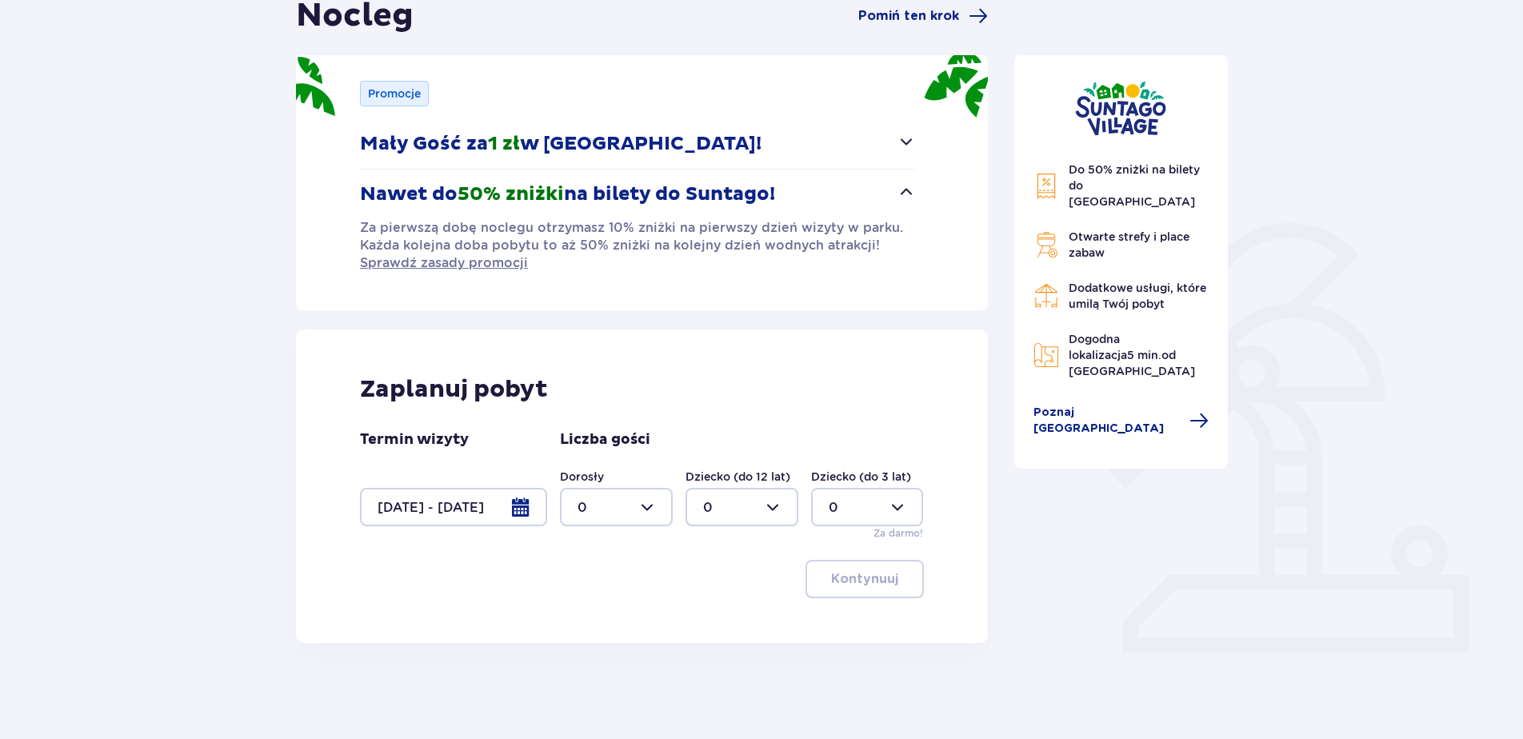
click at [629, 510] on div at bounding box center [616, 507] width 113 height 38
click at [602, 617] on div "2" at bounding box center [616, 623] width 78 height 18
type input "2"
click at [872, 574] on p "Kontynuuj" at bounding box center [864, 579] width 67 height 18
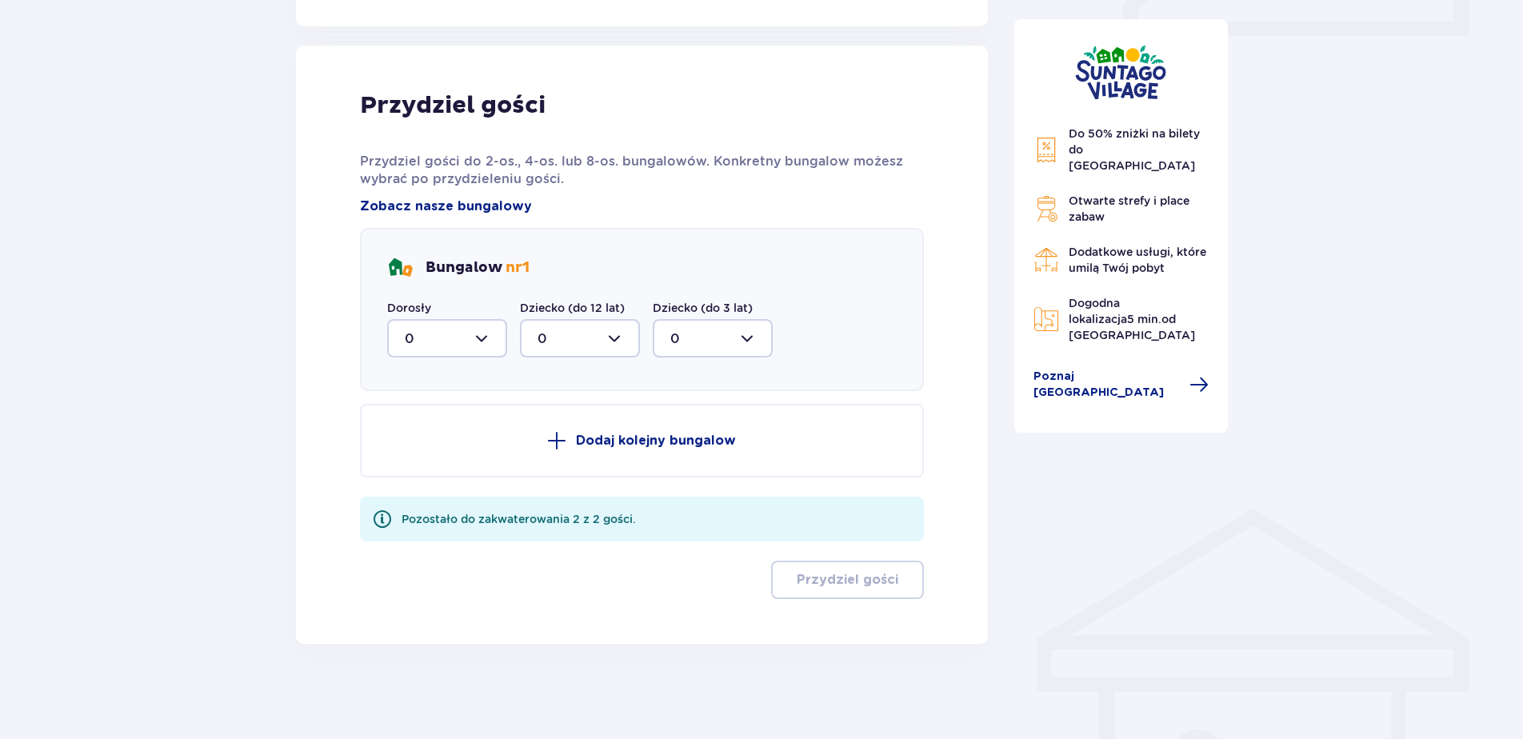
scroll to position [791, 0]
click at [482, 333] on div at bounding box center [447, 337] width 120 height 38
click at [439, 453] on div "2" at bounding box center [447, 454] width 85 height 18
type input "2"
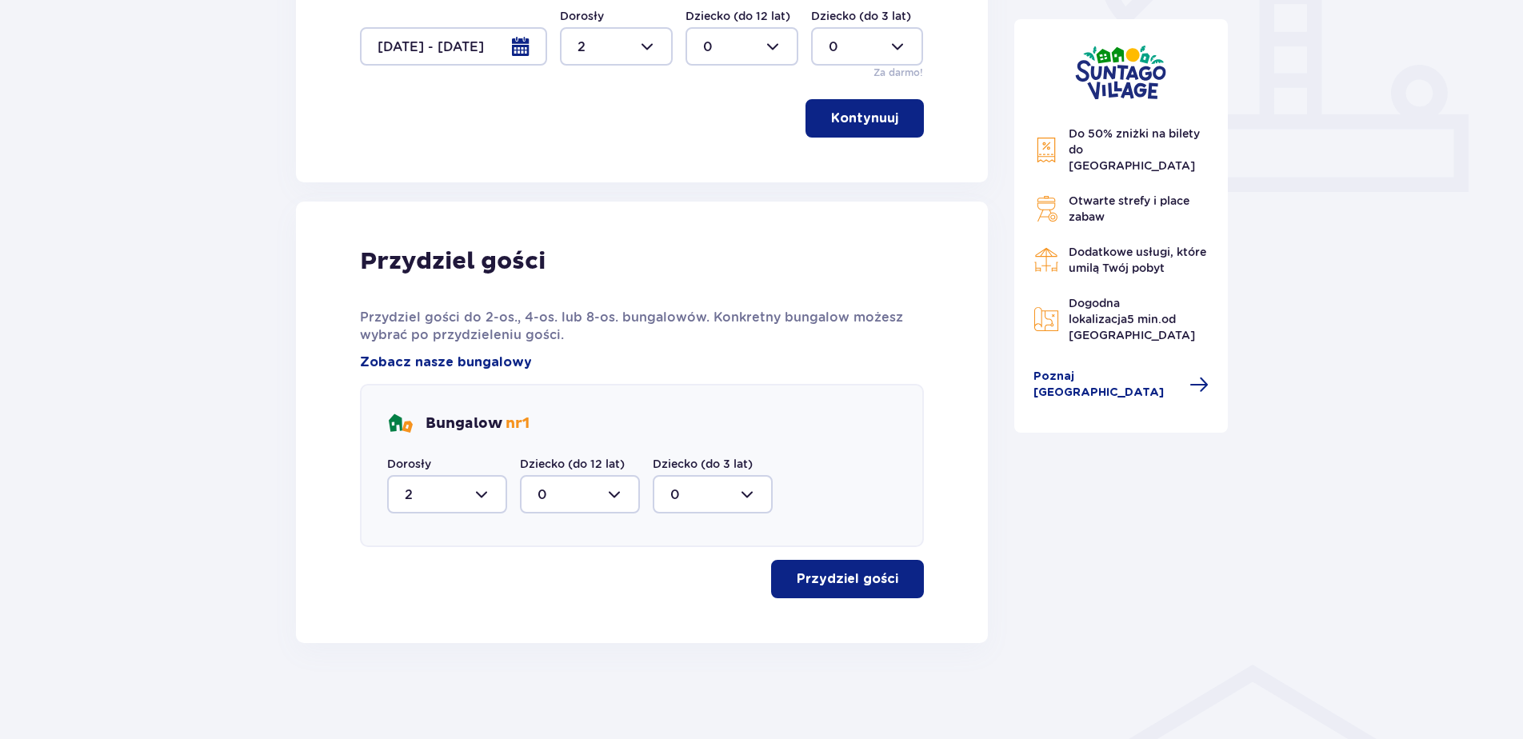
scroll to position [634, 0]
click at [862, 571] on p "Przydziel gości" at bounding box center [847, 579] width 102 height 18
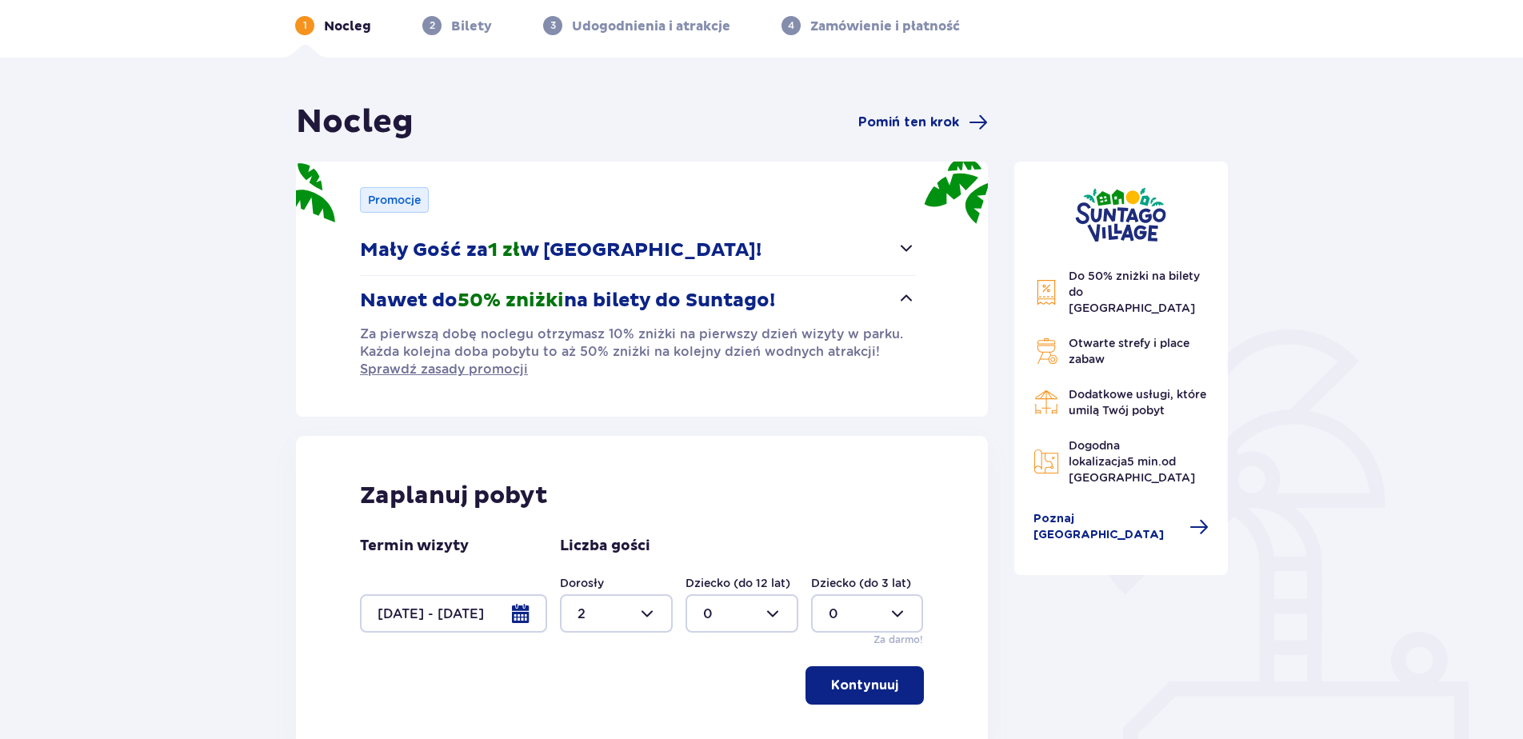
scroll to position [65, 0]
